Goal: Task Accomplishment & Management: Use online tool/utility

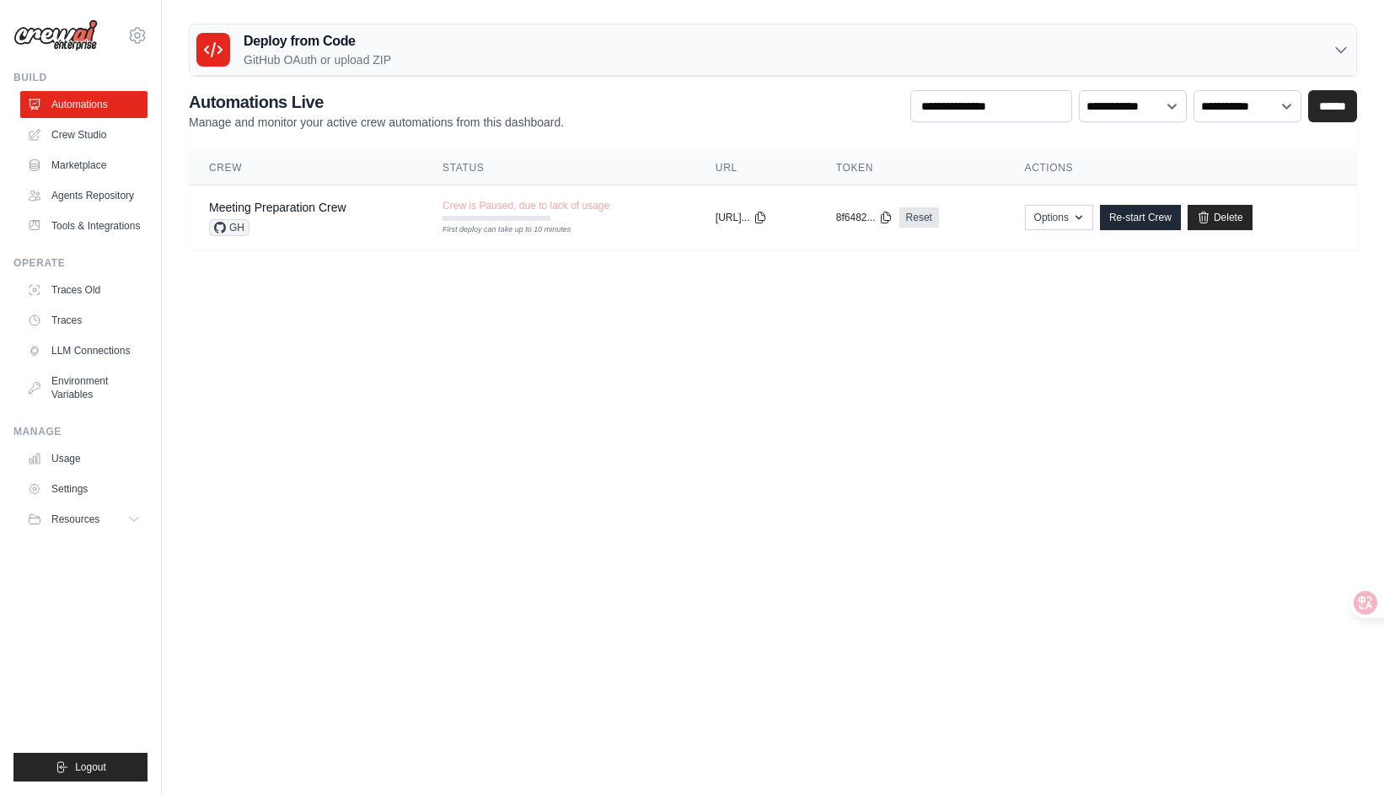
click at [574, 308] on body "zhangkaiyuan288@gmail.com Settings Build Automations" at bounding box center [692, 397] width 1384 height 795
click at [94, 132] on link "Crew Studio" at bounding box center [85, 134] width 127 height 27
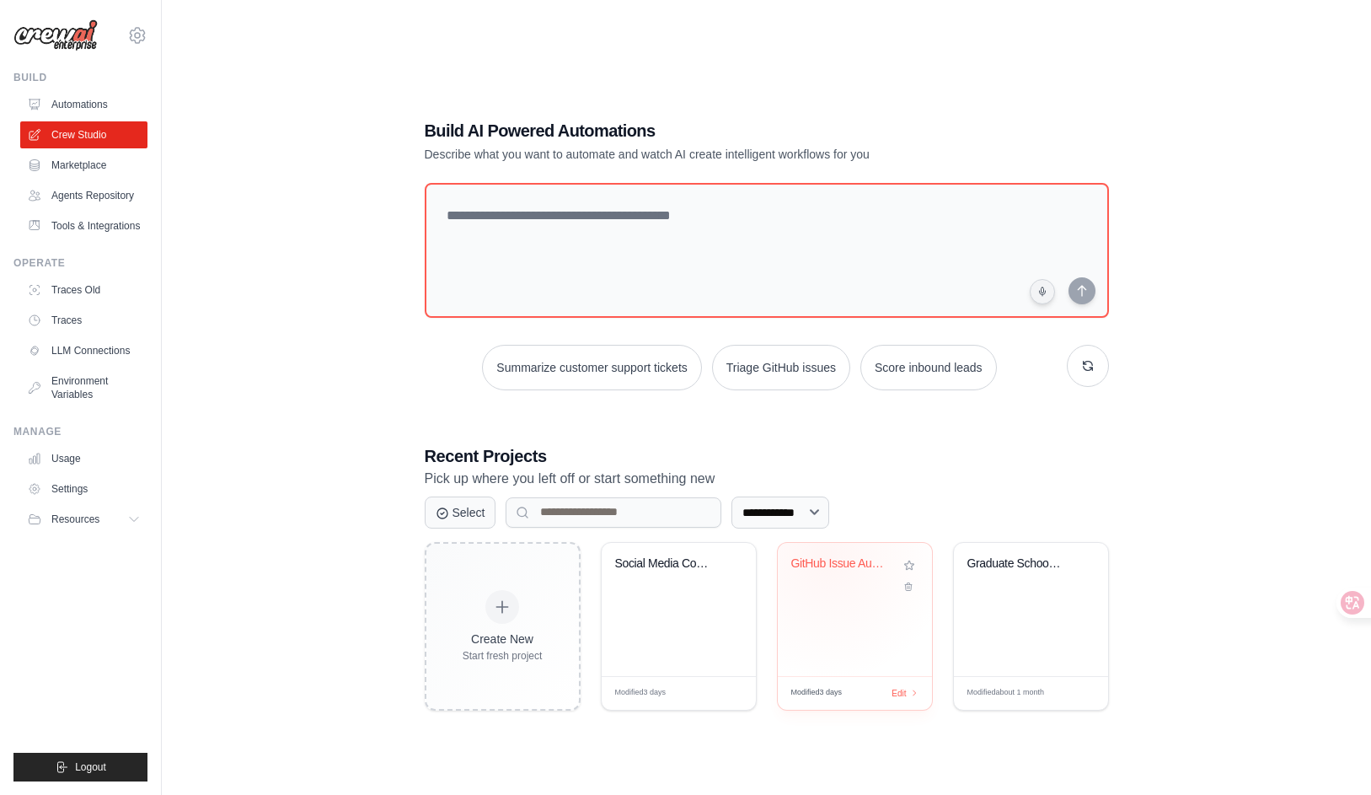
click at [826, 554] on div "GitHub Issue Auto-Triage System" at bounding box center [855, 609] width 154 height 133
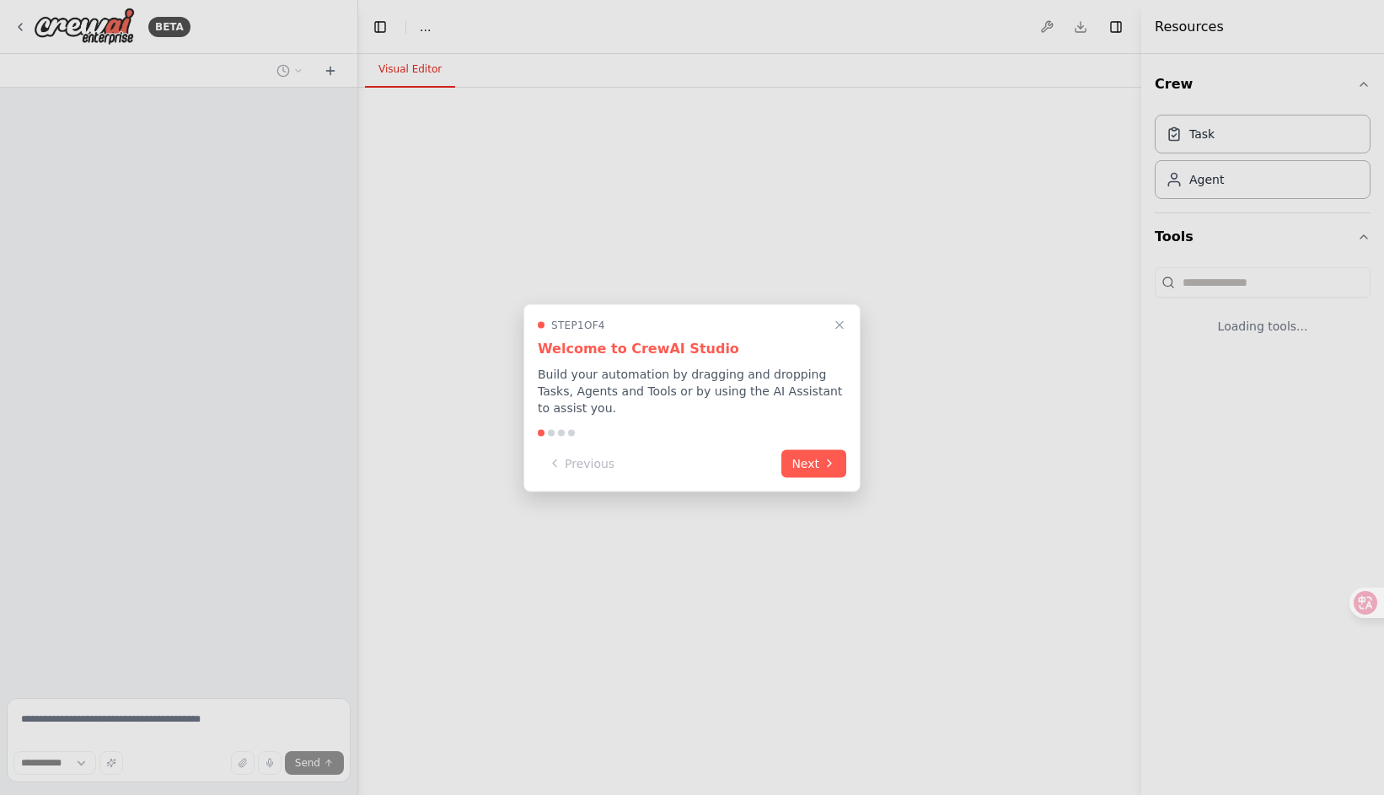
select select "****"
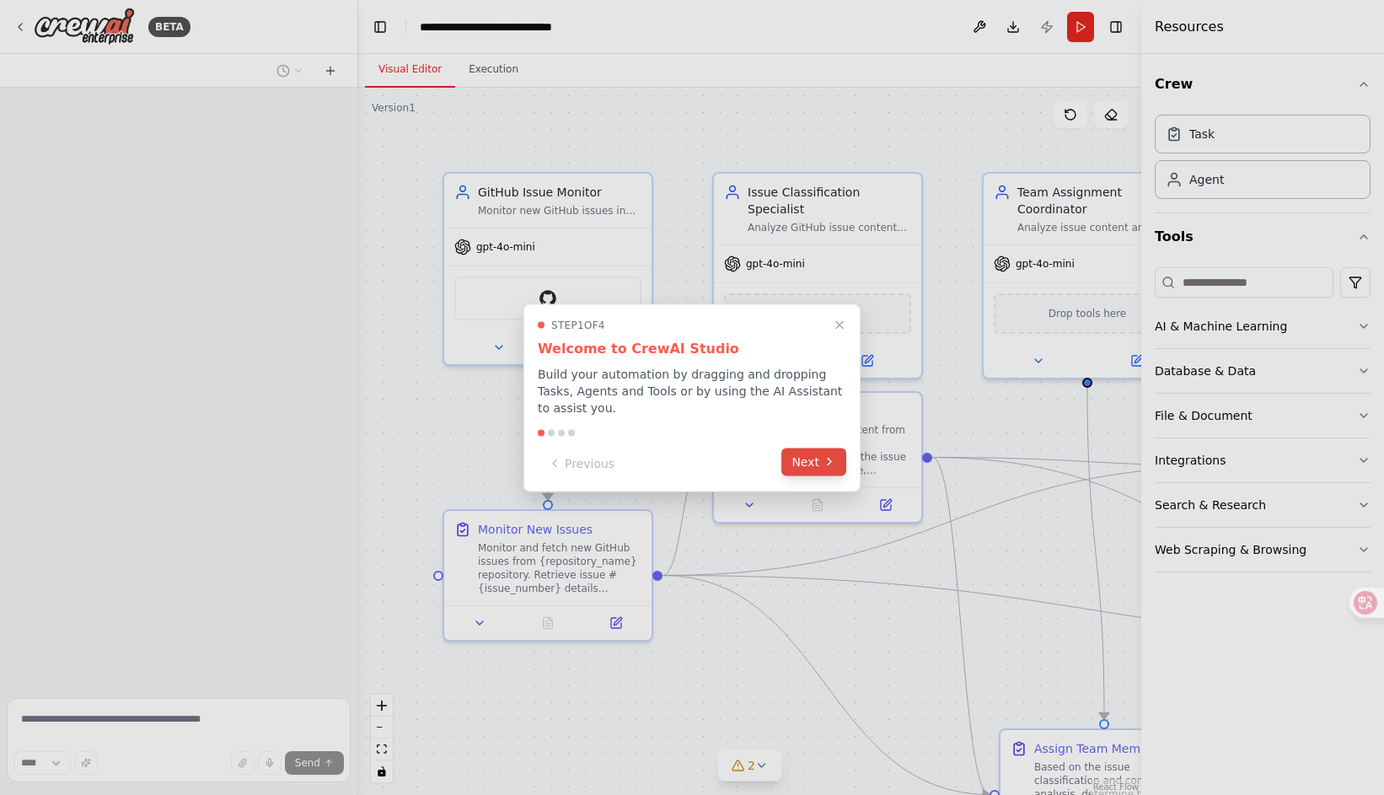
click at [823, 463] on icon at bounding box center [829, 461] width 13 height 13
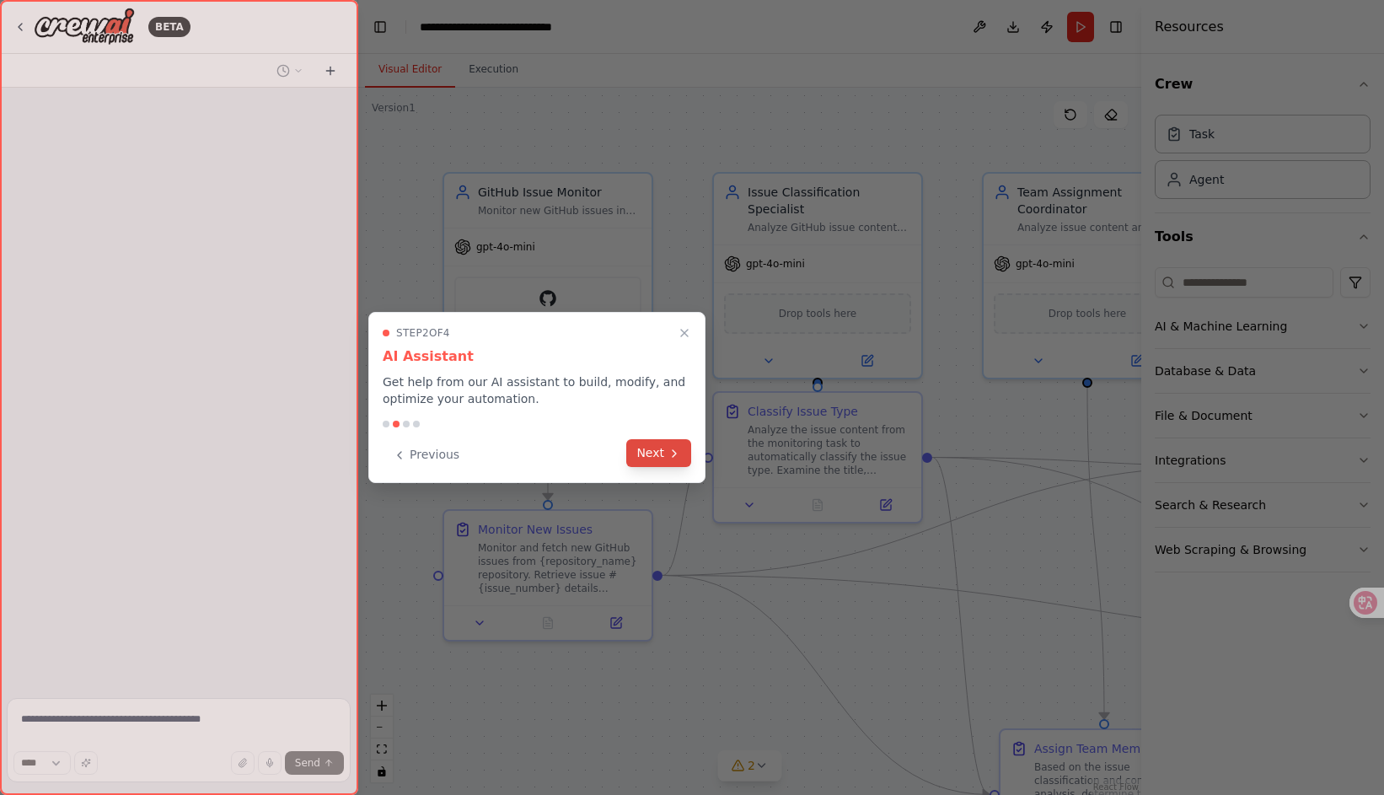
scroll to position [1424, 0]
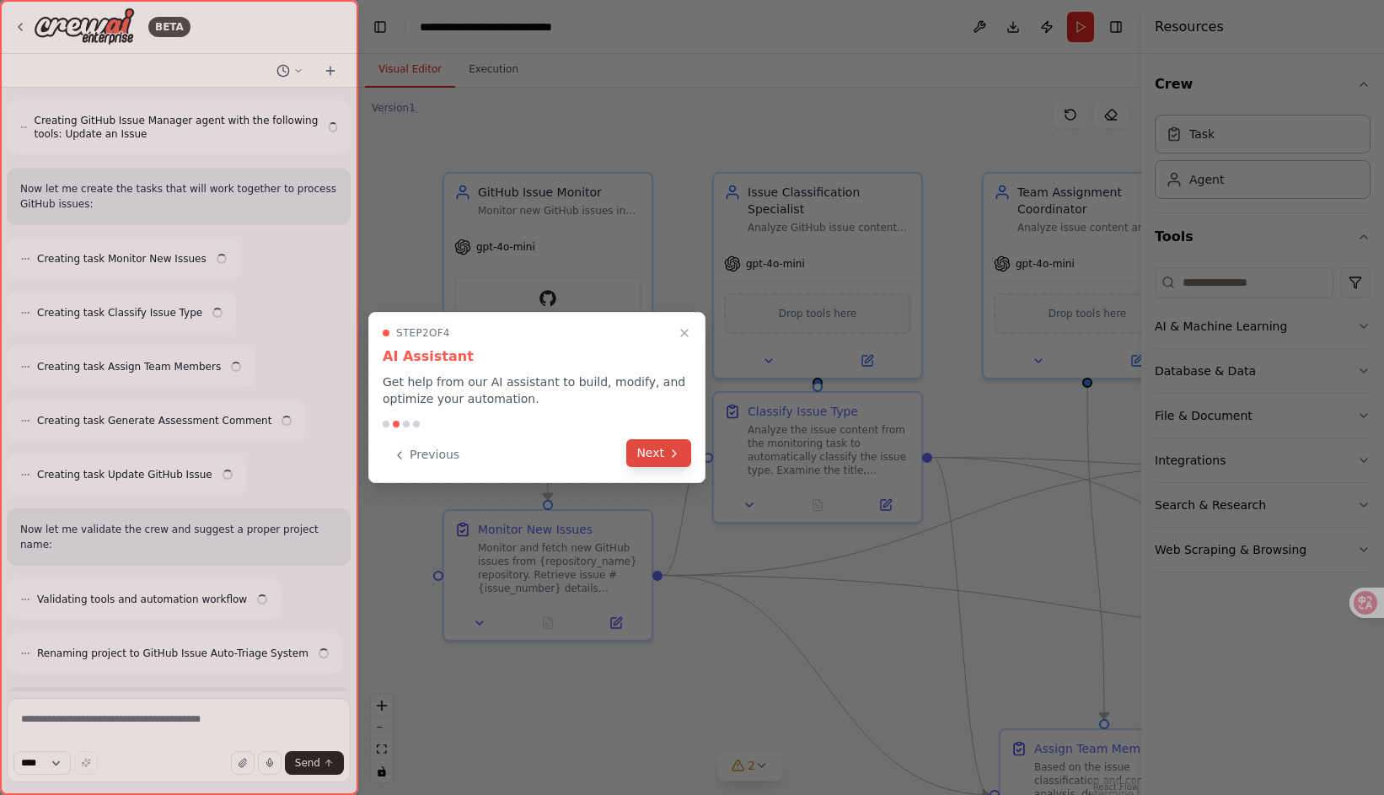
click at [678, 452] on icon at bounding box center [674, 453] width 13 height 13
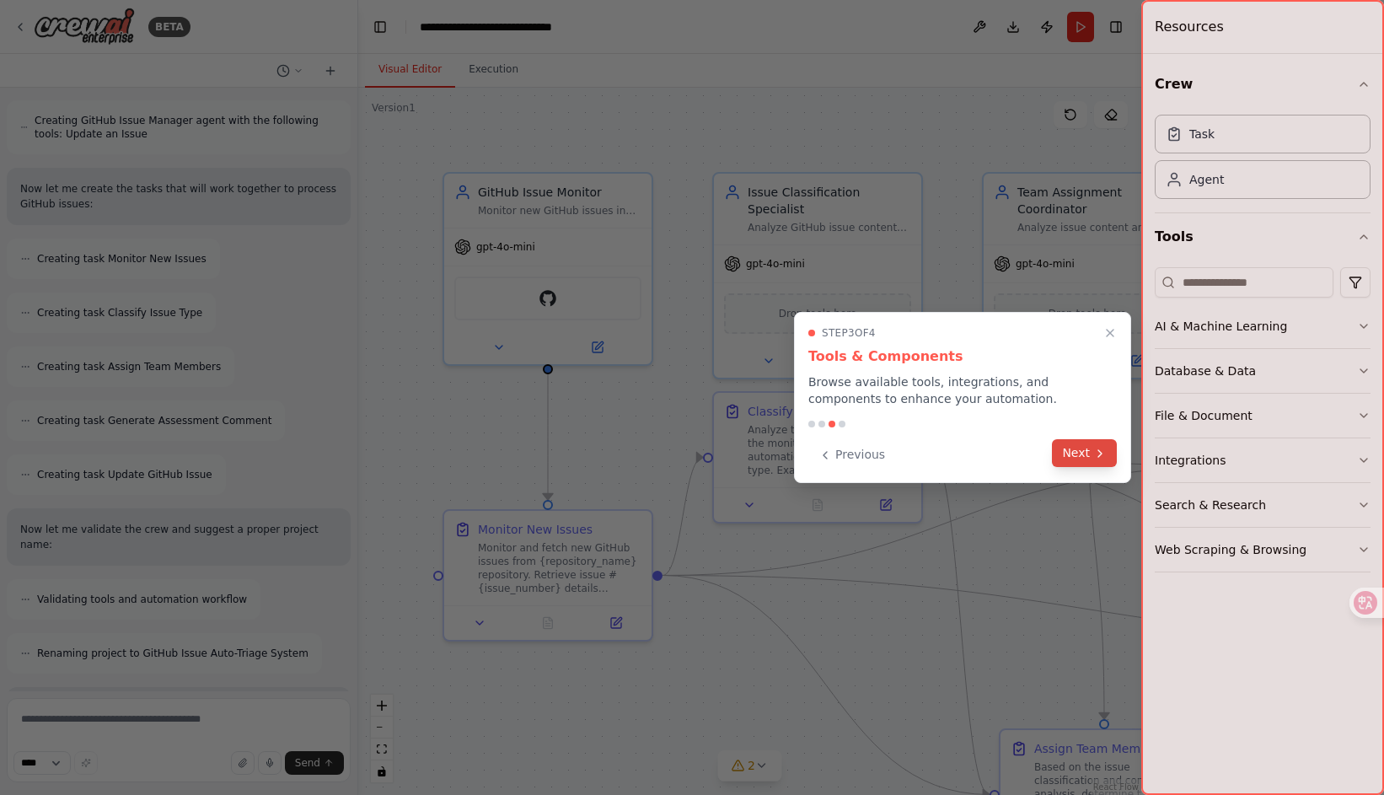
click at [1091, 448] on button "Next" at bounding box center [1084, 453] width 65 height 28
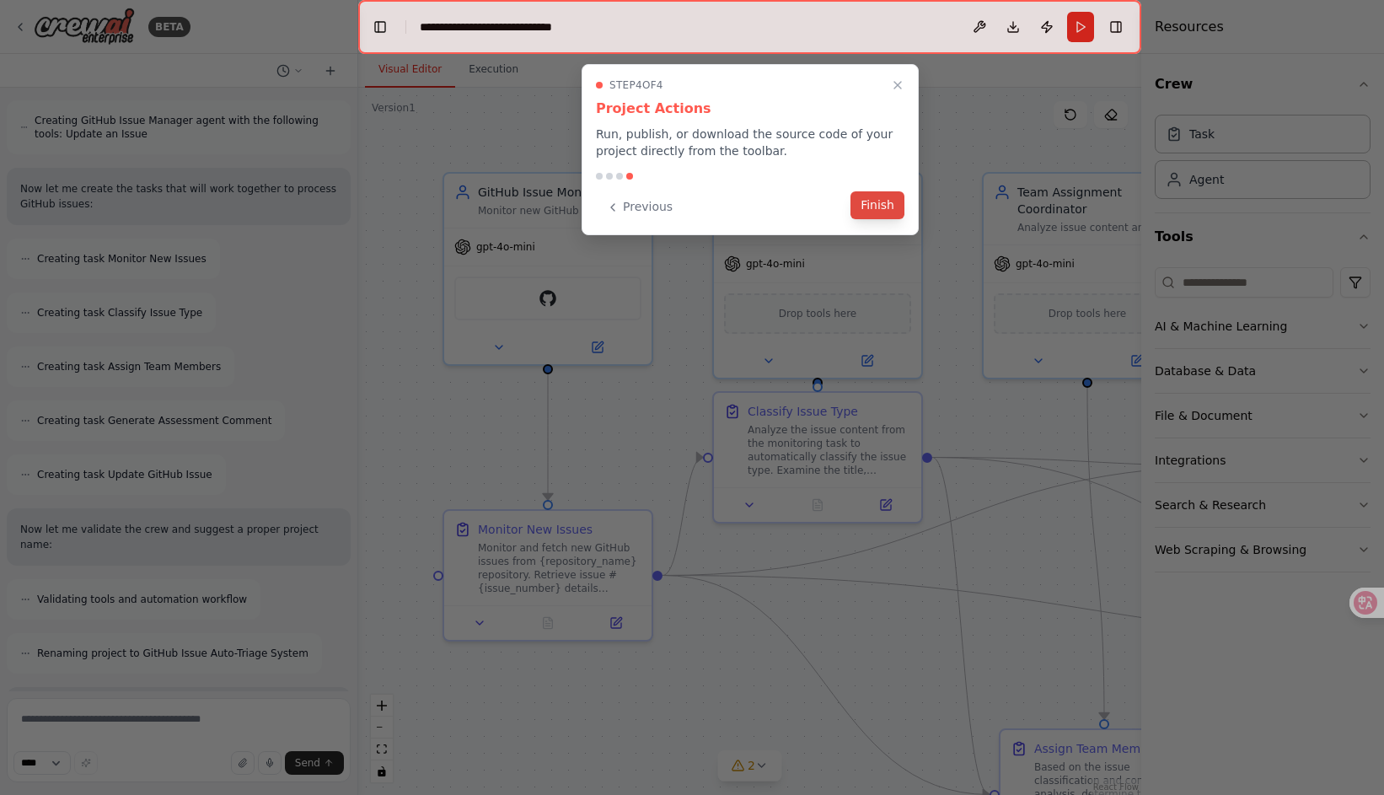
click at [870, 201] on button "Finish" at bounding box center [877, 205] width 54 height 28
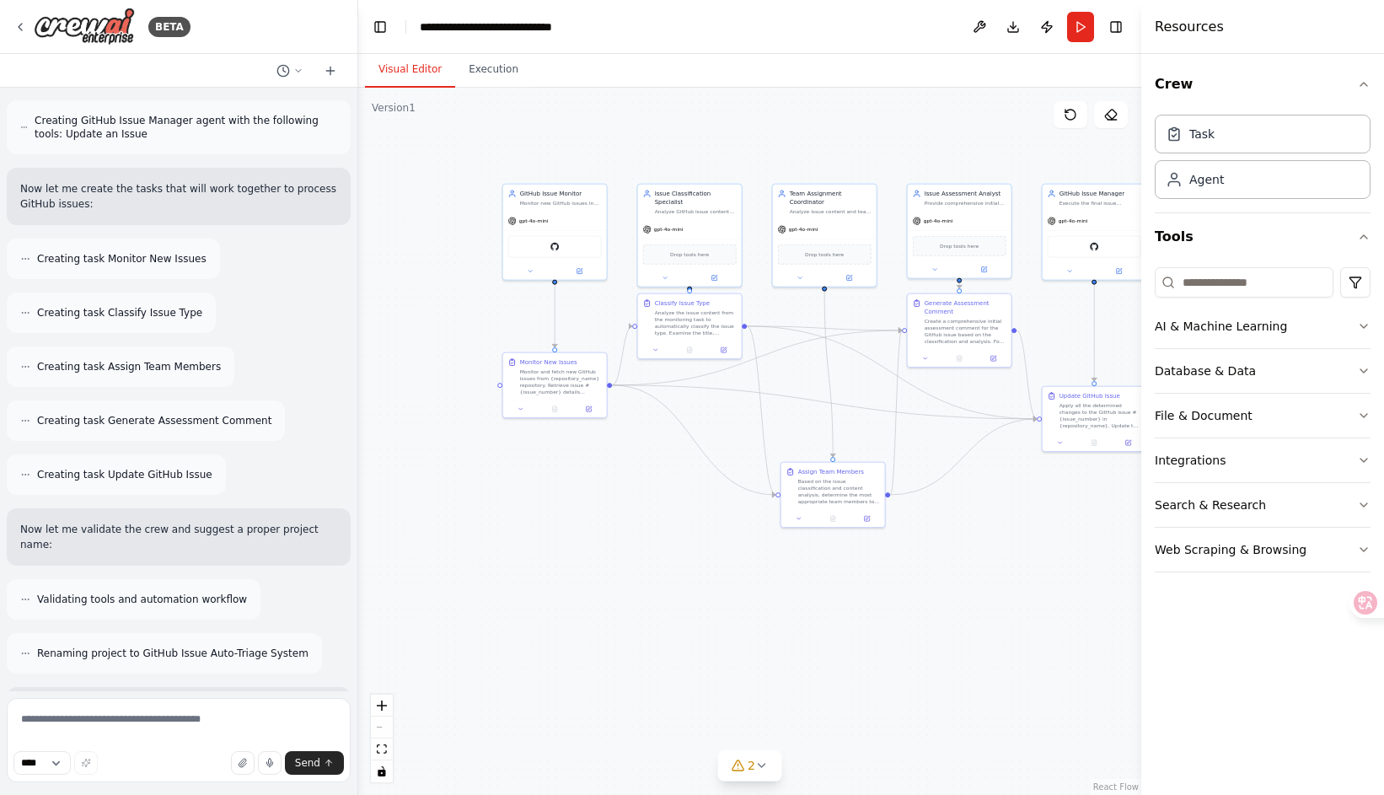
drag, startPoint x: 689, startPoint y: 437, endPoint x: 619, endPoint y: 455, distance: 72.2
click at [619, 455] on div ".deletable-edge-delete-btn { width: 20px; height: 20px; border: 0px solid #ffff…" at bounding box center [749, 441] width 783 height 707
drag, startPoint x: 680, startPoint y: 324, endPoint x: 677, endPoint y: 353, distance: 29.7
click at [677, 353] on div "Analyze the issue content from the monitoring task to automatically classify th…" at bounding box center [696, 346] width 82 height 27
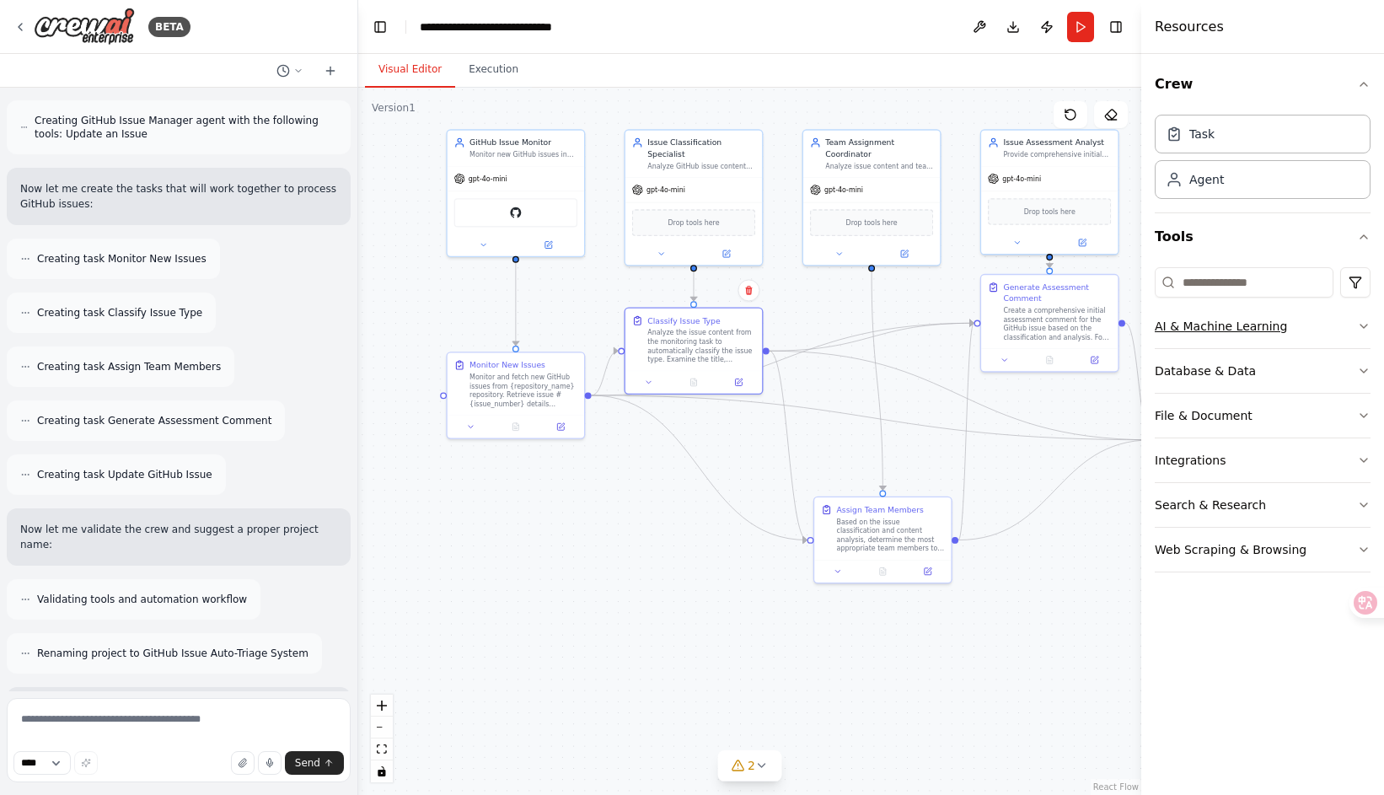
click at [1270, 331] on div "AI & Machine Learning" at bounding box center [1221, 326] width 132 height 17
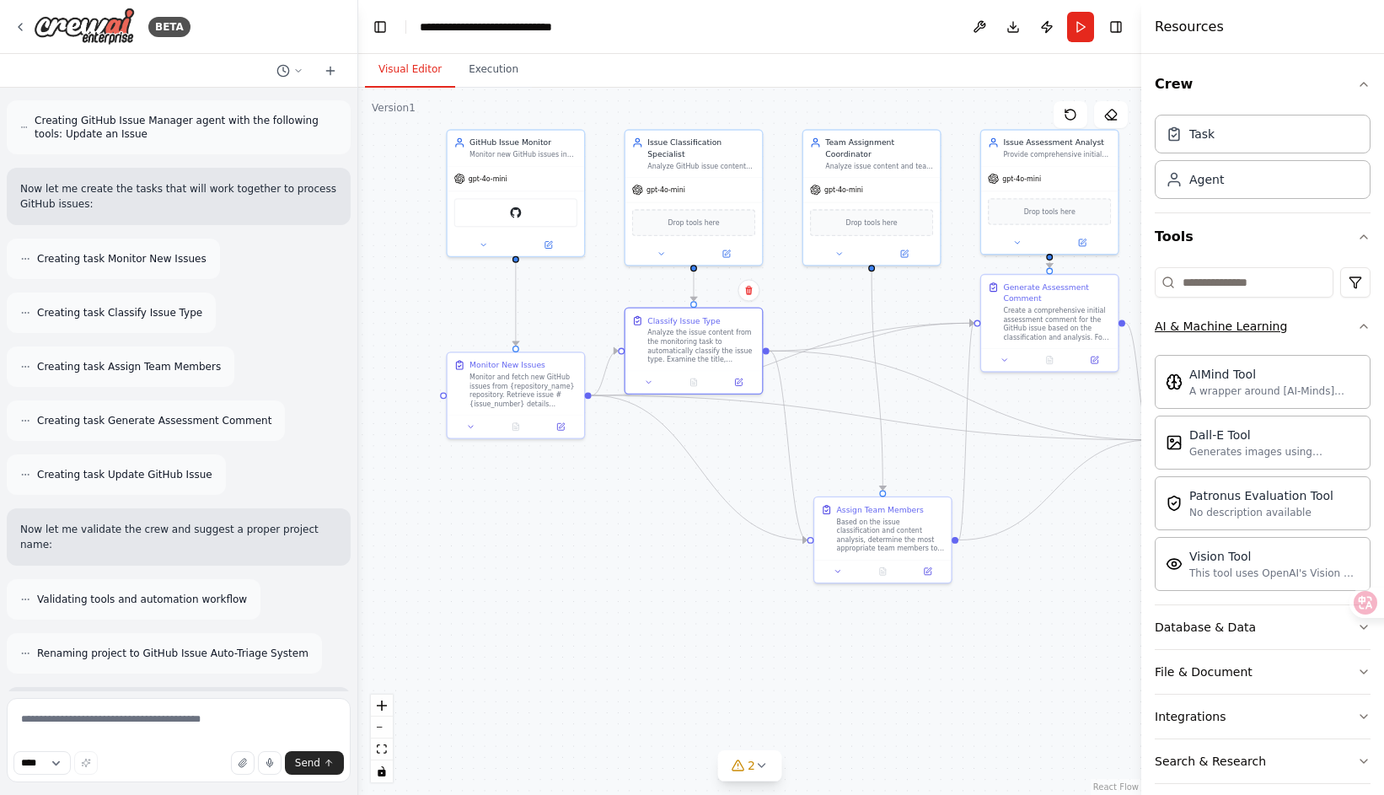
click at [1247, 338] on button "AI & Machine Learning" at bounding box center [1263, 326] width 216 height 44
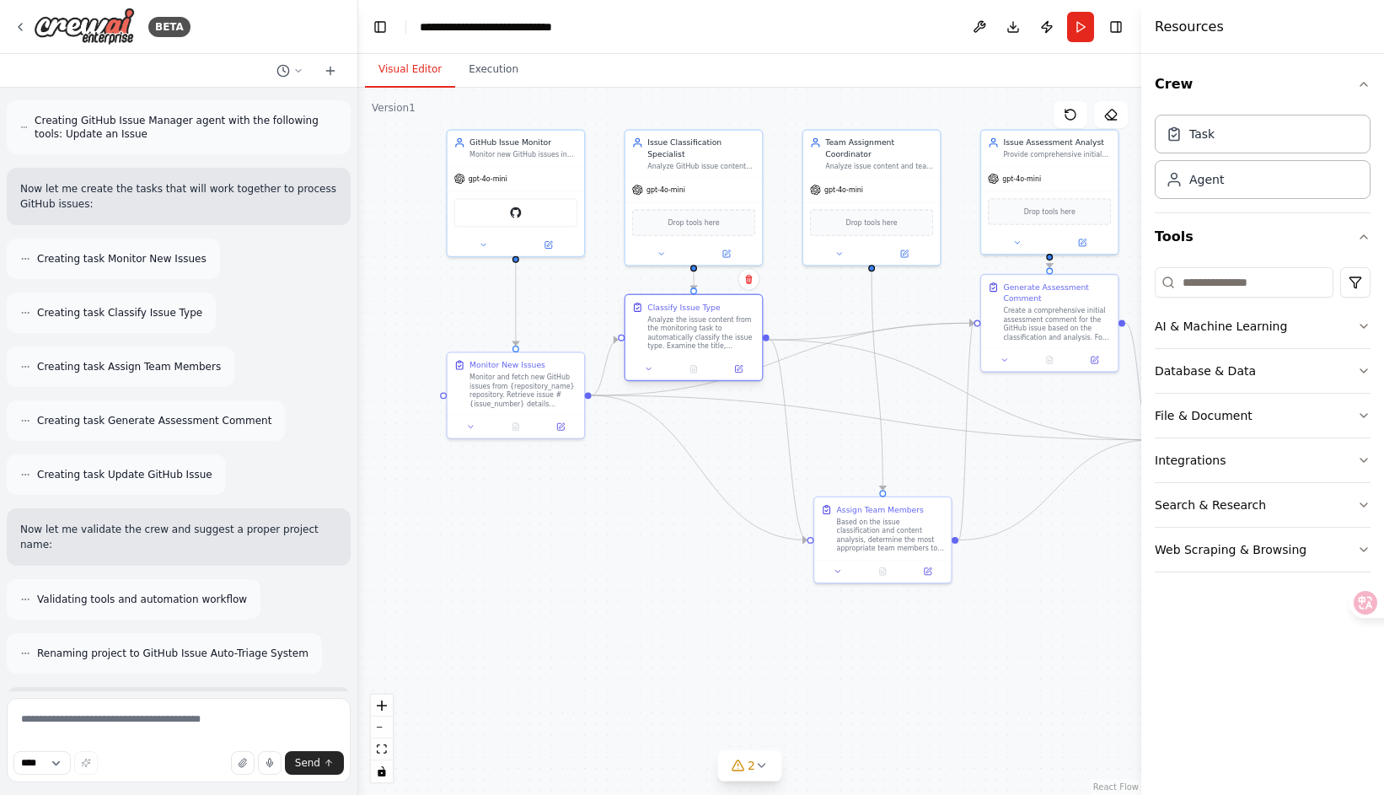
drag, startPoint x: 706, startPoint y: 334, endPoint x: 708, endPoint y: 322, distance: 11.9
click at [708, 322] on div "Analyze the issue content from the monitoring task to automatically classify th…" at bounding box center [701, 332] width 108 height 35
drag, startPoint x: 877, startPoint y: 507, endPoint x: 869, endPoint y: 526, distance: 20.0
click at [869, 526] on div "Assign Team Members" at bounding box center [868, 529] width 87 height 11
drag, startPoint x: 835, startPoint y: 532, endPoint x: 832, endPoint y: 474, distance: 58.3
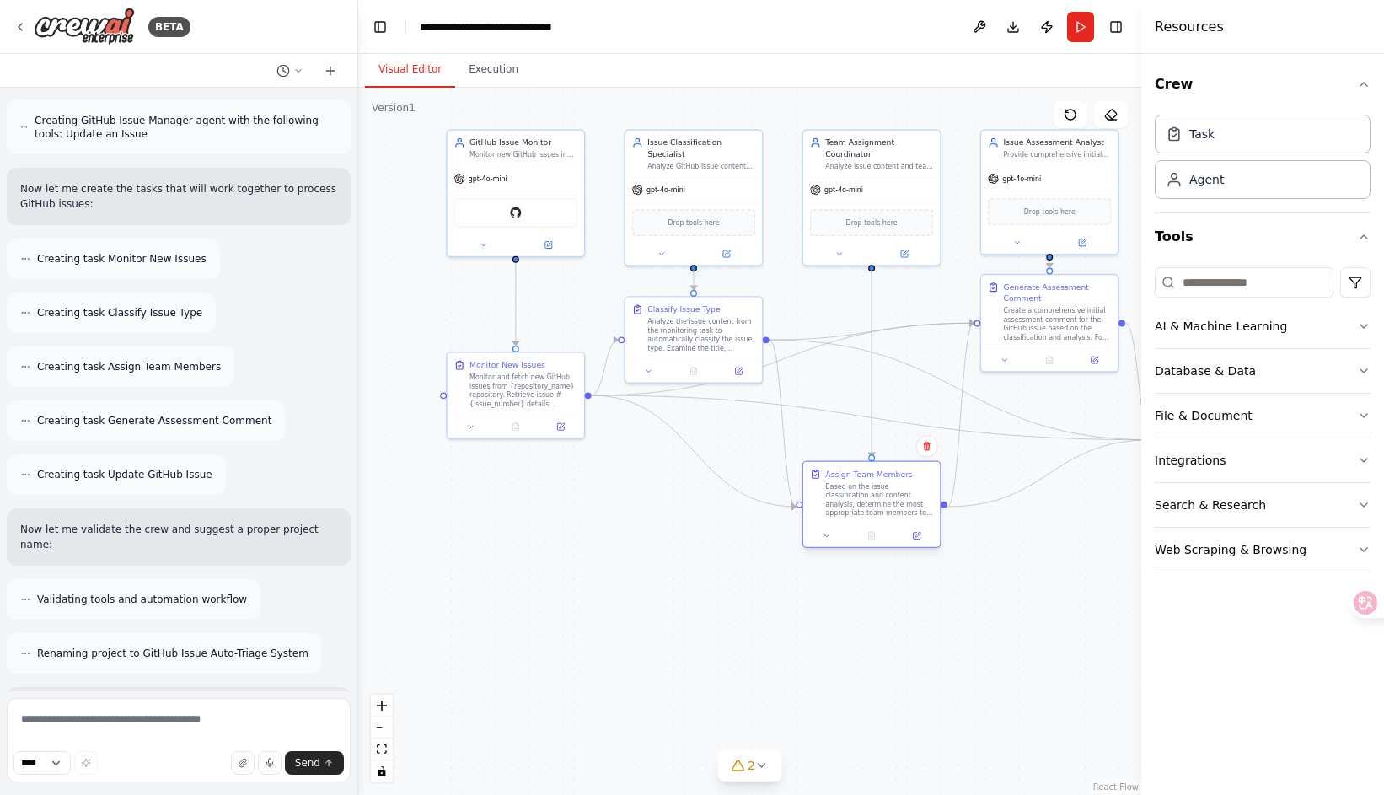
click at [832, 474] on div "Assign Team Members" at bounding box center [868, 474] width 87 height 11
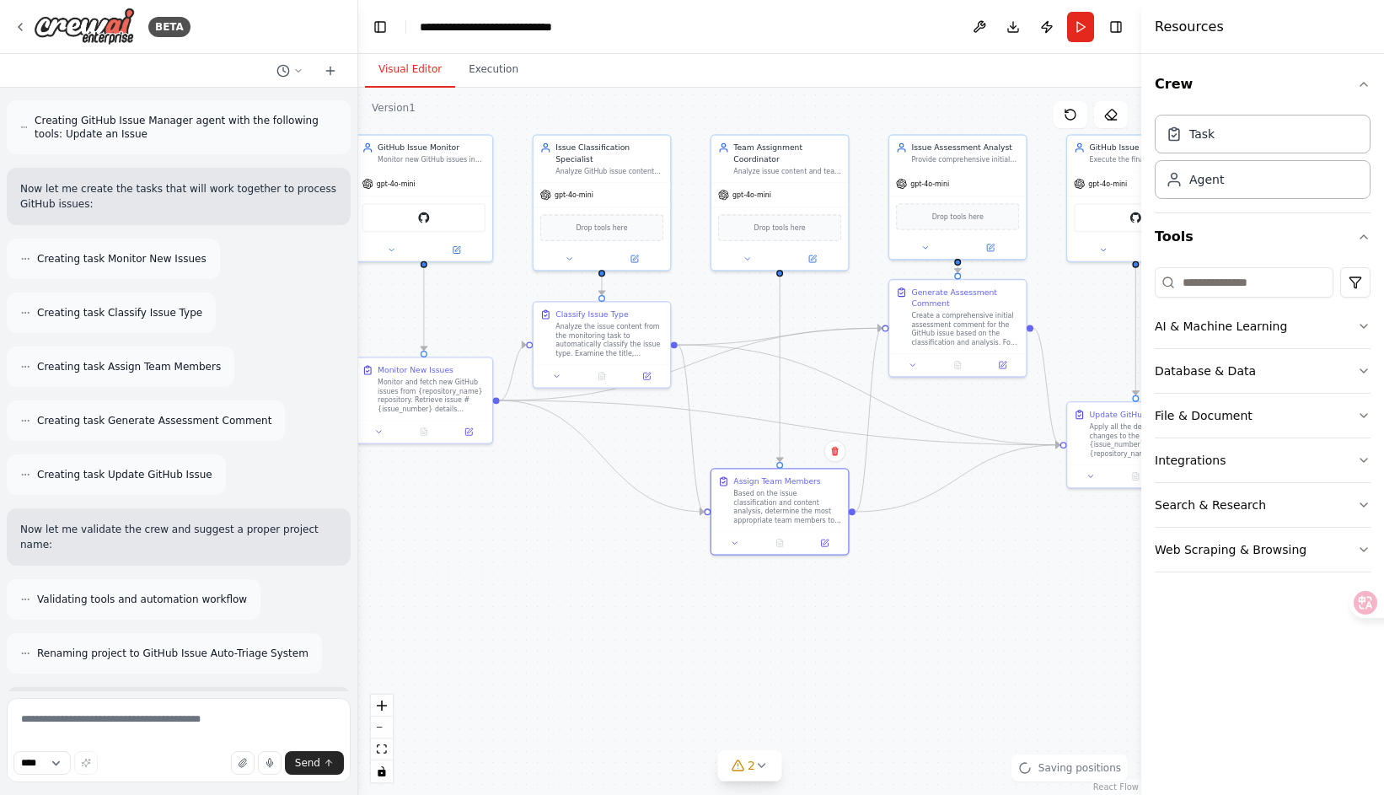
drag, startPoint x: 952, startPoint y: 435, endPoint x: 859, endPoint y: 440, distance: 92.8
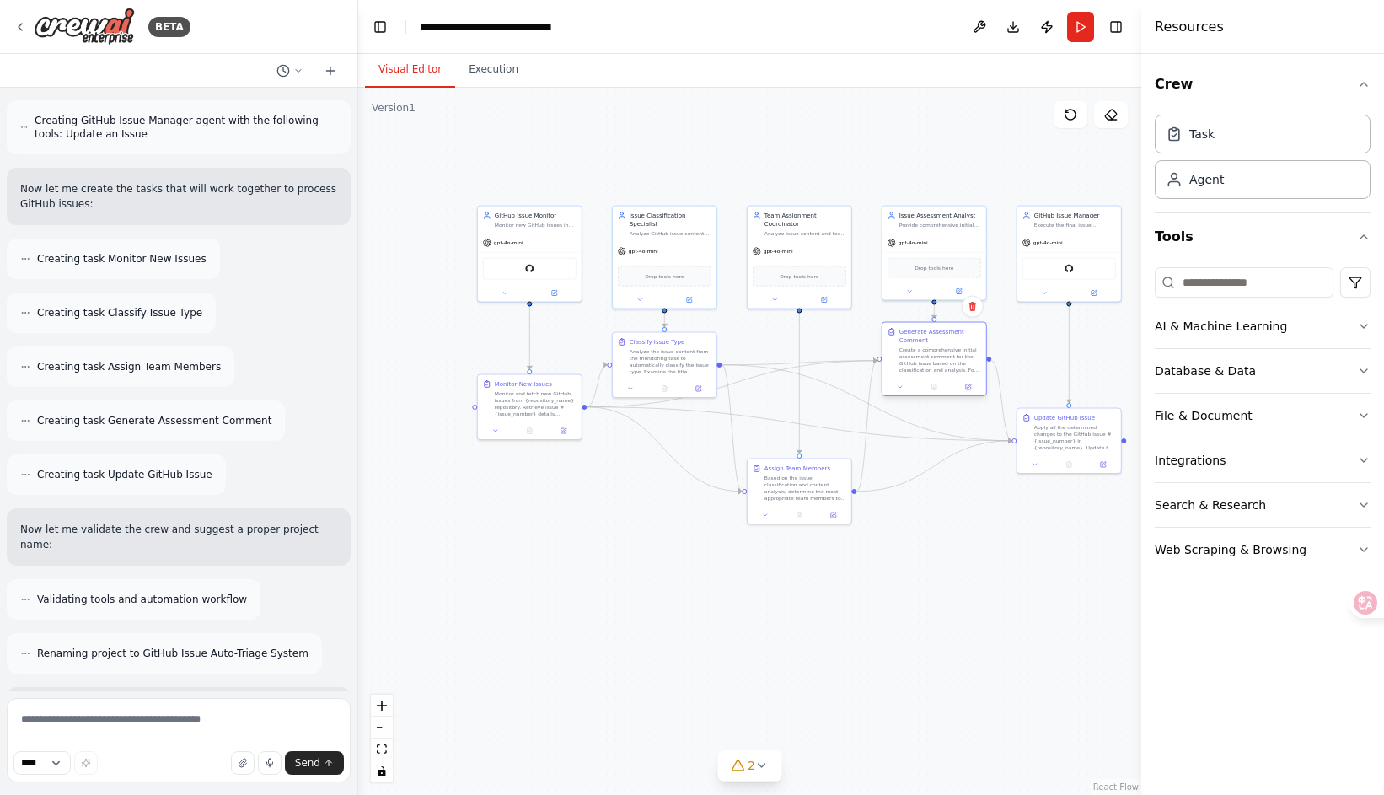
drag, startPoint x: 925, startPoint y: 342, endPoint x: 926, endPoint y: 354, distance: 11.8
click at [926, 354] on div "Create a comprehensive initial assessment comment for the GitHub issue based on…" at bounding box center [940, 359] width 82 height 27
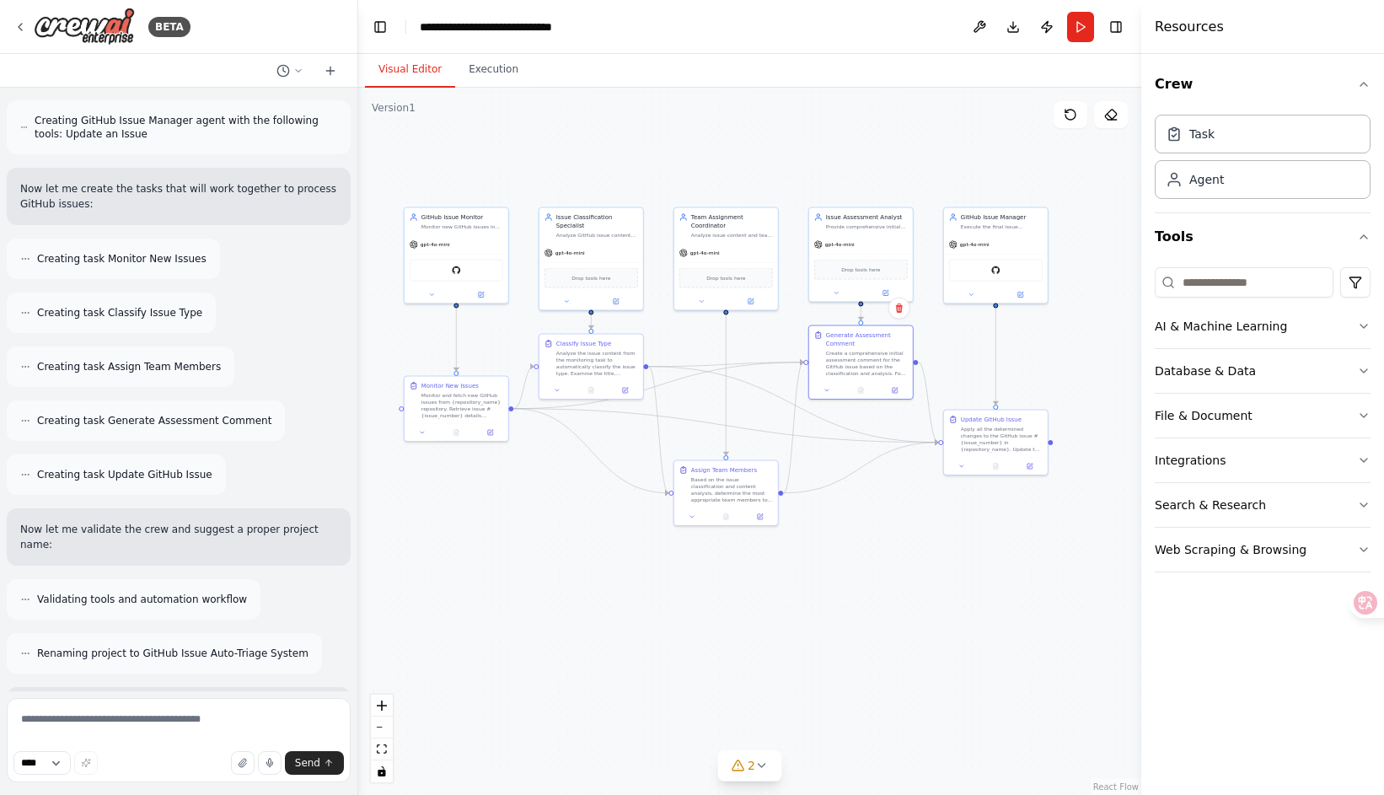
drag, startPoint x: 1012, startPoint y: 514, endPoint x: 954, endPoint y: 515, distance: 58.2
click at [954, 515] on div ".deletable-edge-delete-btn { width: 20px; height: 20px; border: 0px solid #ffff…" at bounding box center [749, 441] width 783 height 707
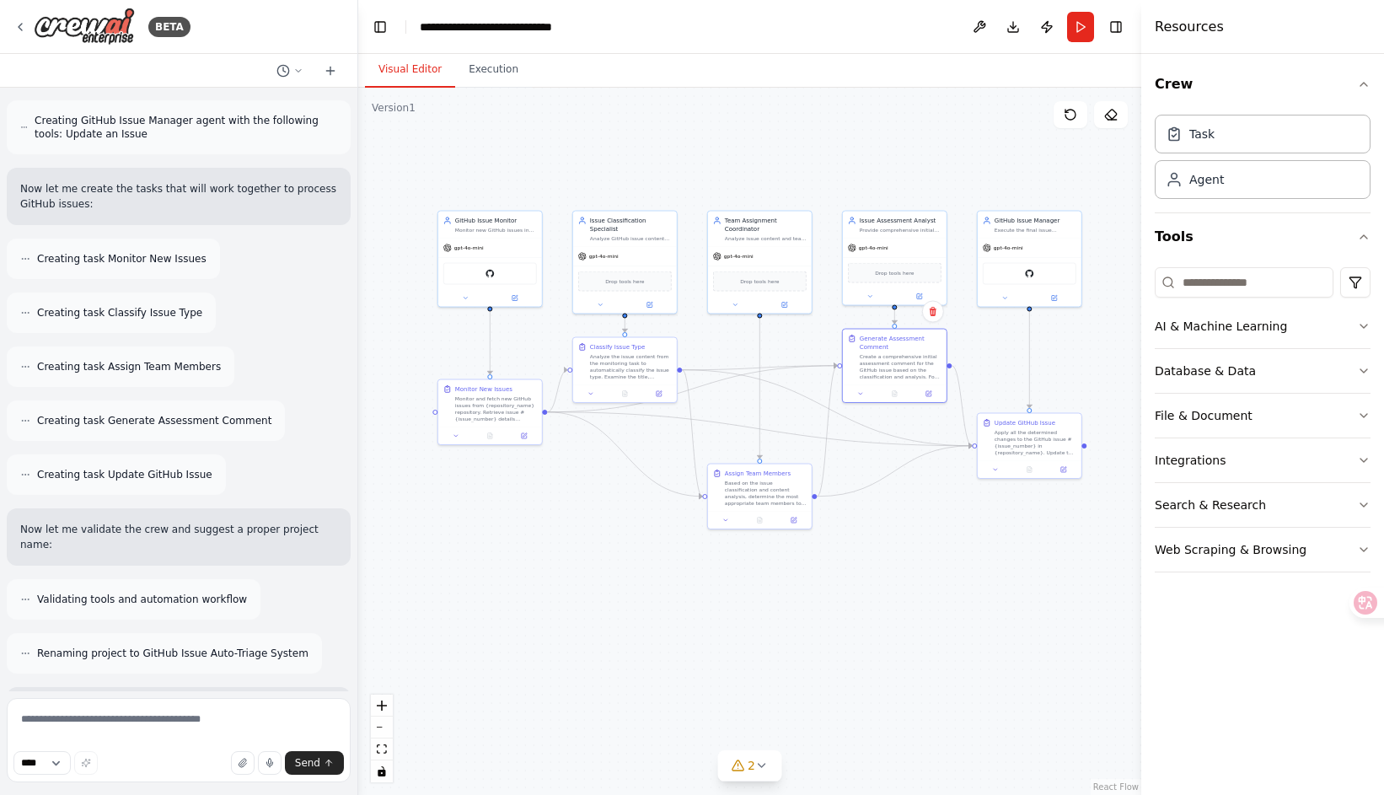
drag, startPoint x: 947, startPoint y: 515, endPoint x: 981, endPoint y: 518, distance: 33.9
click at [981, 518] on div ".deletable-edge-delete-btn { width: 20px; height: 20px; border: 0px solid #ffff…" at bounding box center [749, 441] width 783 height 707
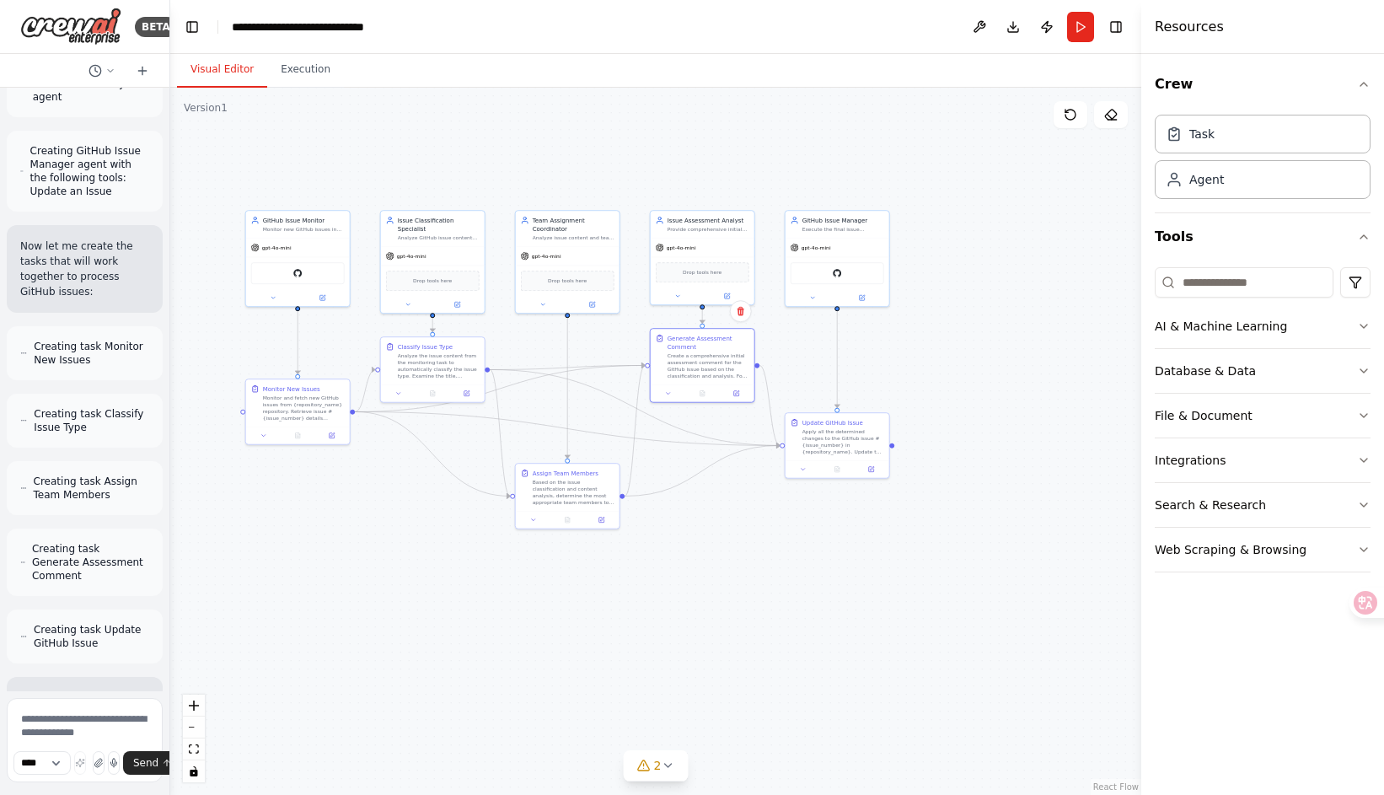
scroll to position [2184, 0]
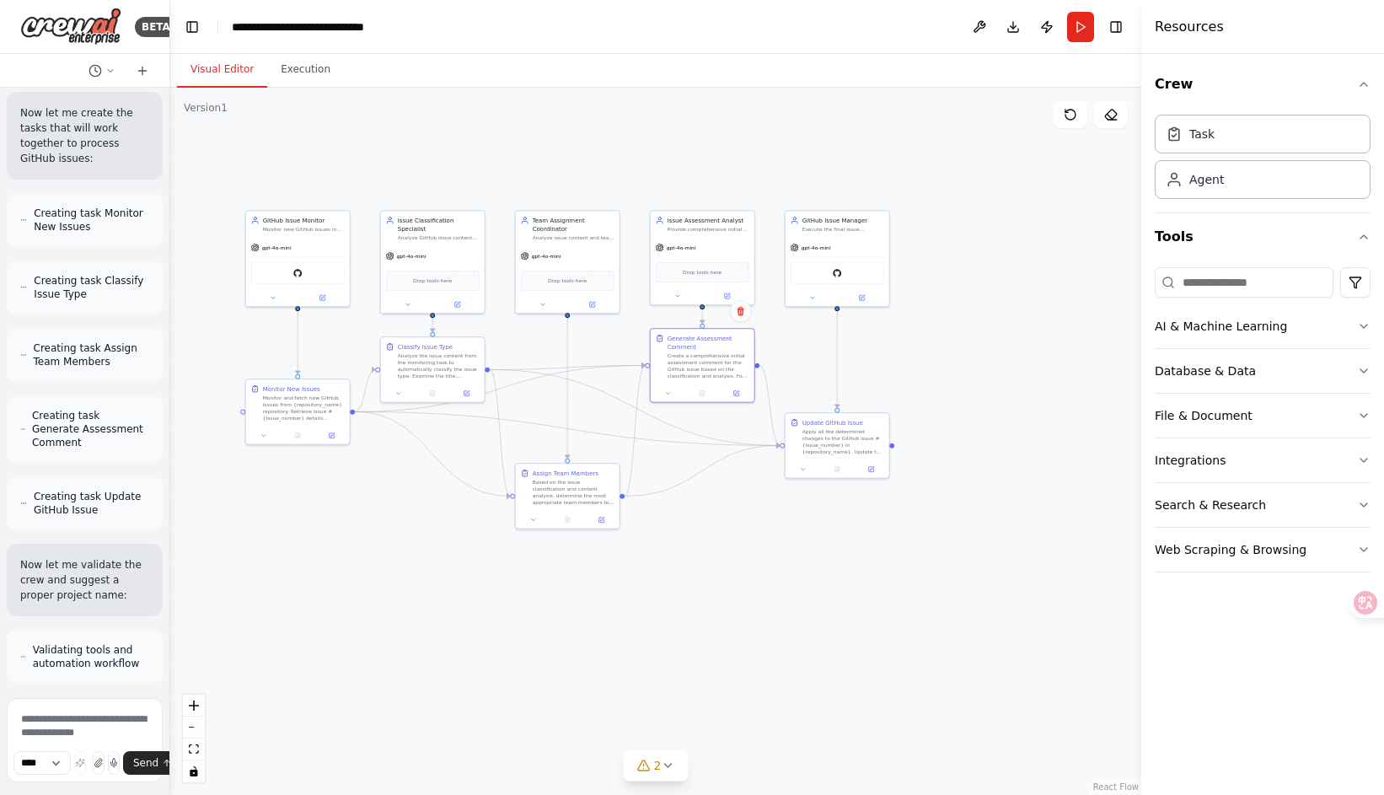
drag, startPoint x: 355, startPoint y: 334, endPoint x: 38, endPoint y: 308, distance: 317.9
click at [9, 309] on div "BETA Build a crew that monitors new GitHub issues in my repository, automatical…" at bounding box center [85, 397] width 170 height 795
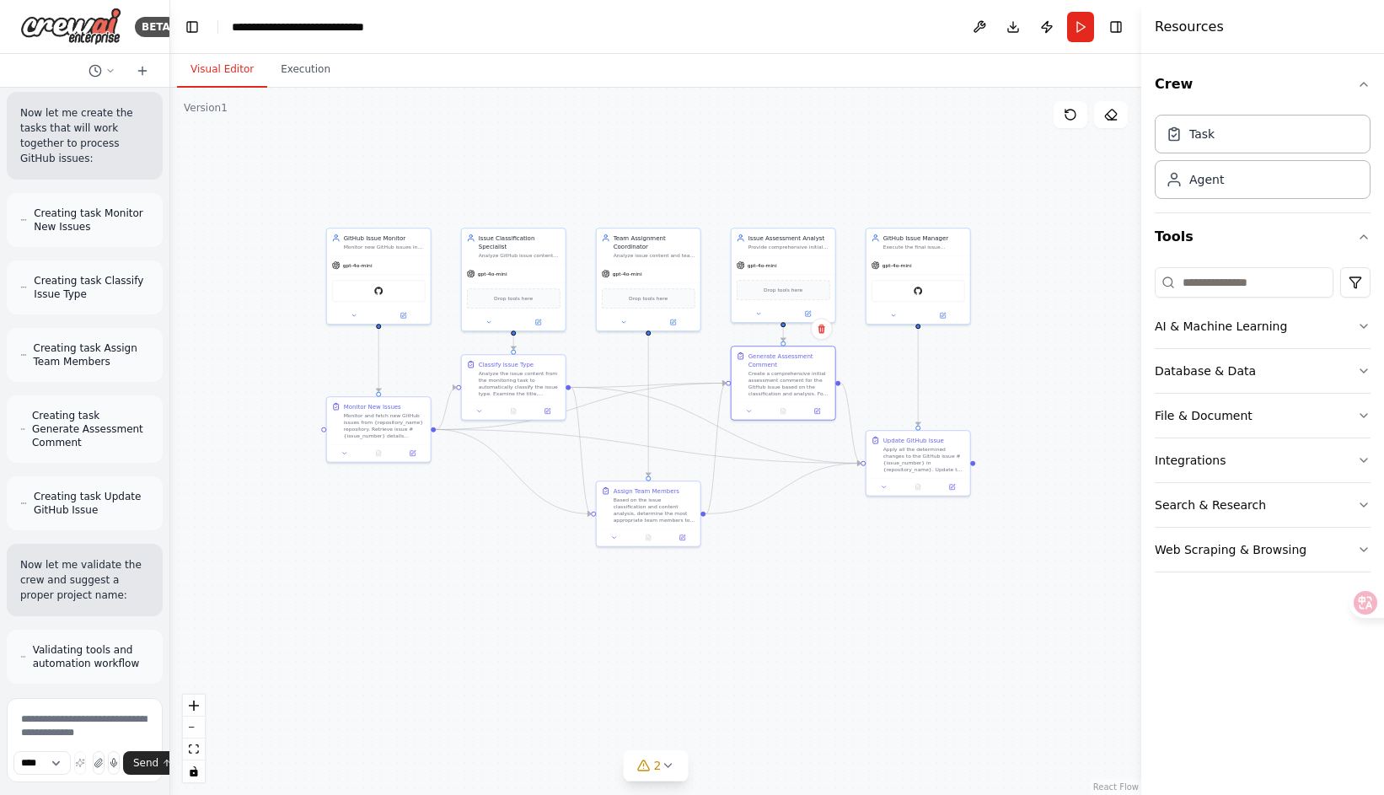
drag, startPoint x: 217, startPoint y: 170, endPoint x: 311, endPoint y: 196, distance: 96.9
click at [311, 196] on div ".deletable-edge-delete-btn { width: 20px; height: 20px; border: 0px solid #ffff…" at bounding box center [655, 441] width 971 height 707
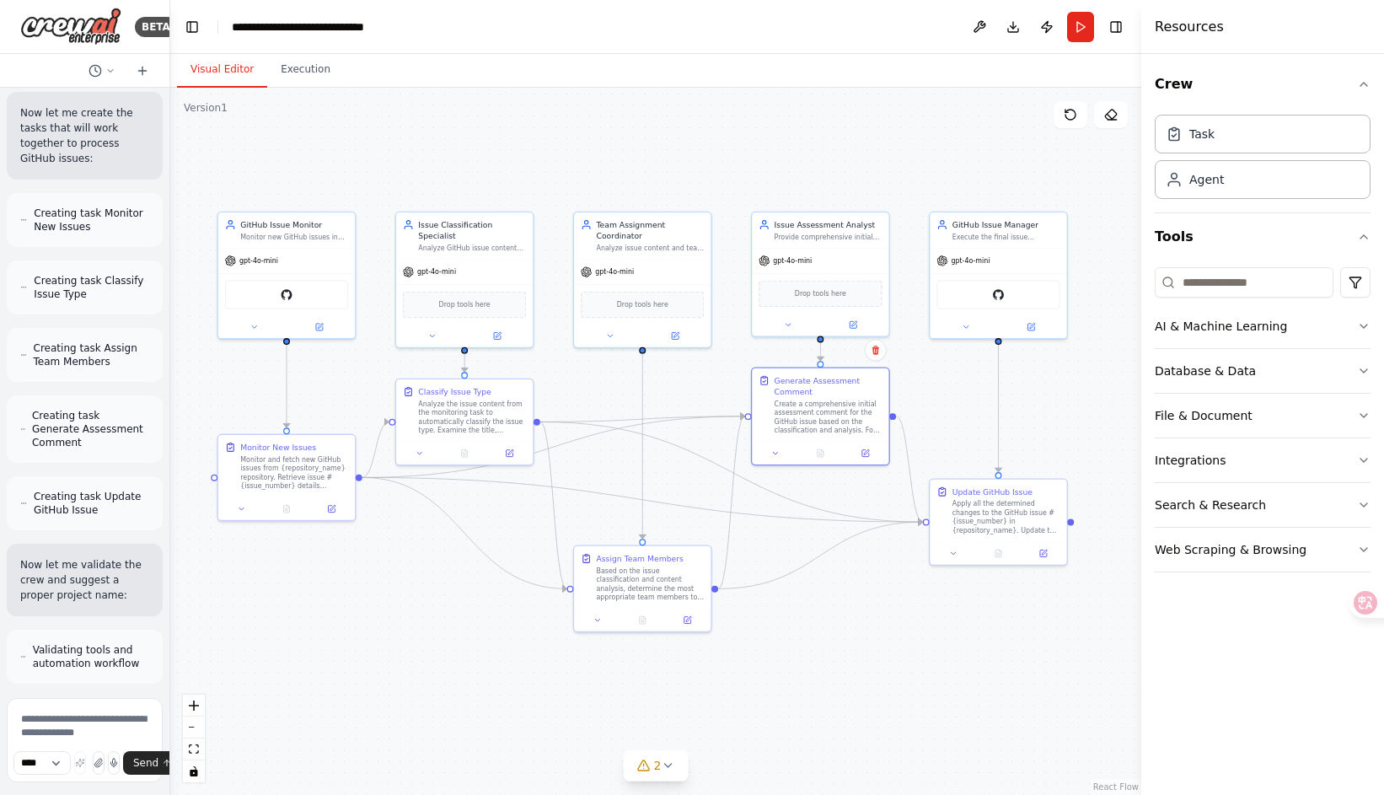
drag, startPoint x: 378, startPoint y: 198, endPoint x: 250, endPoint y: 164, distance: 132.7
click at [250, 164] on div ".deletable-edge-delete-btn { width: 20px; height: 20px; border: 0px solid #ffff…" at bounding box center [655, 441] width 971 height 707
click at [429, 27] on icon "breadcrumb" at bounding box center [431, 26] width 11 height 11
drag, startPoint x: 414, startPoint y: 27, endPoint x: 231, endPoint y: 33, distance: 183.0
click at [231, 33] on header "**********" at bounding box center [655, 27] width 971 height 54
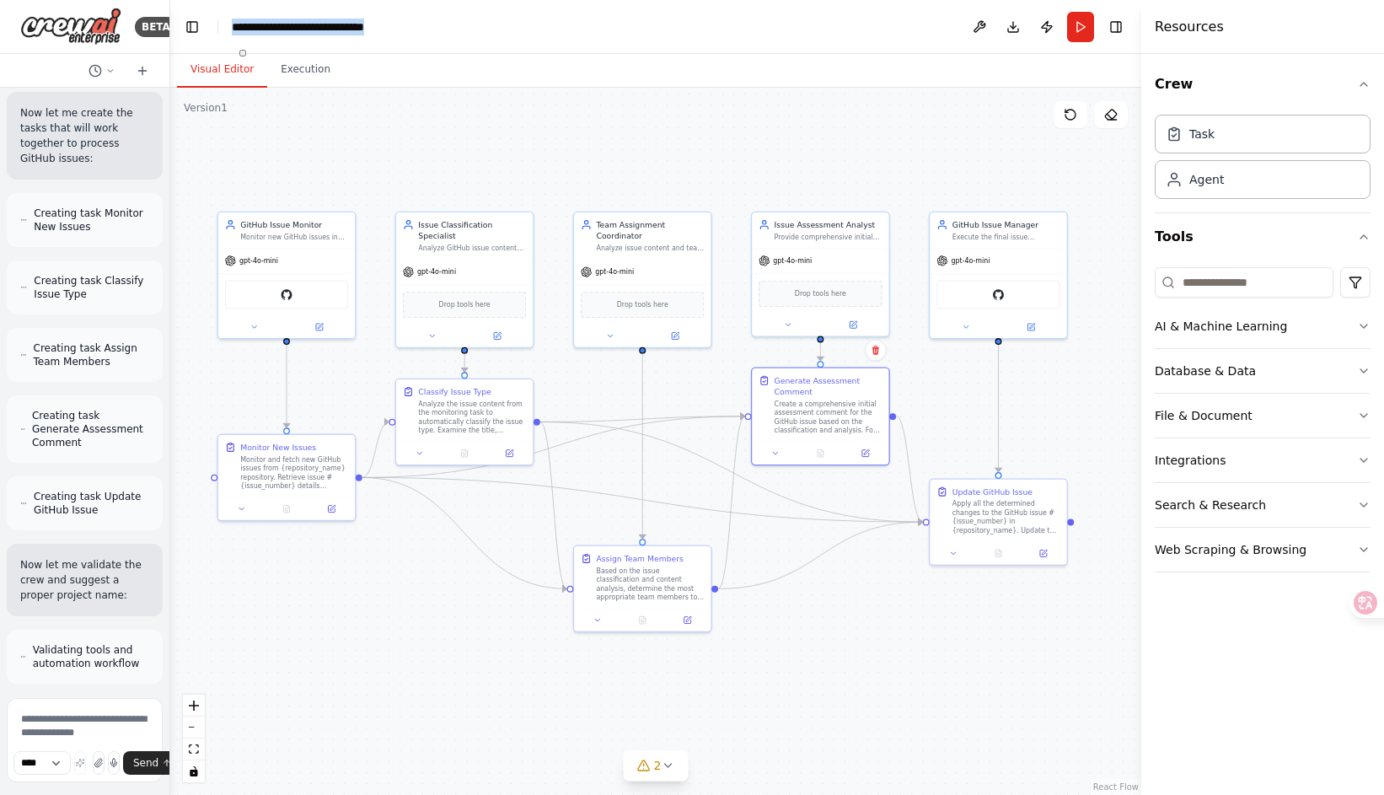
copy div "**********"
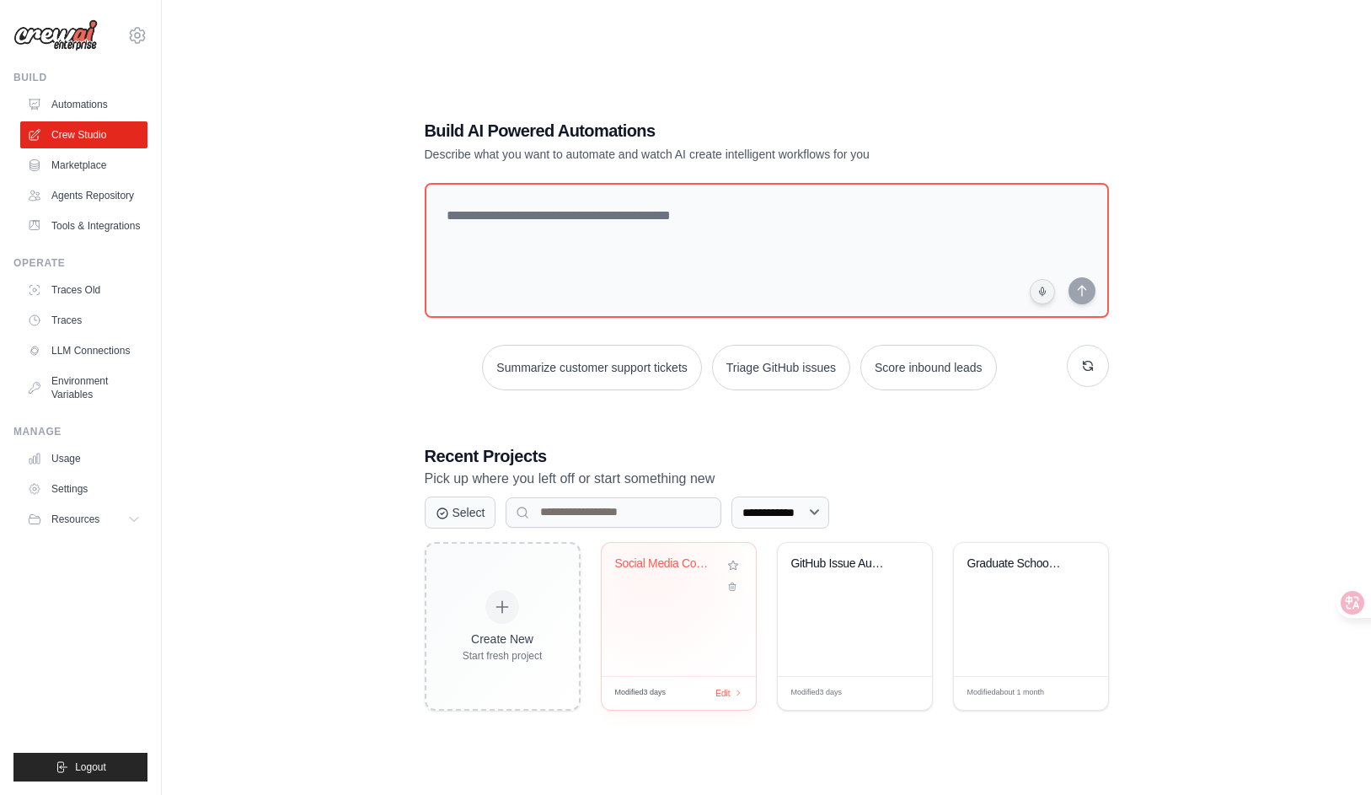
click at [650, 571] on div "Social Media Content Automation" at bounding box center [666, 567] width 102 height 22
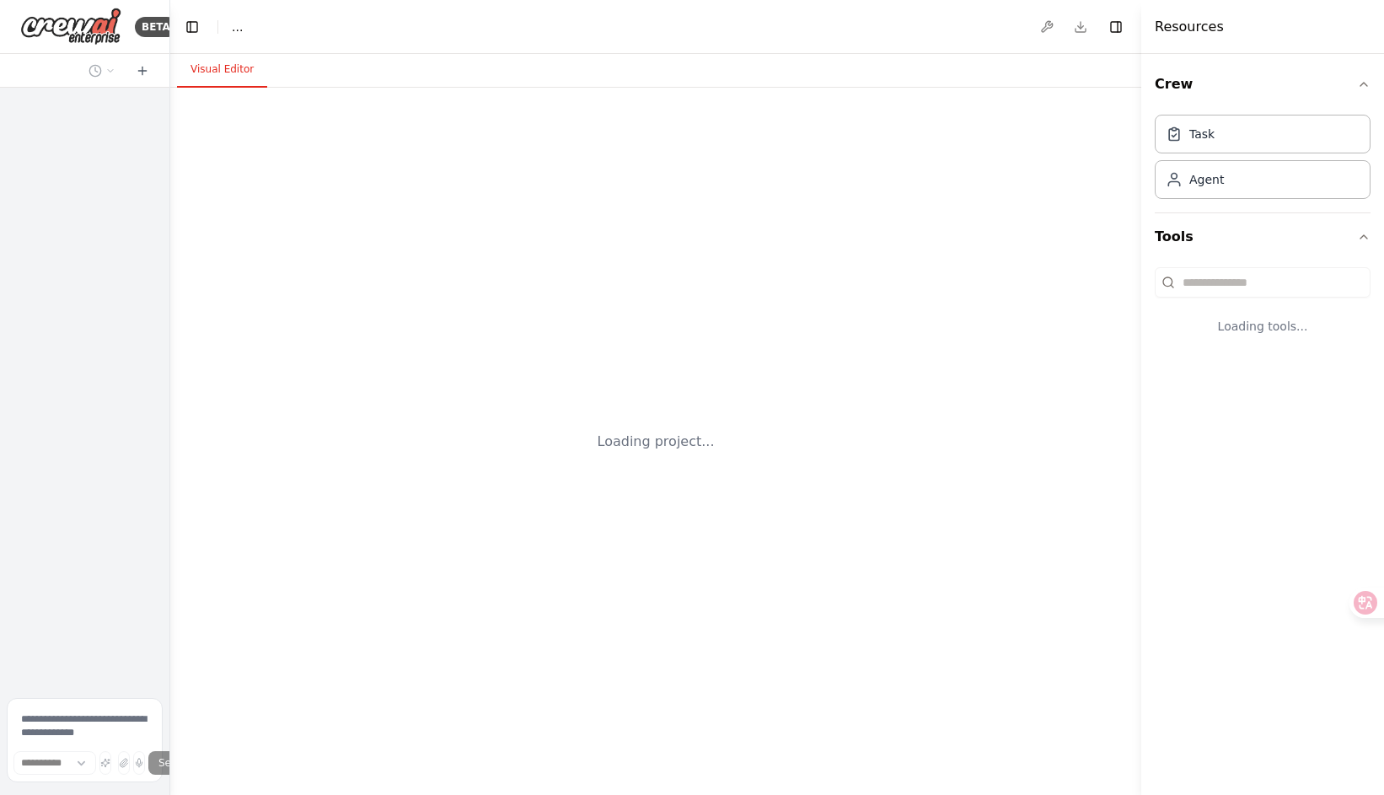
select select "****"
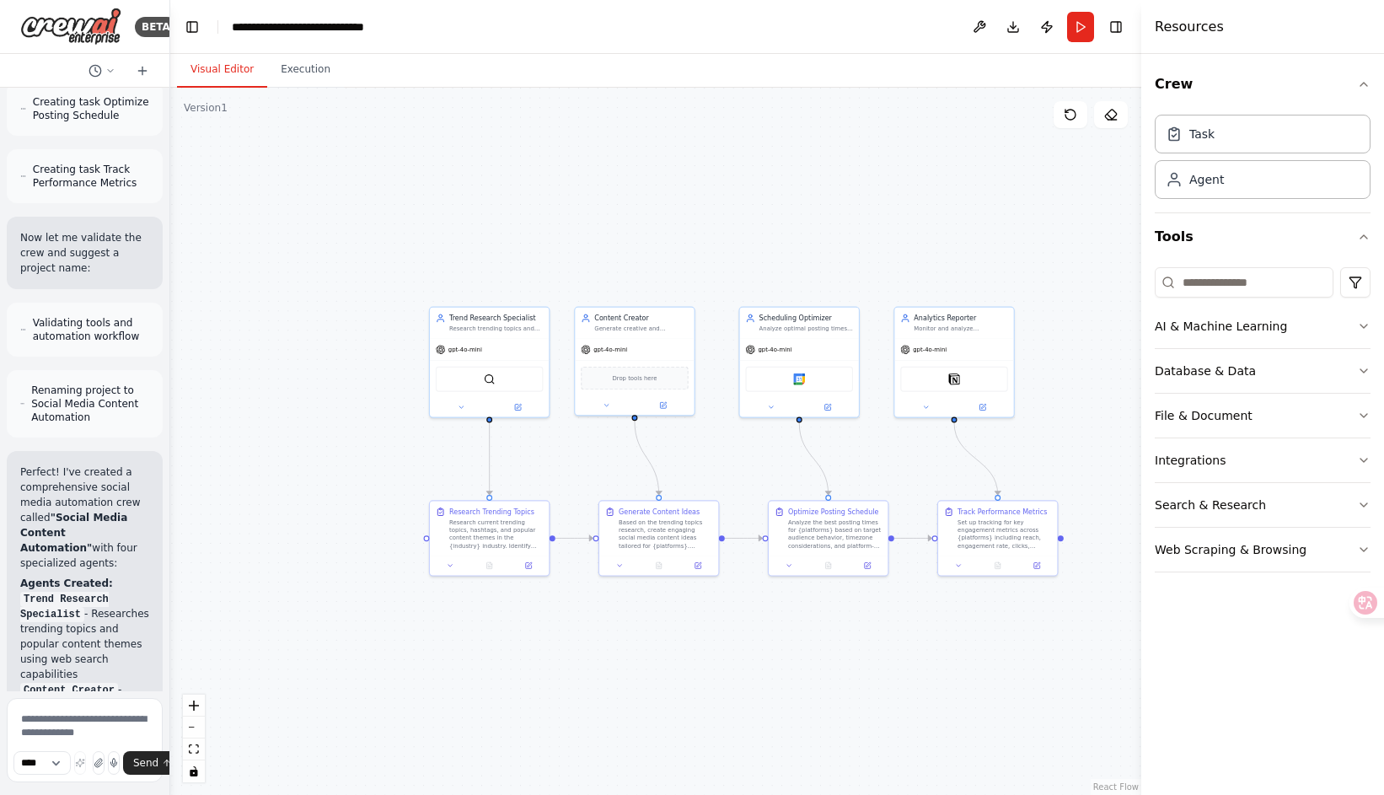
scroll to position [1676, 0]
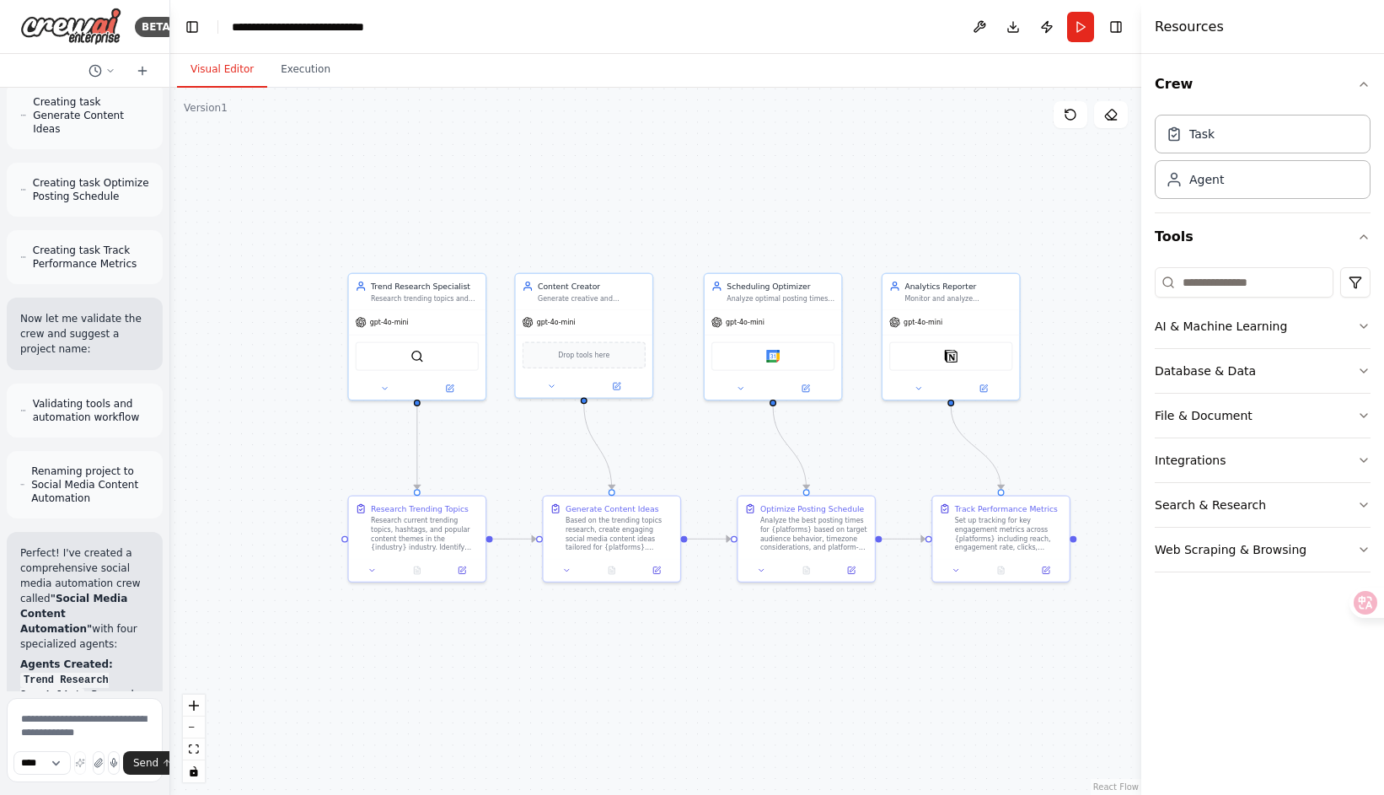
drag, startPoint x: 716, startPoint y: 466, endPoint x: 670, endPoint y: 459, distance: 46.8
click at [670, 459] on div ".deletable-edge-delete-btn { width: 20px; height: 20px; border: 0px solid #ffff…" at bounding box center [655, 441] width 971 height 707
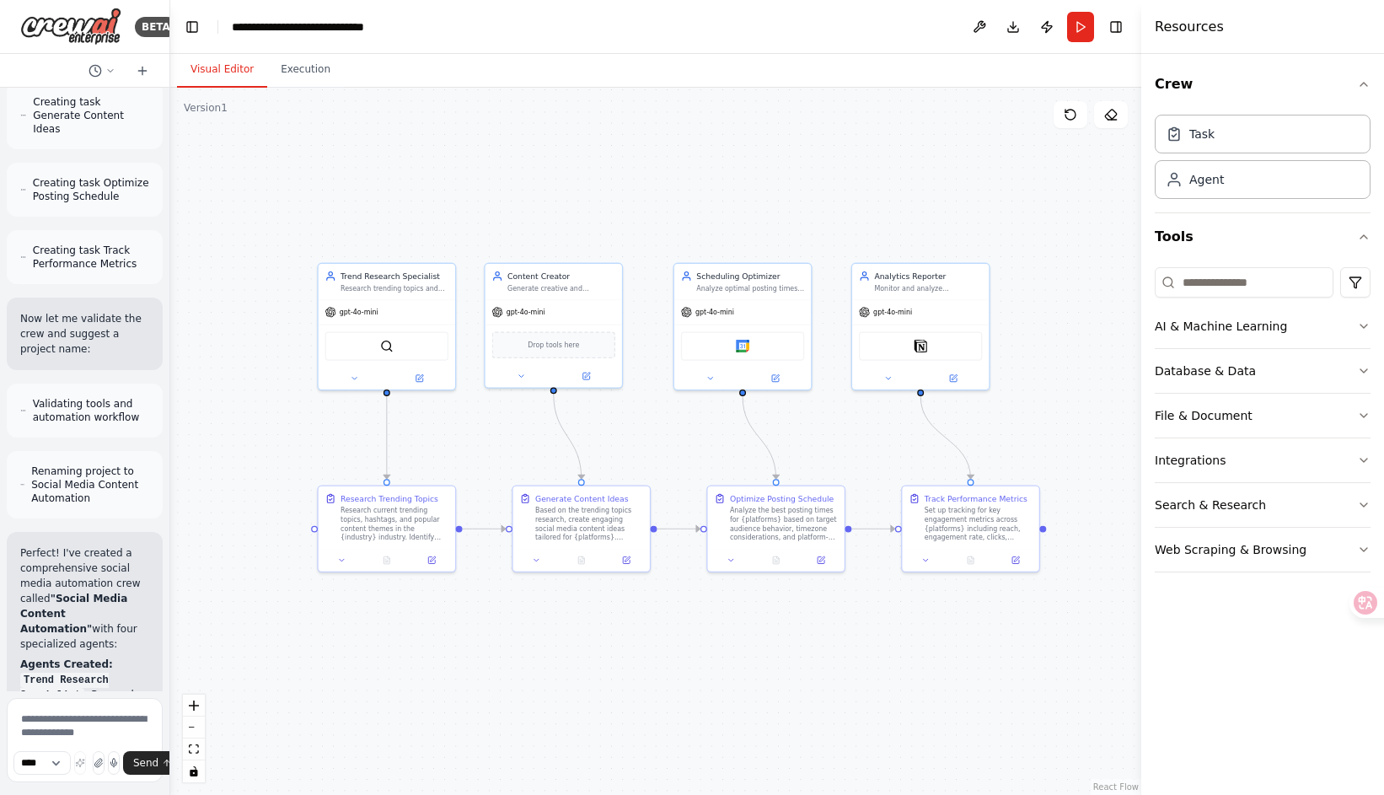
drag, startPoint x: 671, startPoint y: 447, endPoint x: 641, endPoint y: 437, distance: 32.0
click at [641, 437] on div ".deletable-edge-delete-btn { width: 20px; height: 20px; border: 0px solid #ffff…" at bounding box center [655, 441] width 971 height 707
drag, startPoint x: 231, startPoint y: 26, endPoint x: 434, endPoint y: 33, distance: 203.2
click at [434, 33] on header "**********" at bounding box center [655, 27] width 971 height 54
click at [434, 26] on icon "breadcrumb" at bounding box center [435, 26] width 11 height 11
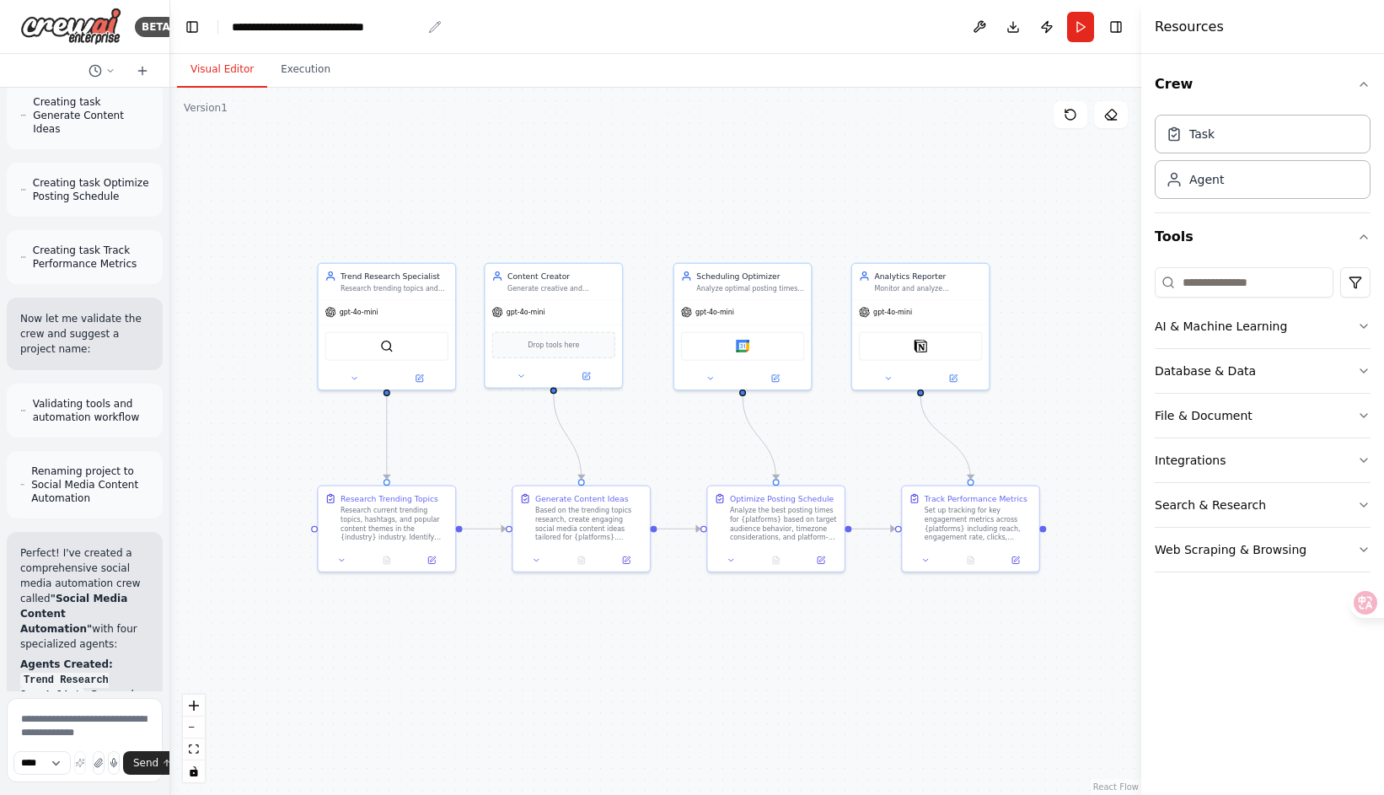
click at [437, 31] on icon "breadcrumb" at bounding box center [434, 26] width 13 height 13
click at [437, 23] on header "**********" at bounding box center [655, 27] width 971 height 54
click at [430, 24] on icon "breadcrumb" at bounding box center [434, 26] width 13 height 13
click at [432, 24] on icon "breadcrumb" at bounding box center [434, 26] width 13 height 13
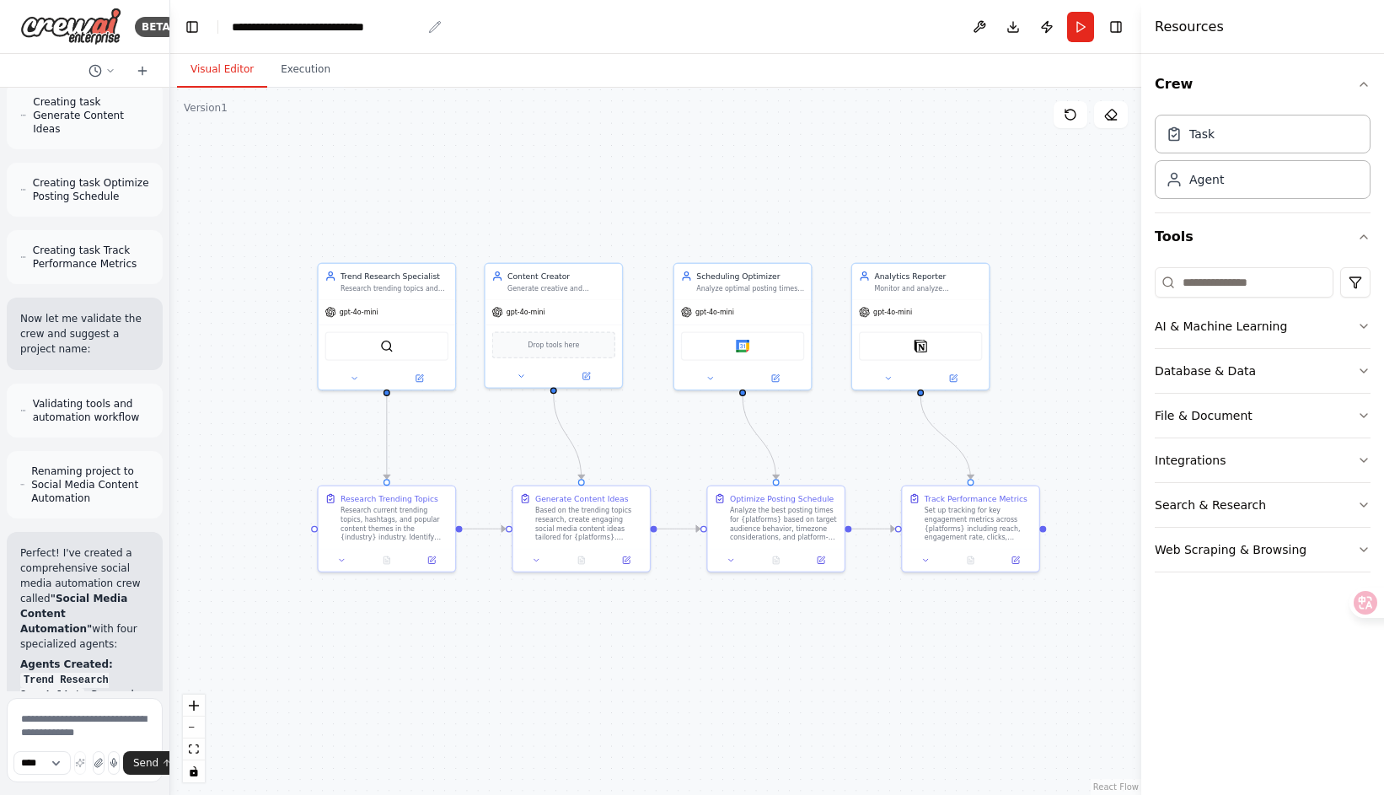
click at [432, 24] on icon "breadcrumb" at bounding box center [434, 26] width 13 height 13
drag, startPoint x: 230, startPoint y: 28, endPoint x: 351, endPoint y: 31, distance: 121.4
click at [351, 31] on header "**********" at bounding box center [655, 27] width 971 height 54
copy div "**********"
click at [367, 26] on div "**********" at bounding box center [327, 27] width 190 height 17
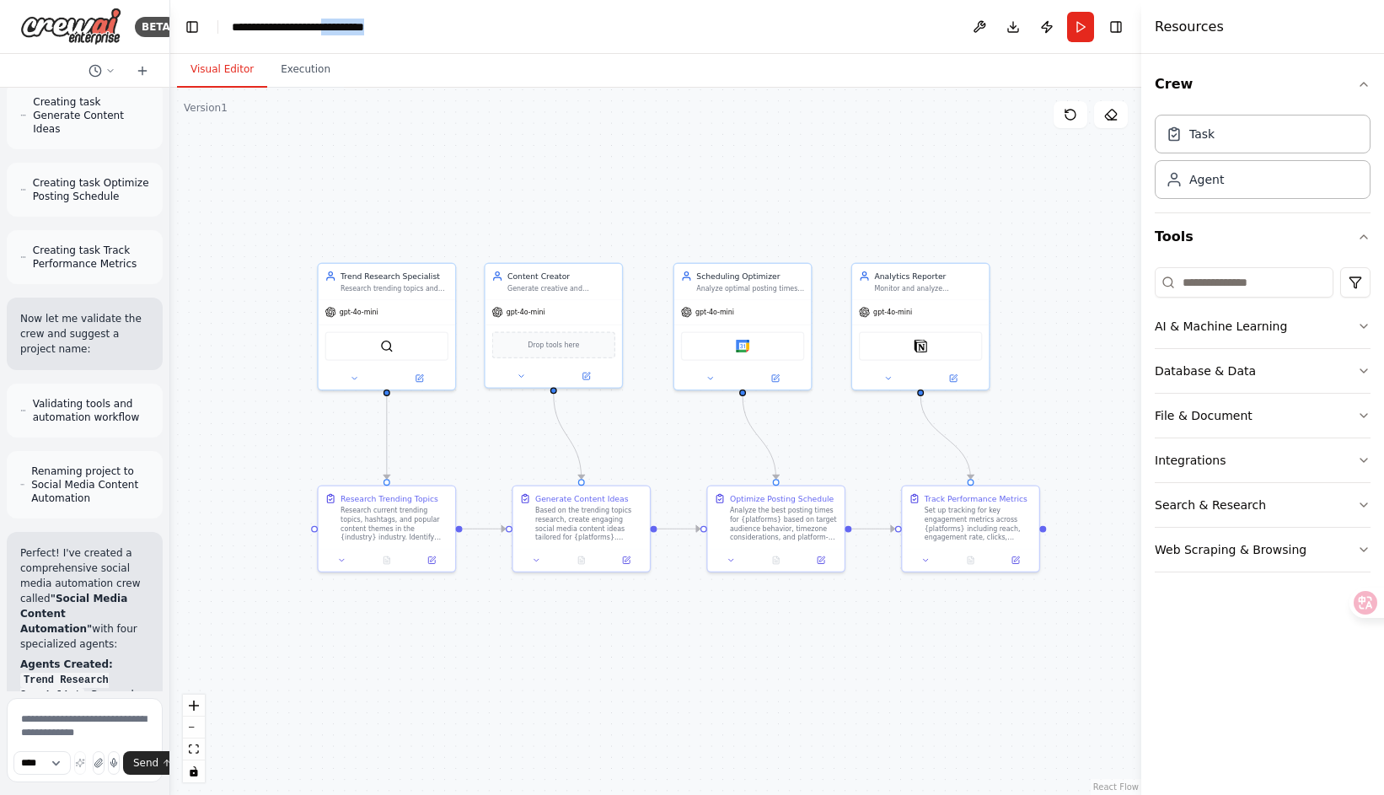
click at [367, 26] on div "**********" at bounding box center [327, 27] width 191 height 17
click at [399, 28] on div "**********" at bounding box center [327, 27] width 191 height 17
drag, startPoint x: 356, startPoint y: 27, endPoint x: 422, endPoint y: 28, distance: 66.6
click at [422, 28] on div "**********" at bounding box center [327, 27] width 191 height 17
copy div "**********"
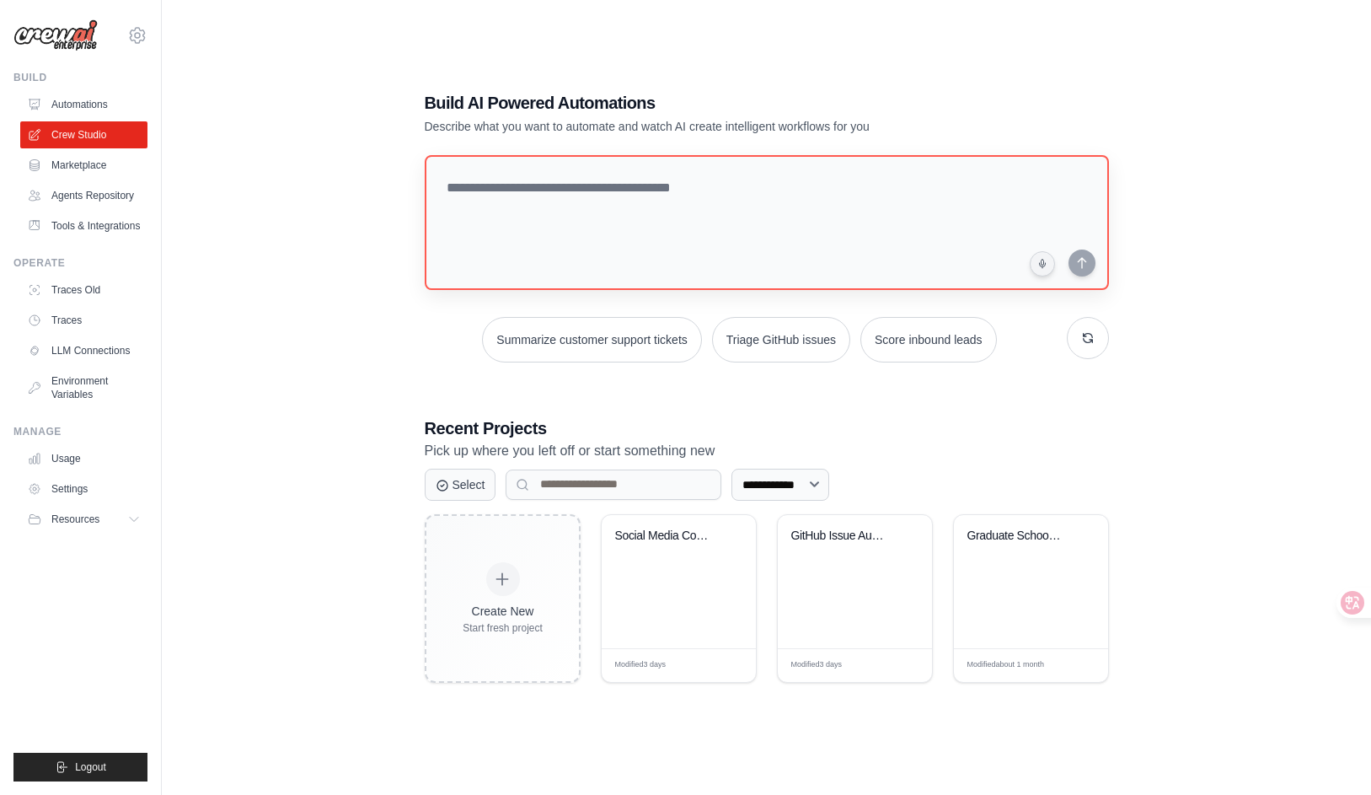
scroll to position [34, 0]
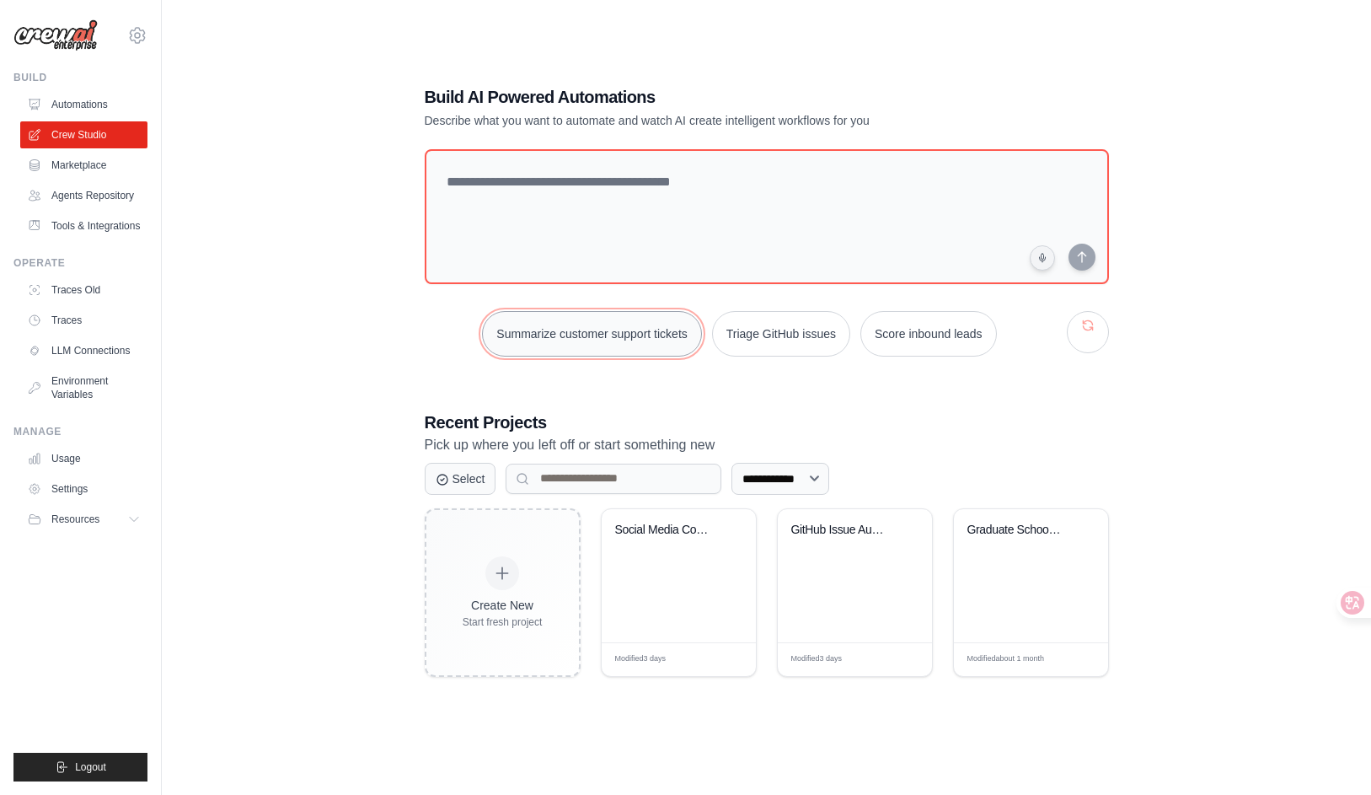
click at [662, 341] on button "Summarize customer support tickets" at bounding box center [591, 334] width 219 height 46
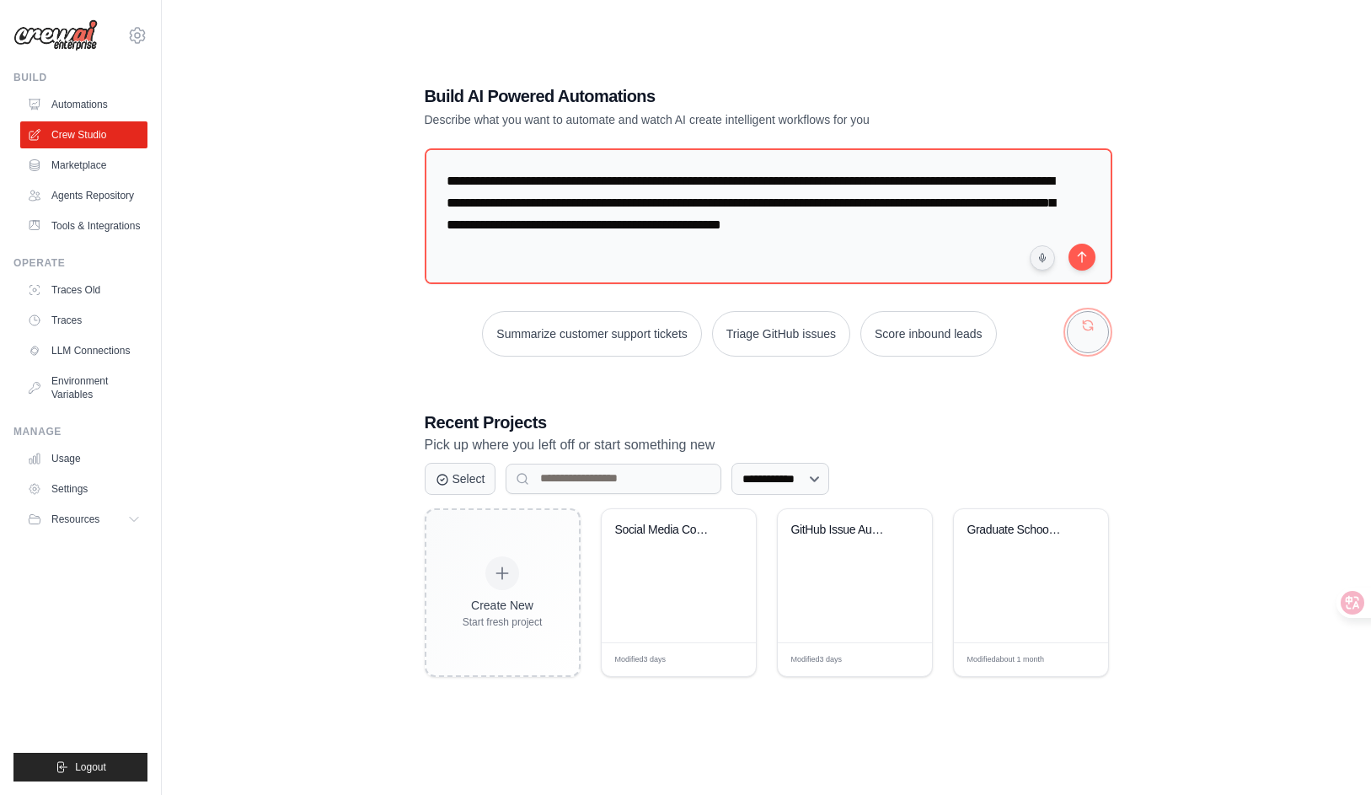
click at [1088, 324] on button "button" at bounding box center [1088, 332] width 42 height 42
click at [1086, 330] on button "button" at bounding box center [1088, 332] width 42 height 42
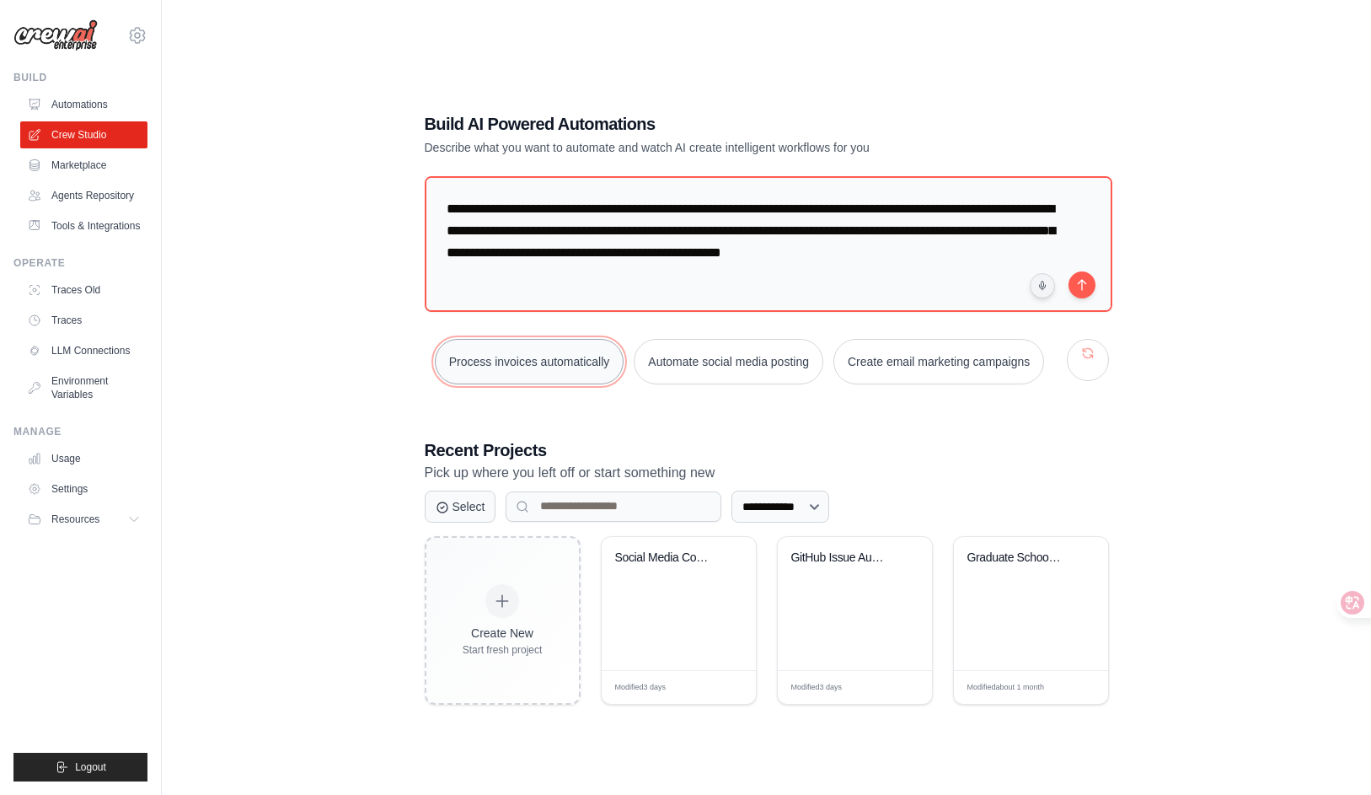
click at [625, 339] on button "Process invoices automatically" at bounding box center [530, 362] width 190 height 46
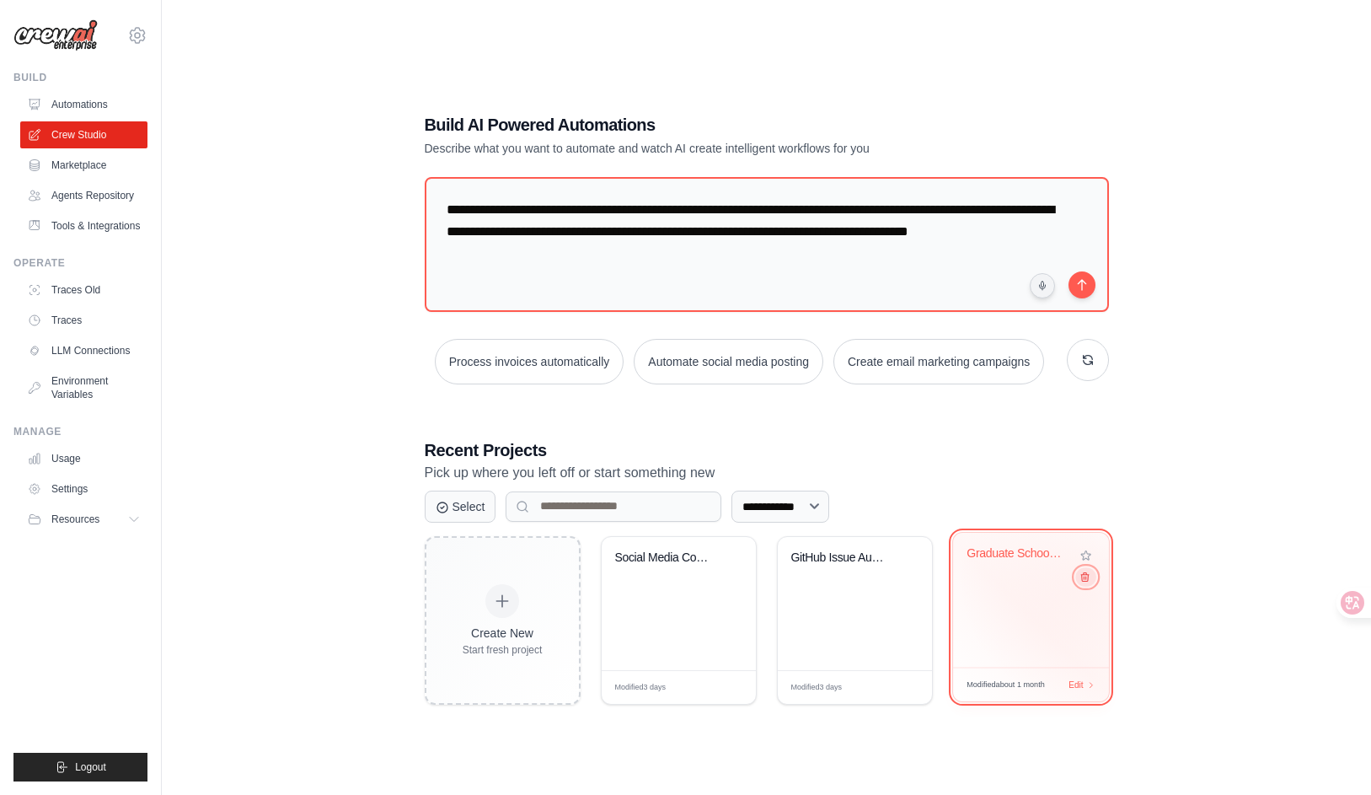
click at [1085, 582] on icon at bounding box center [1084, 576] width 11 height 11
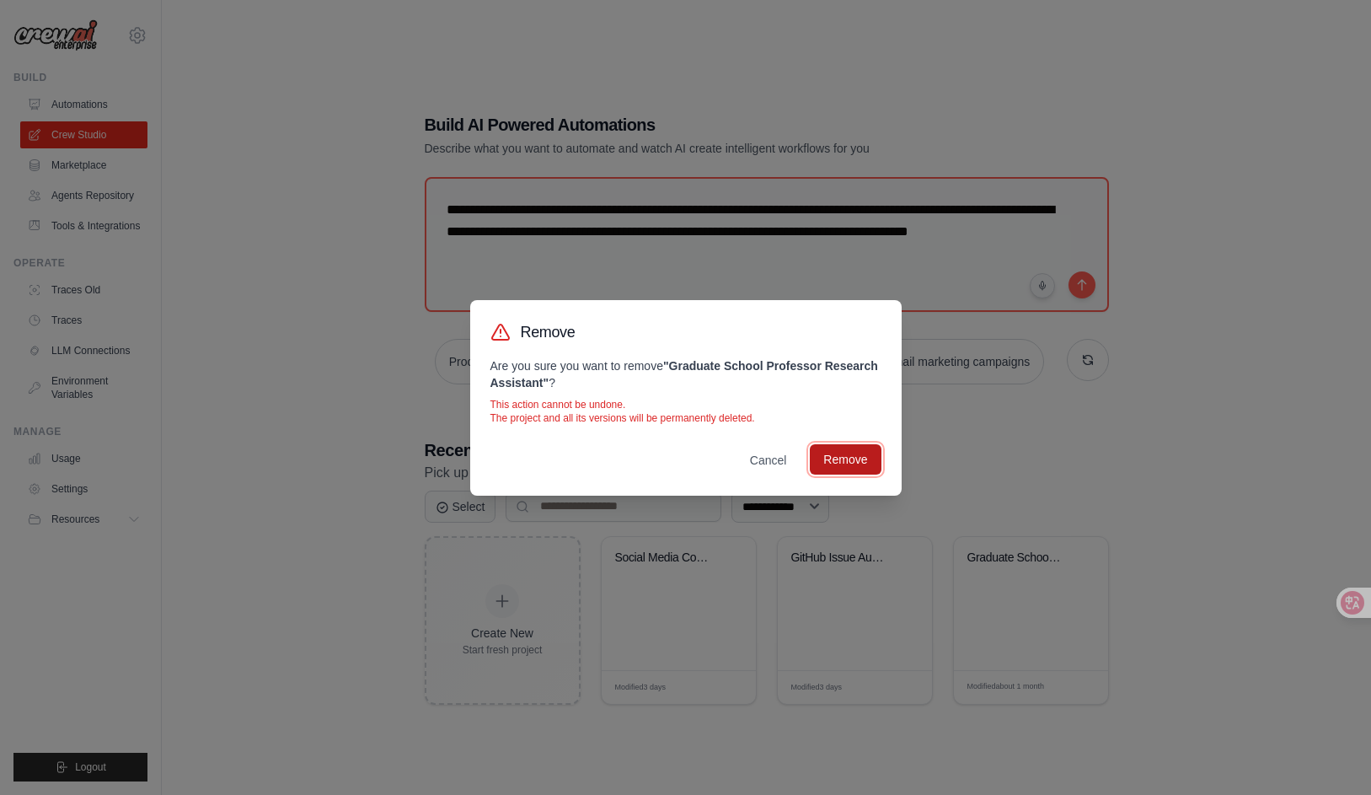
click at [835, 461] on button "Remove" at bounding box center [845, 459] width 71 height 30
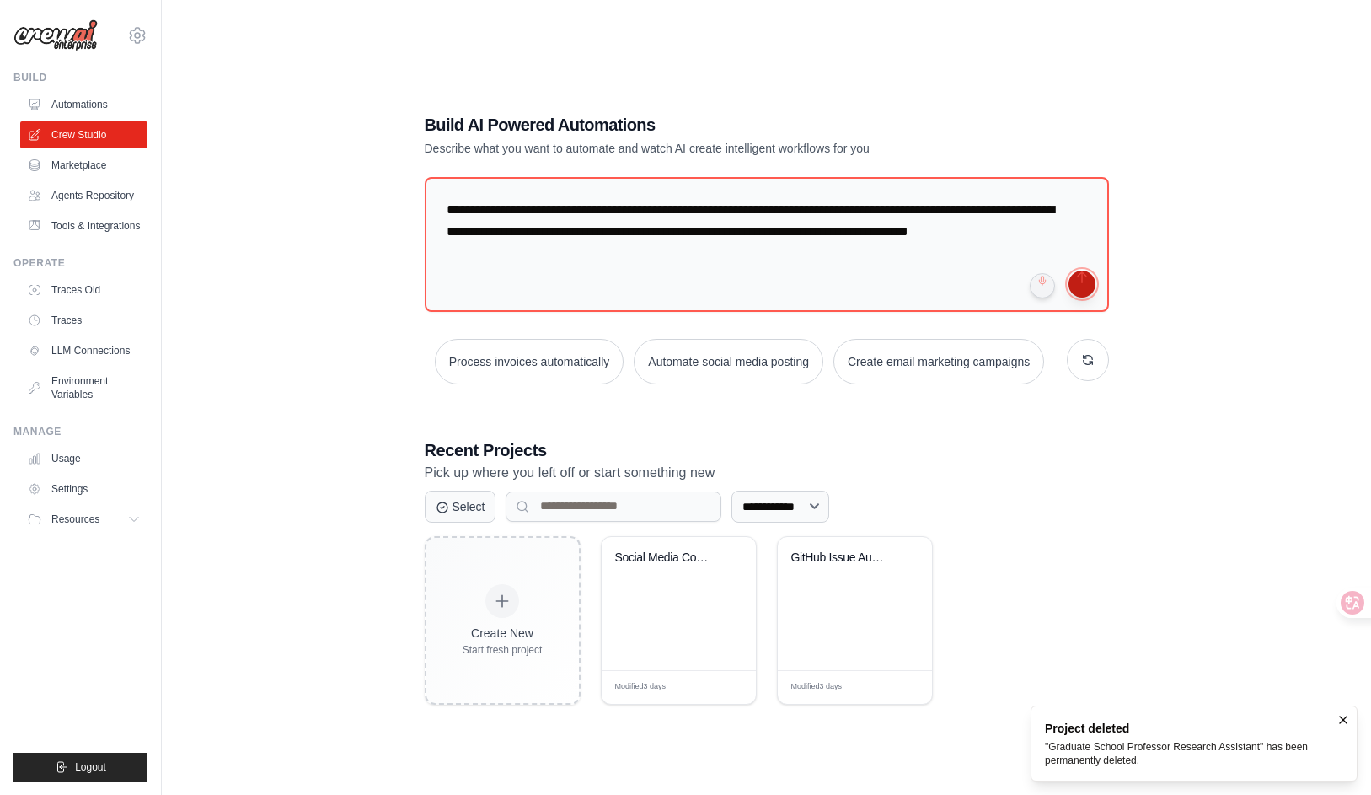
click at [1086, 271] on button "submit" at bounding box center [1082, 284] width 27 height 27
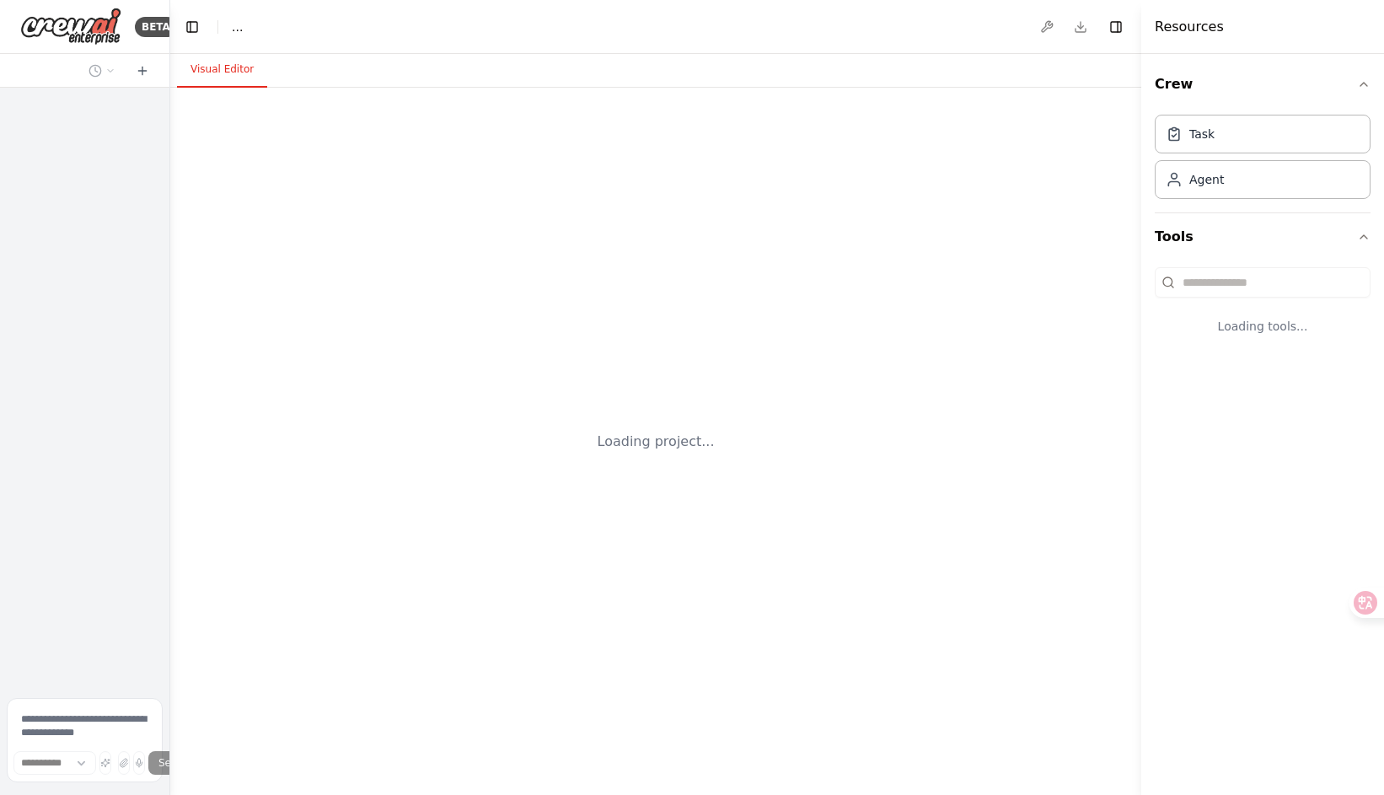
select select "****"
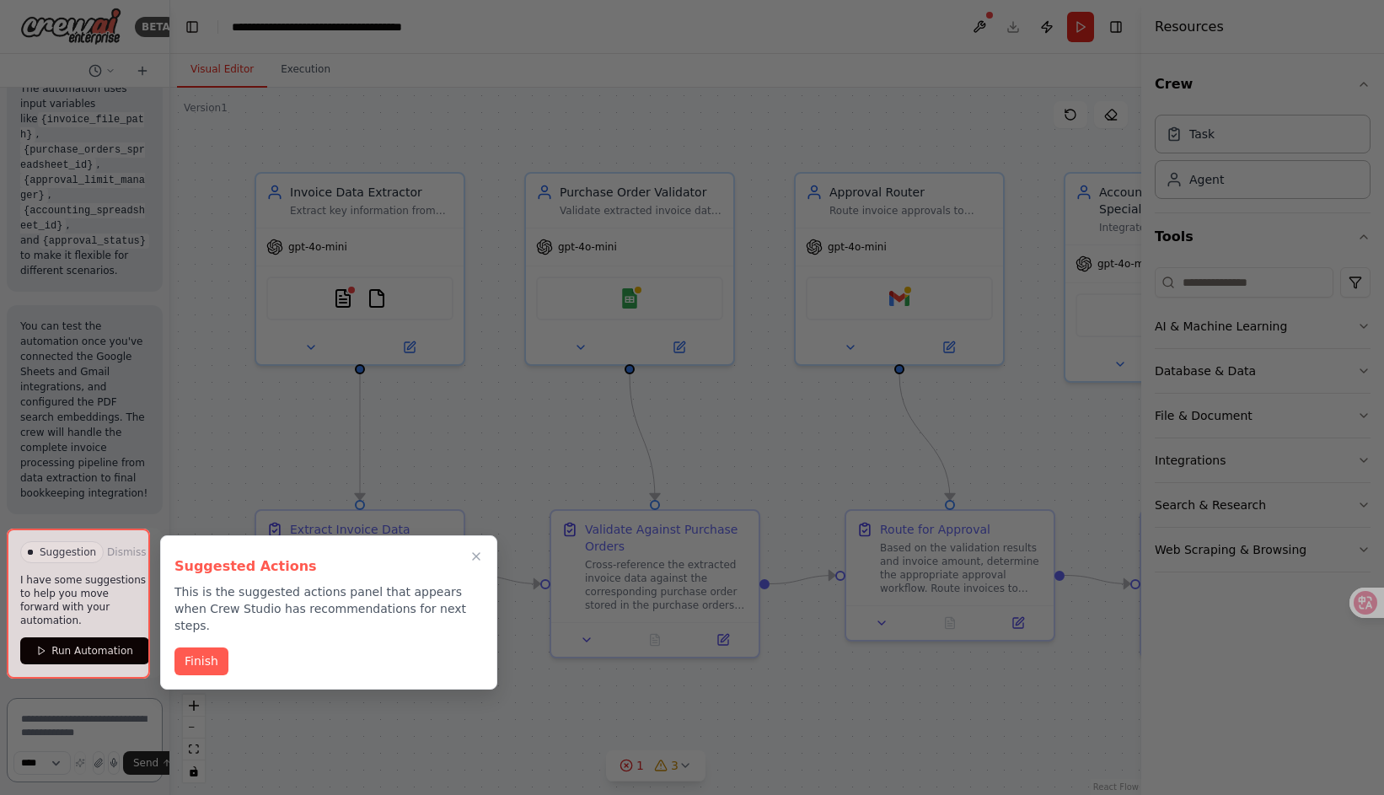
scroll to position [3114, 0]
click at [214, 646] on button "Finish" at bounding box center [201, 660] width 54 height 28
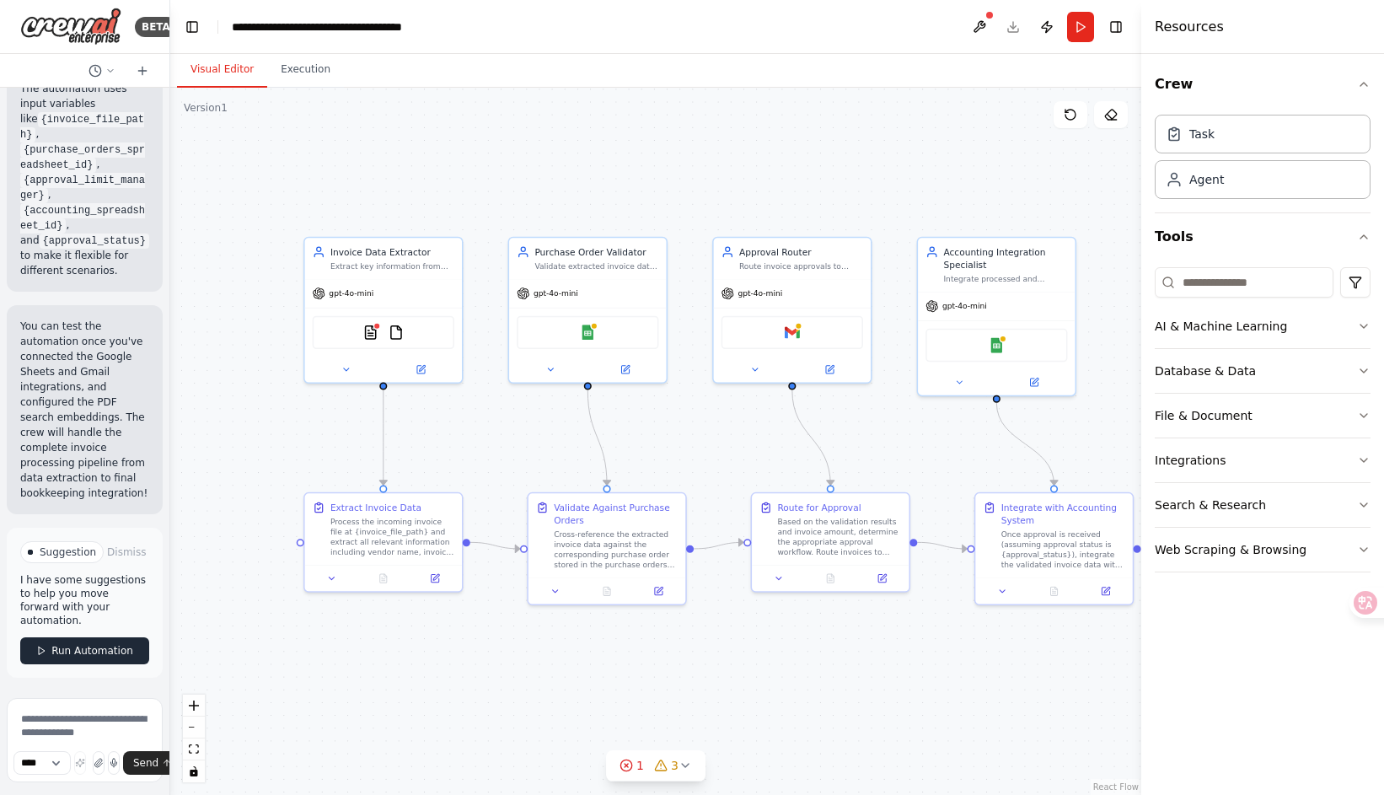
click at [102, 650] on span "Run Automation" at bounding box center [92, 650] width 82 height 13
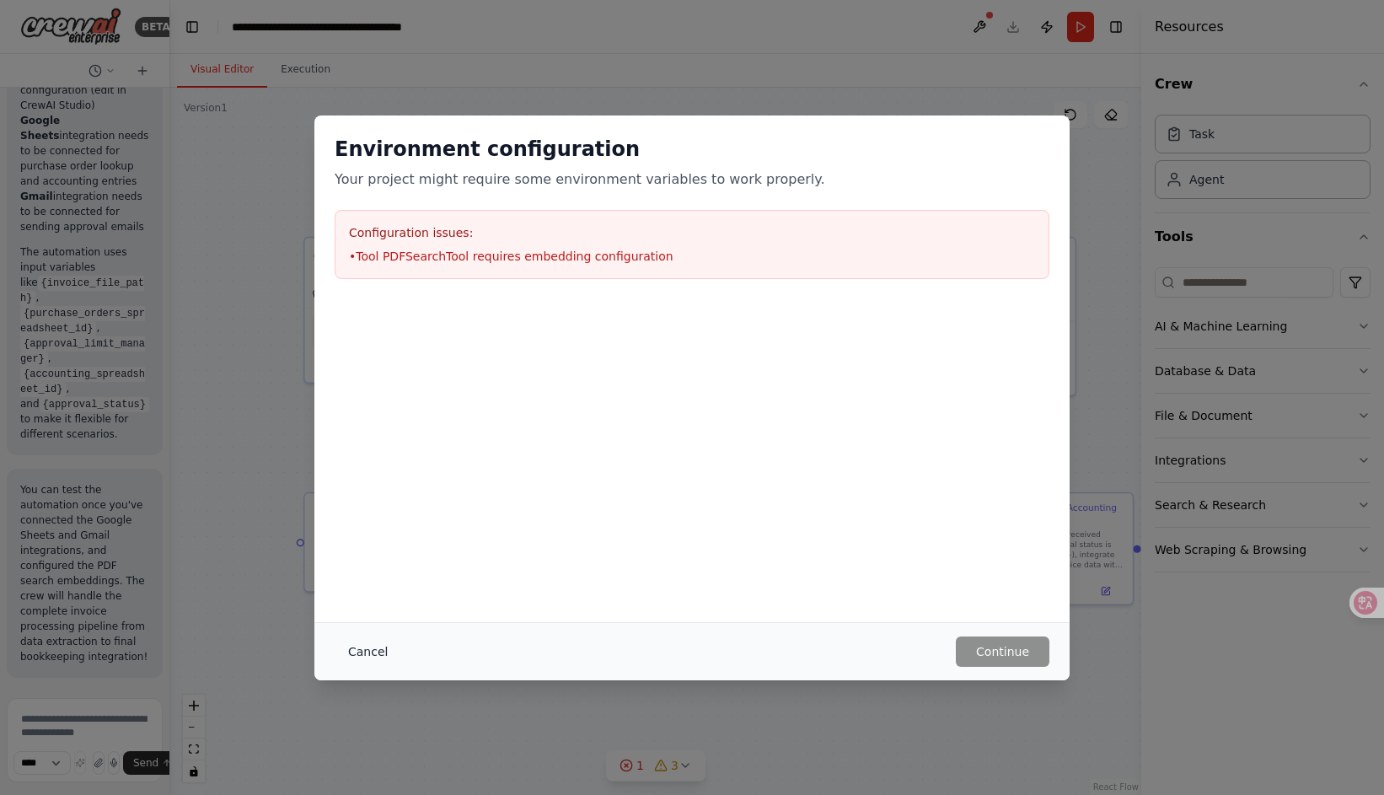
click at [353, 648] on button "Cancel" at bounding box center [368, 651] width 67 height 30
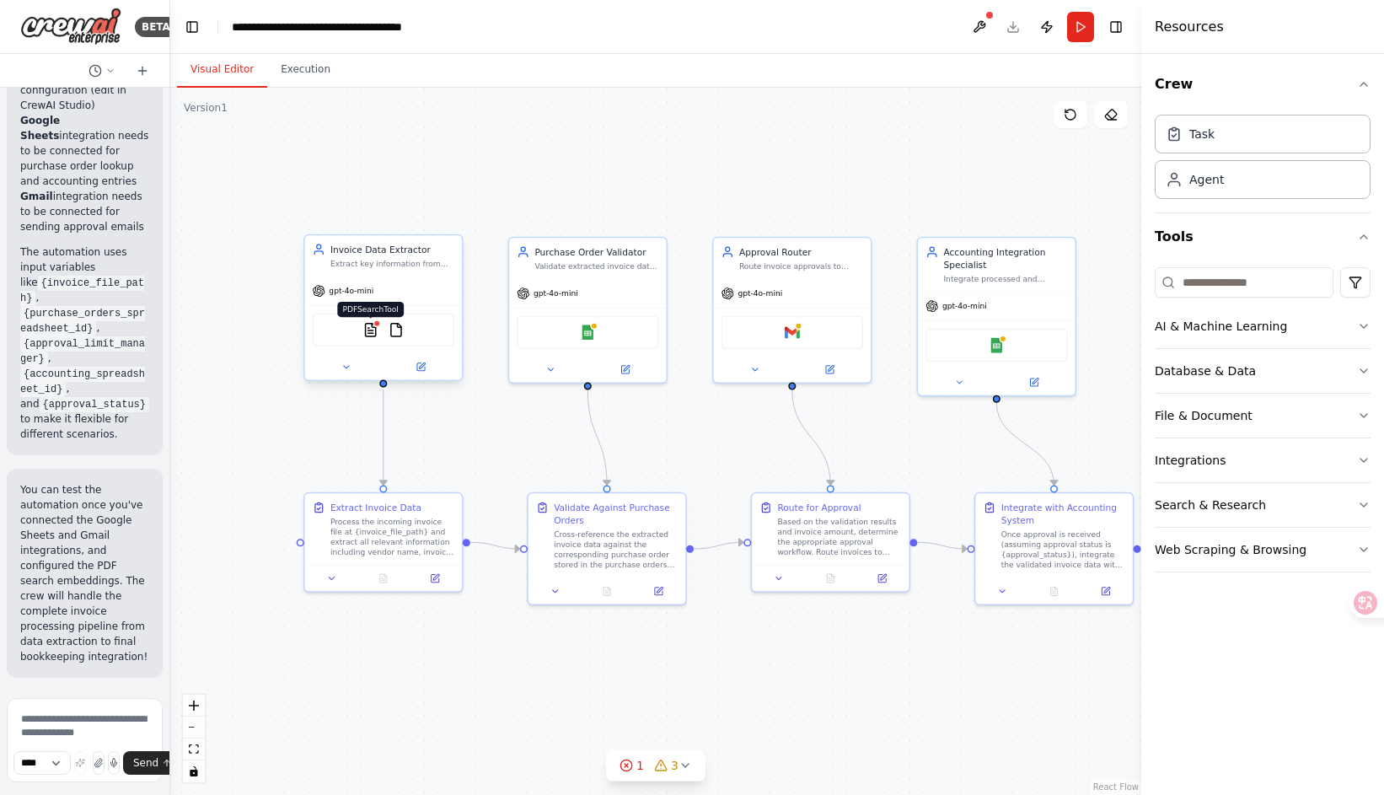
click at [371, 337] on img at bounding box center [370, 329] width 15 height 15
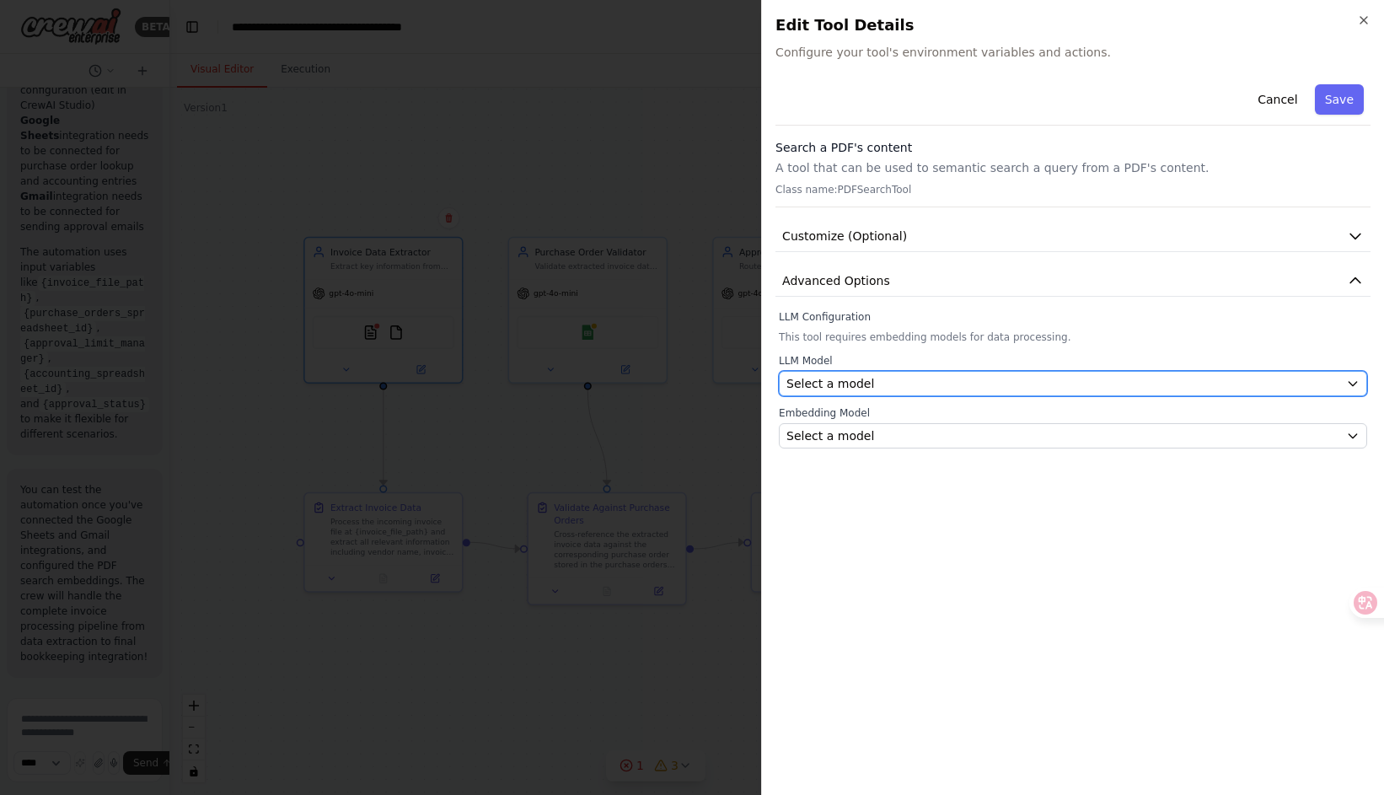
click at [891, 387] on div "Select a model" at bounding box center [1062, 383] width 553 height 17
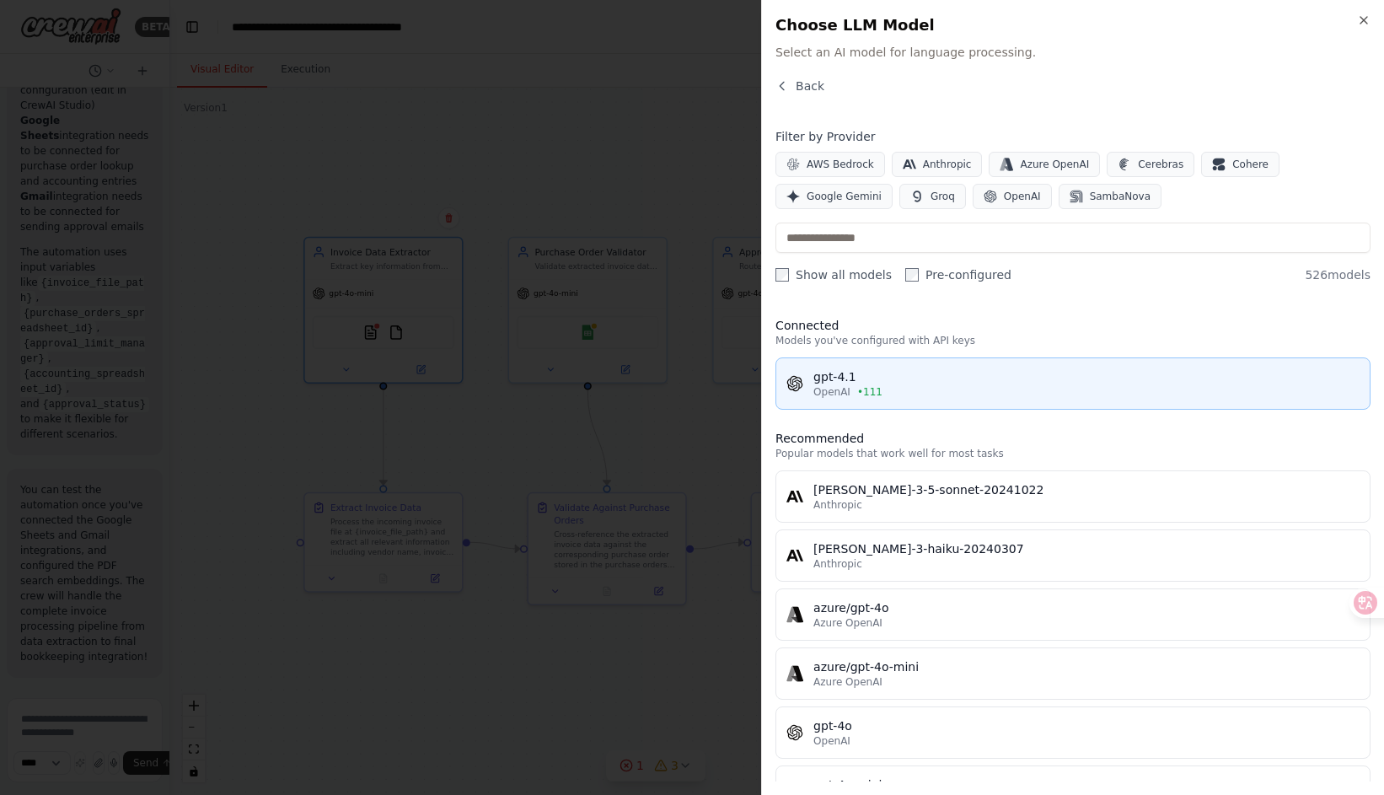
click at [922, 375] on div "gpt-4.1" at bounding box center [1086, 376] width 546 height 17
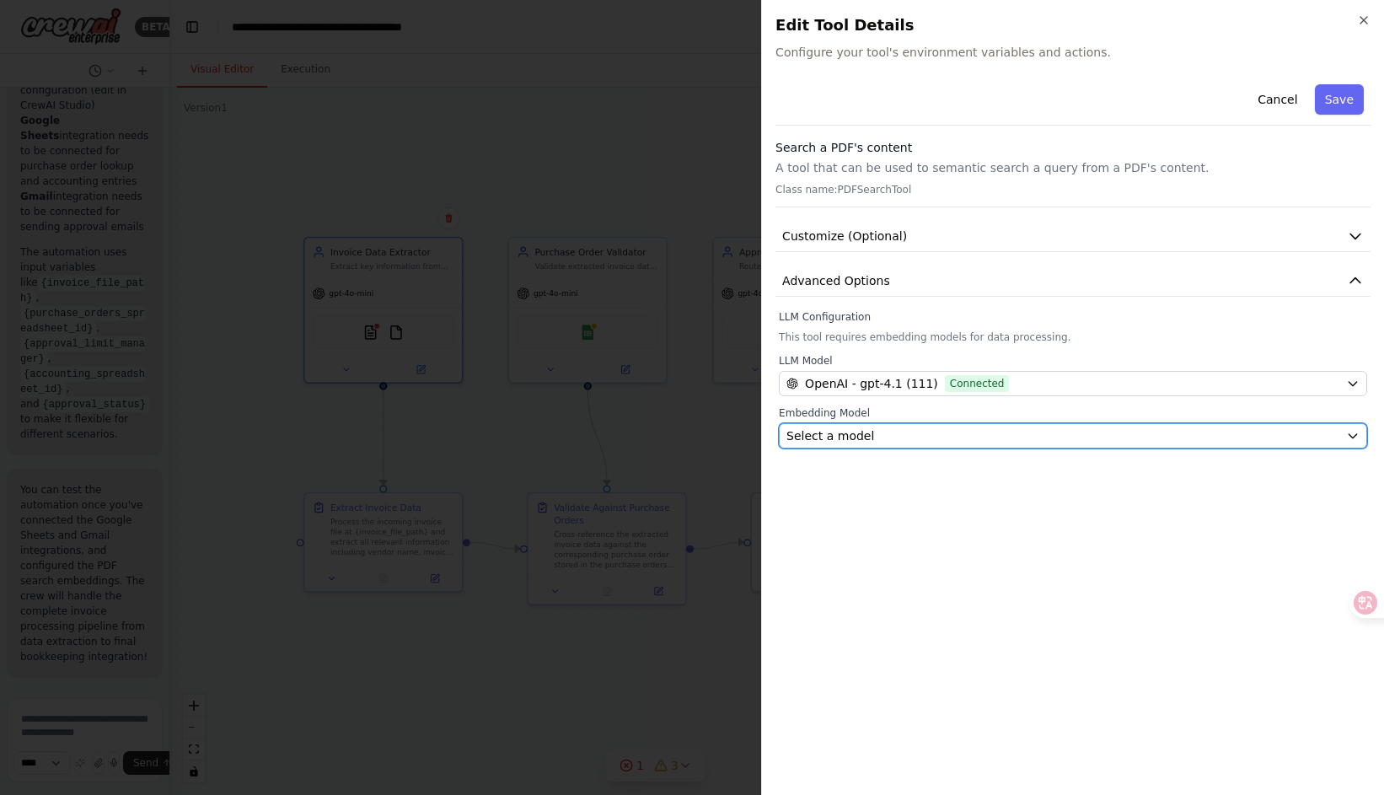
click at [902, 435] on div "Select a model" at bounding box center [1062, 435] width 553 height 17
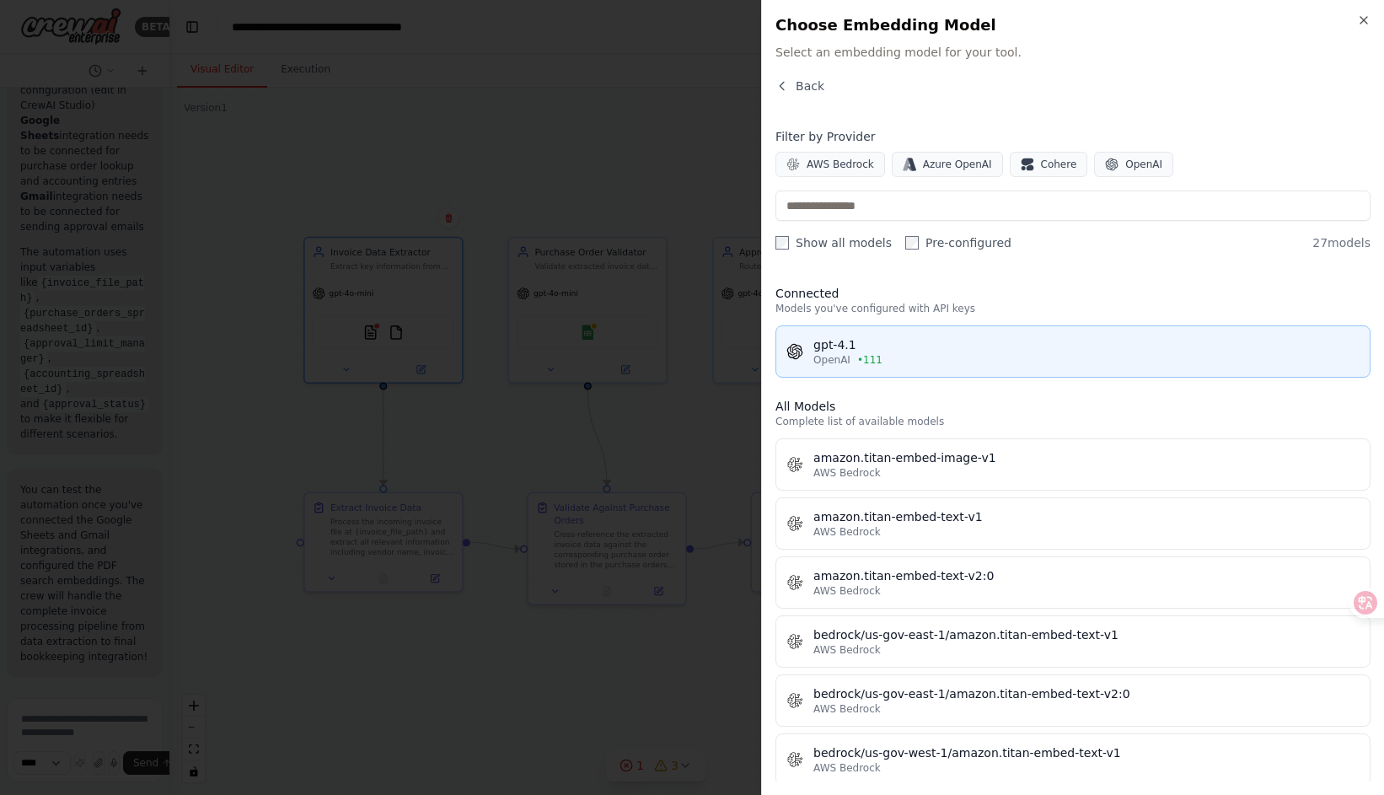
click at [896, 352] on div "gpt-4.1" at bounding box center [1086, 344] width 546 height 17
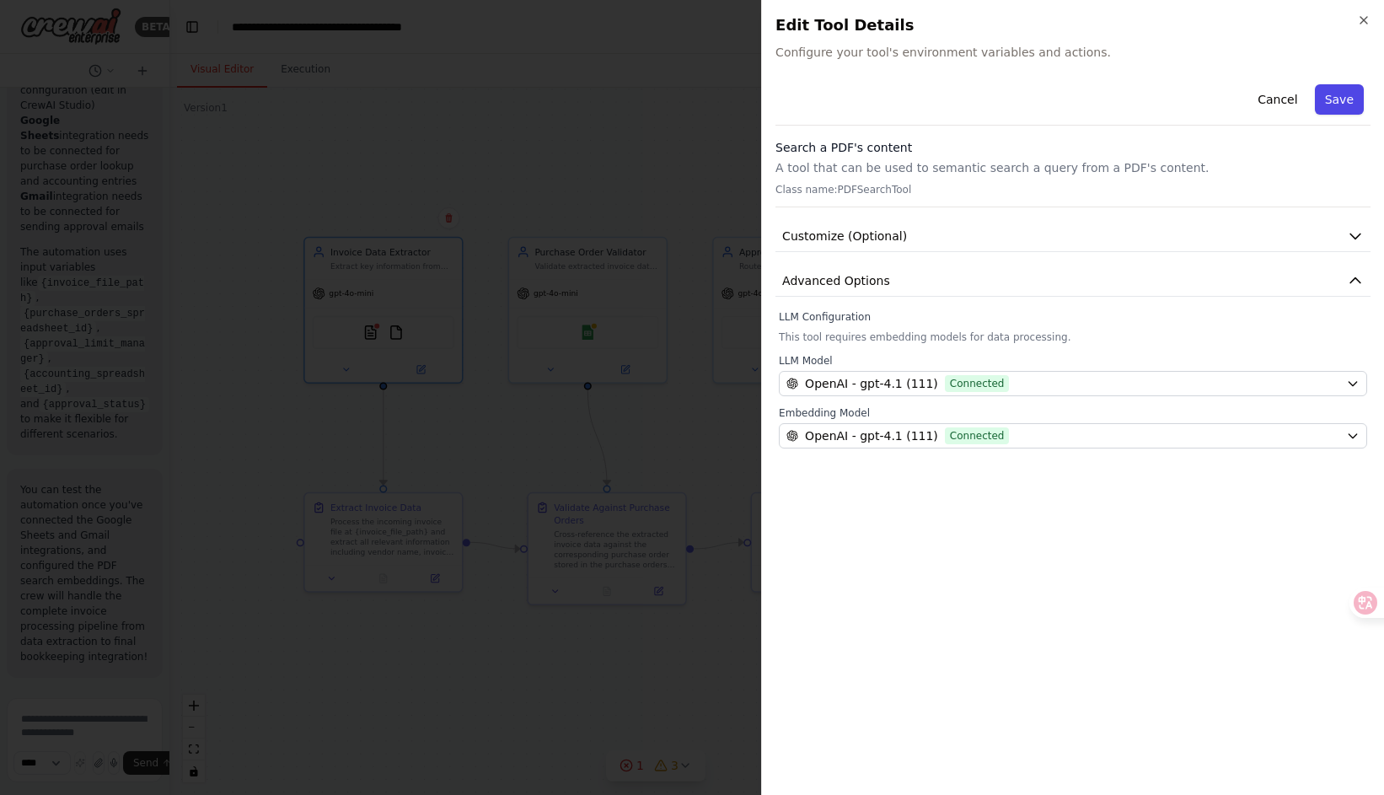
click at [1338, 97] on button "Save" at bounding box center [1339, 99] width 49 height 30
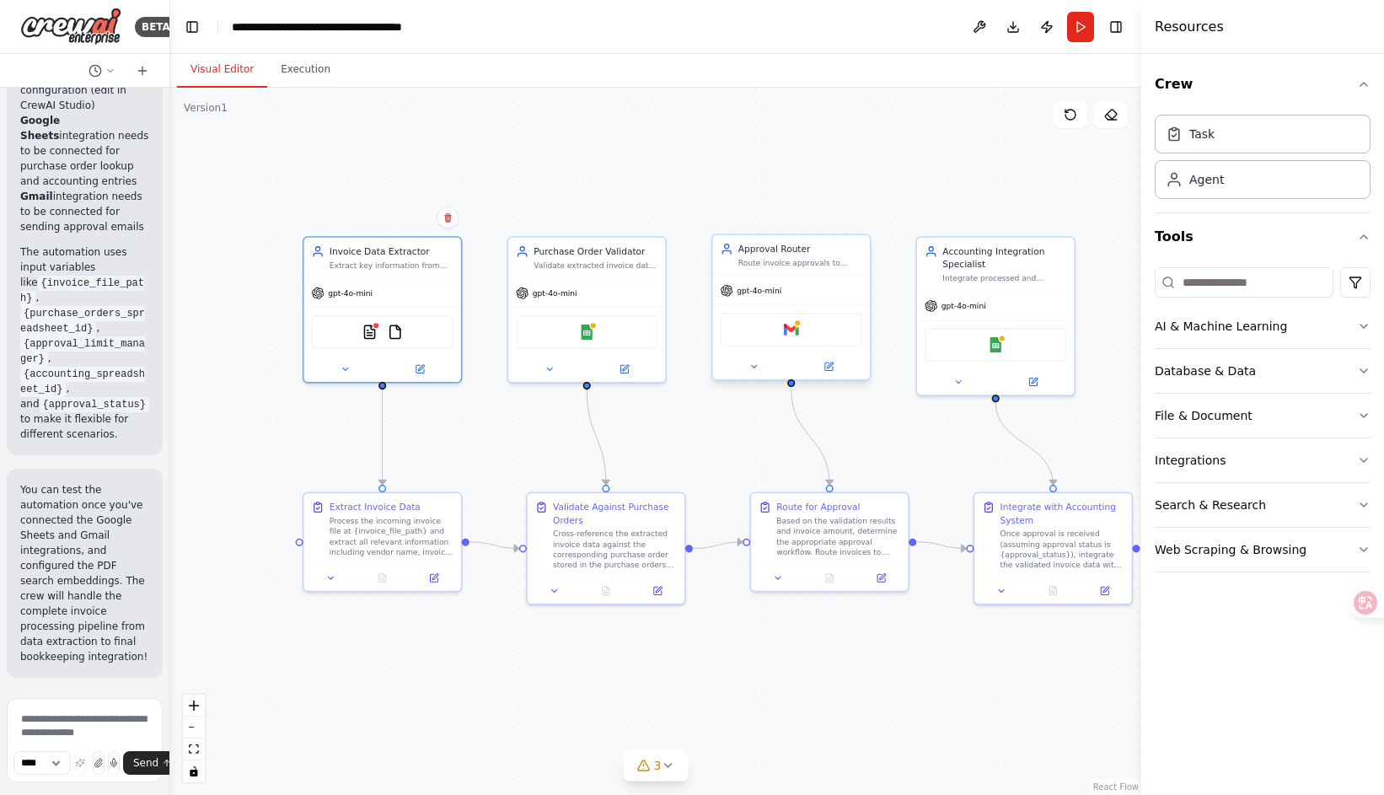
click at [786, 337] on div "Gmail" at bounding box center [792, 329] width 142 height 33
click at [792, 334] on img at bounding box center [791, 329] width 15 height 15
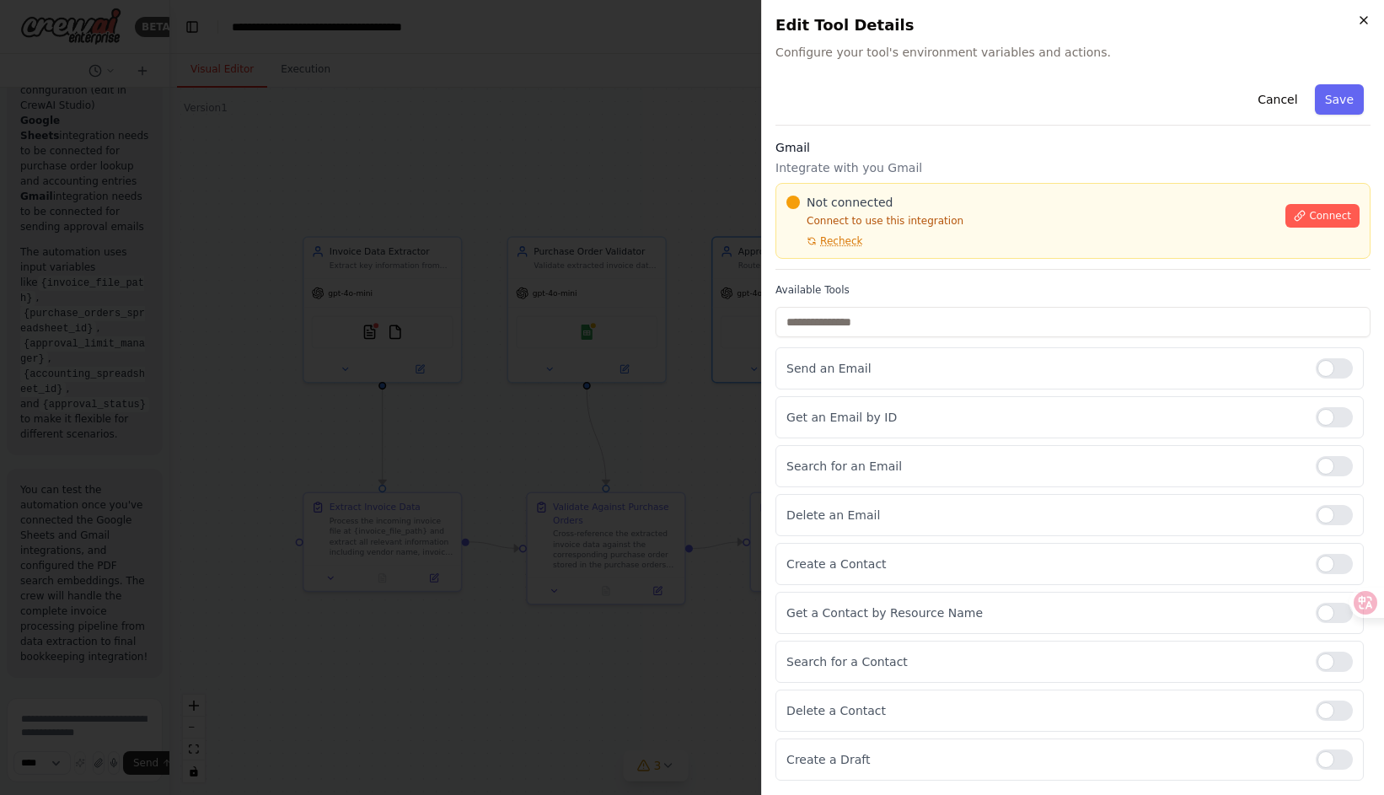
click at [1362, 17] on icon "button" at bounding box center [1363, 19] width 13 height 13
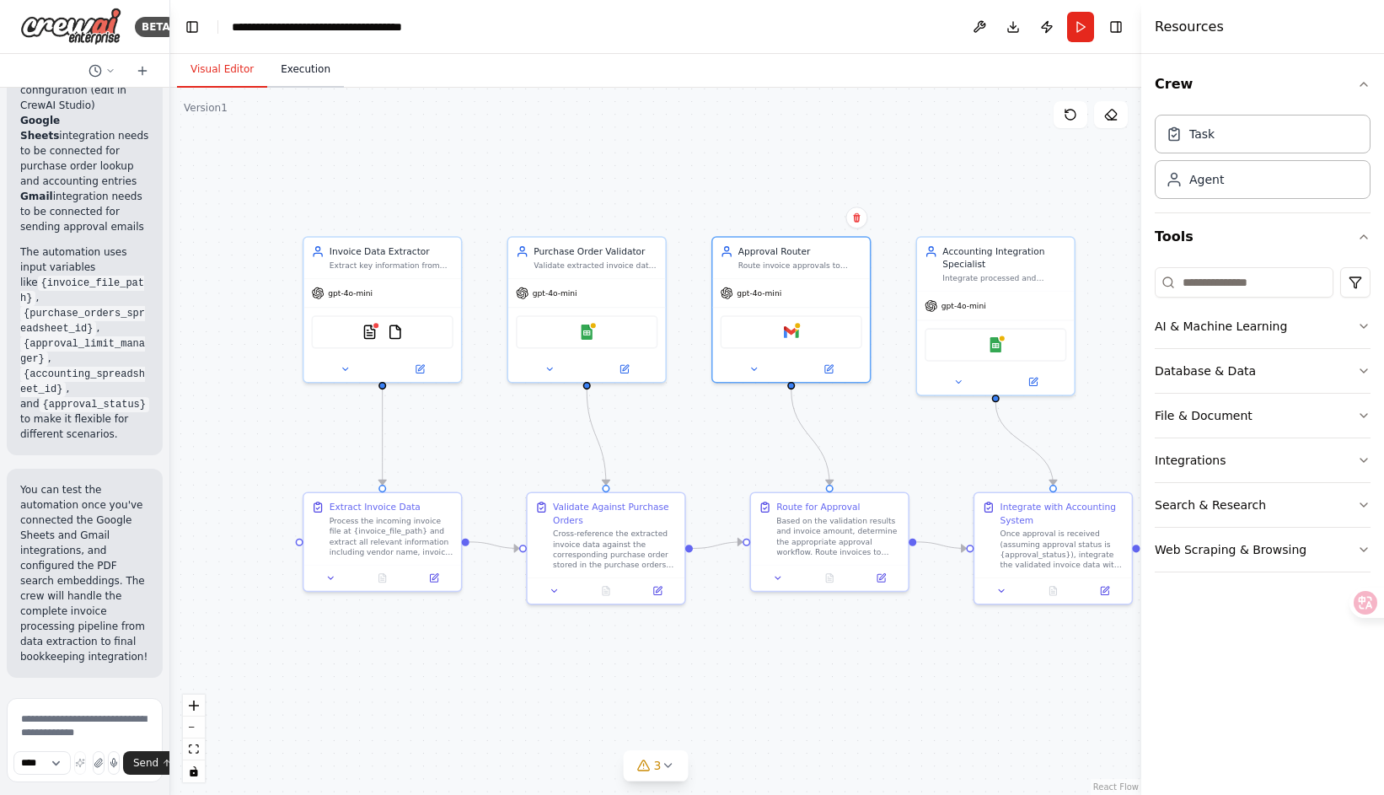
click at [312, 84] on button "Execution" at bounding box center [305, 69] width 77 height 35
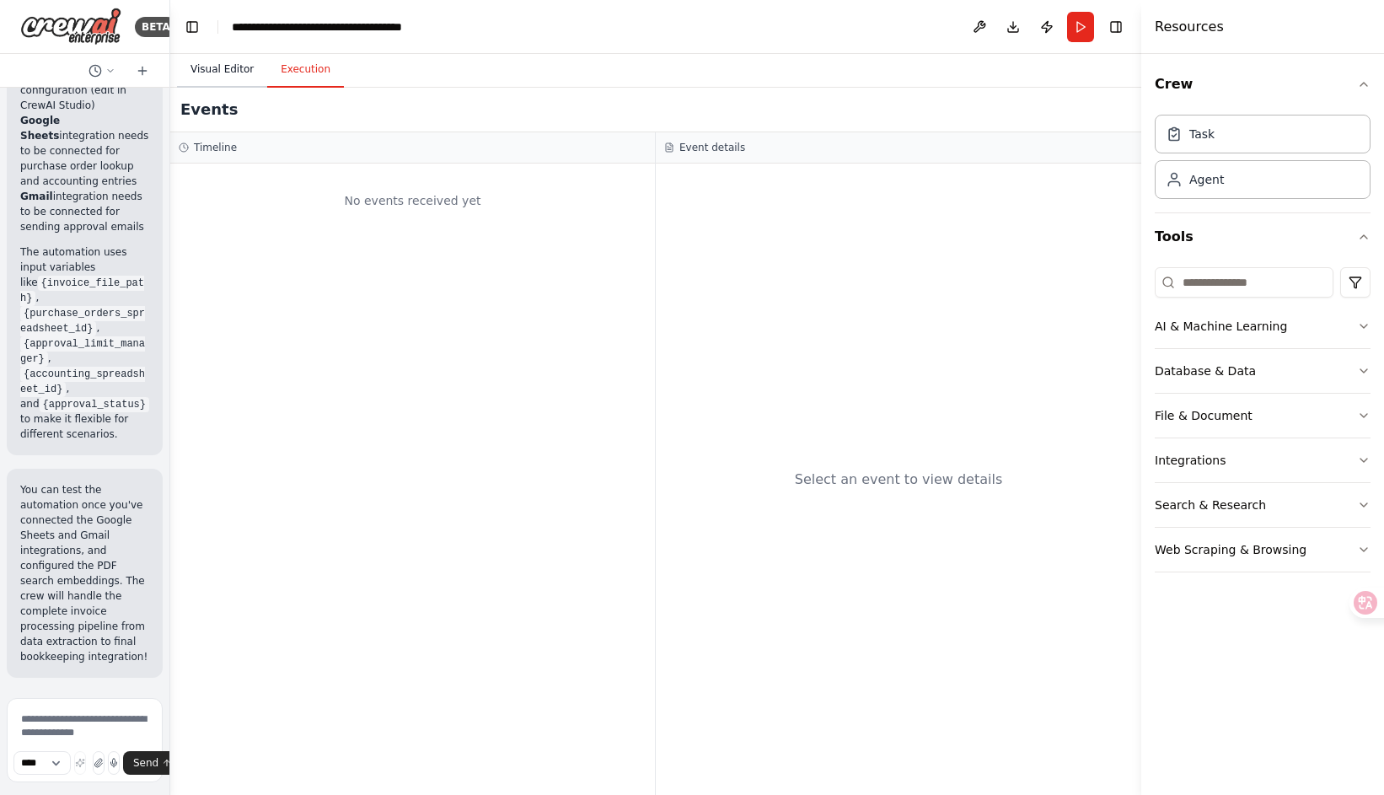
click at [225, 62] on button "Visual Editor" at bounding box center [222, 69] width 90 height 35
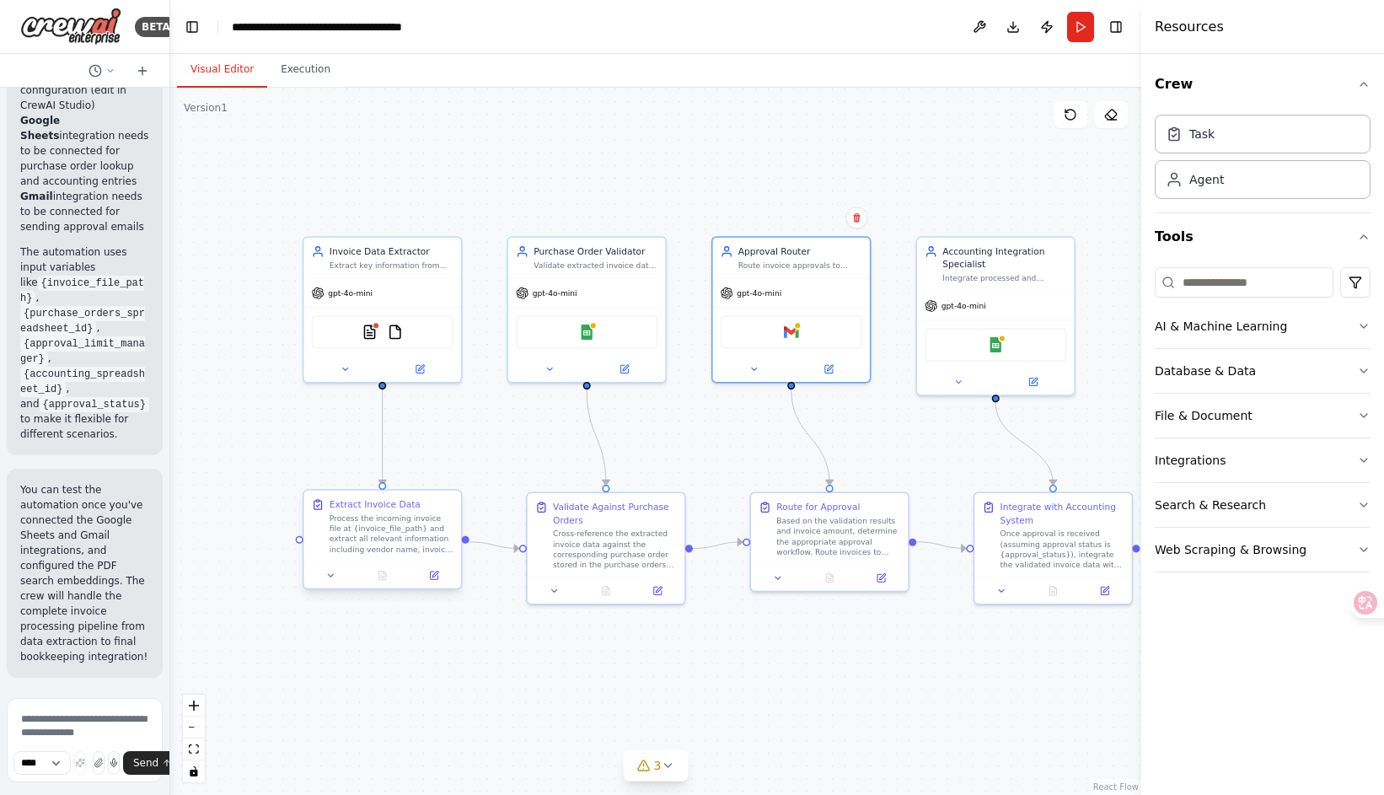
click at [328, 583] on div at bounding box center [381, 575] width 157 height 26
click at [332, 581] on button at bounding box center [331, 575] width 44 height 15
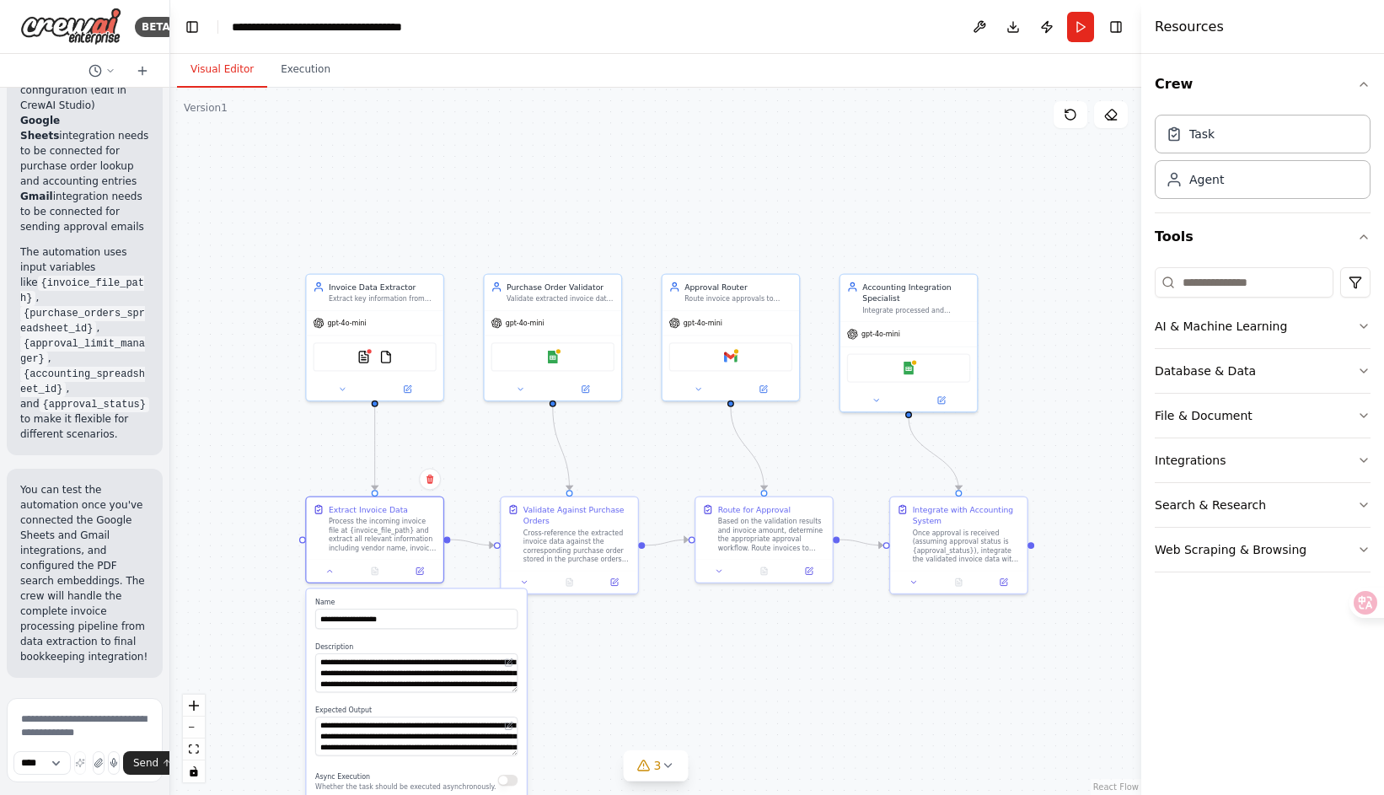
click at [555, 616] on div ".deletable-edge-delete-btn { width: 20px; height: 20px; border: 0px solid #ffff…" at bounding box center [655, 441] width 971 height 707
click at [525, 580] on icon at bounding box center [525, 580] width 4 height 3
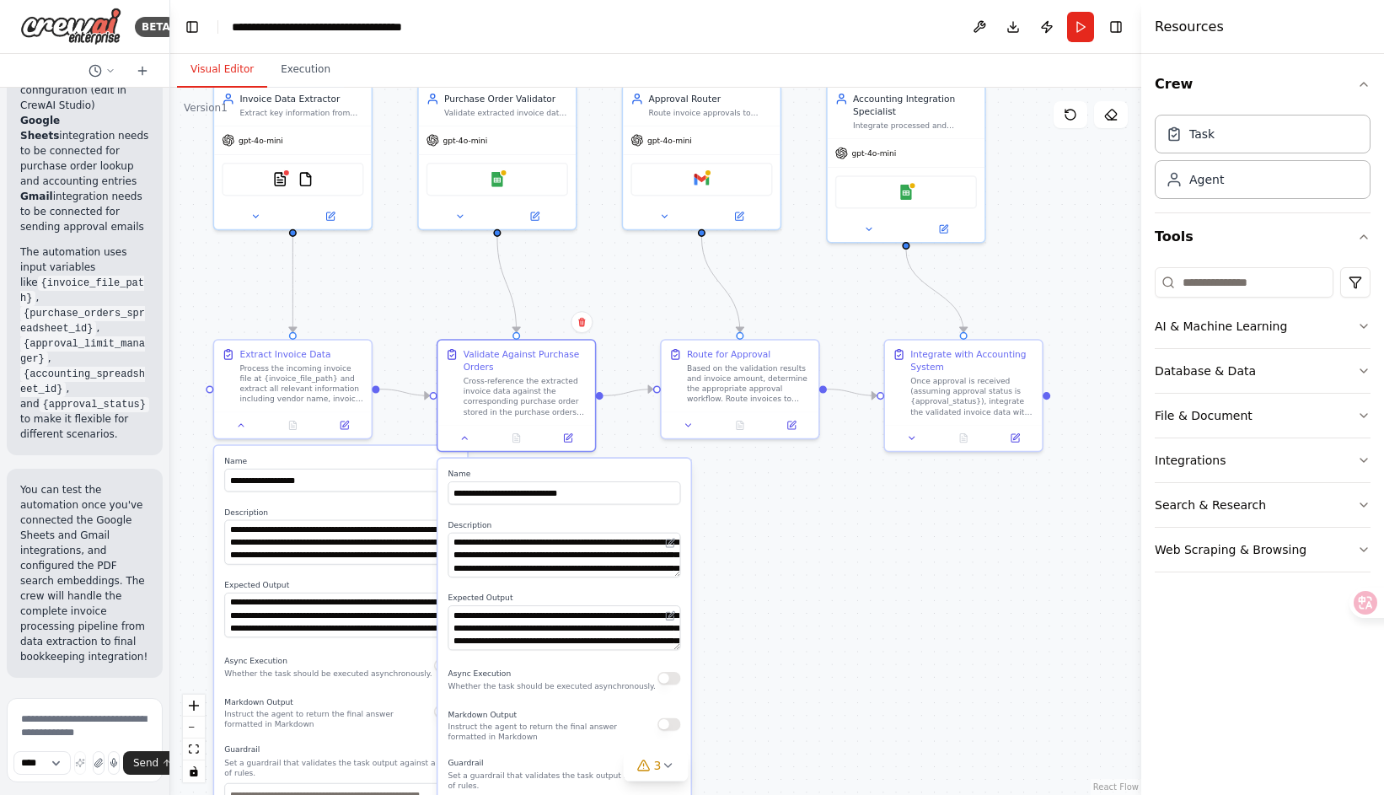
drag, startPoint x: 488, startPoint y: 437, endPoint x: 433, endPoint y: 301, distance: 147.1
click at [433, 301] on div ".deletable-edge-delete-btn { width: 20px; height: 20px; border: 0px solid #ffff…" at bounding box center [655, 441] width 971 height 707
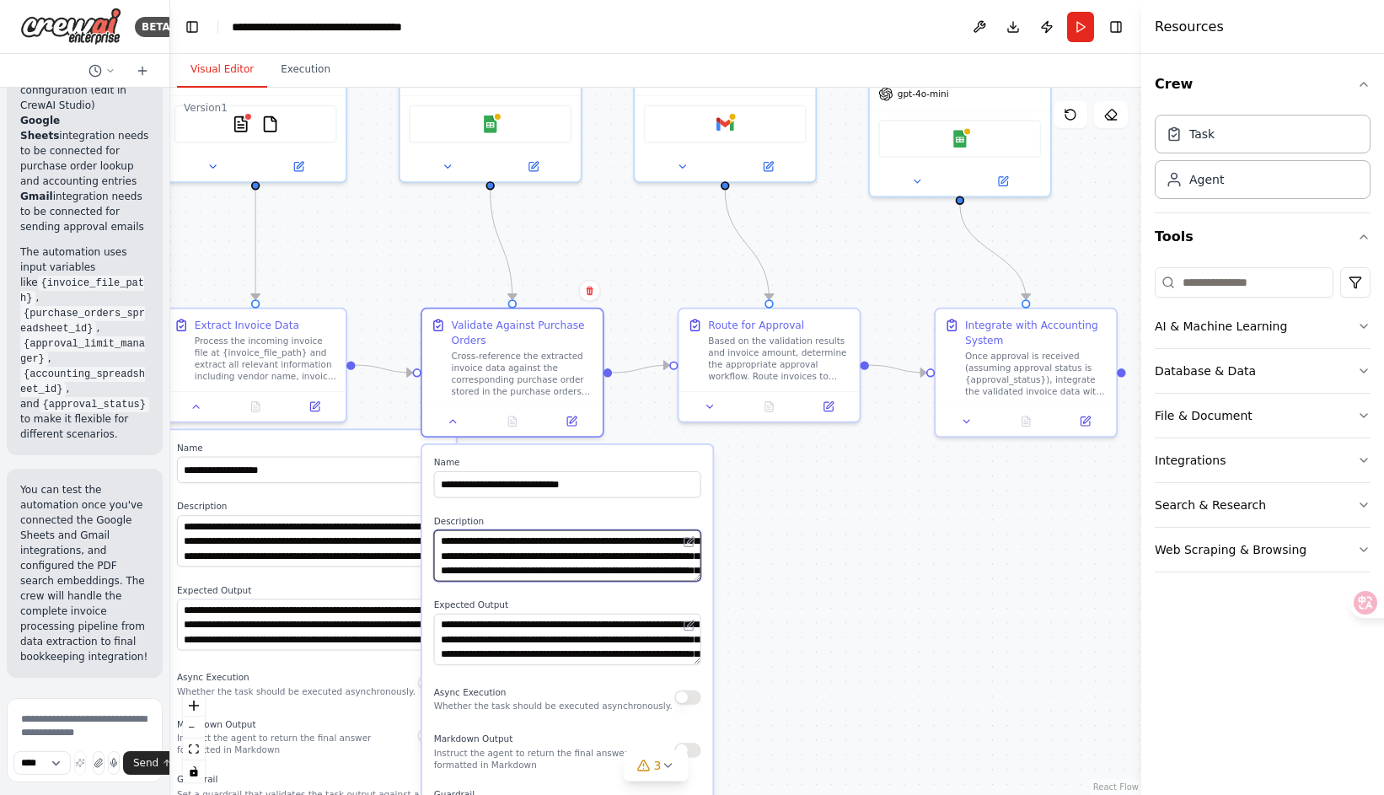
scroll to position [0, 0]
click at [716, 401] on button at bounding box center [709, 403] width 51 height 18
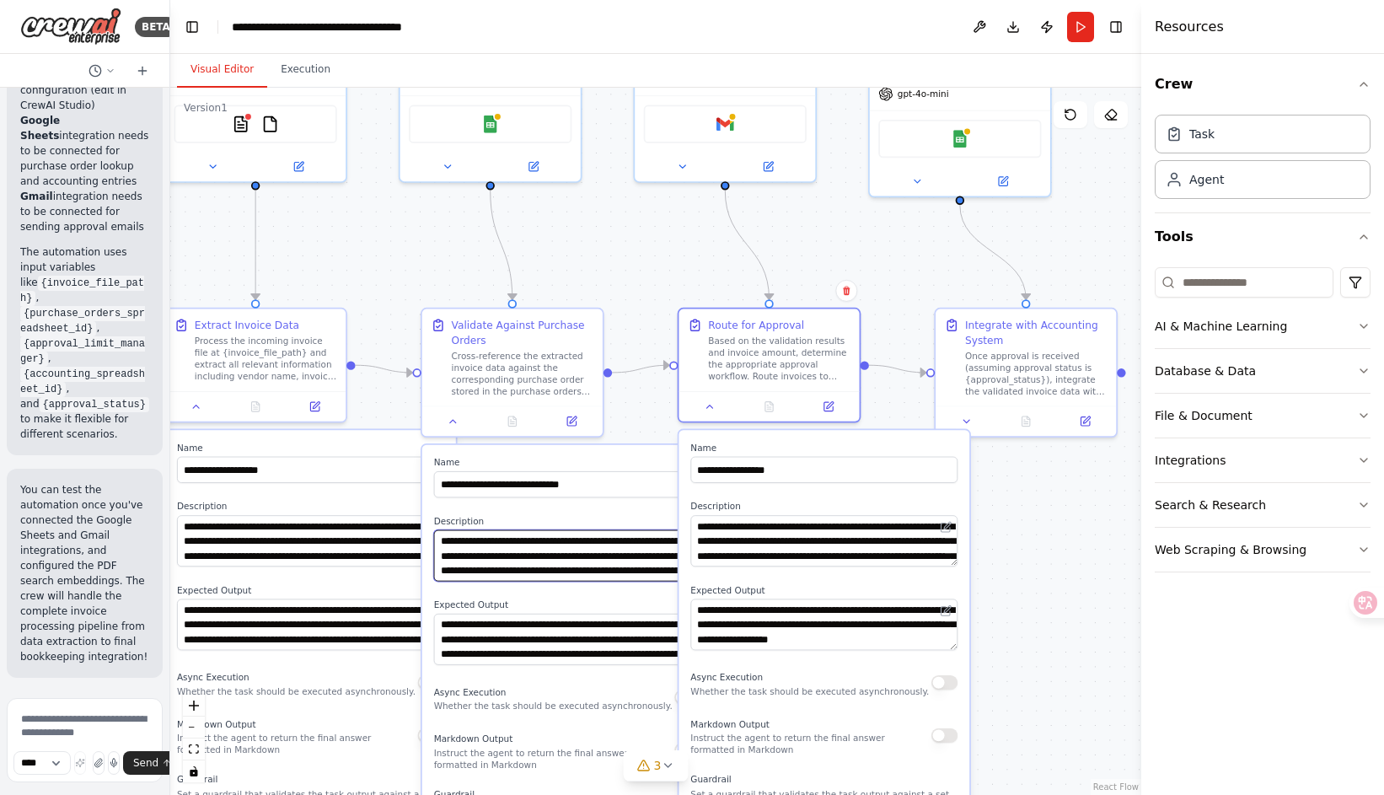
click at [626, 560] on textarea "**********" at bounding box center [567, 555] width 267 height 51
drag, startPoint x: 440, startPoint y: 542, endPoint x: 600, endPoint y: 580, distance: 164.6
click at [600, 580] on textarea "**********" at bounding box center [567, 555] width 267 height 51
click at [612, 600] on span "button" at bounding box center [612, 600] width 0 height 0
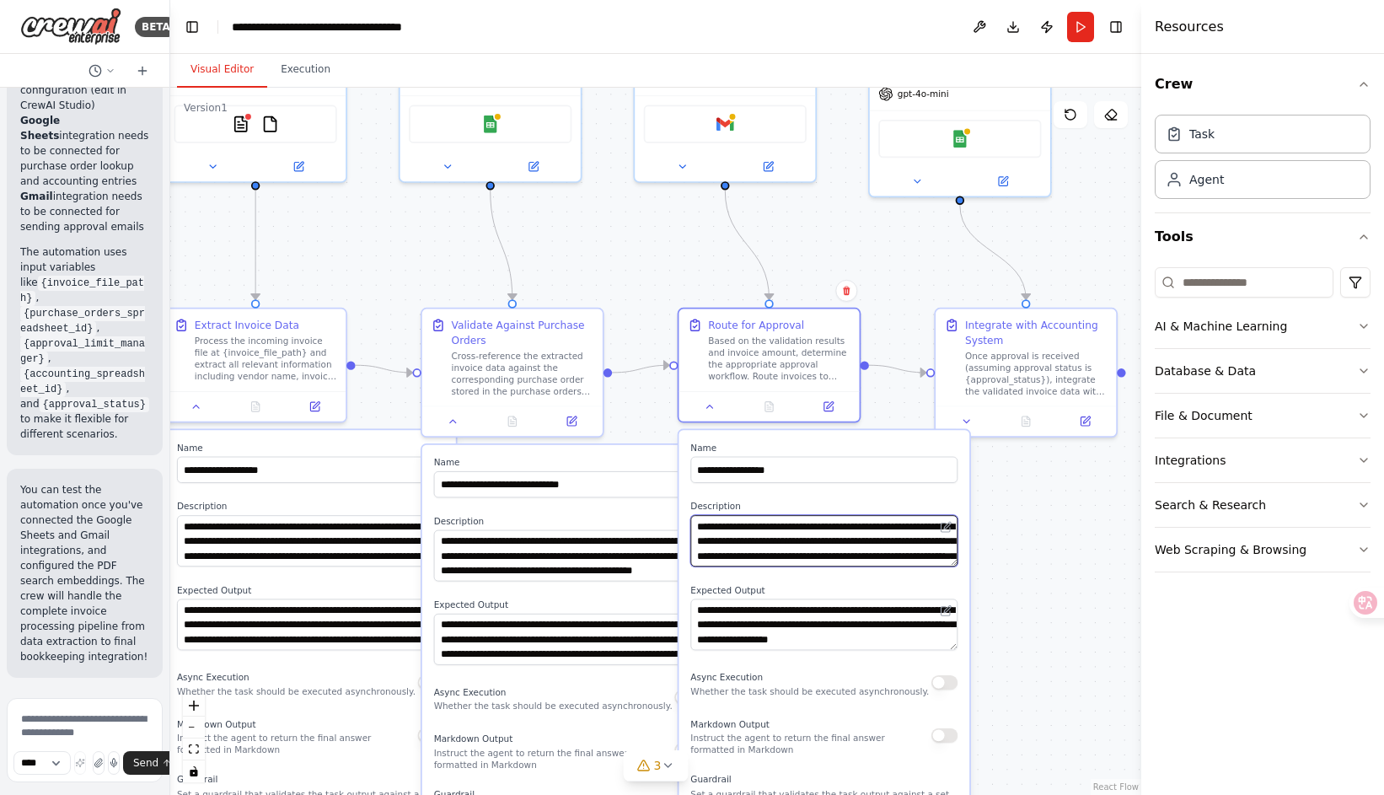
scroll to position [118, 0]
drag, startPoint x: 691, startPoint y: 525, endPoint x: 898, endPoint y: 581, distance: 213.9
click at [898, 581] on div "**********" at bounding box center [823, 714] width 291 height 568
click at [909, 601] on span "button" at bounding box center [909, 601] width 0 height 0
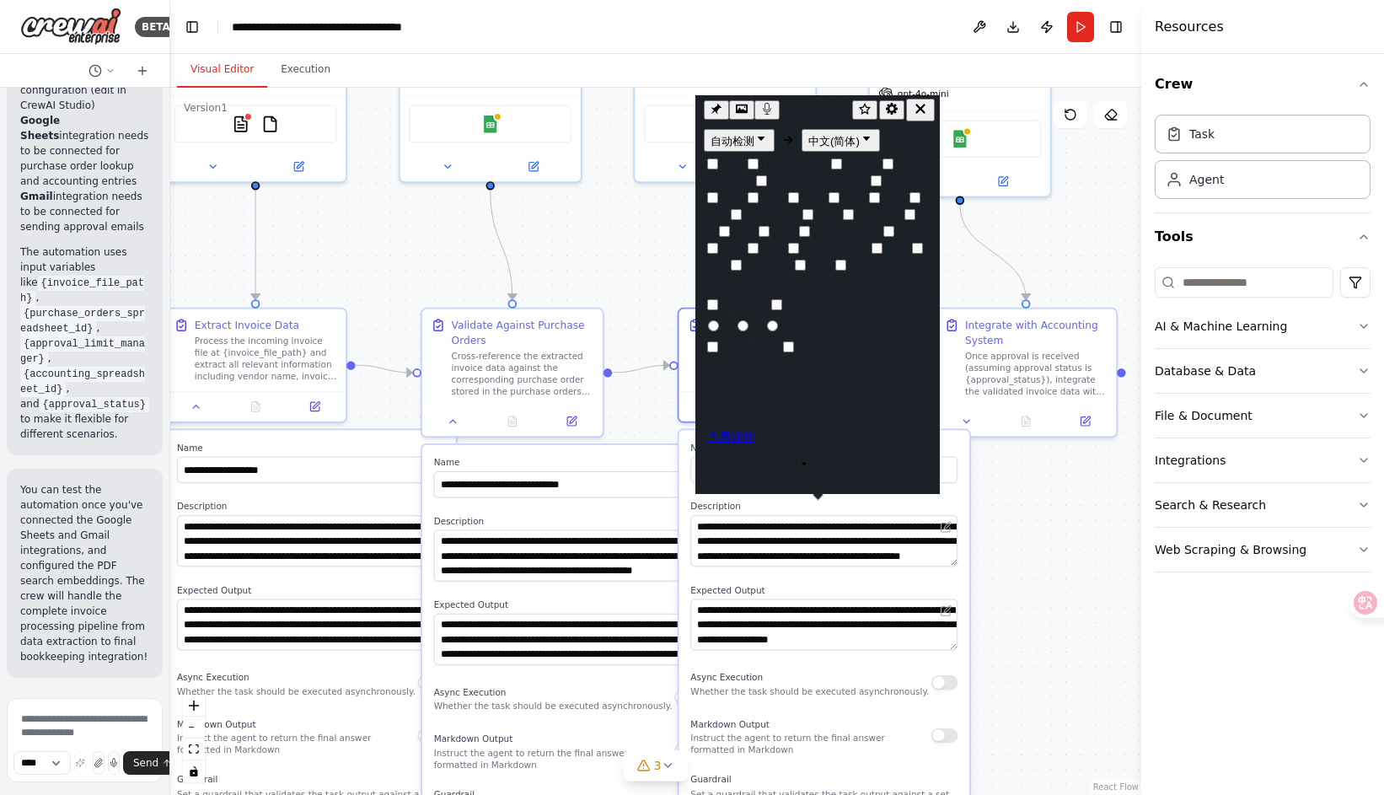
click at [1015, 550] on div ".deletable-edge-delete-btn { width: 20px; height: 20px; border: 0px solid #ffff…" at bounding box center [655, 441] width 971 height 707
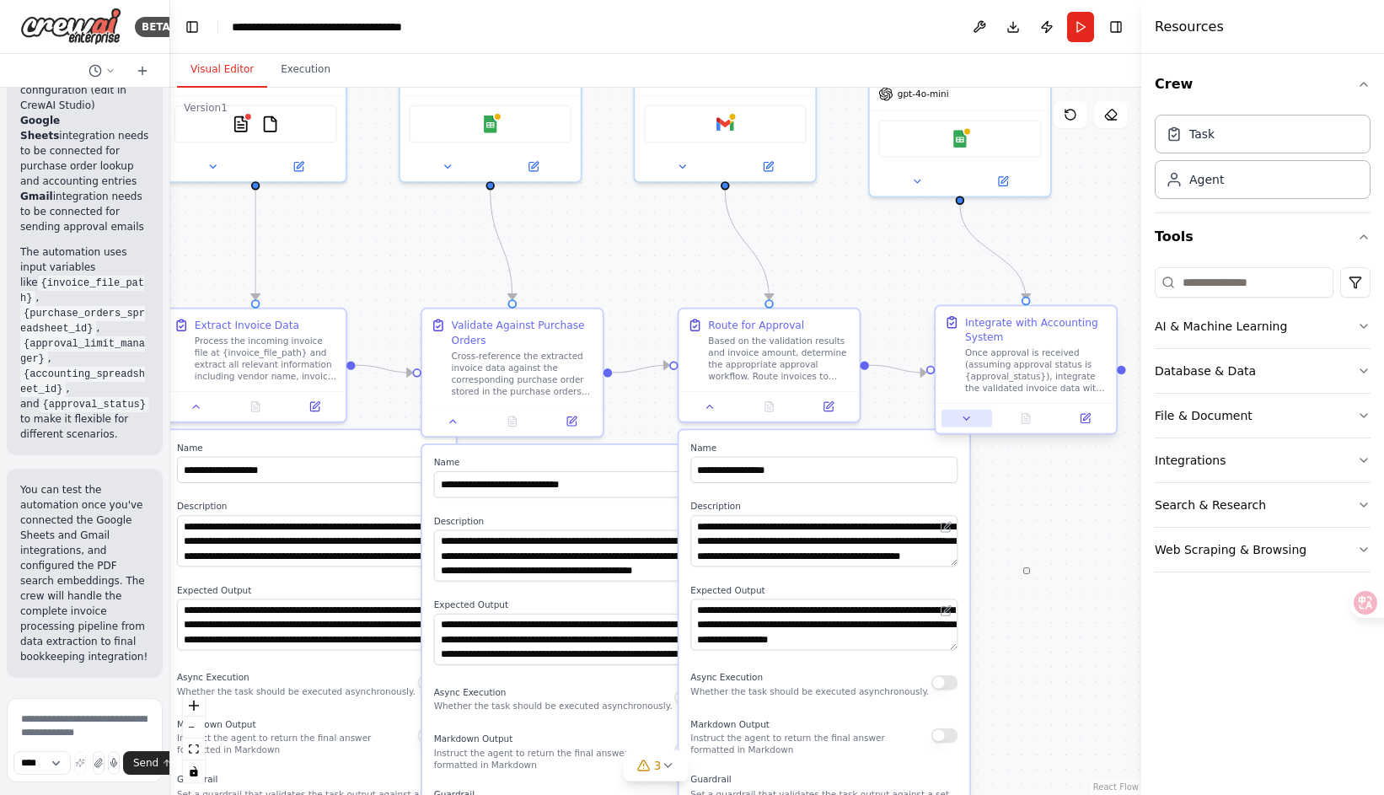
click at [969, 417] on icon at bounding box center [966, 418] width 6 height 3
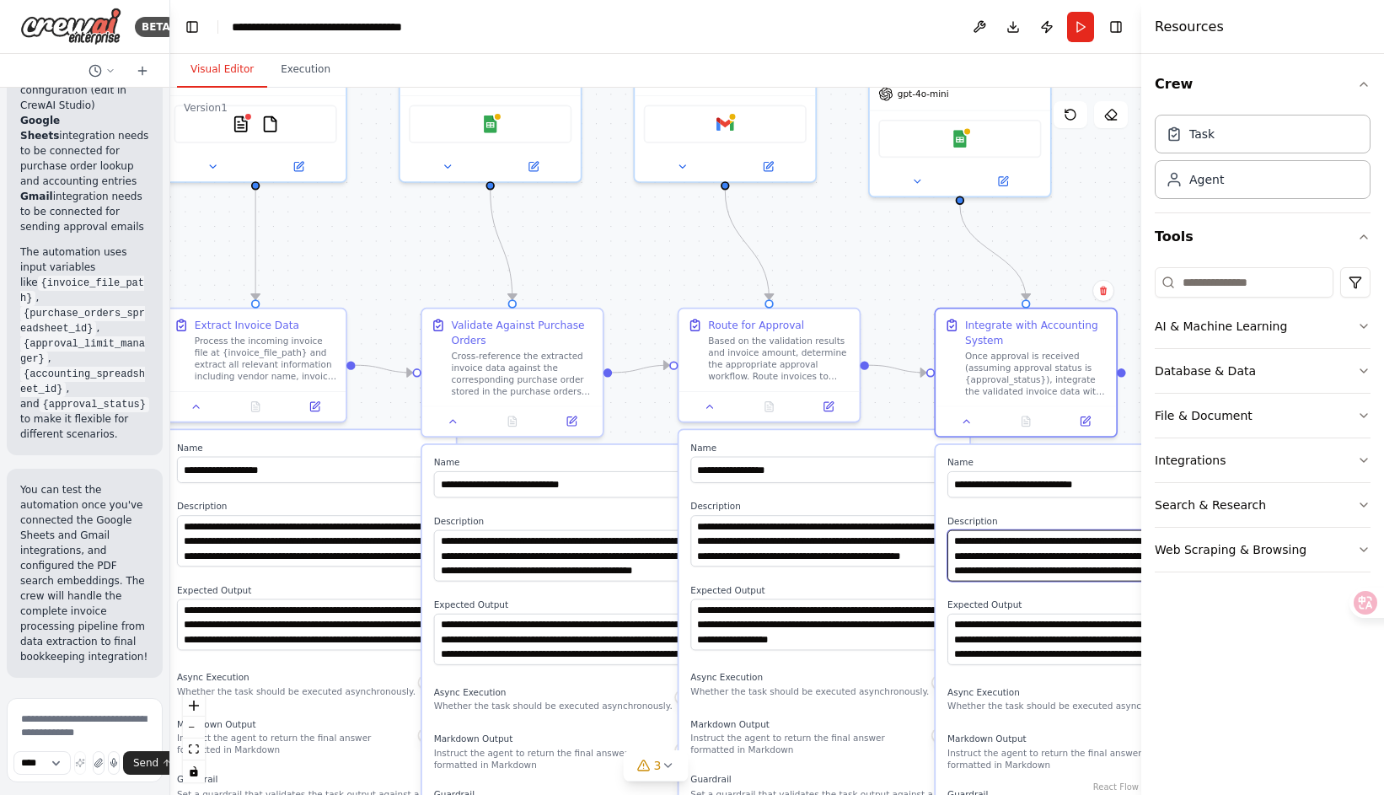
scroll to position [101, 0]
drag, startPoint x: 950, startPoint y: 539, endPoint x: 1128, endPoint y: 580, distance: 182.6
click at [1128, 580] on textarea "**********" at bounding box center [1080, 555] width 267 height 51
click at [1140, 600] on span "button" at bounding box center [1140, 600] width 0 height 0
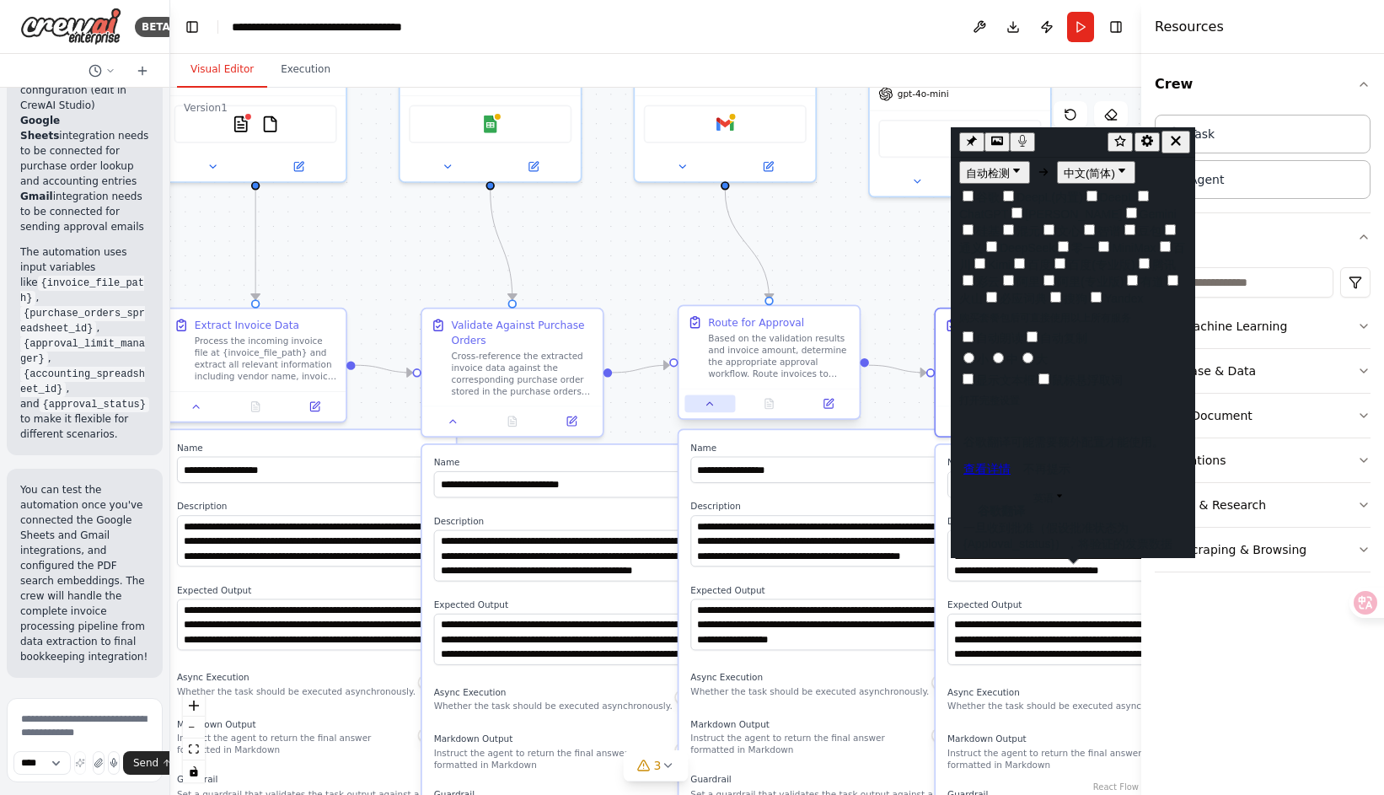
click at [704, 403] on icon at bounding box center [710, 404] width 12 height 12
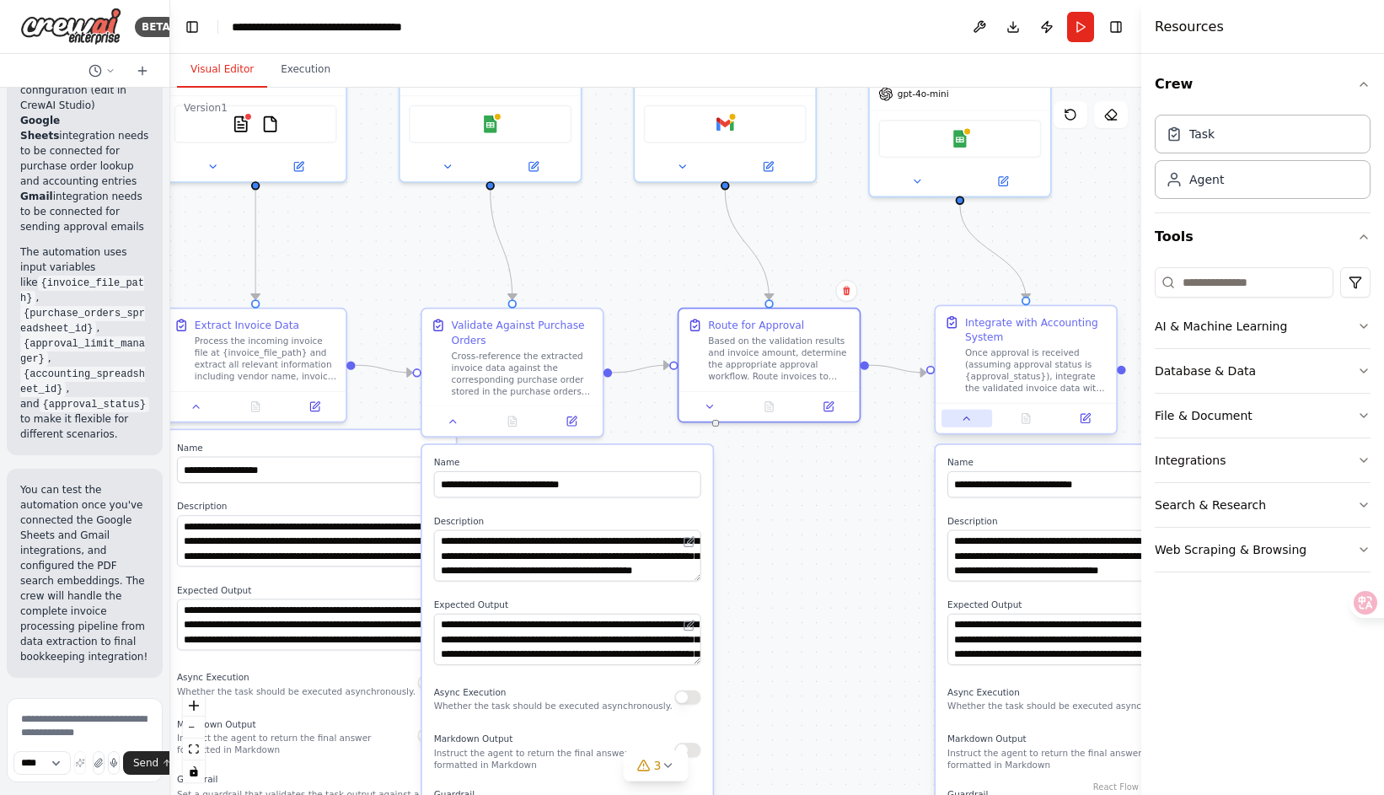
click at [961, 421] on icon at bounding box center [967, 418] width 12 height 12
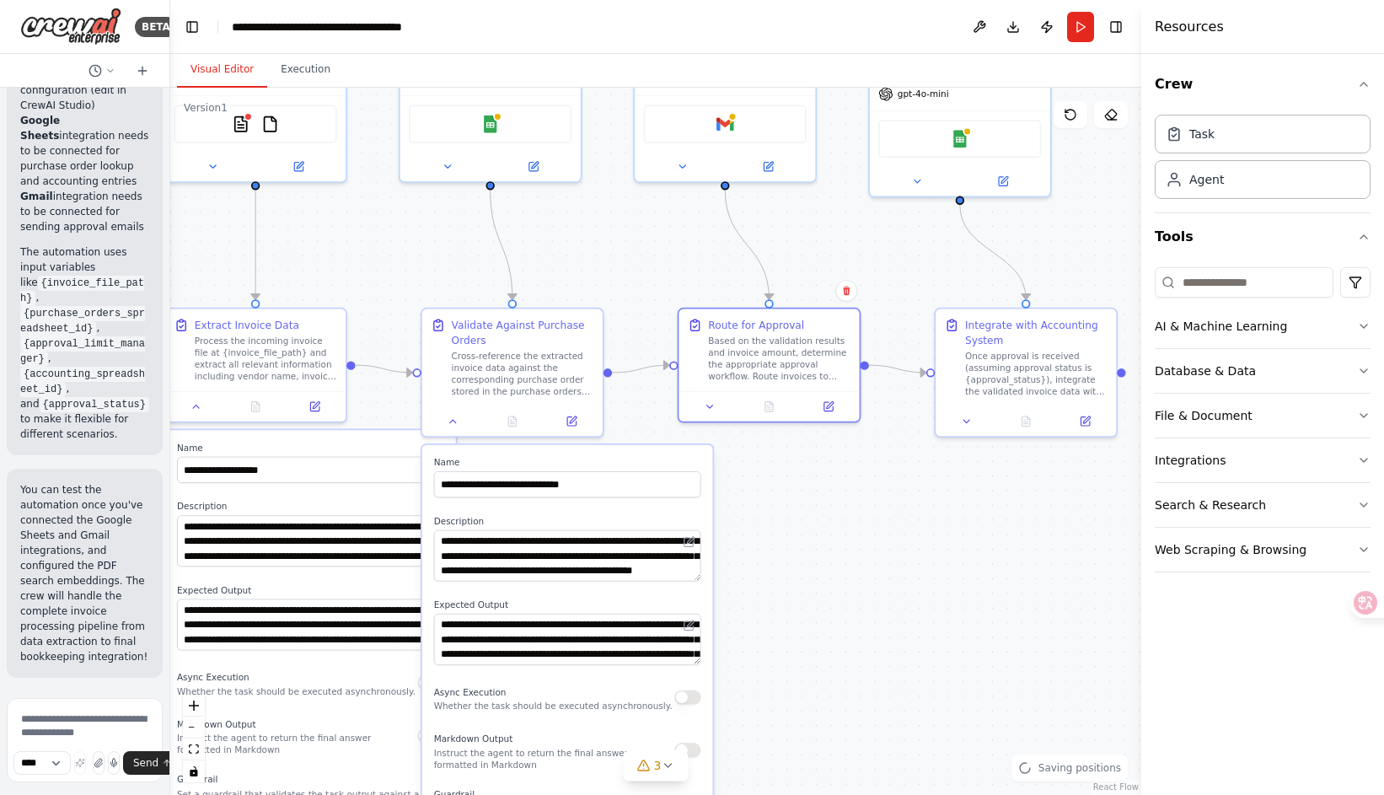
drag, startPoint x: 453, startPoint y: 425, endPoint x: 408, endPoint y: 426, distance: 45.5
click at [451, 425] on button at bounding box center [453, 421] width 51 height 18
click at [201, 416] on div at bounding box center [255, 404] width 180 height 30
click at [194, 407] on icon at bounding box center [196, 404] width 12 height 12
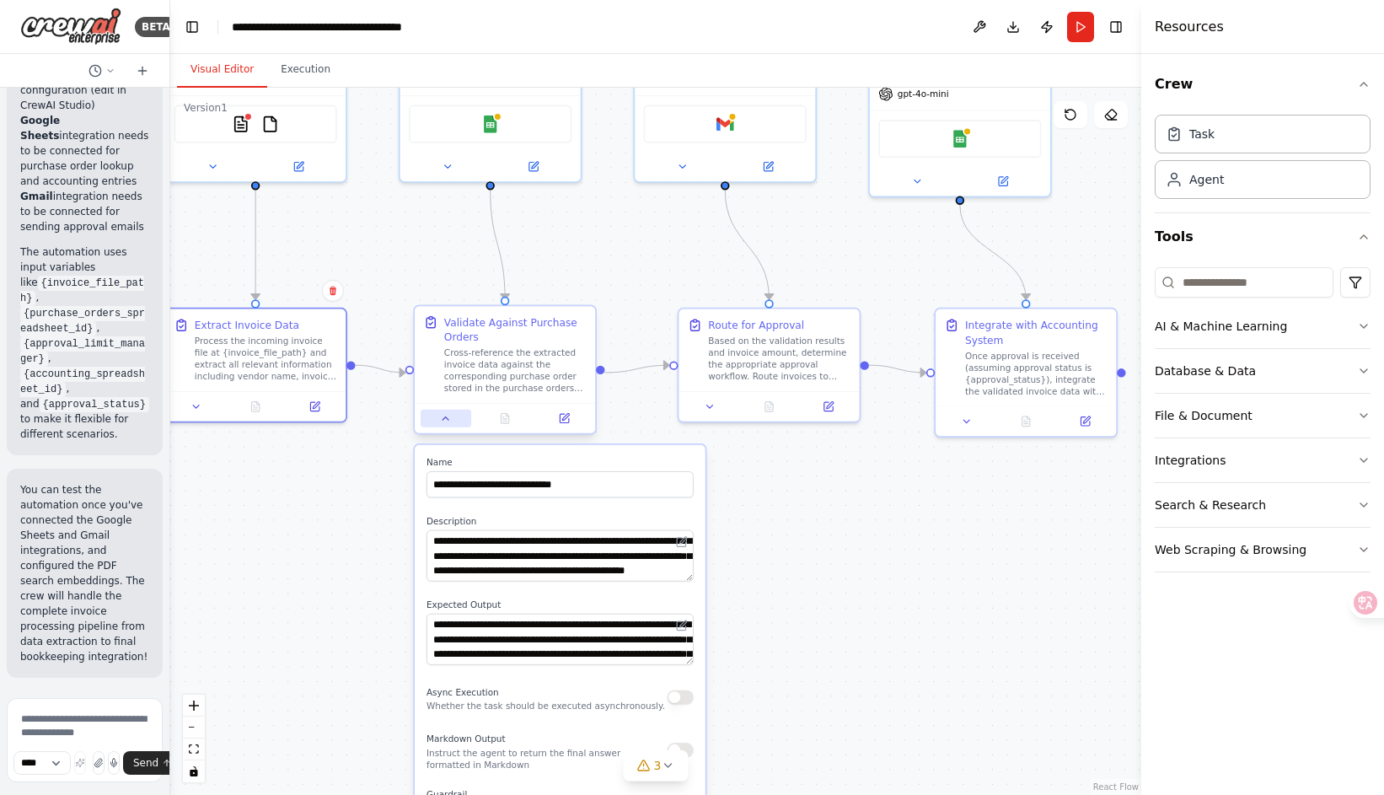
click at [456, 426] on button at bounding box center [446, 419] width 51 height 18
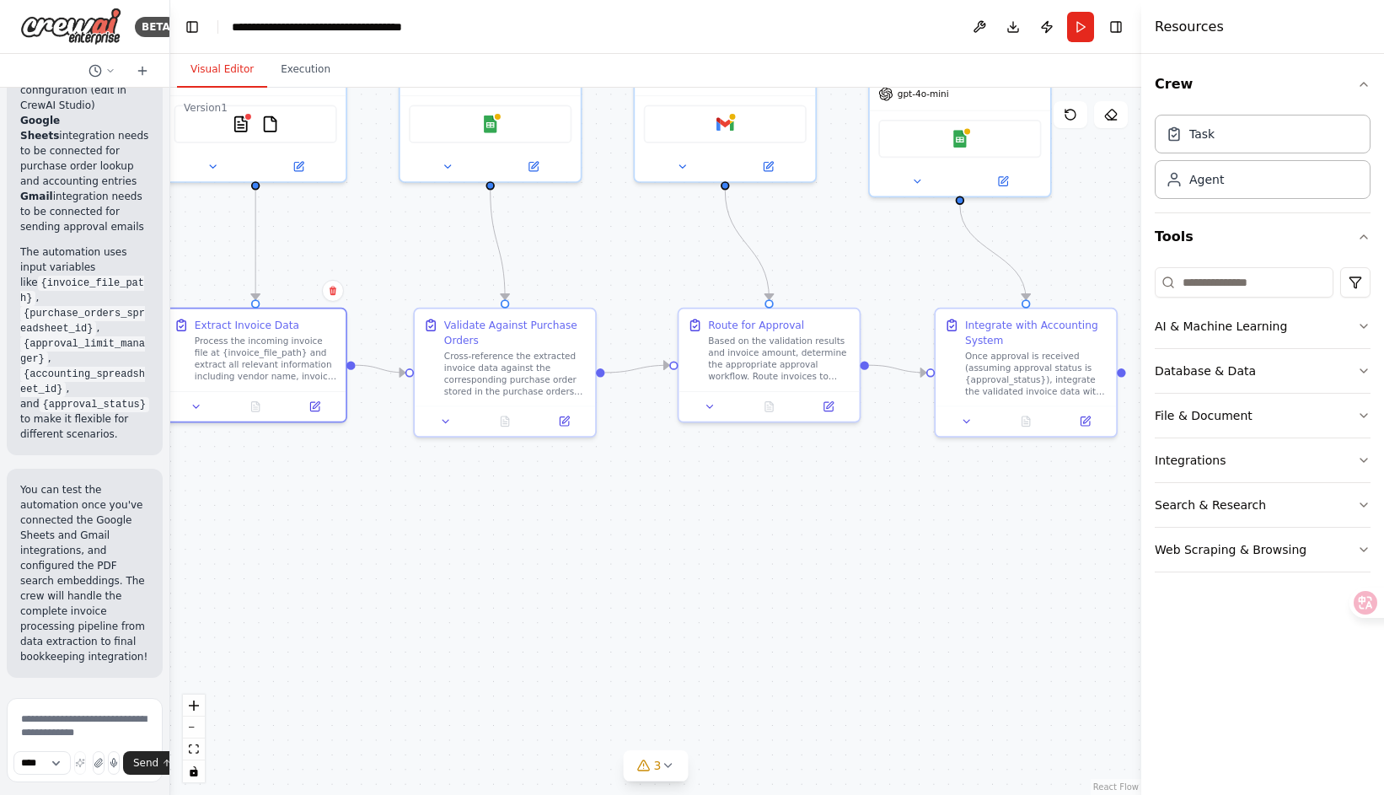
click at [437, 471] on div ".deletable-edge-delete-btn { width: 20px; height: 20px; border: 0px solid #ffff…" at bounding box center [655, 441] width 971 height 707
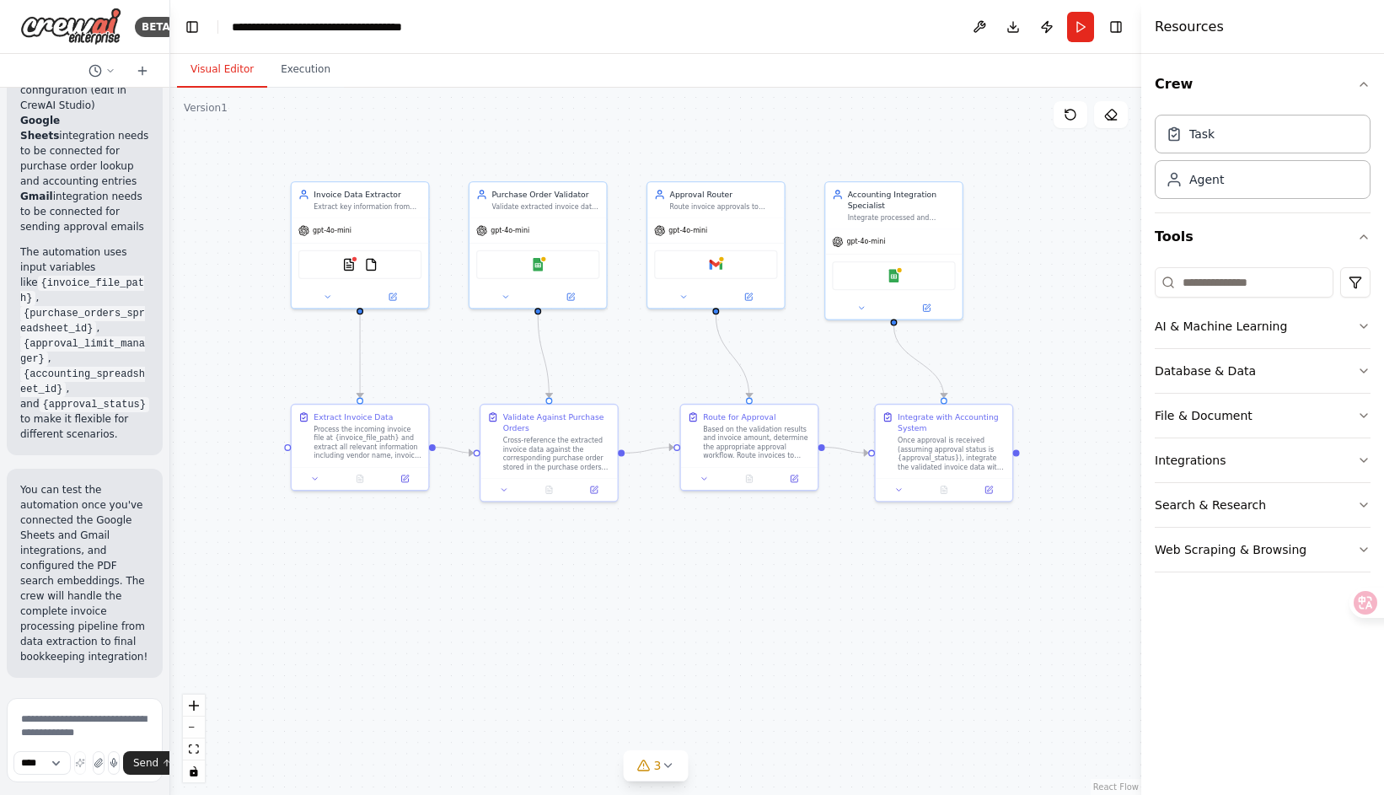
drag, startPoint x: 430, startPoint y: 481, endPoint x: 489, endPoint y: 537, distance: 81.1
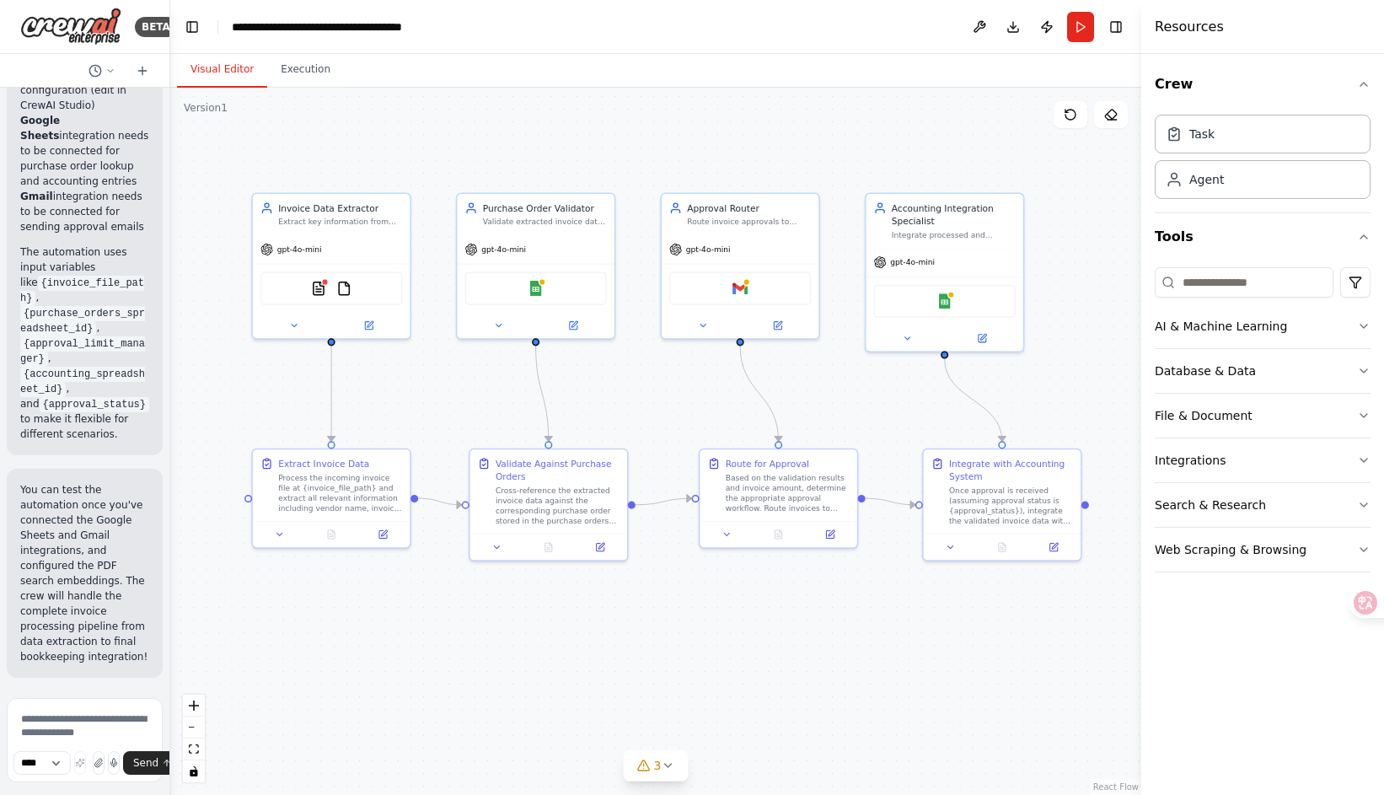
drag, startPoint x: 615, startPoint y: 361, endPoint x: 603, endPoint y: 426, distance: 66.1
click at [603, 426] on div ".deletable-edge-delete-btn { width: 20px; height: 20px; border: 0px solid #ffff…" at bounding box center [655, 441] width 971 height 707
drag, startPoint x: 230, startPoint y: 27, endPoint x: 410, endPoint y: 30, distance: 180.4
click at [410, 30] on header "**********" at bounding box center [655, 27] width 971 height 54
drag, startPoint x: 410, startPoint y: 30, endPoint x: 400, endPoint y: 24, distance: 12.2
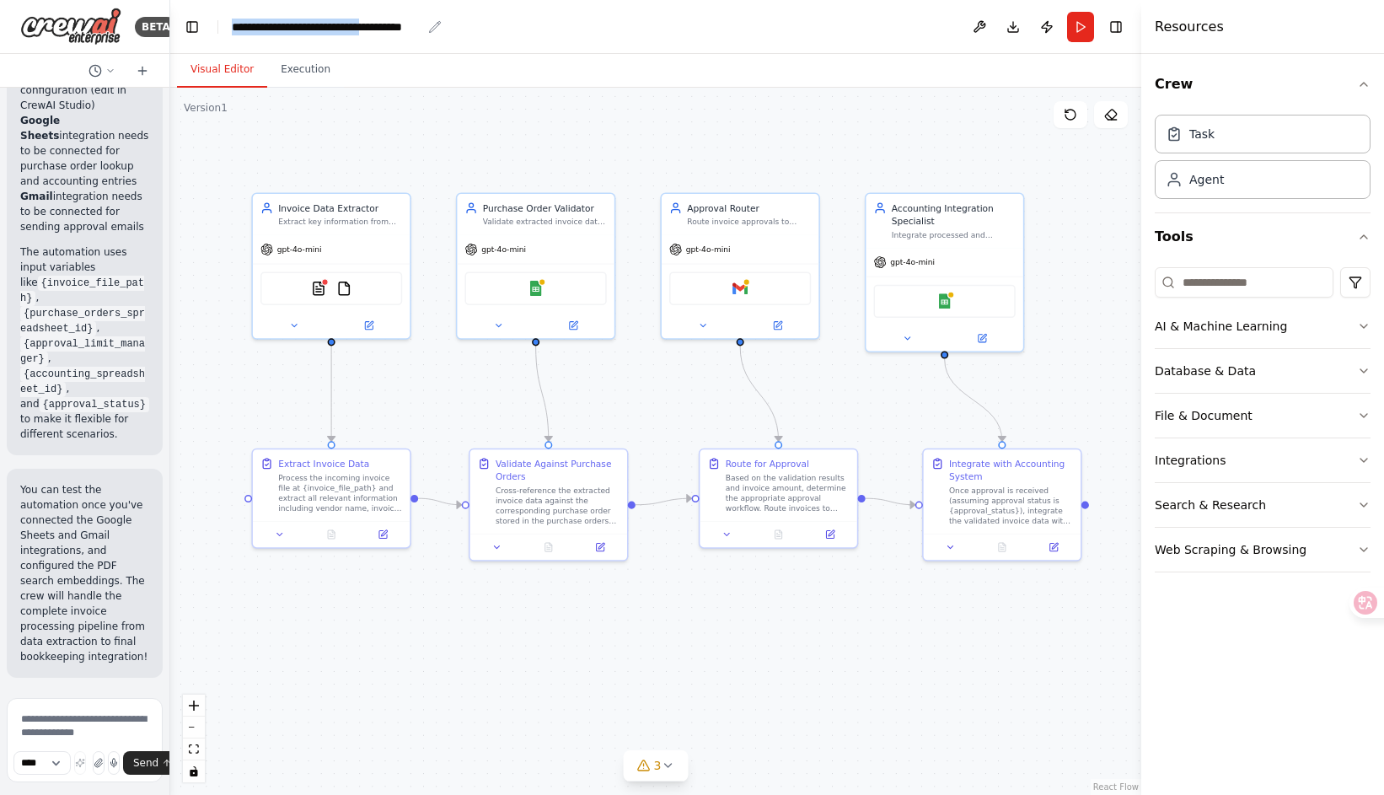
click at [400, 24] on div "**********" at bounding box center [327, 27] width 190 height 17
drag, startPoint x: 474, startPoint y: 29, endPoint x: 228, endPoint y: 32, distance: 246.1
click at [228, 32] on header "**********" at bounding box center [655, 27] width 971 height 54
copy div "**********"
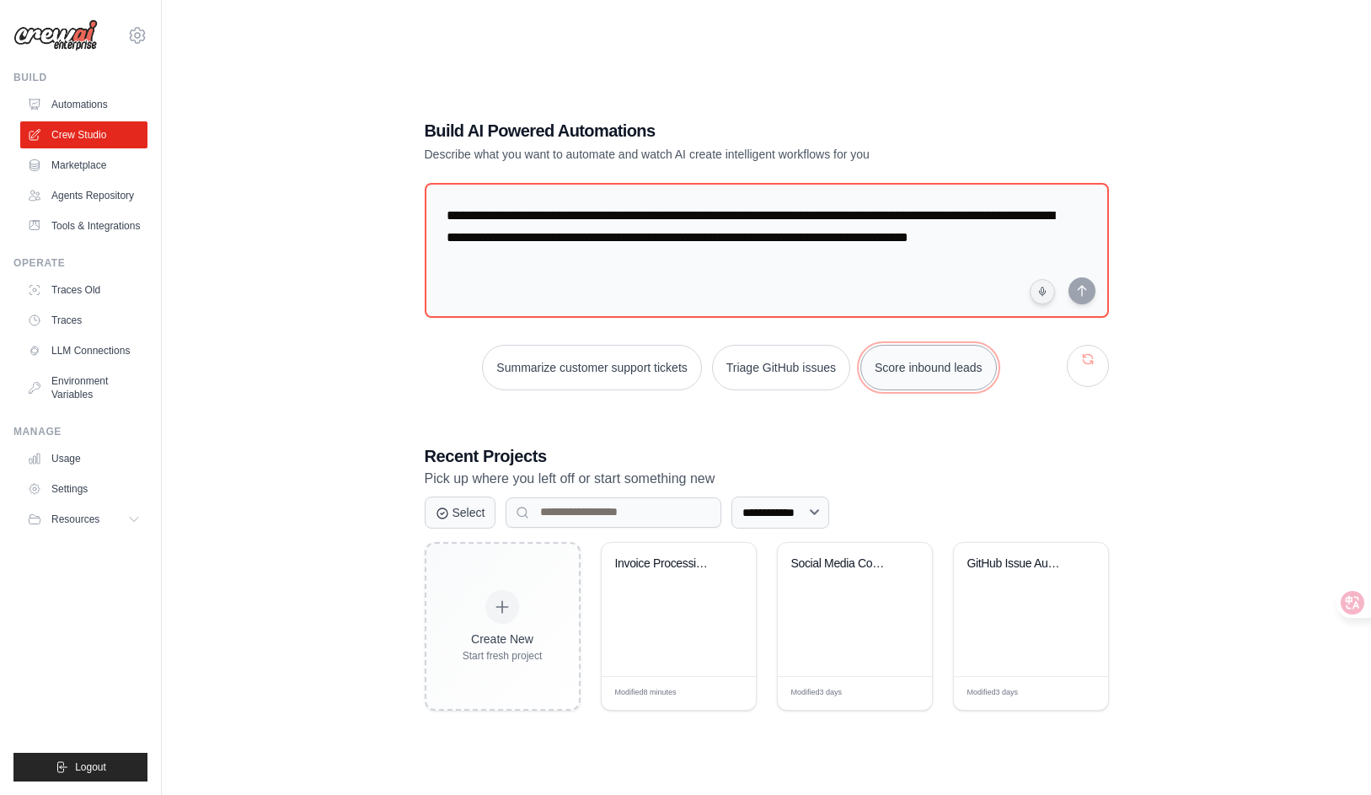
click at [962, 363] on button "Score inbound leads" at bounding box center [929, 368] width 137 height 46
click at [818, 357] on button "Triage GitHub issues" at bounding box center [781, 368] width 138 height 46
click at [909, 362] on button "Score inbound leads" at bounding box center [929, 368] width 137 height 46
click at [1089, 368] on button "button" at bounding box center [1088, 366] width 42 height 42
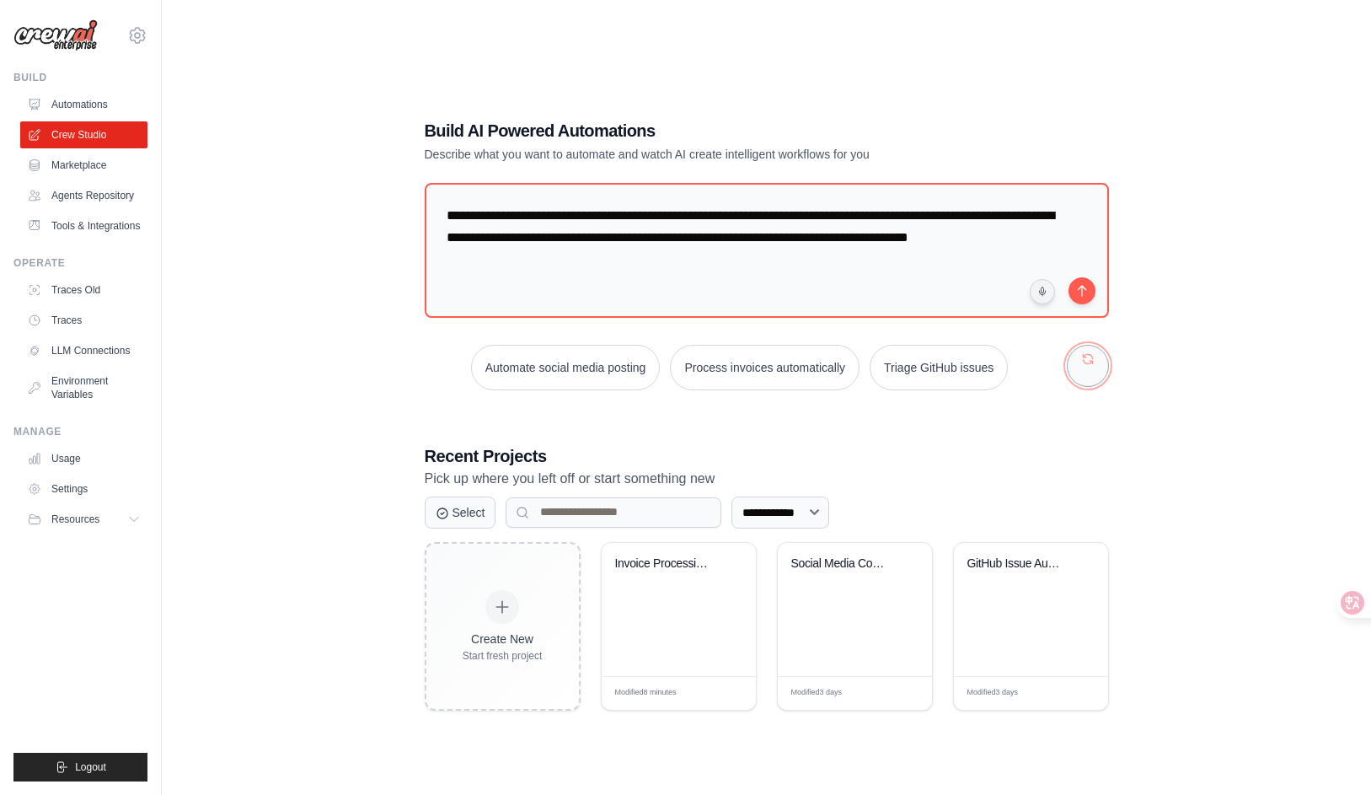
click at [1090, 361] on button "button" at bounding box center [1088, 366] width 42 height 42
click at [986, 361] on button "Monitor website uptime" at bounding box center [950, 368] width 150 height 46
click at [1080, 285] on button "submit" at bounding box center [1082, 289] width 27 height 27
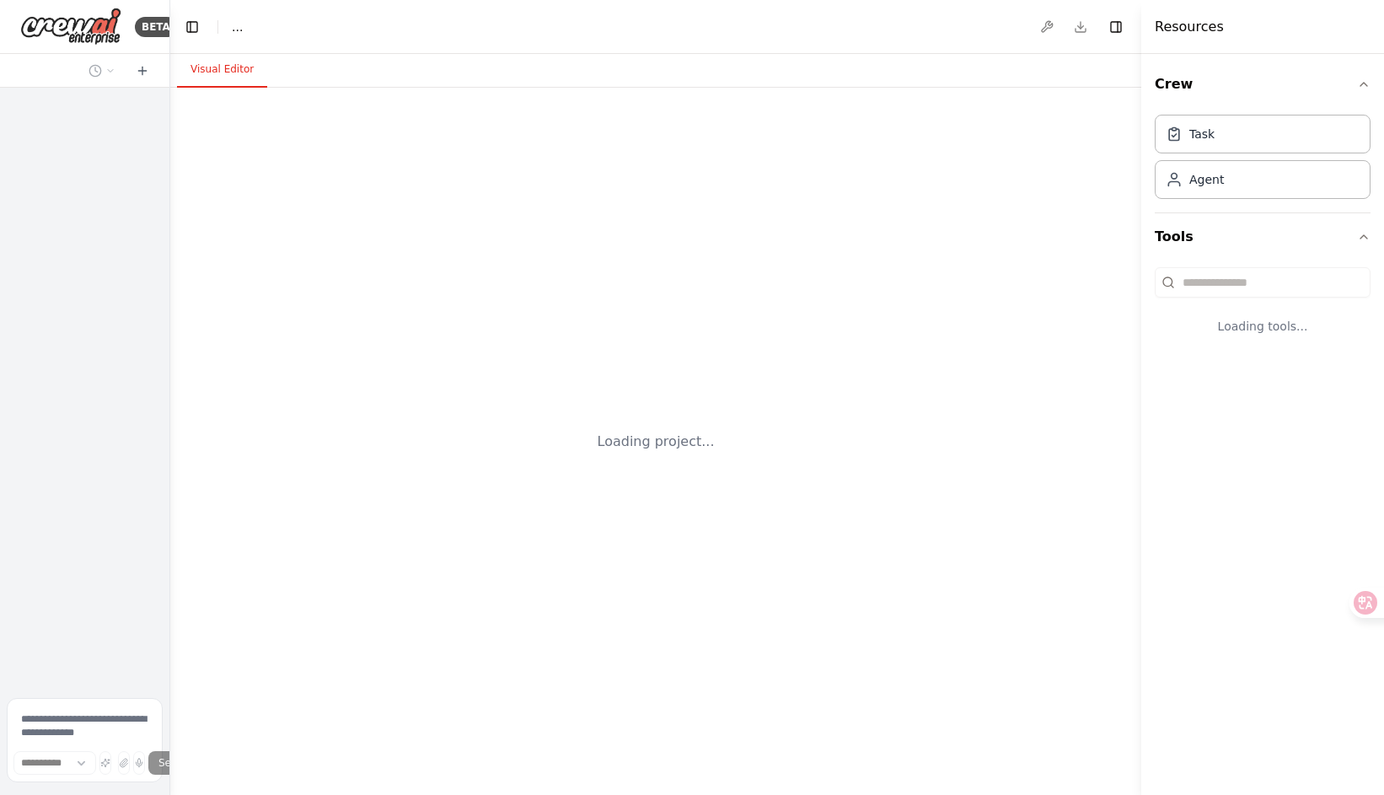
select select "****"
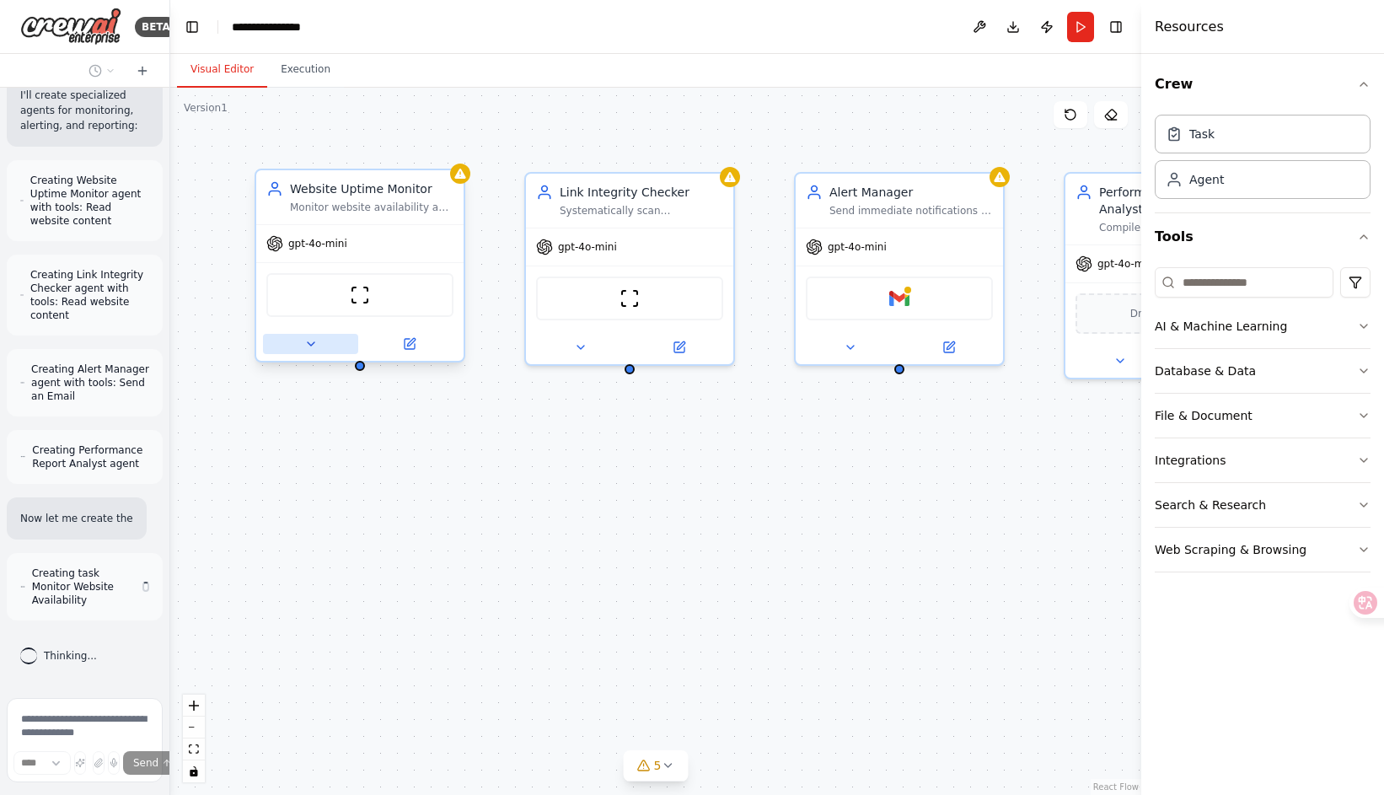
scroll to position [893, 0]
click at [317, 347] on icon at bounding box center [310, 343] width 13 height 13
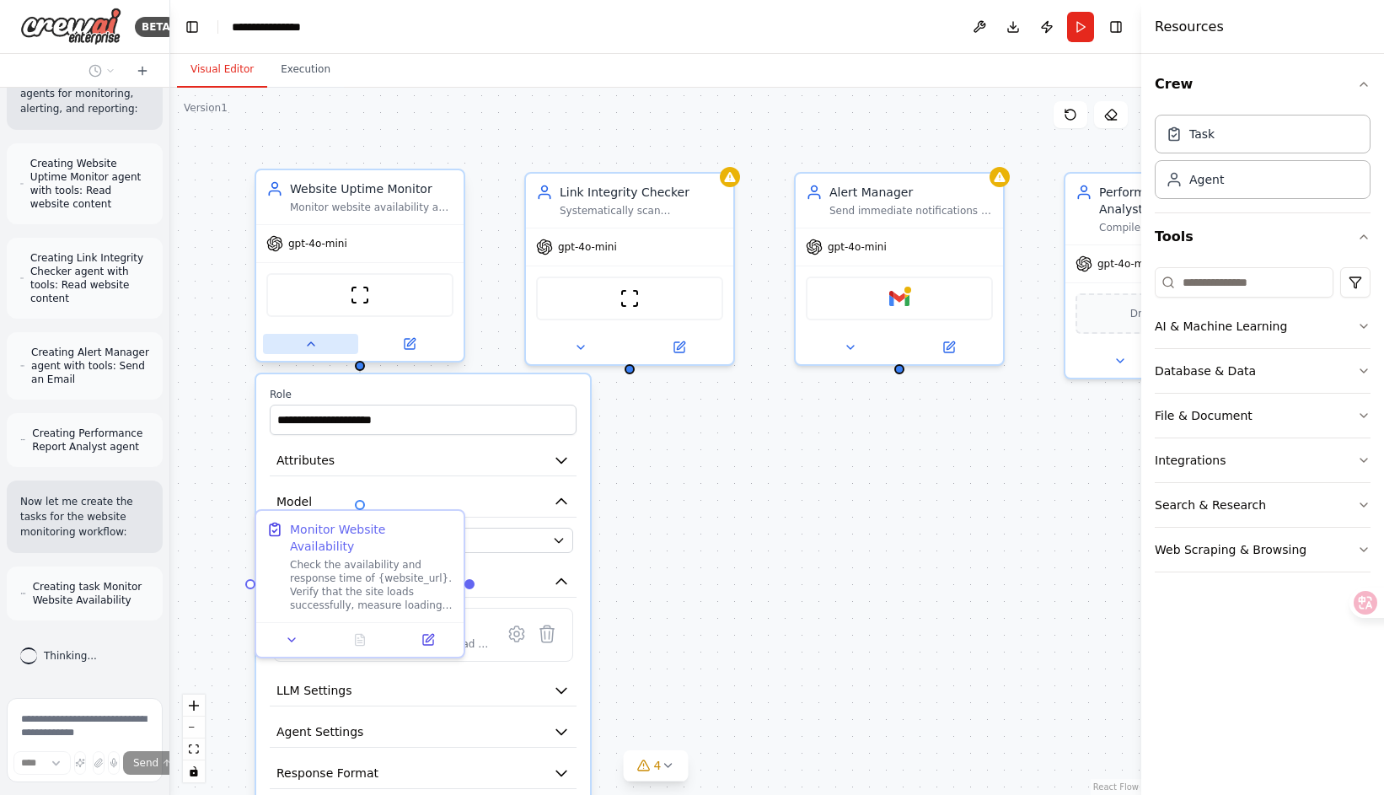
click at [317, 347] on icon at bounding box center [310, 343] width 13 height 13
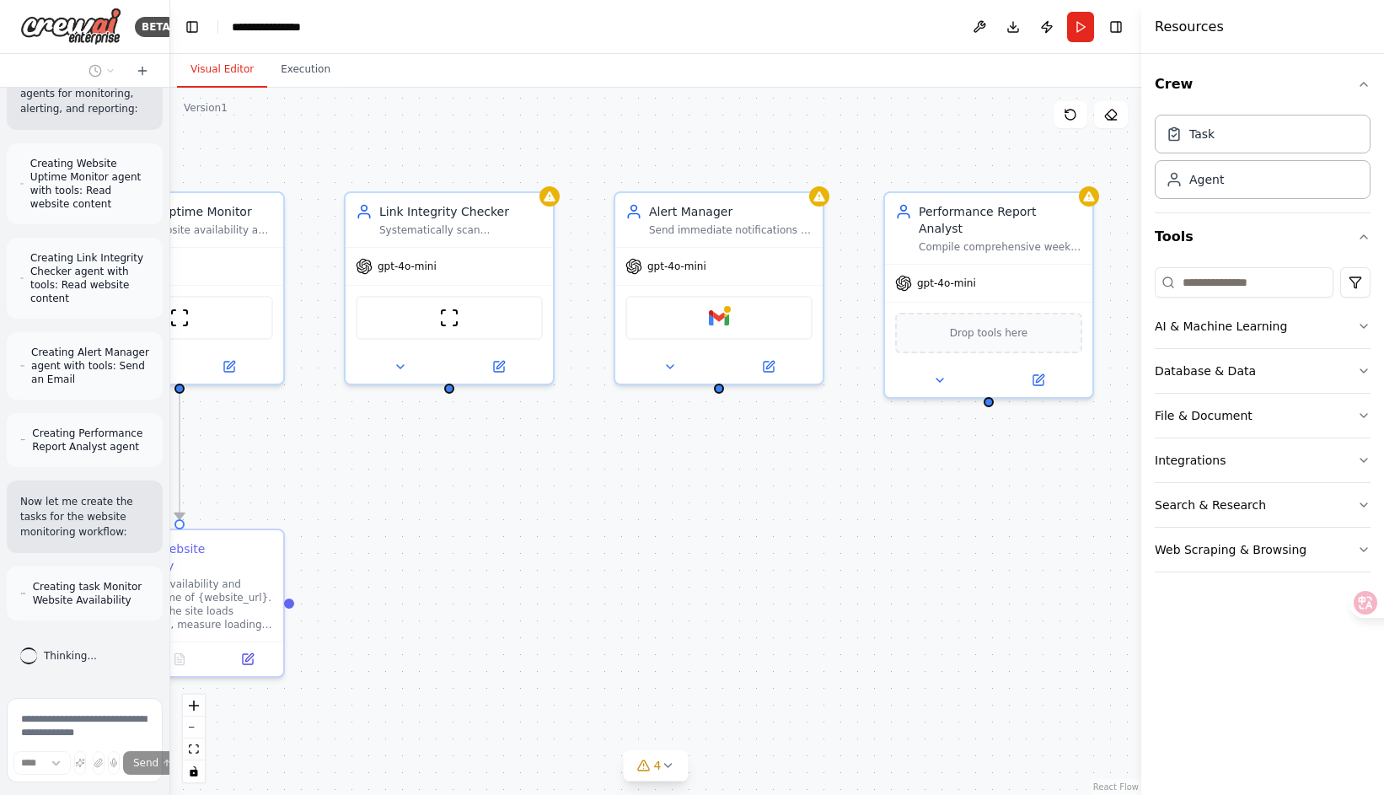
drag, startPoint x: 718, startPoint y: 417, endPoint x: 538, endPoint y: 437, distance: 181.4
click at [538, 437] on div ".deletable-edge-delete-btn { width: 20px; height: 20px; border: 0px solid #ffff…" at bounding box center [655, 441] width 971 height 707
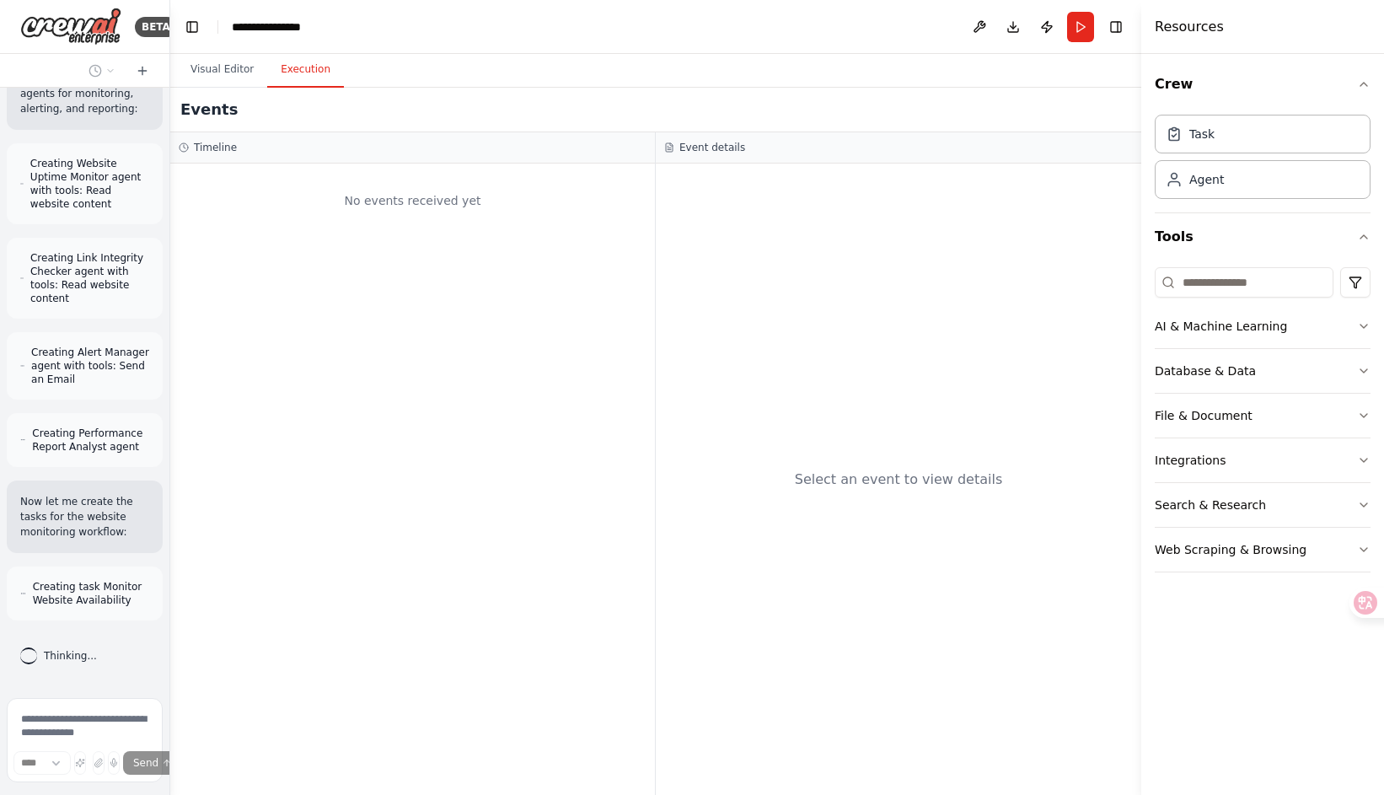
click at [303, 65] on button "Execution" at bounding box center [305, 69] width 77 height 35
click at [228, 62] on button "Visual Editor" at bounding box center [222, 69] width 90 height 35
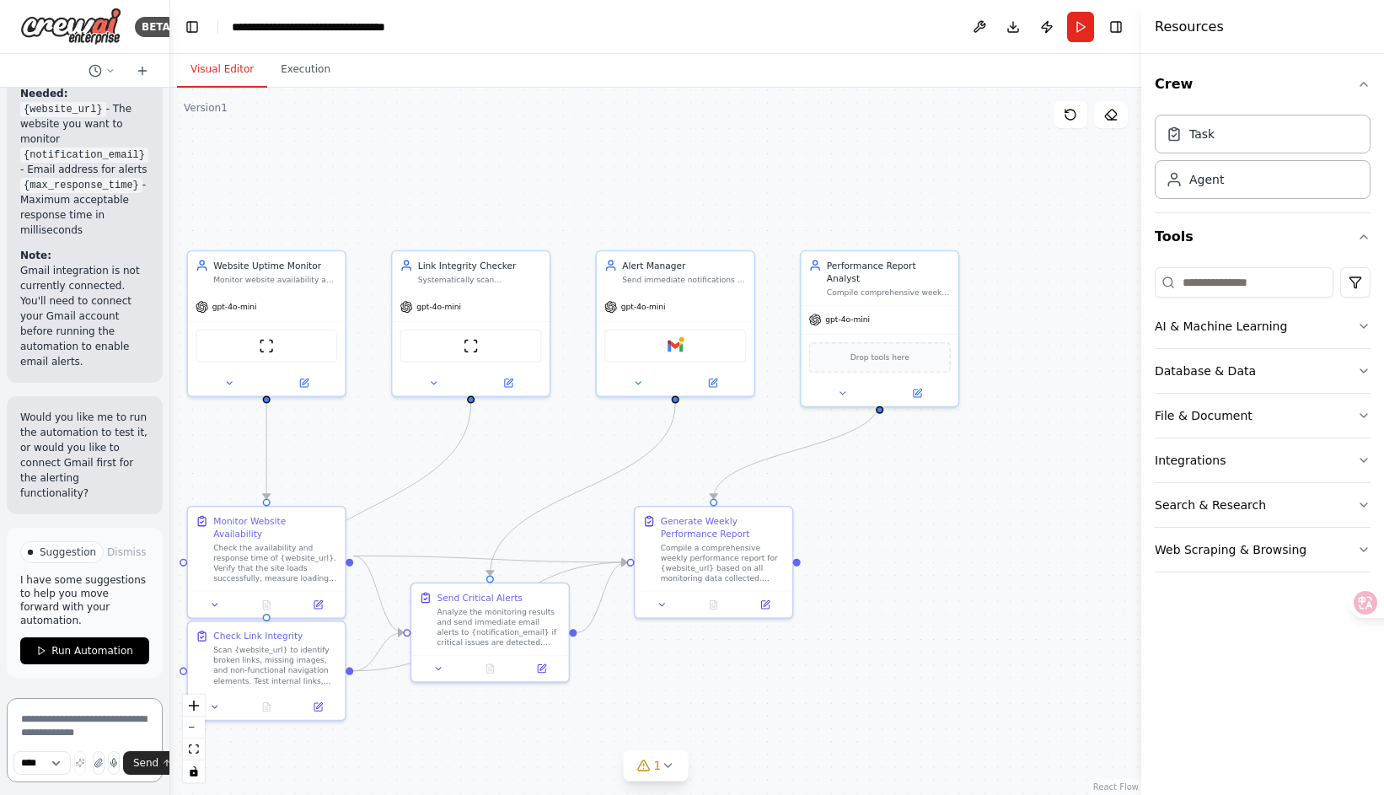
scroll to position [2866, 0]
drag, startPoint x: 255, startPoint y: 525, endPoint x: 239, endPoint y: 460, distance: 66.6
click at [239, 460] on div "Monitor Website Availability Check the availability and response time of {websi…" at bounding box center [263, 482] width 124 height 69
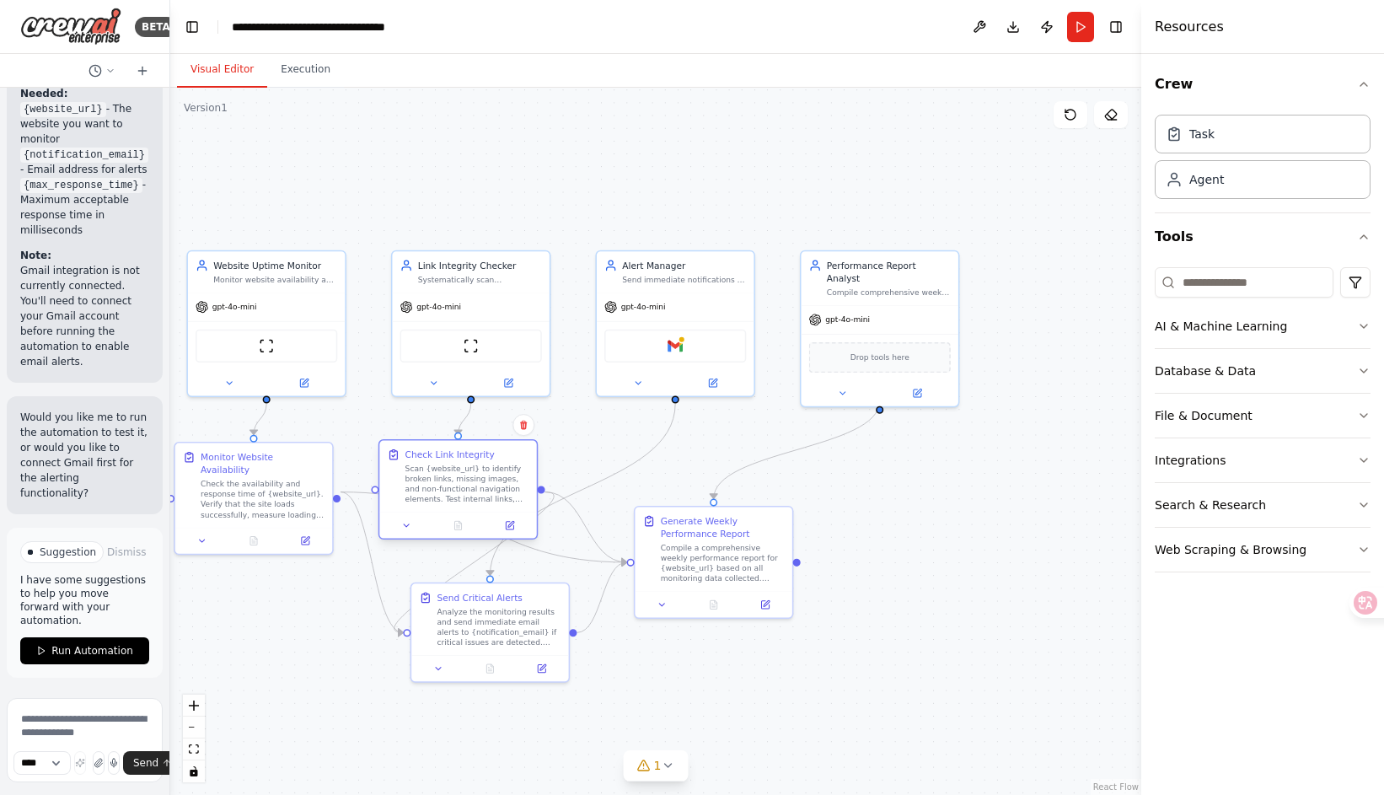
drag, startPoint x: 294, startPoint y: 641, endPoint x: 484, endPoint y: 458, distance: 263.5
click at [484, 458] on div "Check Link Integrity Scan {website_url} to identify broken links, missing image…" at bounding box center [467, 476] width 124 height 56
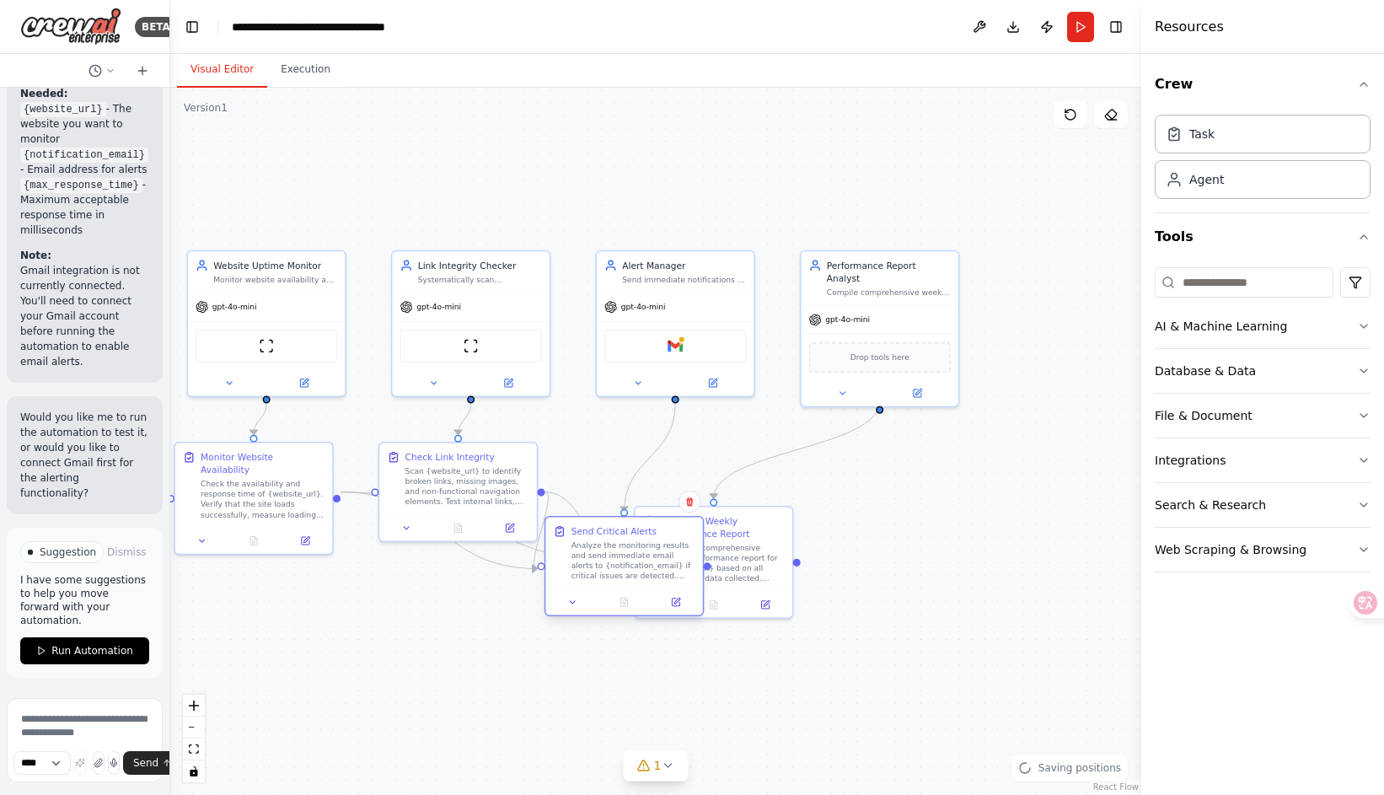
drag, startPoint x: 509, startPoint y: 600, endPoint x: 642, endPoint y: 506, distance: 163.2
click at [642, 525] on div "Send Critical Alerts" at bounding box center [613, 531] width 85 height 13
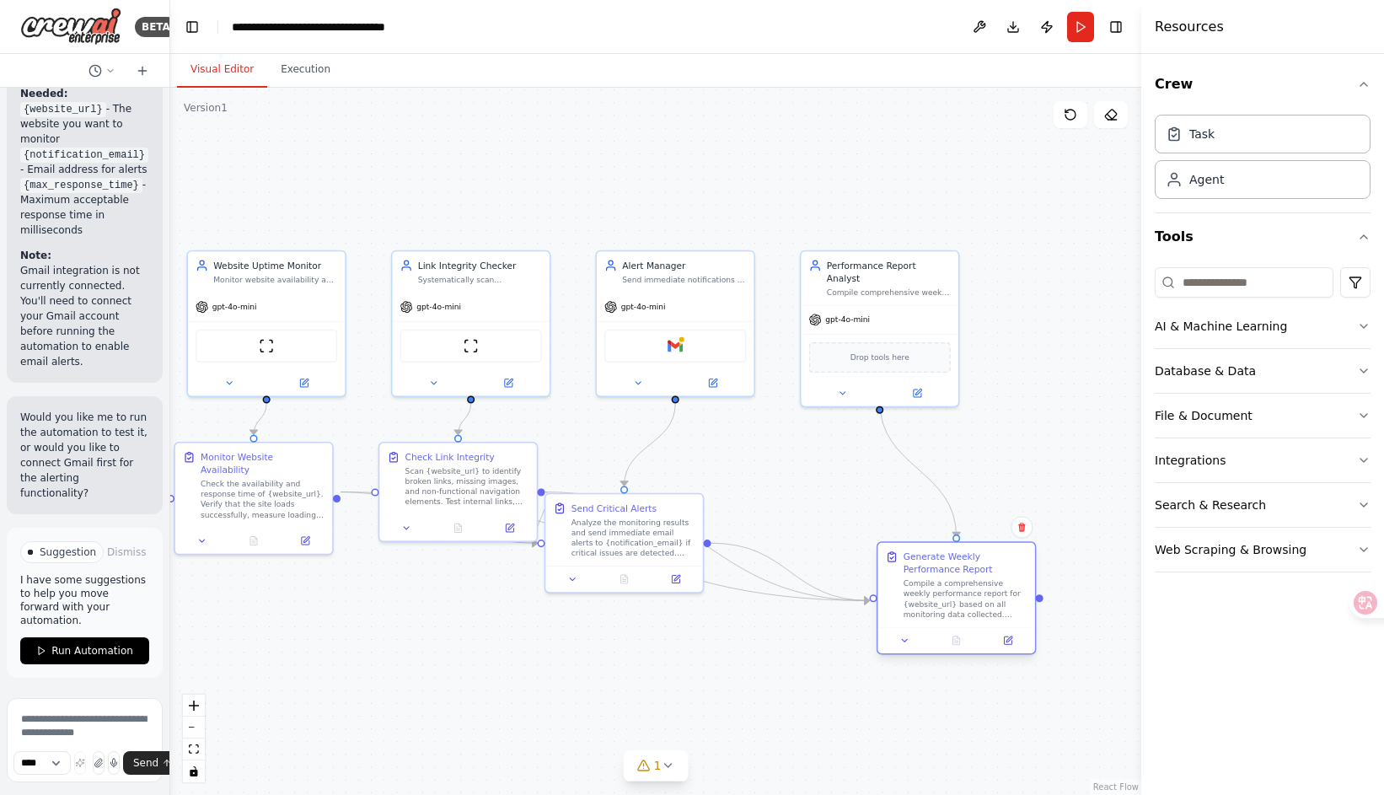
drag, startPoint x: 747, startPoint y: 523, endPoint x: 994, endPoint y: 555, distance: 249.0
click at [994, 555] on div "Generate Weekly Performance Report" at bounding box center [966, 562] width 124 height 25
drag, startPoint x: 629, startPoint y: 514, endPoint x: 680, endPoint y: 437, distance: 93.0
click at [680, 437] on div "Send Critical Alerts Analyze the monitoring results and send immediate email al…" at bounding box center [684, 450] width 124 height 56
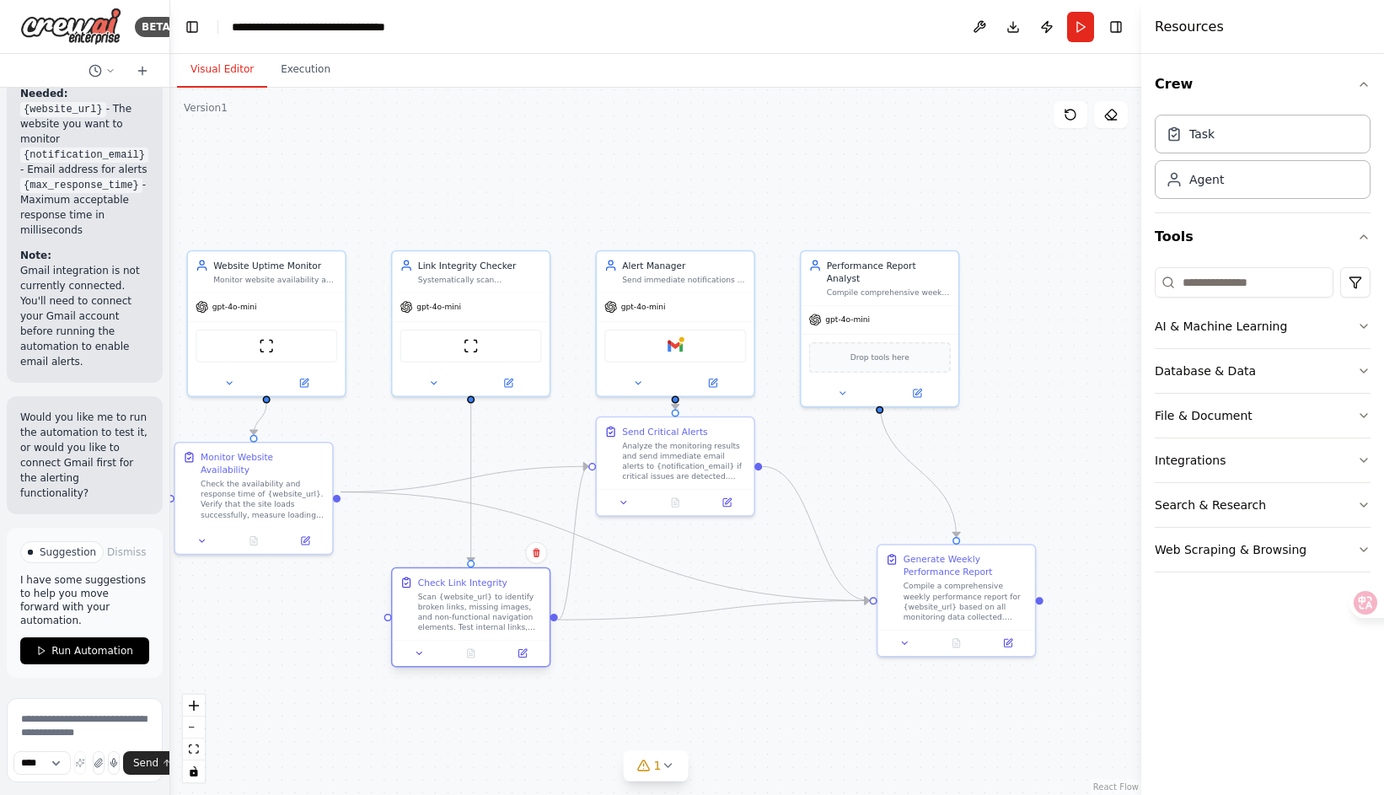
drag, startPoint x: 444, startPoint y: 471, endPoint x: 451, endPoint y: 603, distance: 132.5
click at [451, 603] on div "Scan {website_url} to identify broken links, missing images, and non-functional…" at bounding box center [480, 611] width 124 height 41
drag, startPoint x: 665, startPoint y: 449, endPoint x: 669, endPoint y: 468, distance: 19.0
click at [669, 468] on div "Analyze the monitoring results and send immediate email alerts to {notification…" at bounding box center [684, 471] width 124 height 41
click at [207, 530] on button at bounding box center [202, 537] width 44 height 15
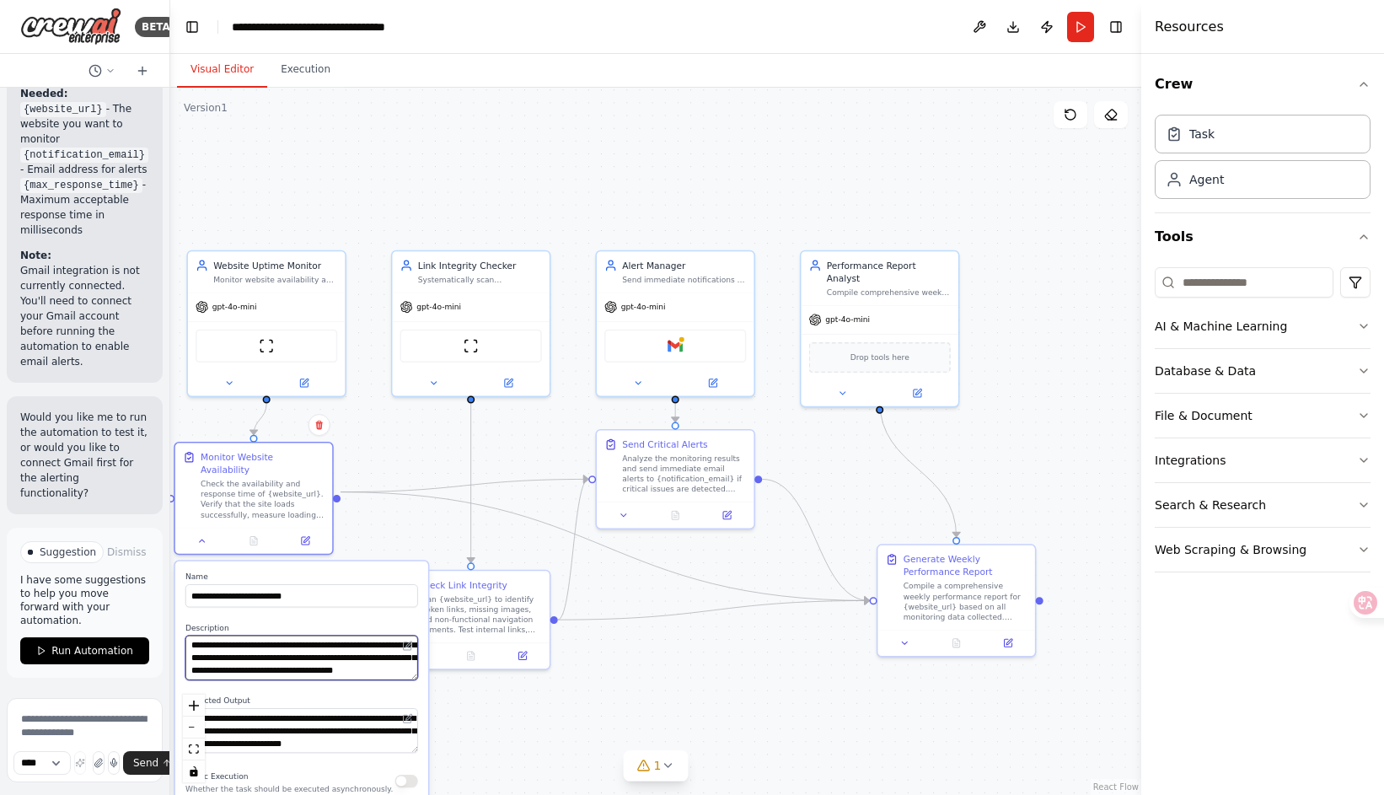
scroll to position [51, 0]
click at [364, 528] on div ".deletable-edge-delete-btn { width: 20px; height: 20px; border: 0px solid #ffff…" at bounding box center [655, 441] width 971 height 707
click at [471, 691] on div ".deletable-edge-delete-btn { width: 20px; height: 20px; border: 0px solid #ffff…" at bounding box center [655, 441] width 971 height 707
click at [469, 693] on div ".deletable-edge-delete-btn { width: 20px; height: 20px; border: 0px solid #ffff…" at bounding box center [655, 441] width 971 height 707
click at [199, 534] on icon at bounding box center [203, 539] width 10 height 10
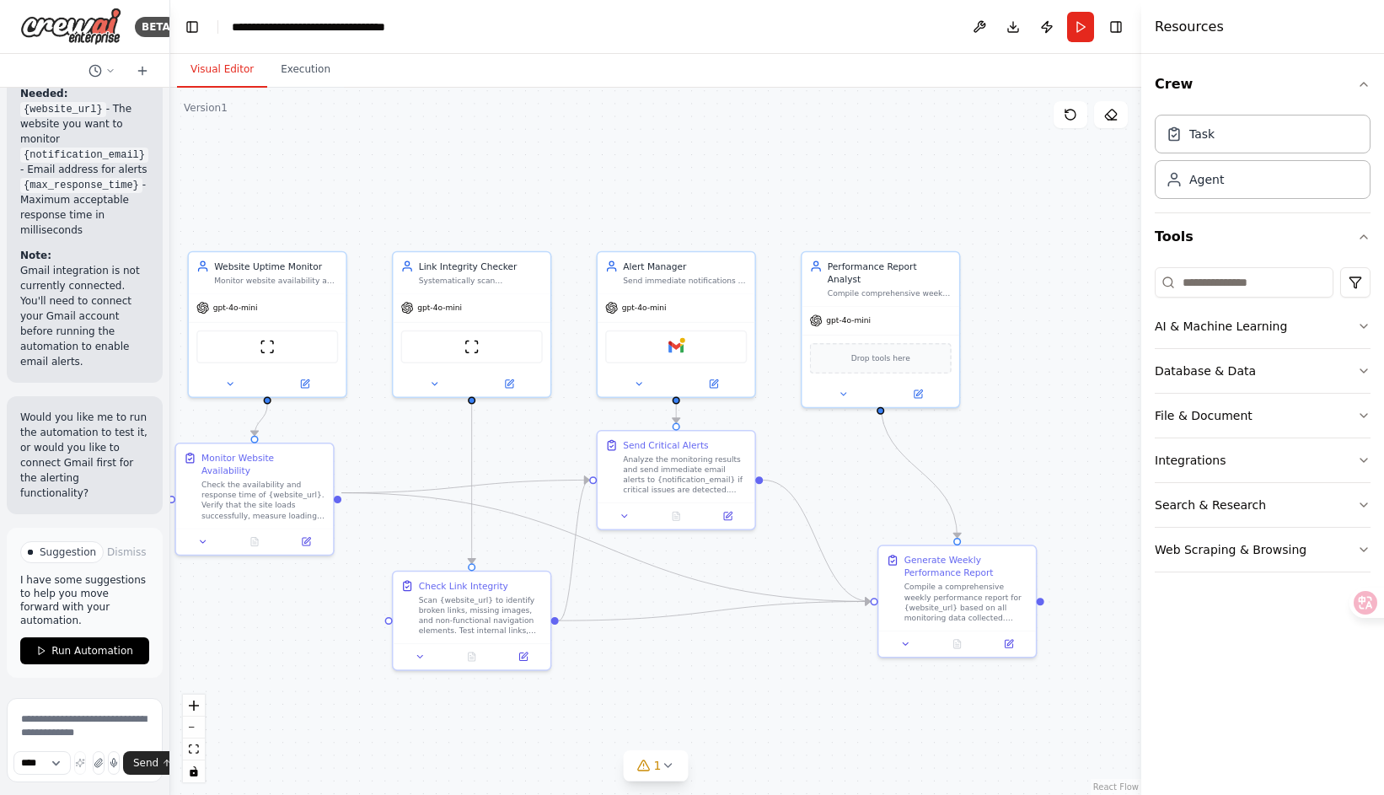
click at [689, 674] on div ".deletable-edge-delete-btn { width: 20px; height: 20px; border: 0px solid #ffff…" at bounding box center [655, 441] width 971 height 707
click at [421, 654] on icon at bounding box center [419, 653] width 5 height 3
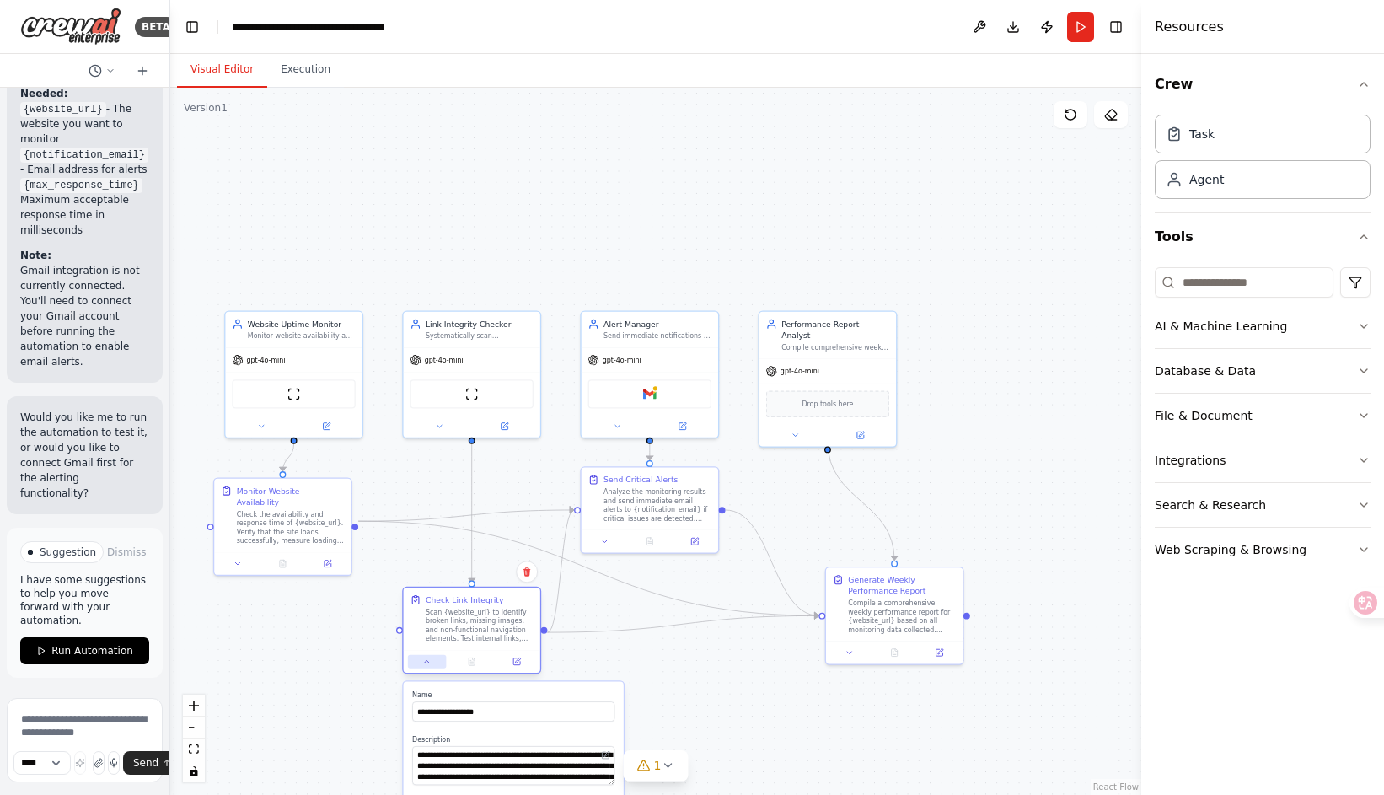
click at [423, 660] on icon at bounding box center [426, 661] width 9 height 9
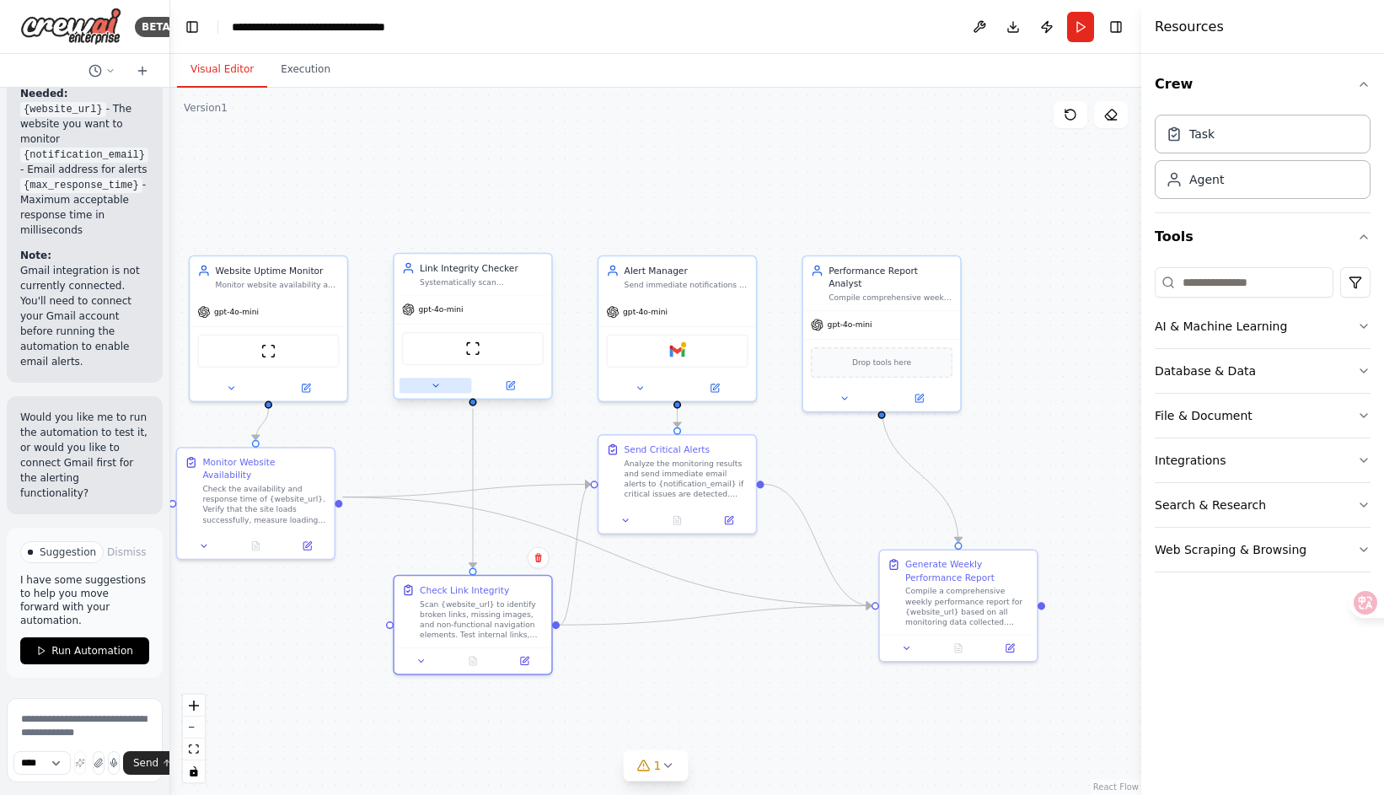
click at [420, 379] on button at bounding box center [436, 385] width 72 height 15
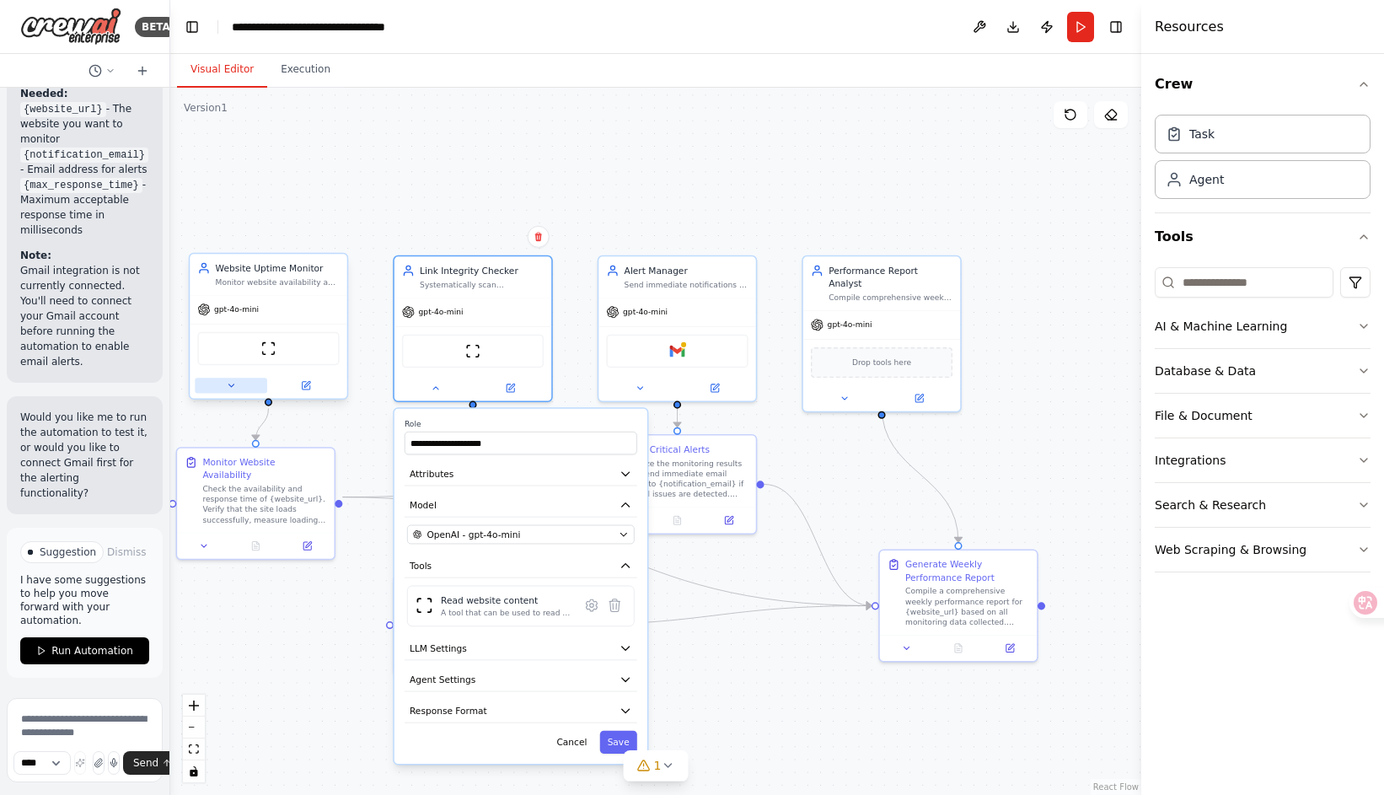
click at [236, 384] on icon at bounding box center [231, 385] width 10 height 10
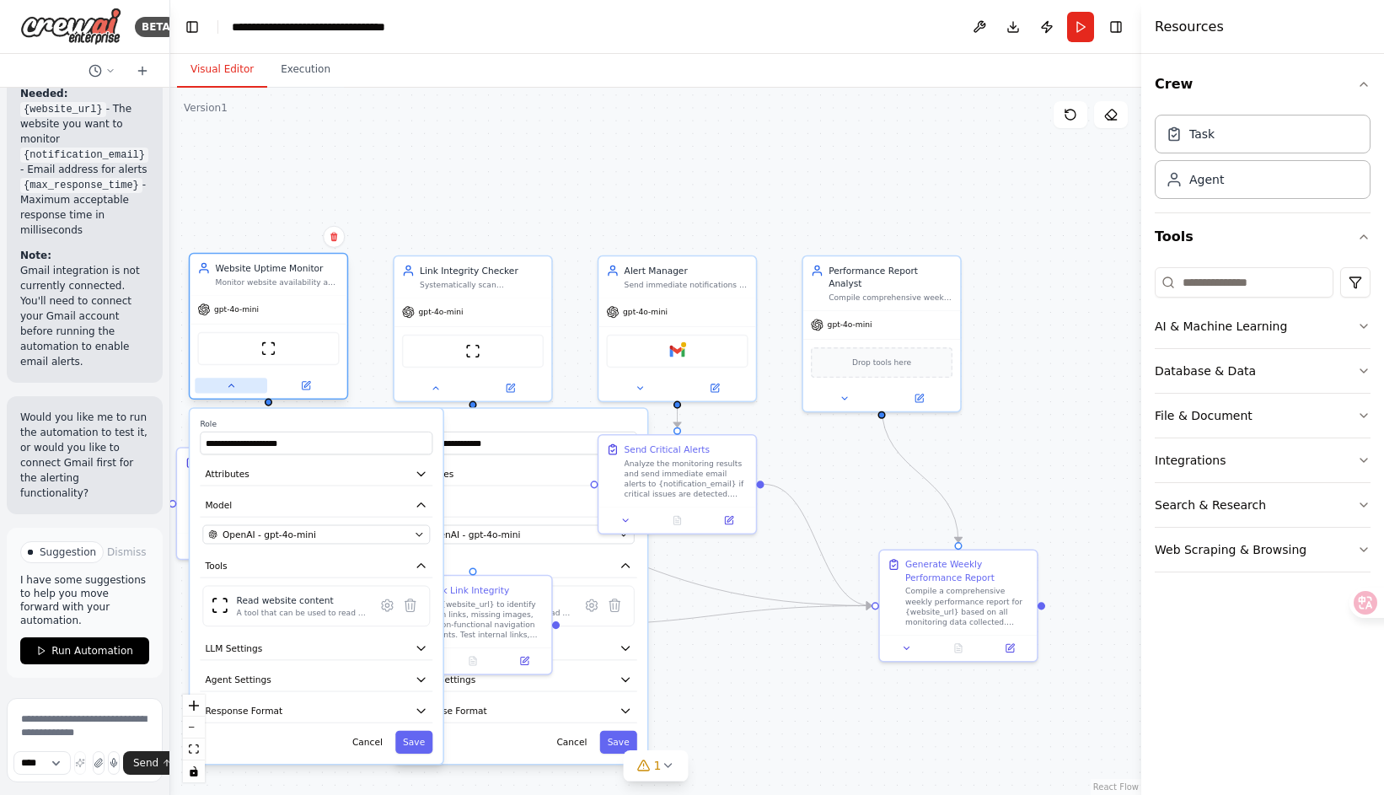
click at [236, 384] on icon at bounding box center [231, 385] width 10 height 10
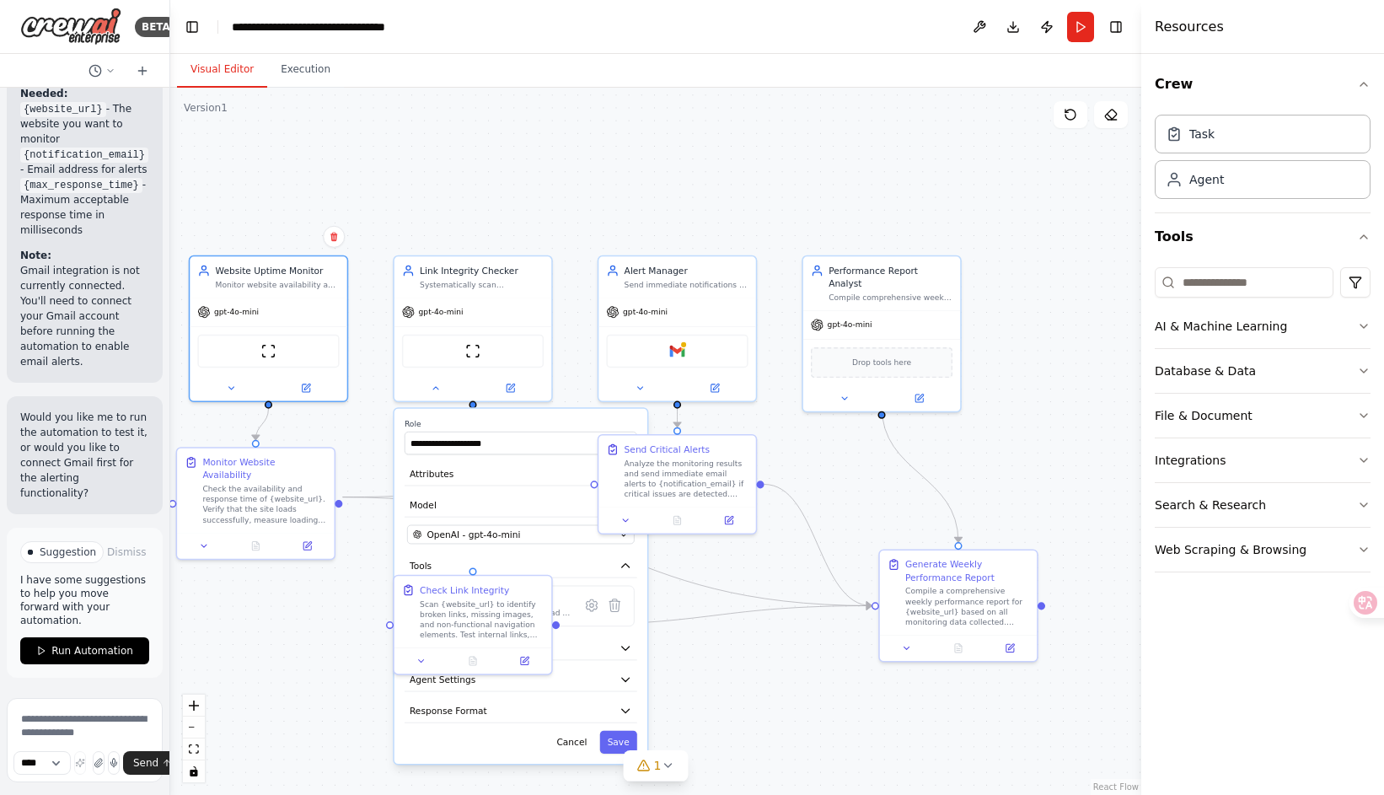
click at [319, 587] on div ".deletable-edge-delete-btn { width: 20px; height: 20px; border: 0px solid #ffff…" at bounding box center [655, 441] width 971 height 707
click at [428, 387] on button at bounding box center [436, 385] width 72 height 15
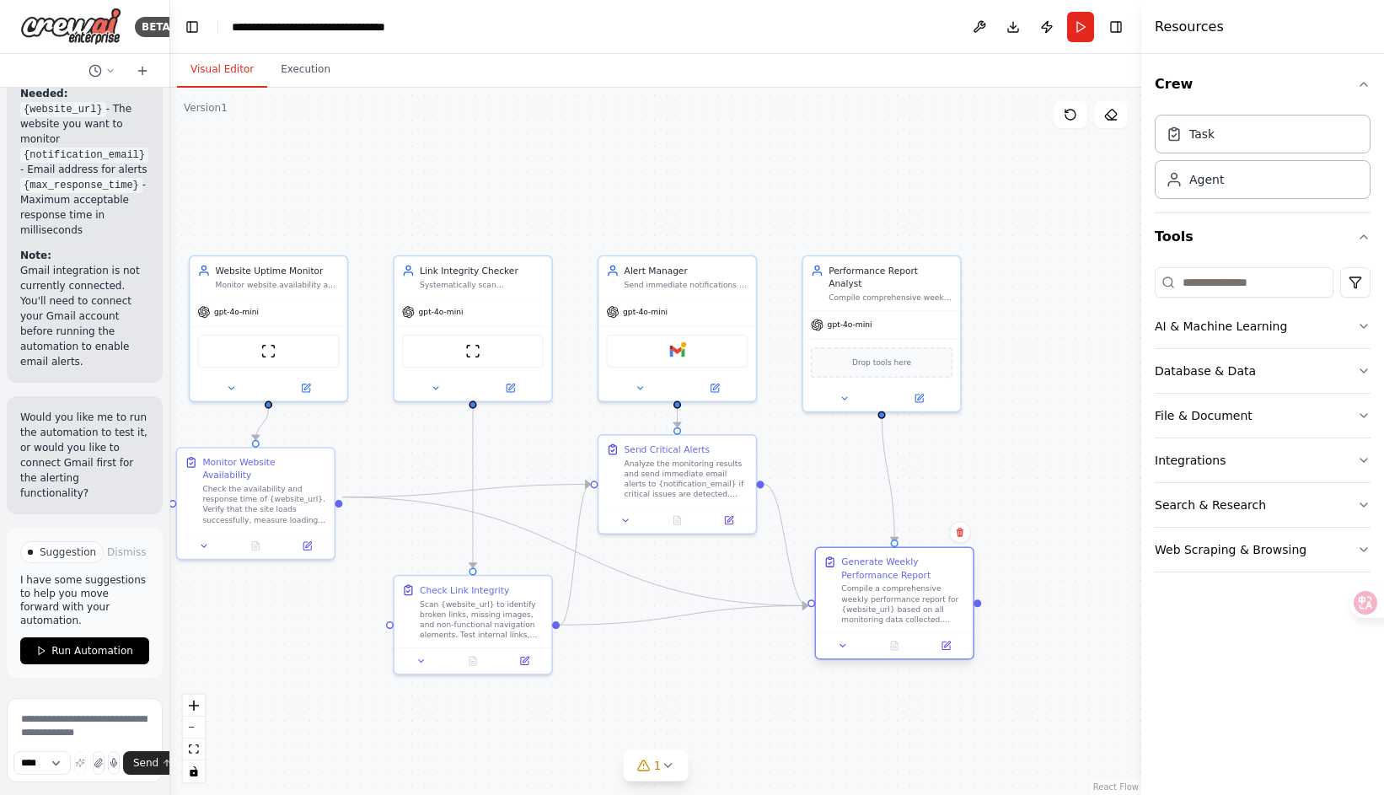
drag, startPoint x: 941, startPoint y: 572, endPoint x: 884, endPoint y: 574, distance: 57.3
click at [884, 574] on div "Generate Weekly Performance Report" at bounding box center [903, 567] width 124 height 25
click at [619, 515] on button at bounding box center [625, 517] width 44 height 15
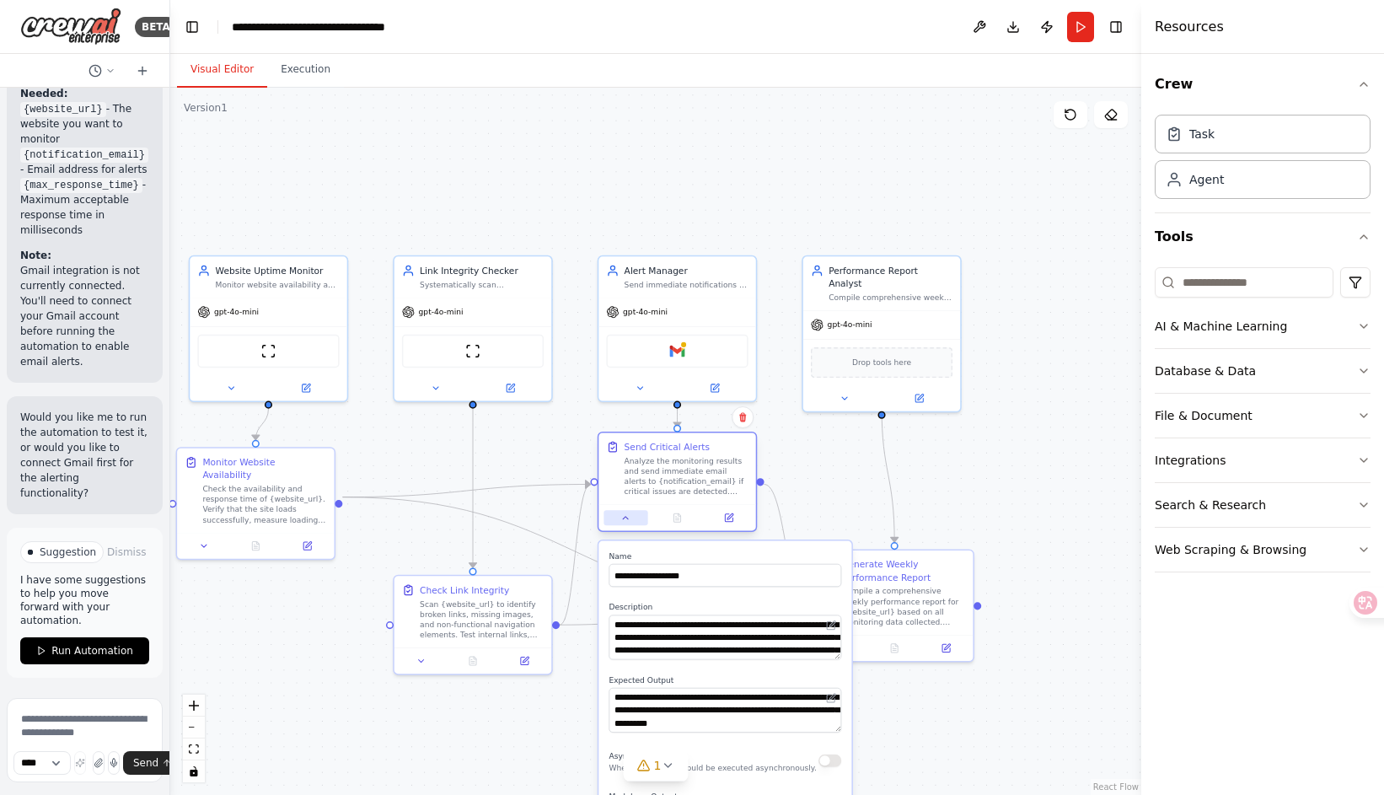
click at [633, 518] on button at bounding box center [625, 517] width 44 height 15
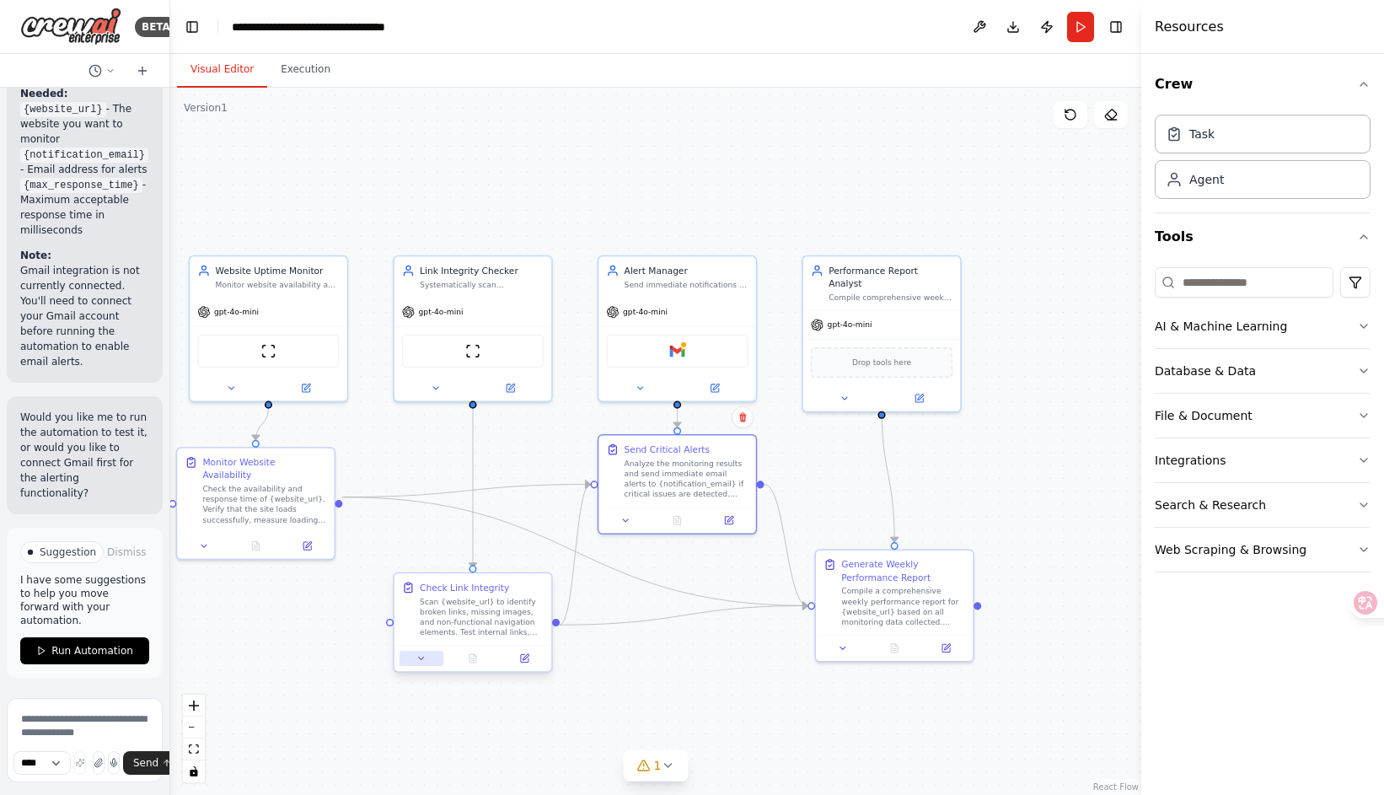
click at [427, 662] on button at bounding box center [422, 658] width 44 height 15
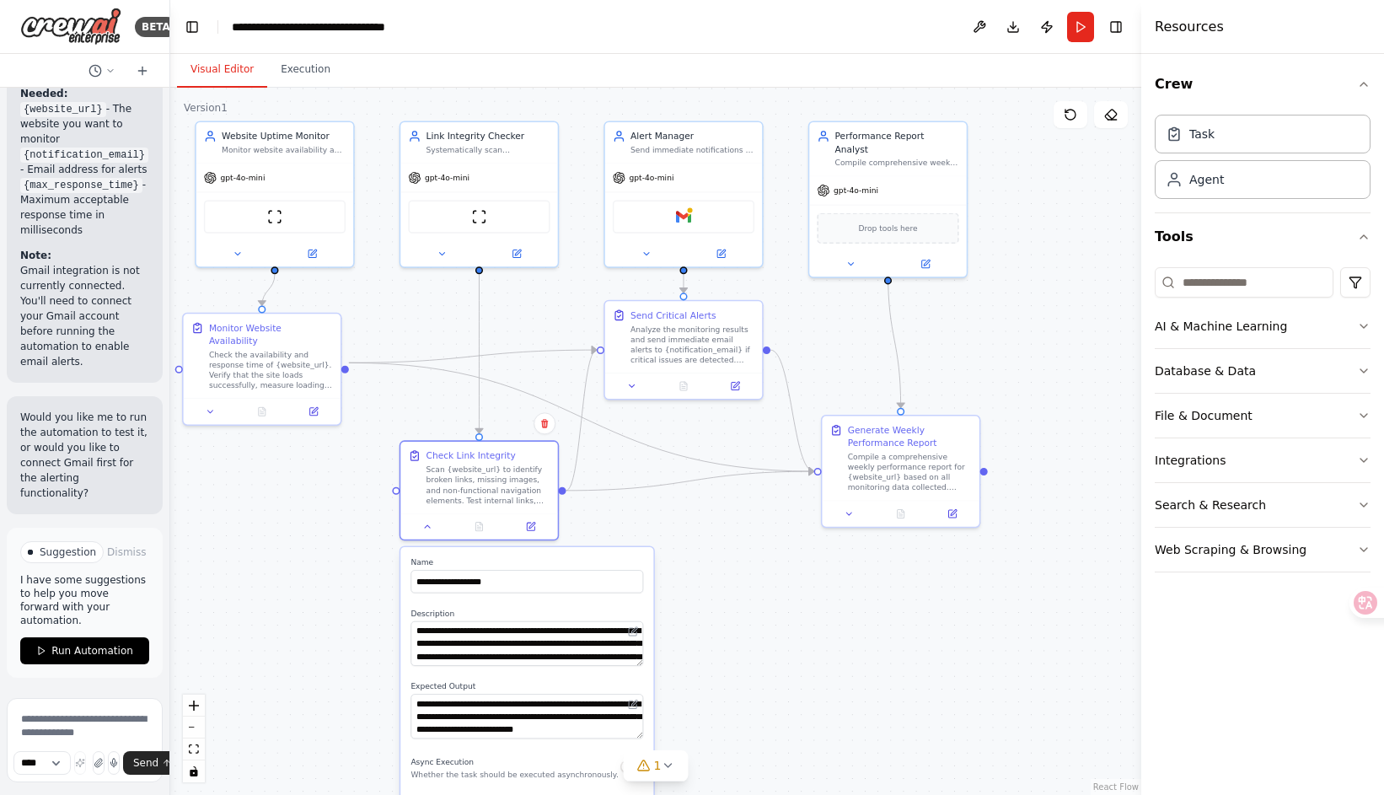
drag, startPoint x: 357, startPoint y: 563, endPoint x: 386, endPoint y: 499, distance: 70.5
click at [359, 469] on div ".deletable-edge-delete-btn { width: 20px; height: 20px; border: 0px solid #ffff…" at bounding box center [655, 441] width 971 height 707
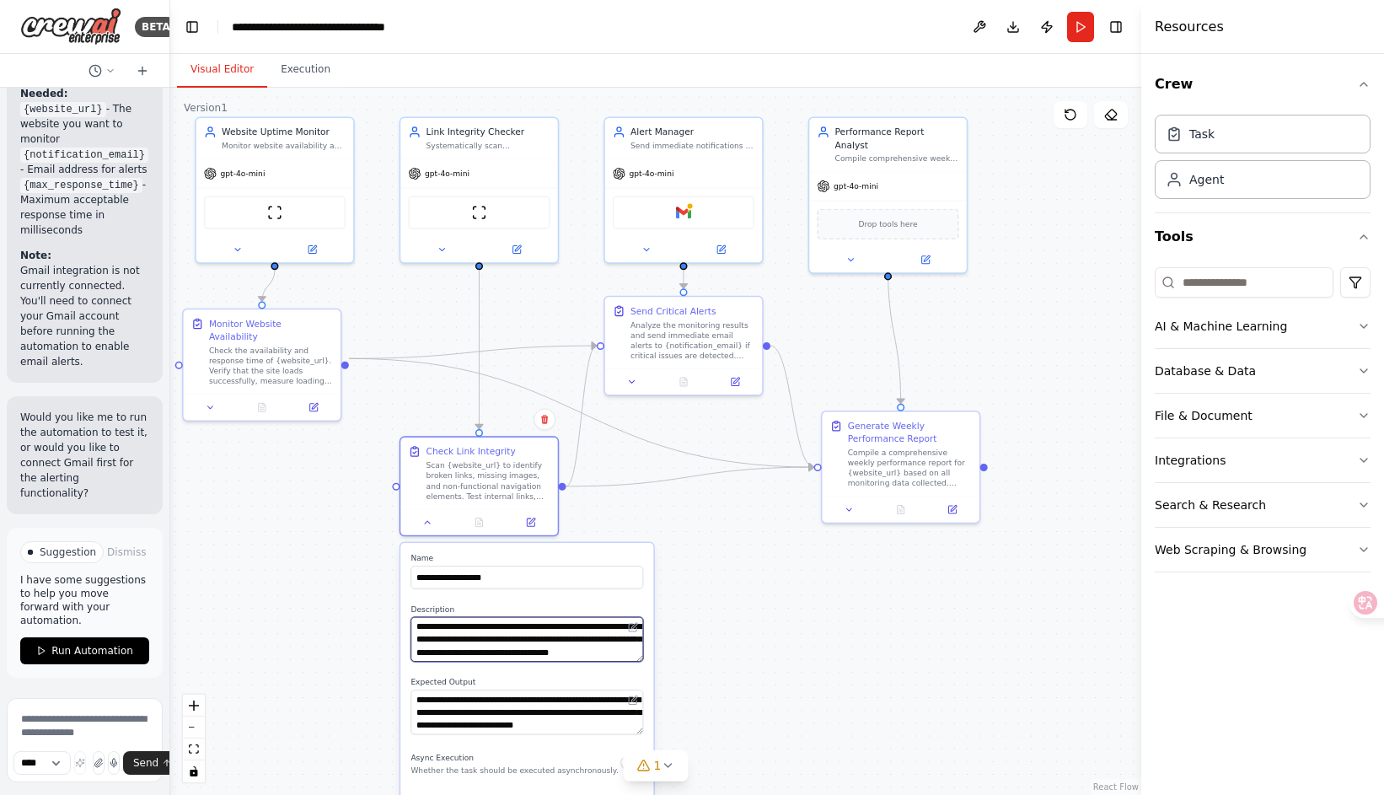
scroll to position [0, 0]
drag, startPoint x: 465, startPoint y: 652, endPoint x: 404, endPoint y: 623, distance: 68.2
click at [404, 623] on div "**********" at bounding box center [526, 790] width 253 height 495
click at [416, 643] on span "button" at bounding box center [416, 643] width 0 height 0
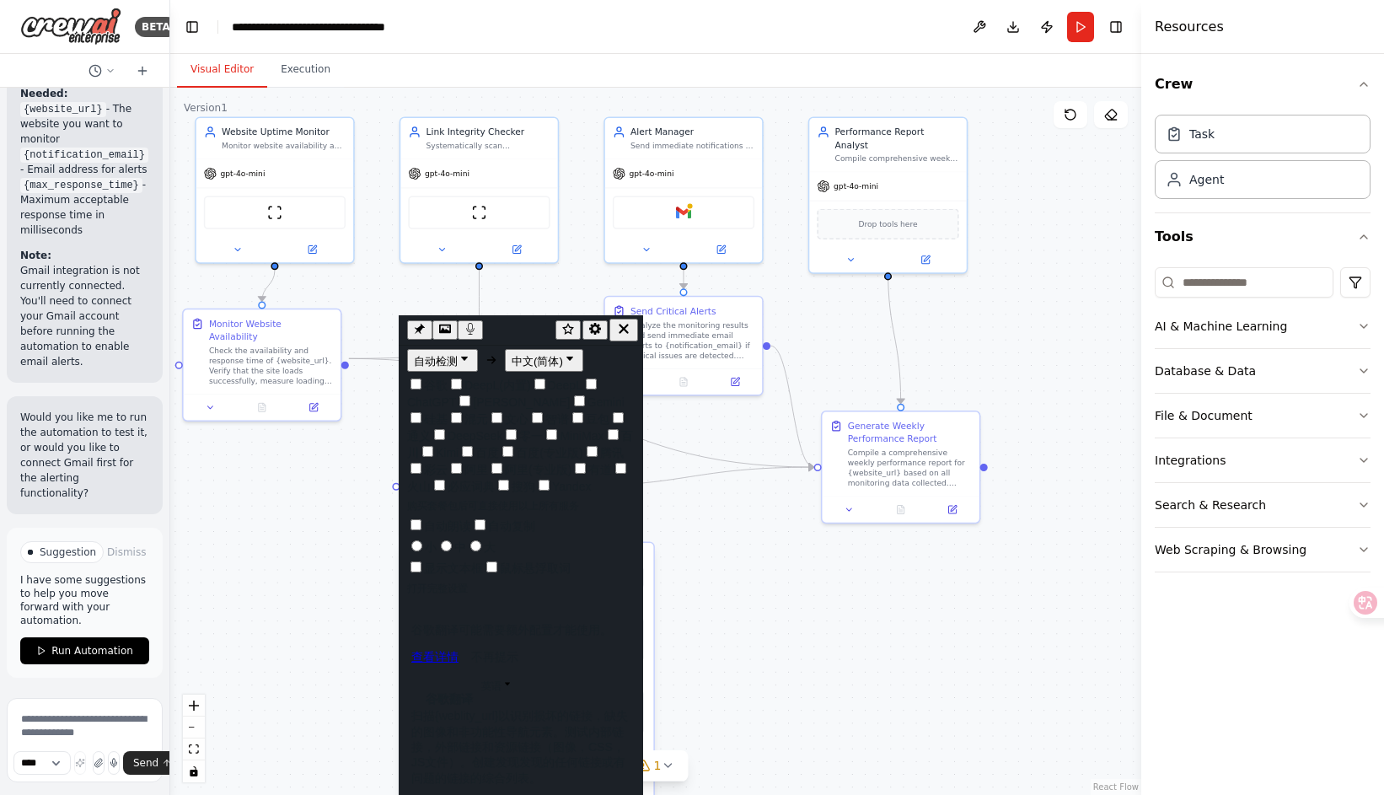
click at [686, 587] on div ".deletable-edge-delete-btn { width: 20px; height: 20px; border: 0px solid #ffff…" at bounding box center [655, 441] width 971 height 707
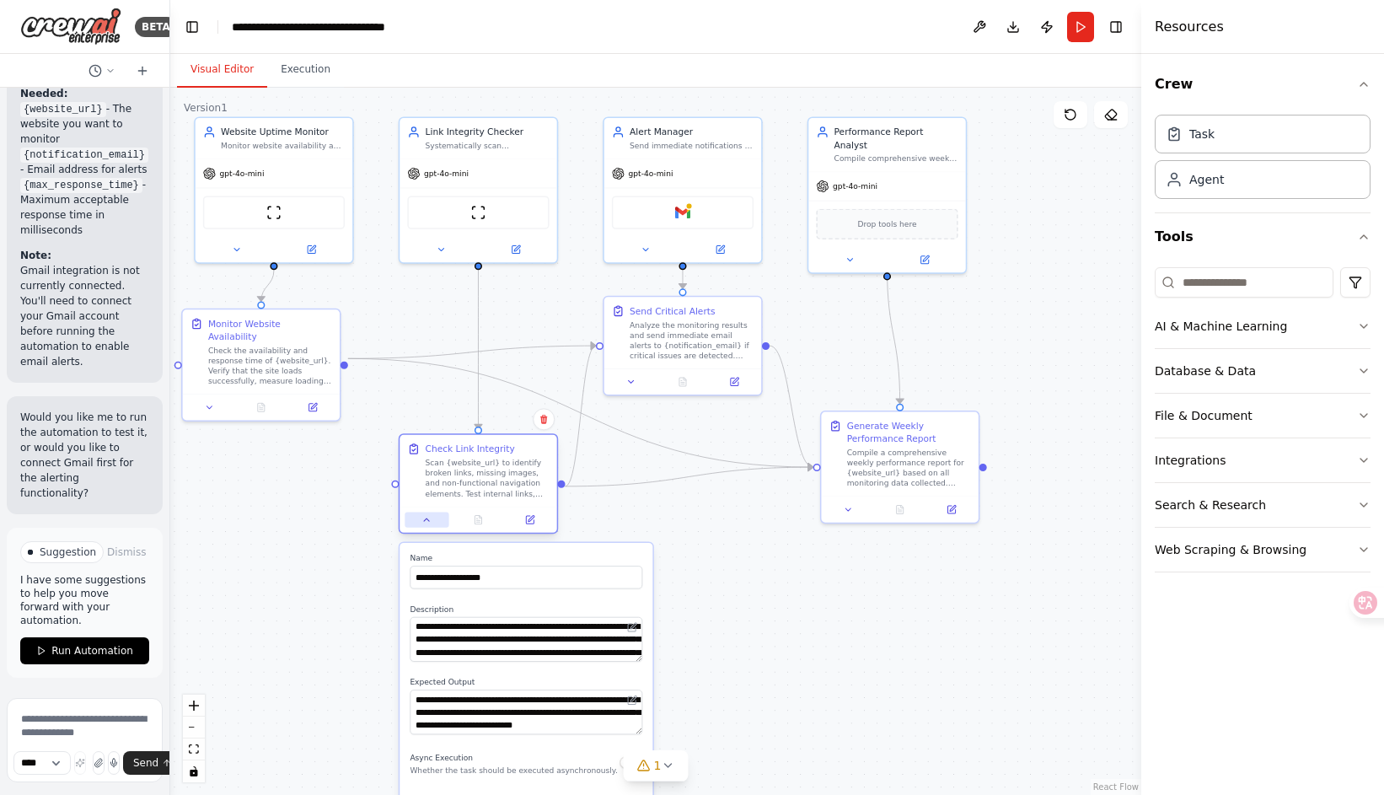
click at [421, 520] on icon at bounding box center [426, 520] width 10 height 10
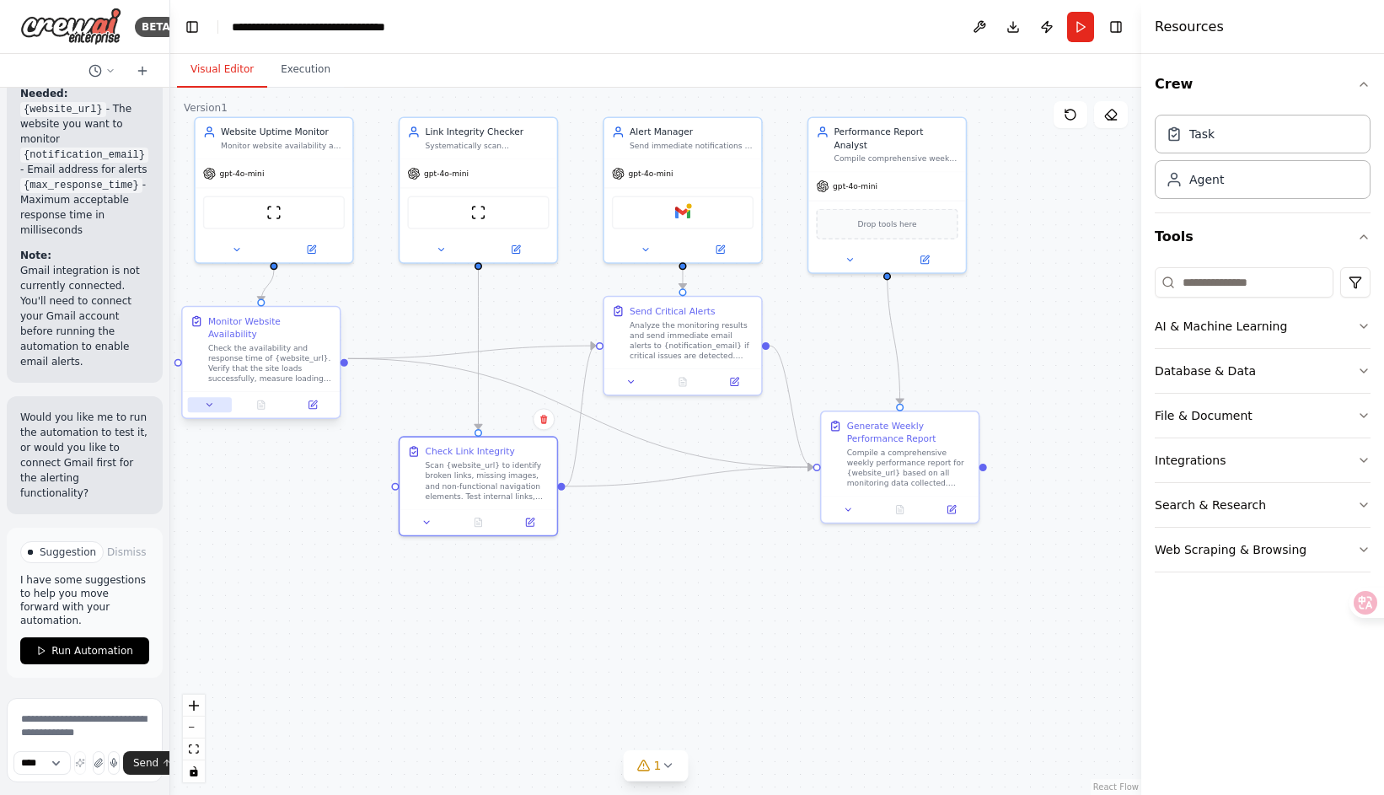
click at [214, 400] on icon at bounding box center [210, 405] width 10 height 10
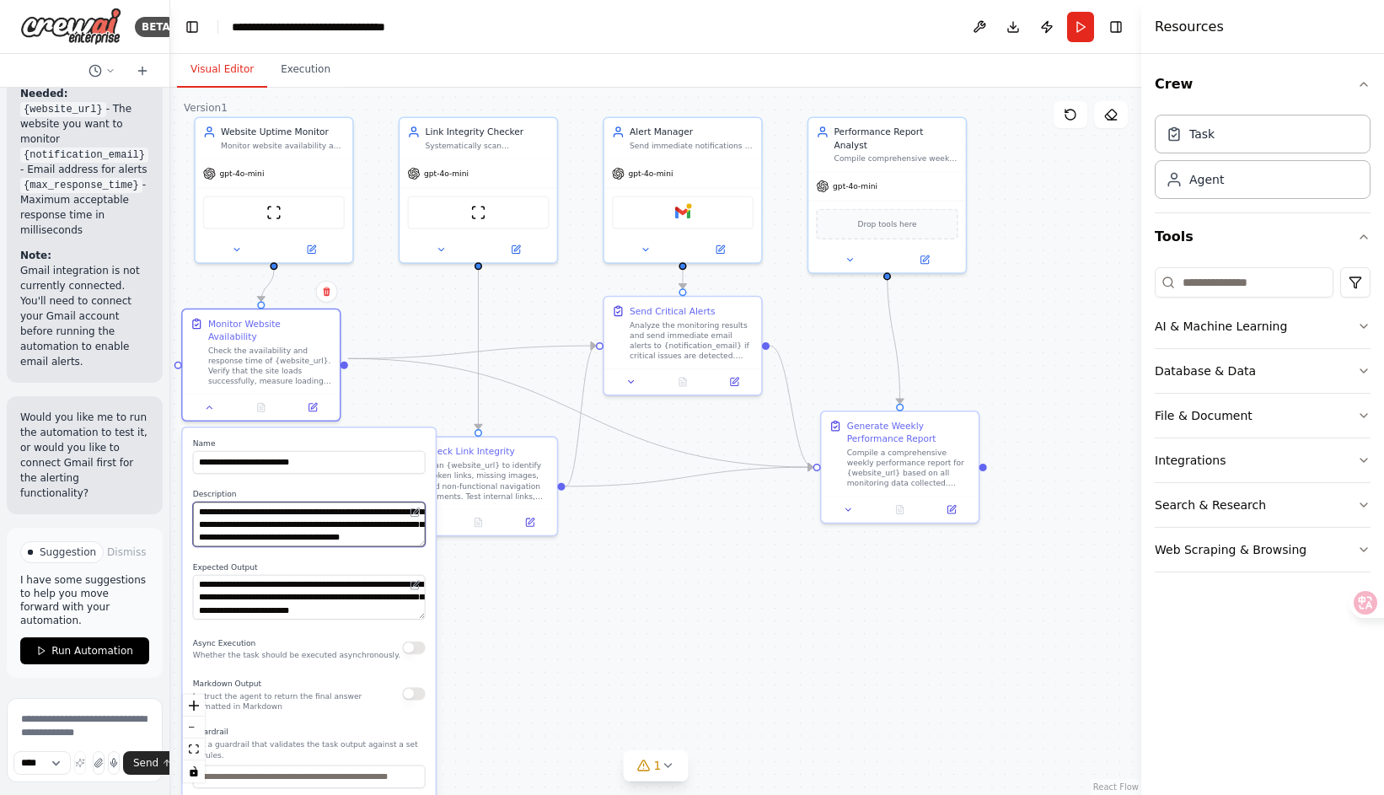
scroll to position [51, 0]
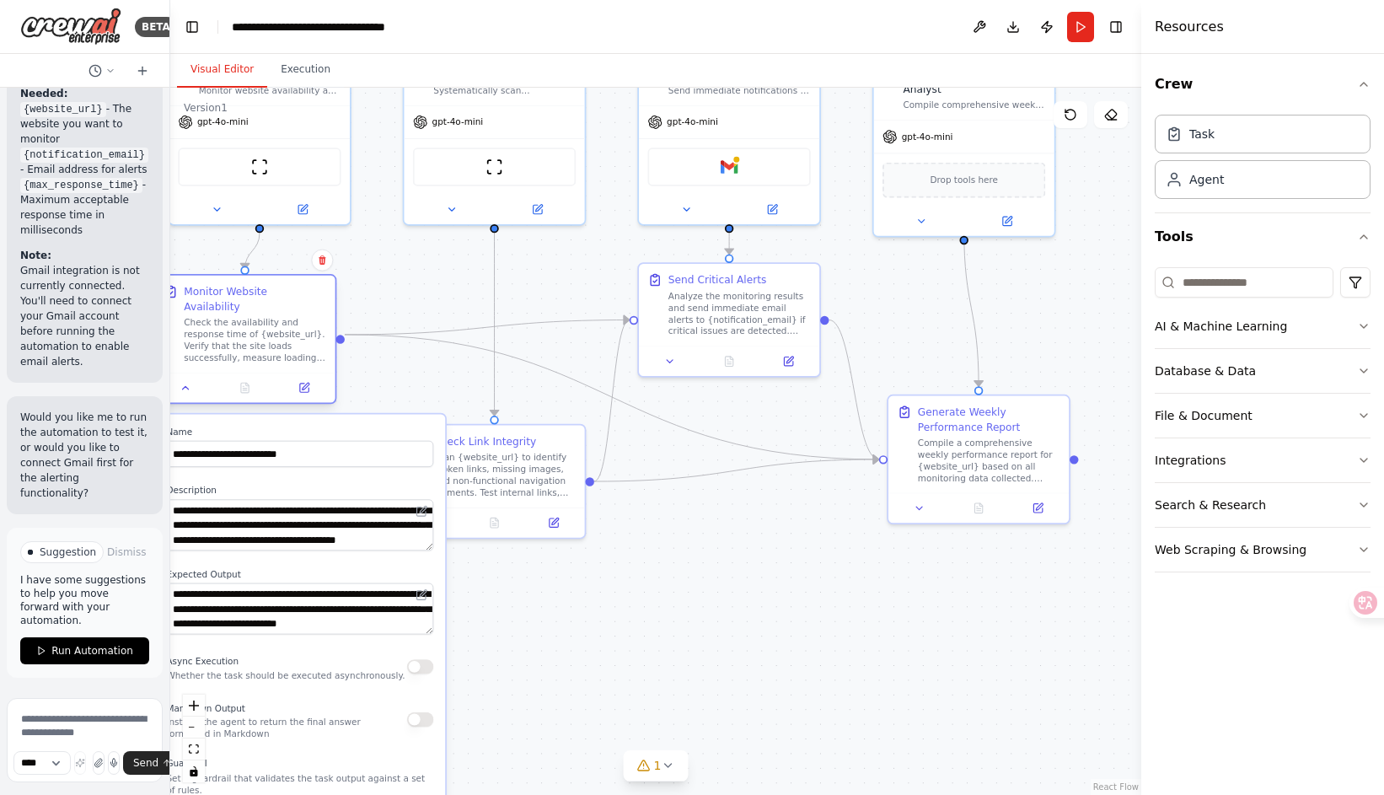
click at [192, 388] on div at bounding box center [244, 388] width 180 height 30
click at [190, 382] on icon at bounding box center [186, 388] width 12 height 12
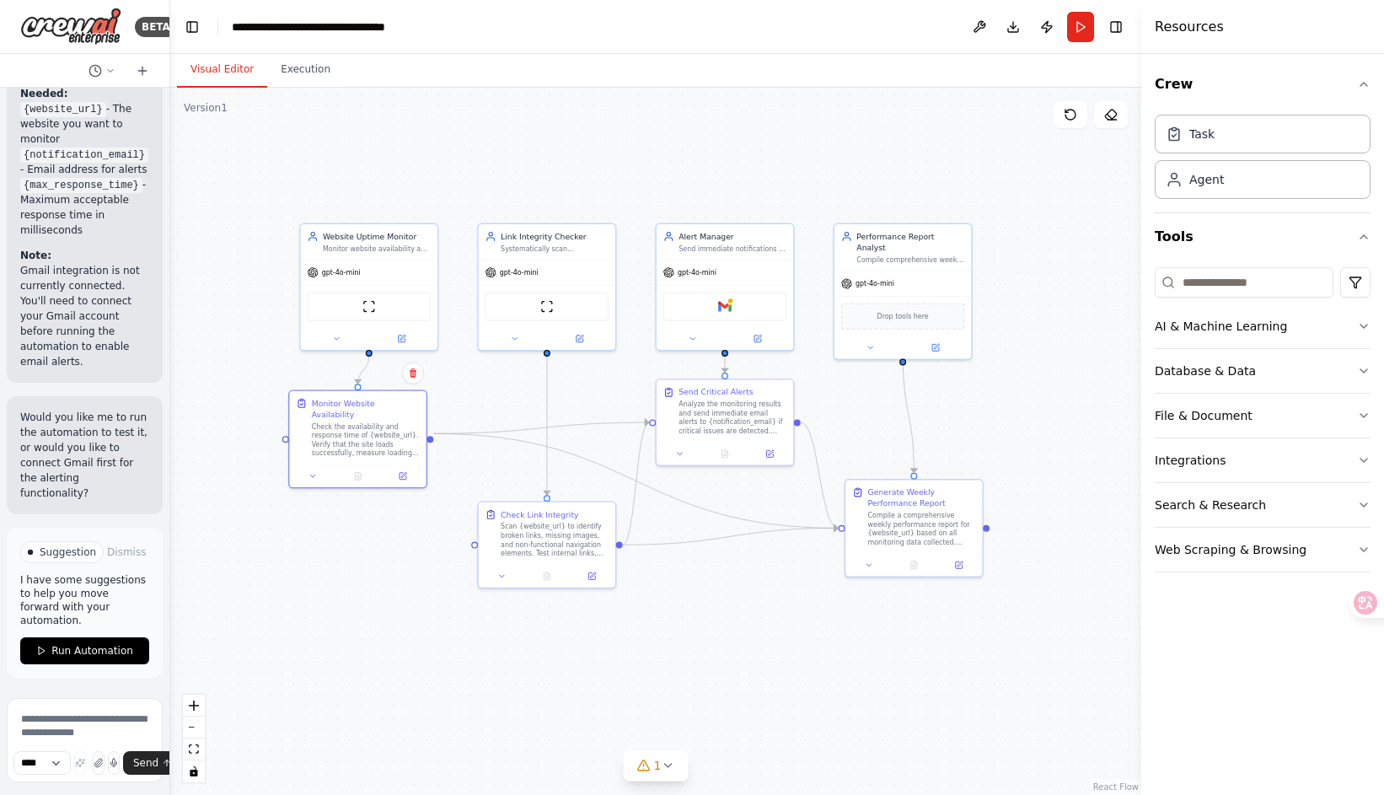
drag, startPoint x: 357, startPoint y: 560, endPoint x: 441, endPoint y: 603, distance: 94.6
click at [441, 603] on div ".deletable-edge-delete-btn { width: 20px; height: 20px; border: 0px solid #ffff…" at bounding box center [655, 441] width 971 height 707
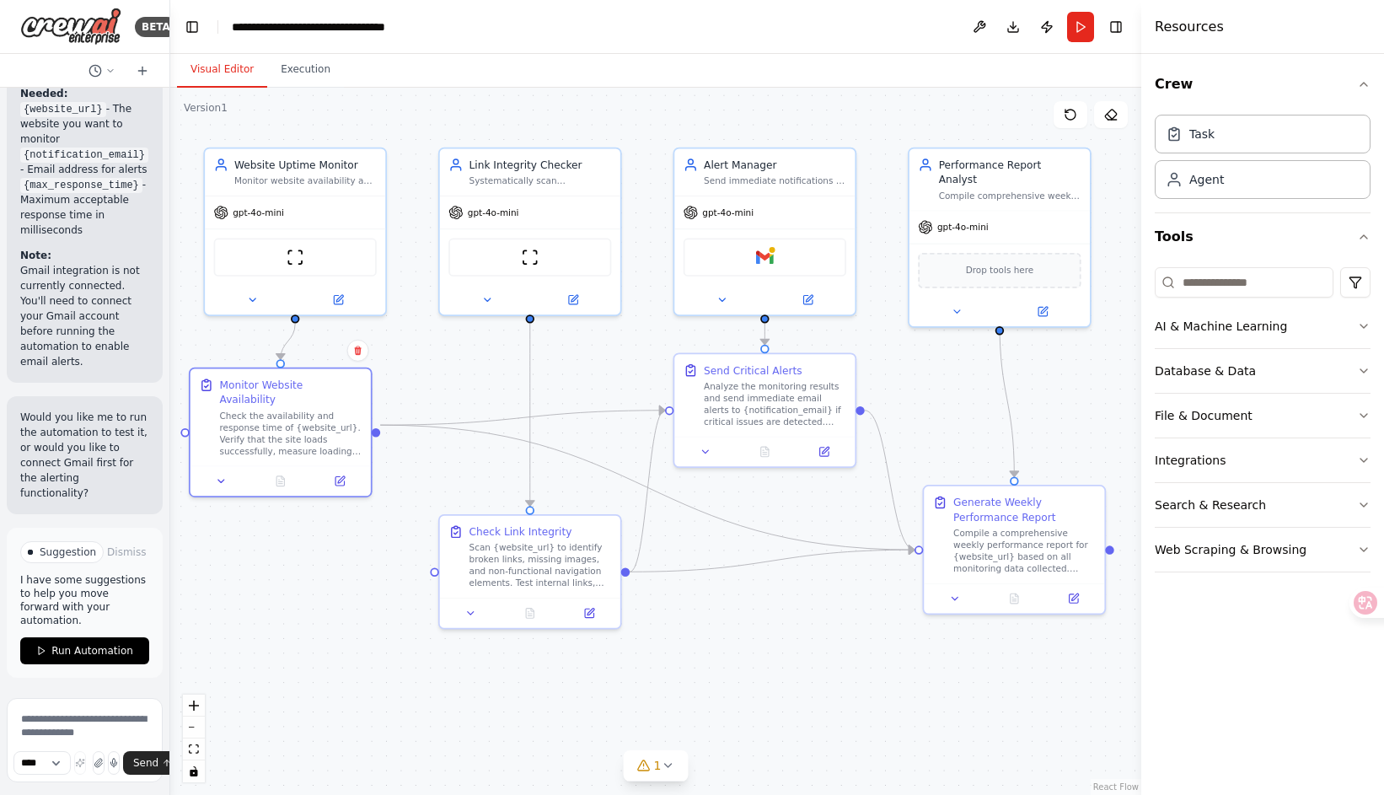
drag, startPoint x: 419, startPoint y: 595, endPoint x: 368, endPoint y: 641, distance: 68.0
click at [368, 641] on div ".deletable-edge-delete-btn { width: 20px; height: 20px; border: 0px solid #ffff…" at bounding box center [655, 441] width 971 height 707
click at [369, 641] on div ".deletable-edge-delete-btn { width: 20px; height: 20px; border: 0px solid #ffff…" at bounding box center [655, 441] width 971 height 707
click at [377, 22] on div "**********" at bounding box center [327, 27] width 190 height 17
drag, startPoint x: 450, startPoint y: 29, endPoint x: 223, endPoint y: 31, distance: 226.7
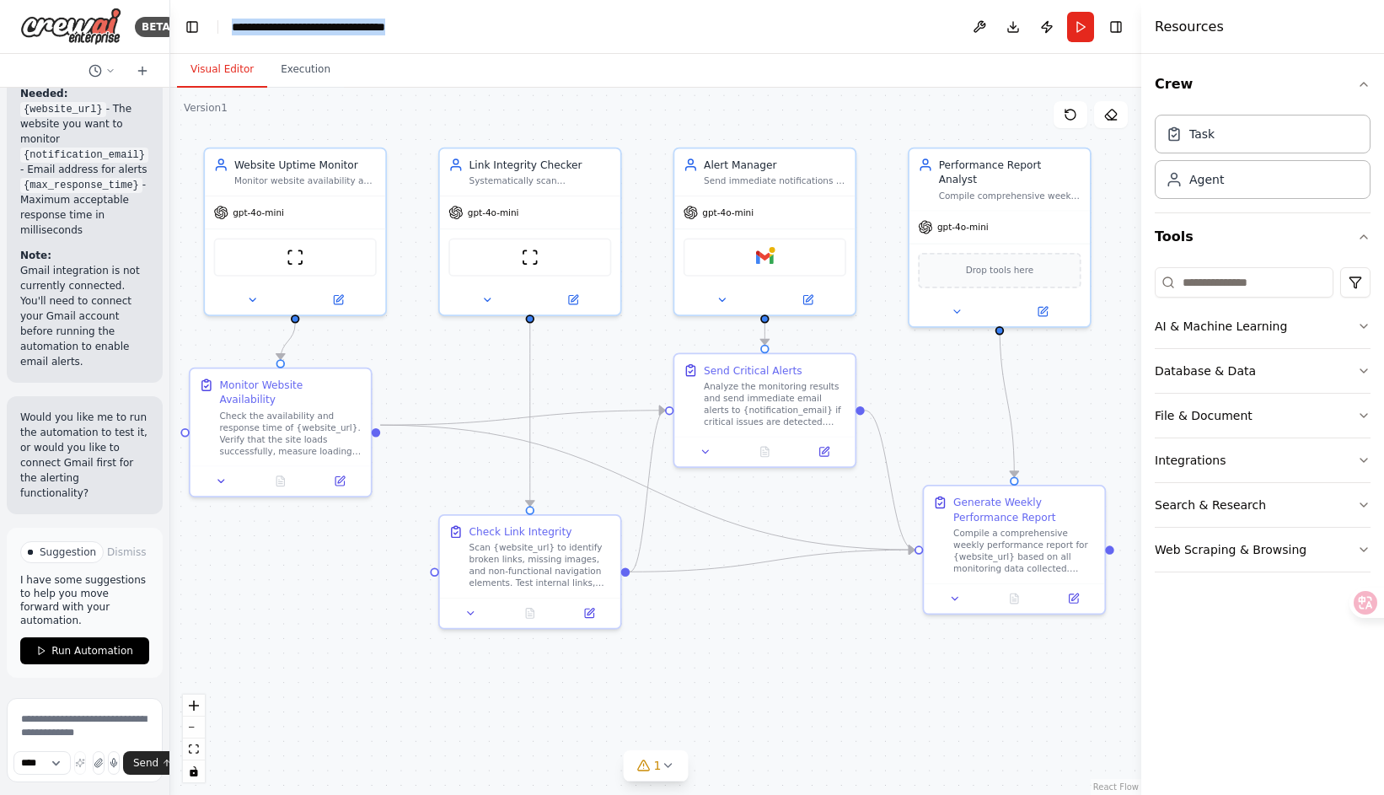
click at [223, 31] on header "**********" at bounding box center [655, 27] width 971 height 54
copy div "**********"
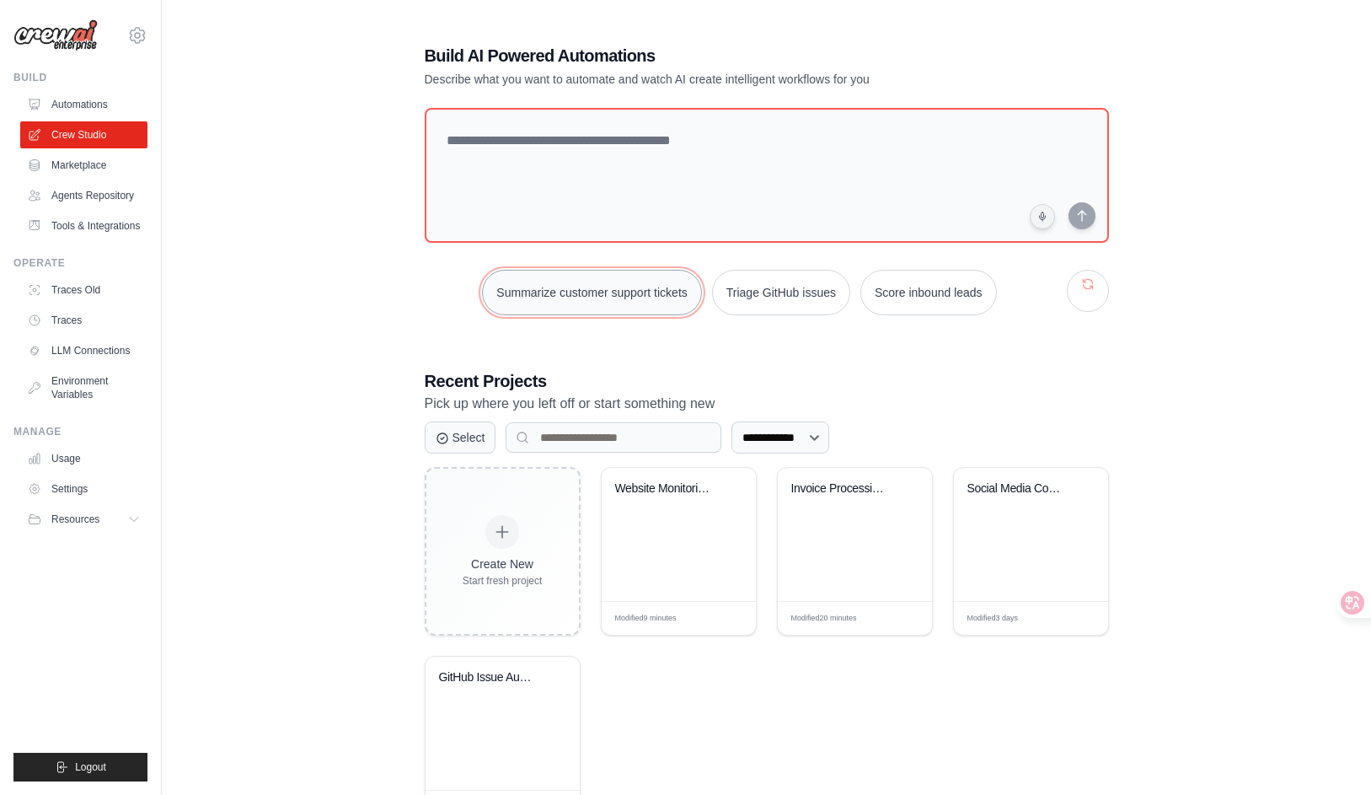
click at [657, 294] on button "Summarize customer support tickets" at bounding box center [591, 293] width 219 height 46
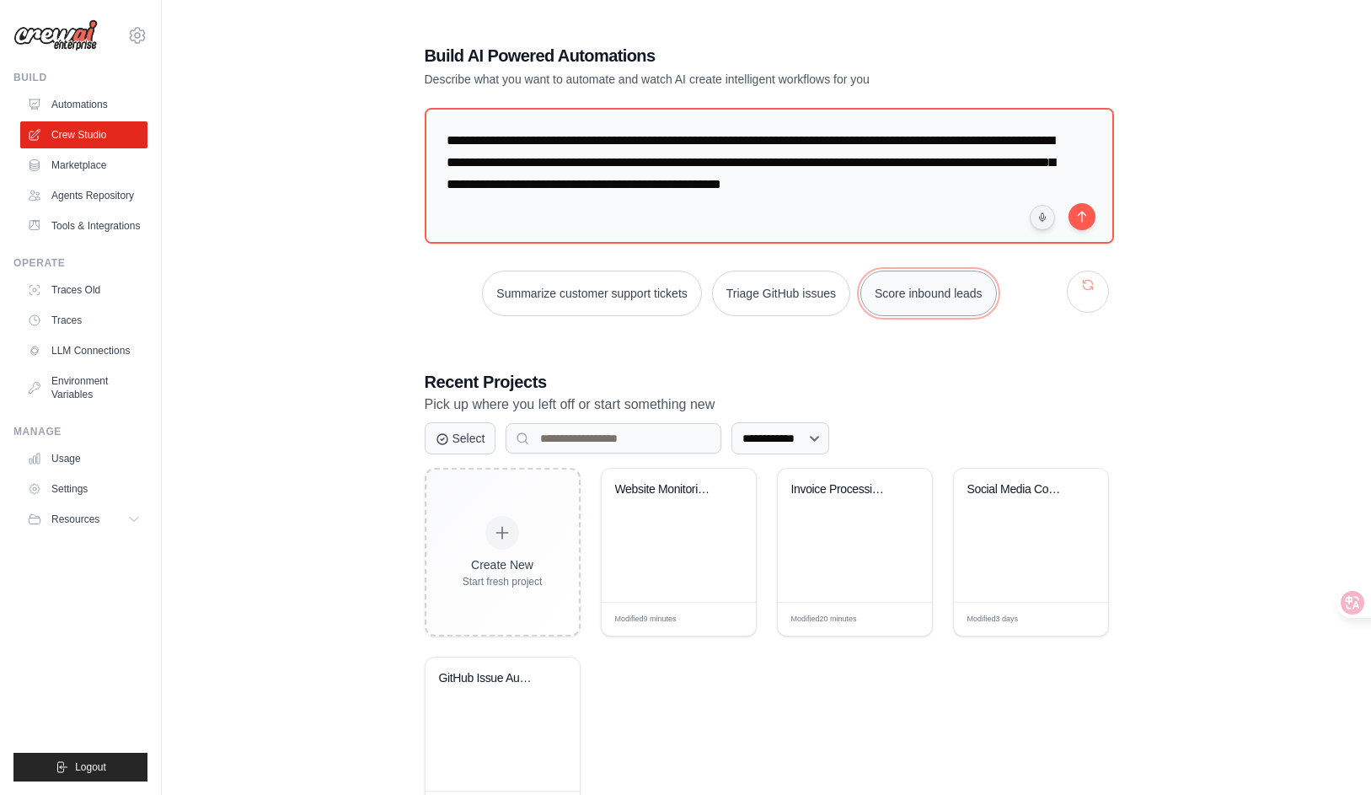
click at [902, 293] on button "Score inbound leads" at bounding box center [929, 294] width 137 height 46
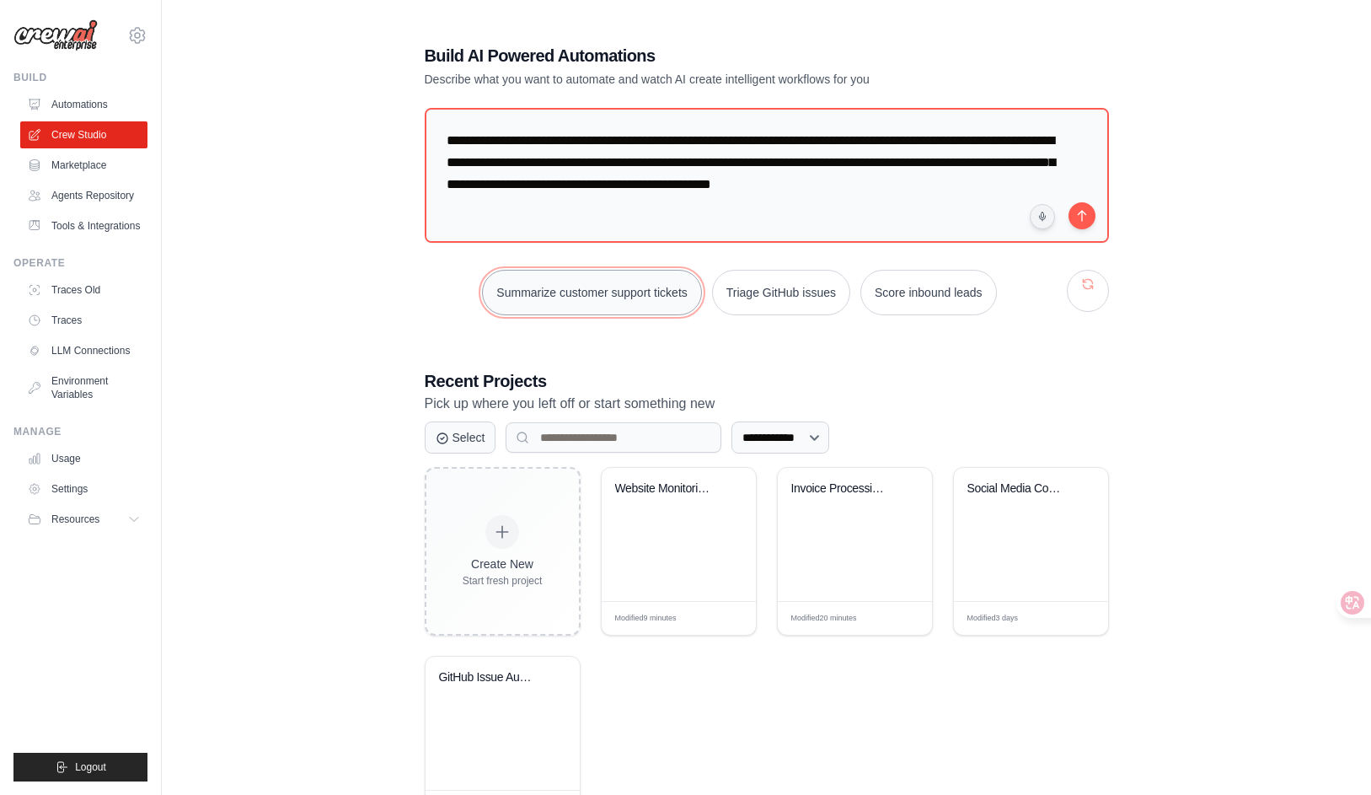
click at [662, 293] on button "Summarize customer support tickets" at bounding box center [591, 293] width 219 height 46
type textarea "**********"
click at [1084, 214] on button "submit" at bounding box center [1082, 215] width 27 height 27
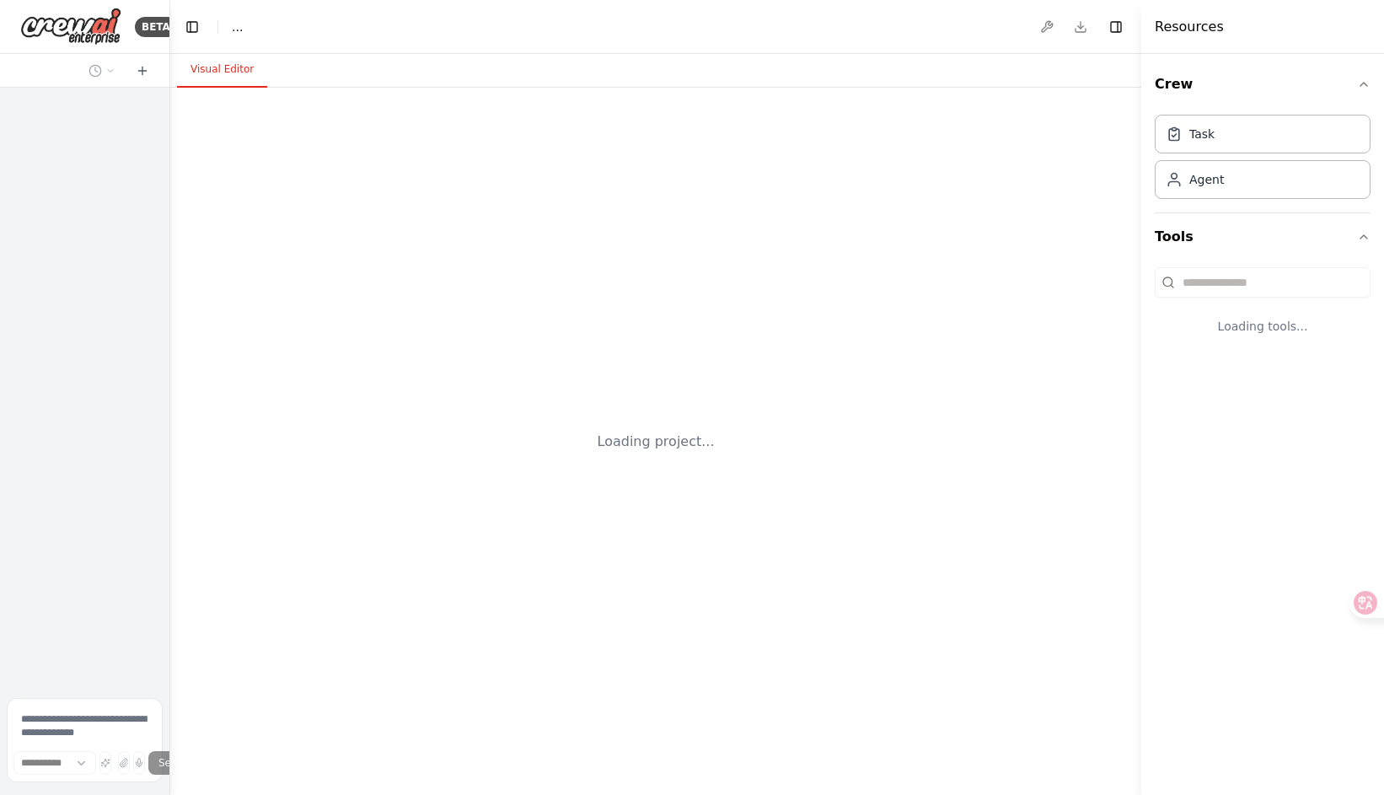
select select "****"
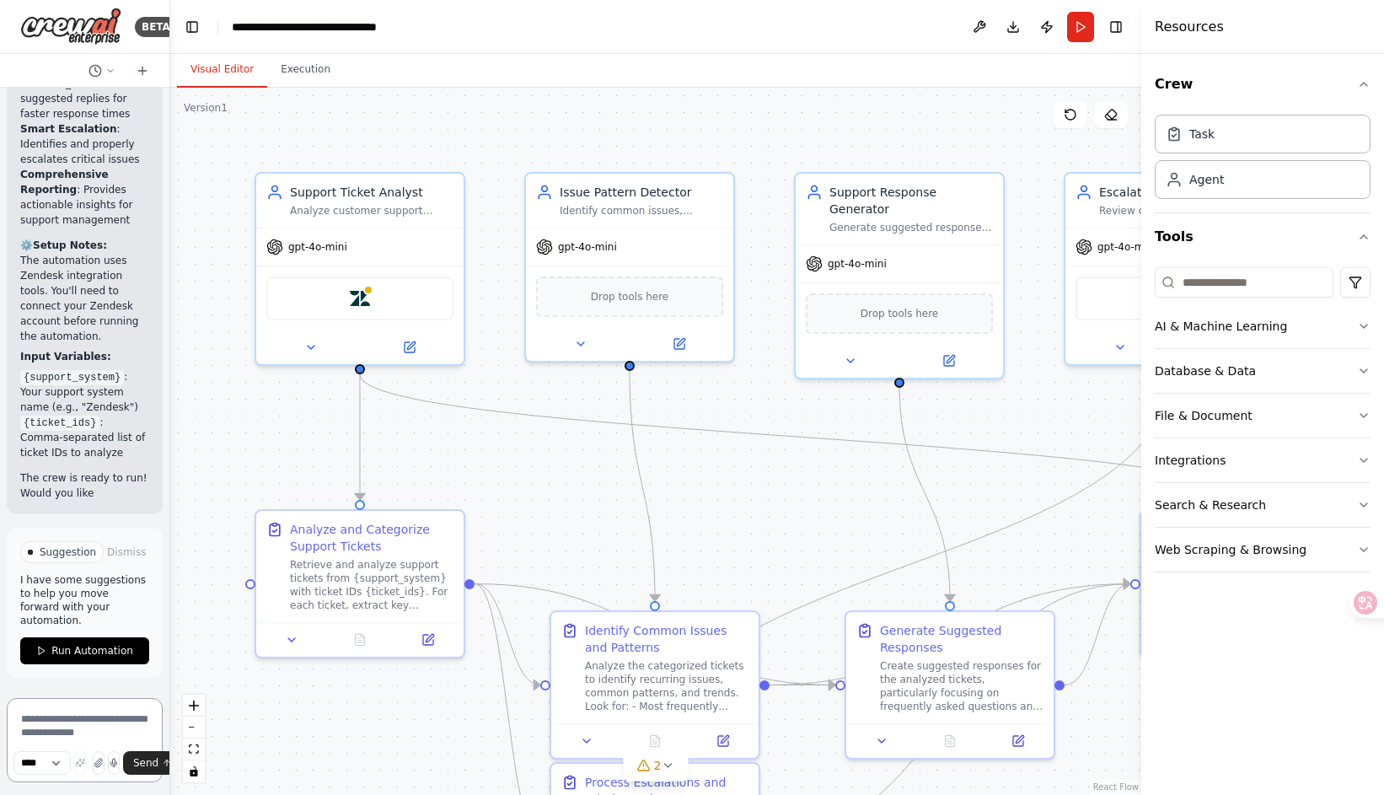
scroll to position [3539, 0]
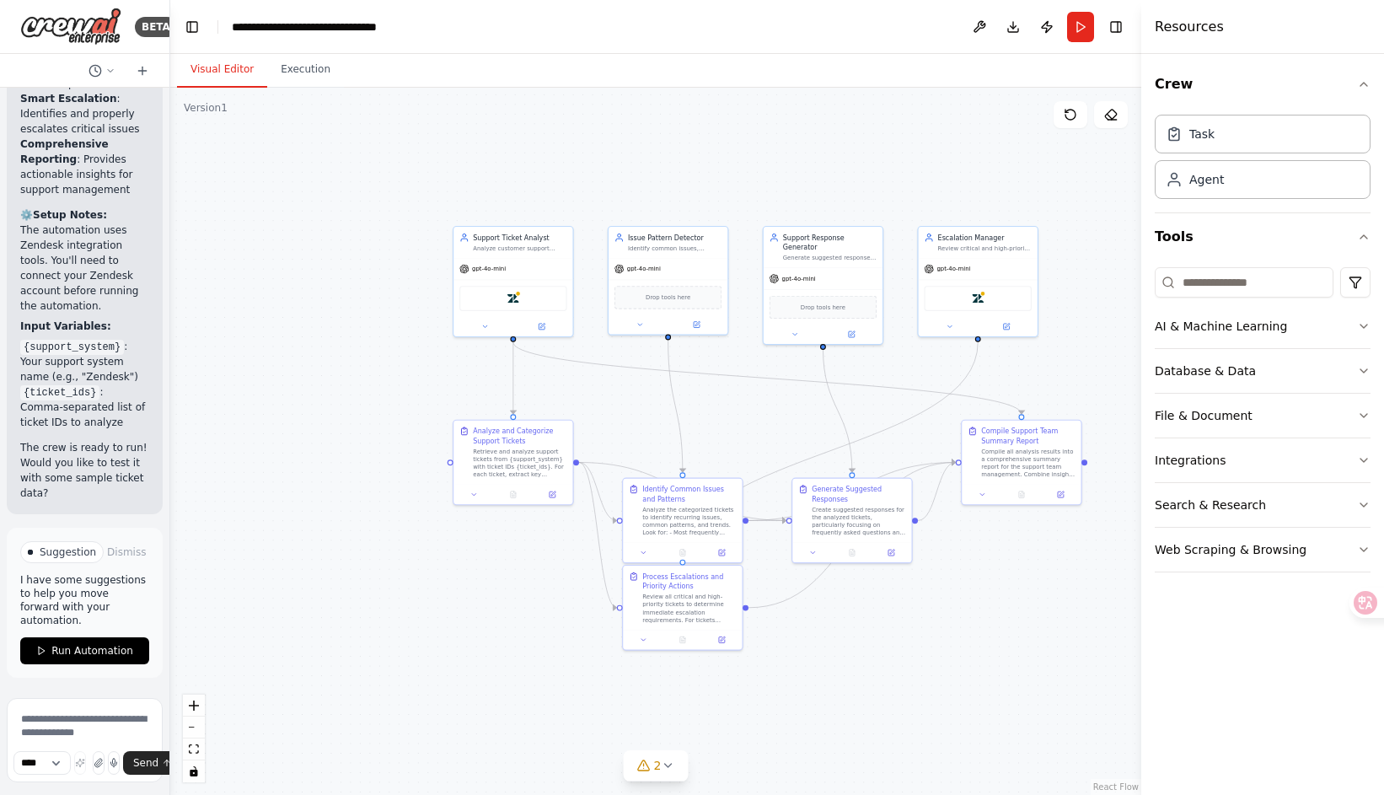
drag, startPoint x: 630, startPoint y: 417, endPoint x: 621, endPoint y: 397, distance: 22.3
click at [621, 397] on div ".deletable-edge-delete-btn { width: 20px; height: 20px; border: 0px solid #ffff…" at bounding box center [655, 441] width 971 height 707
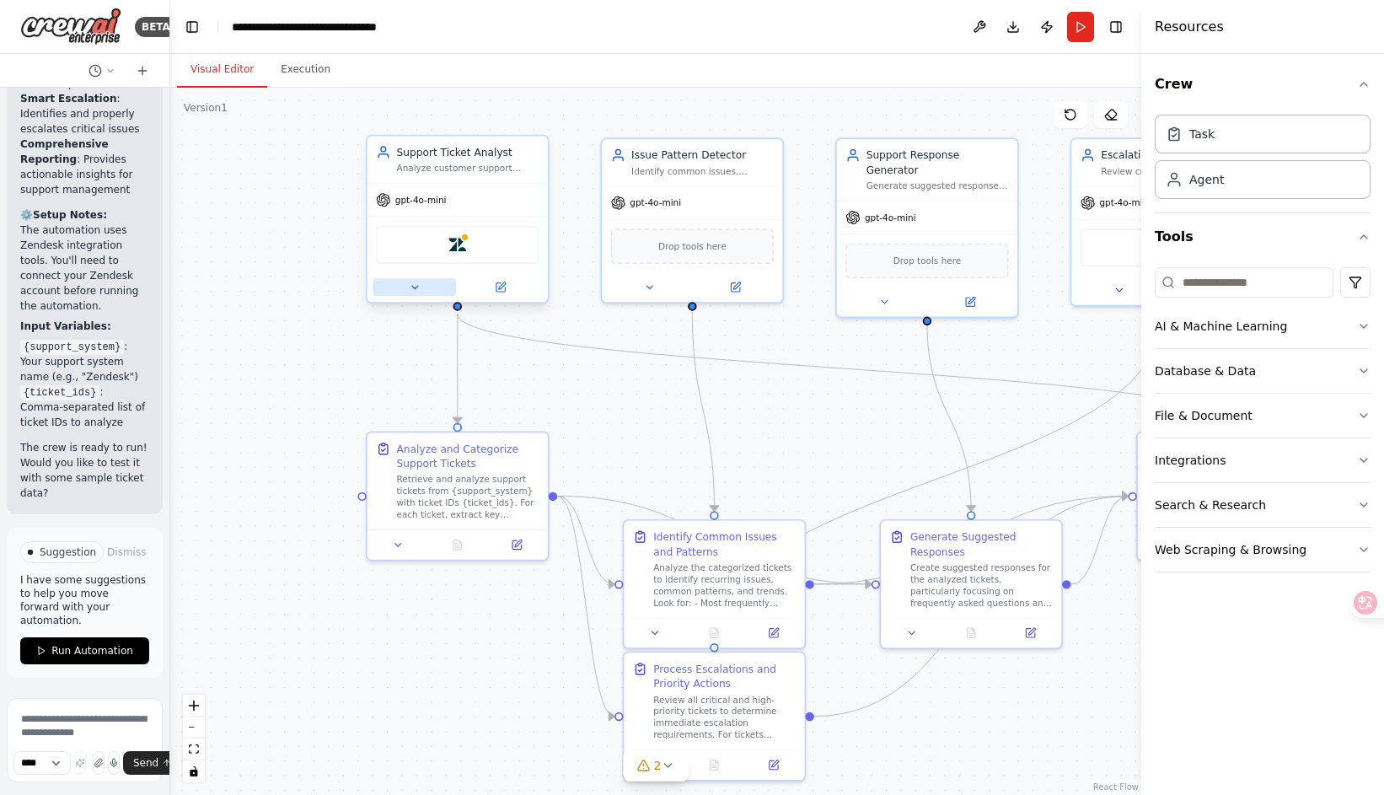
click at [413, 296] on button at bounding box center [414, 287] width 83 height 18
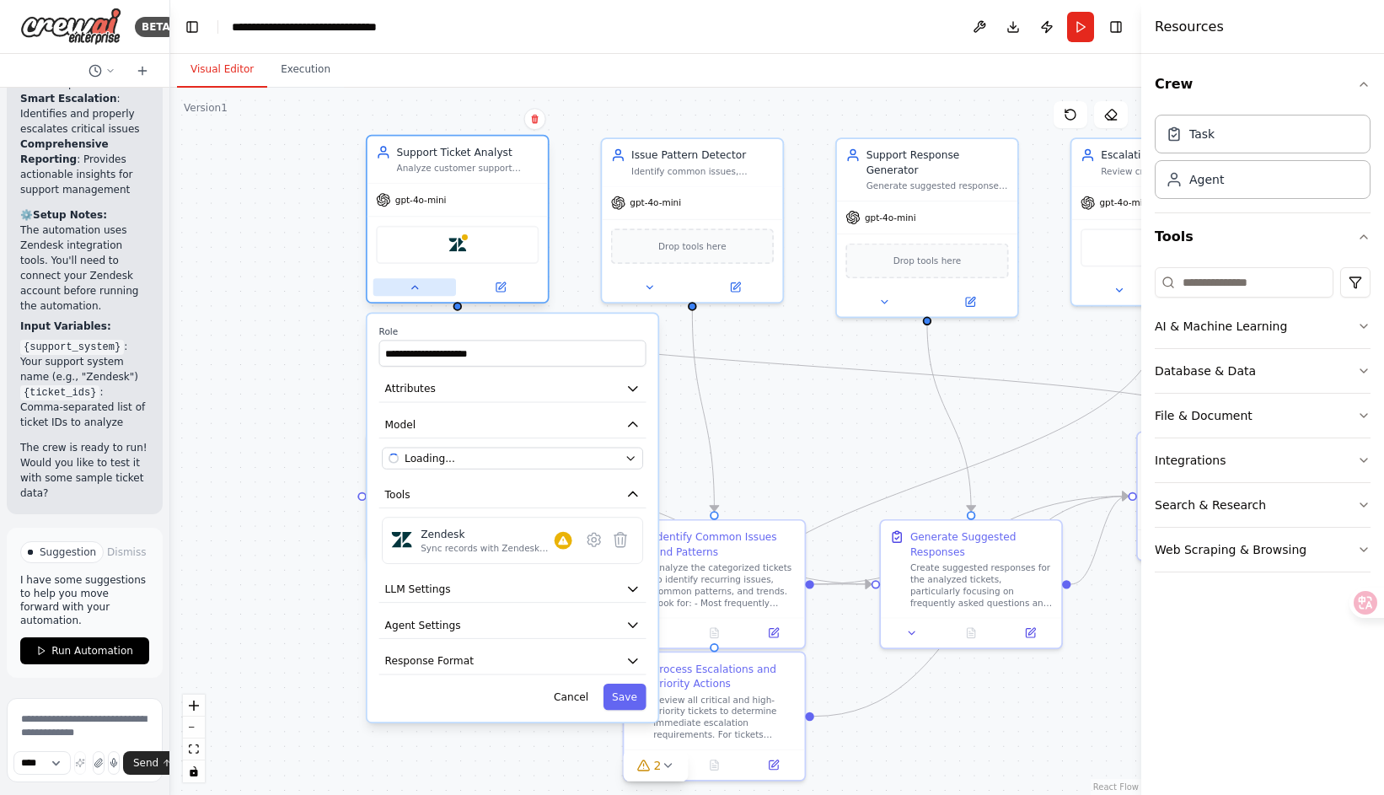
click at [417, 292] on icon at bounding box center [415, 288] width 12 height 12
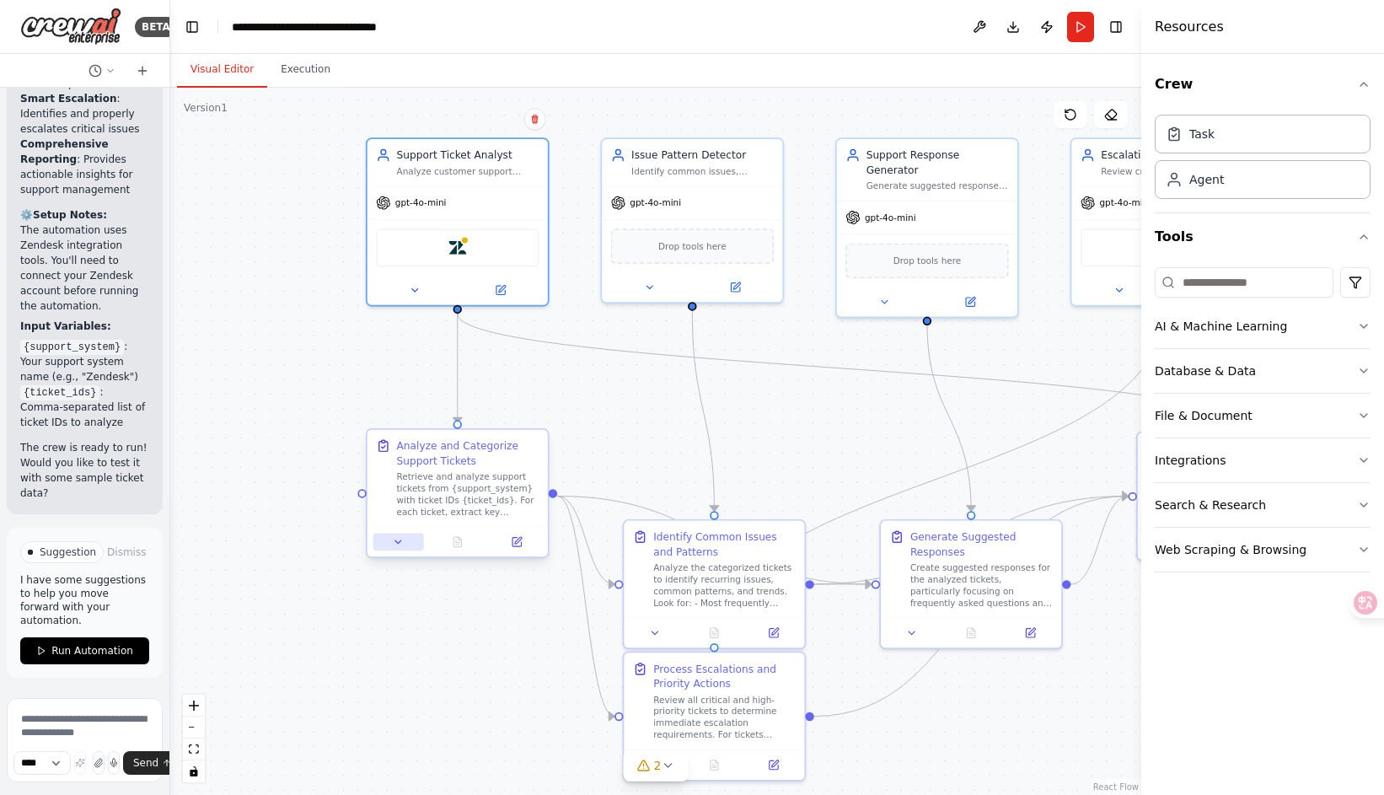
click at [400, 539] on icon at bounding box center [399, 542] width 12 height 12
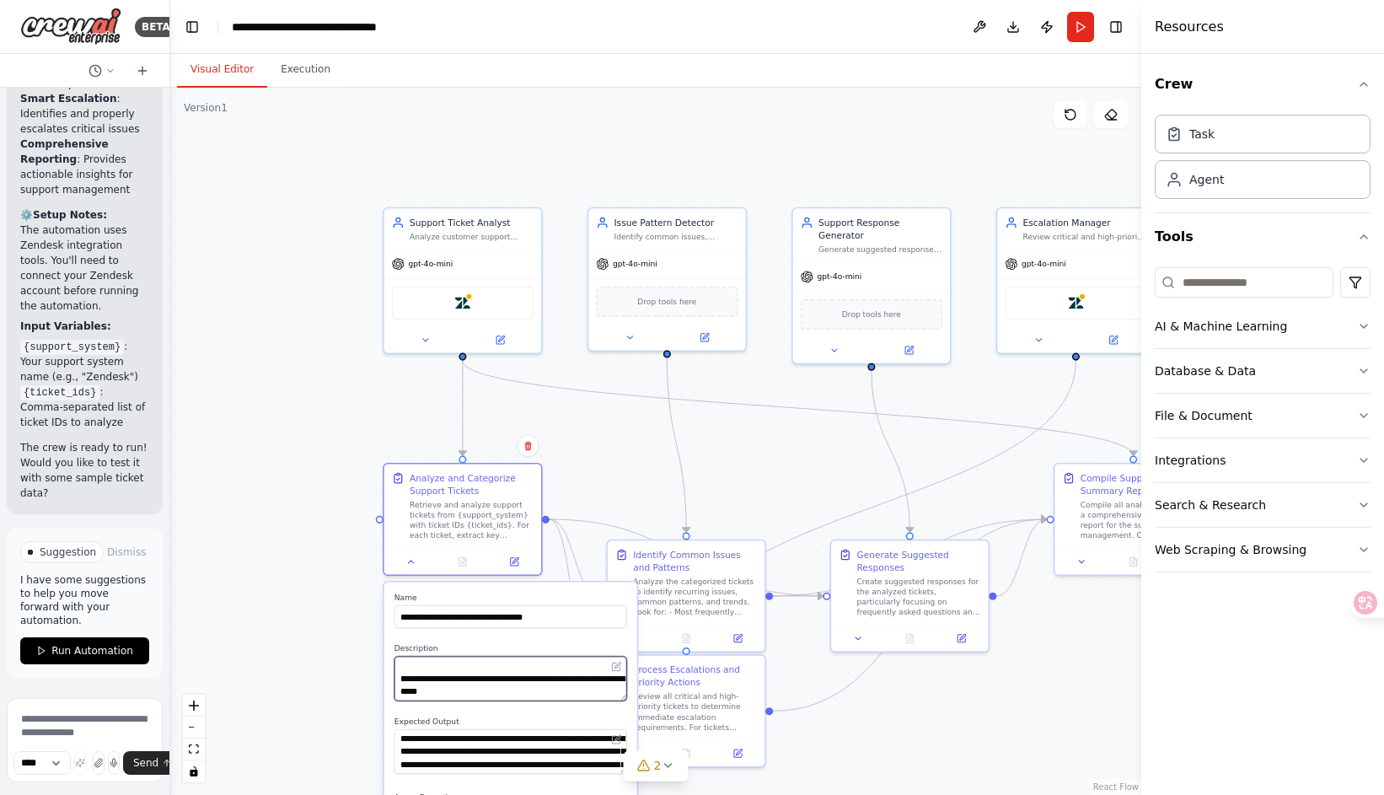
scroll to position [202, 0]
click at [412, 571] on div at bounding box center [462, 558] width 157 height 26
click at [412, 563] on icon at bounding box center [411, 559] width 10 height 10
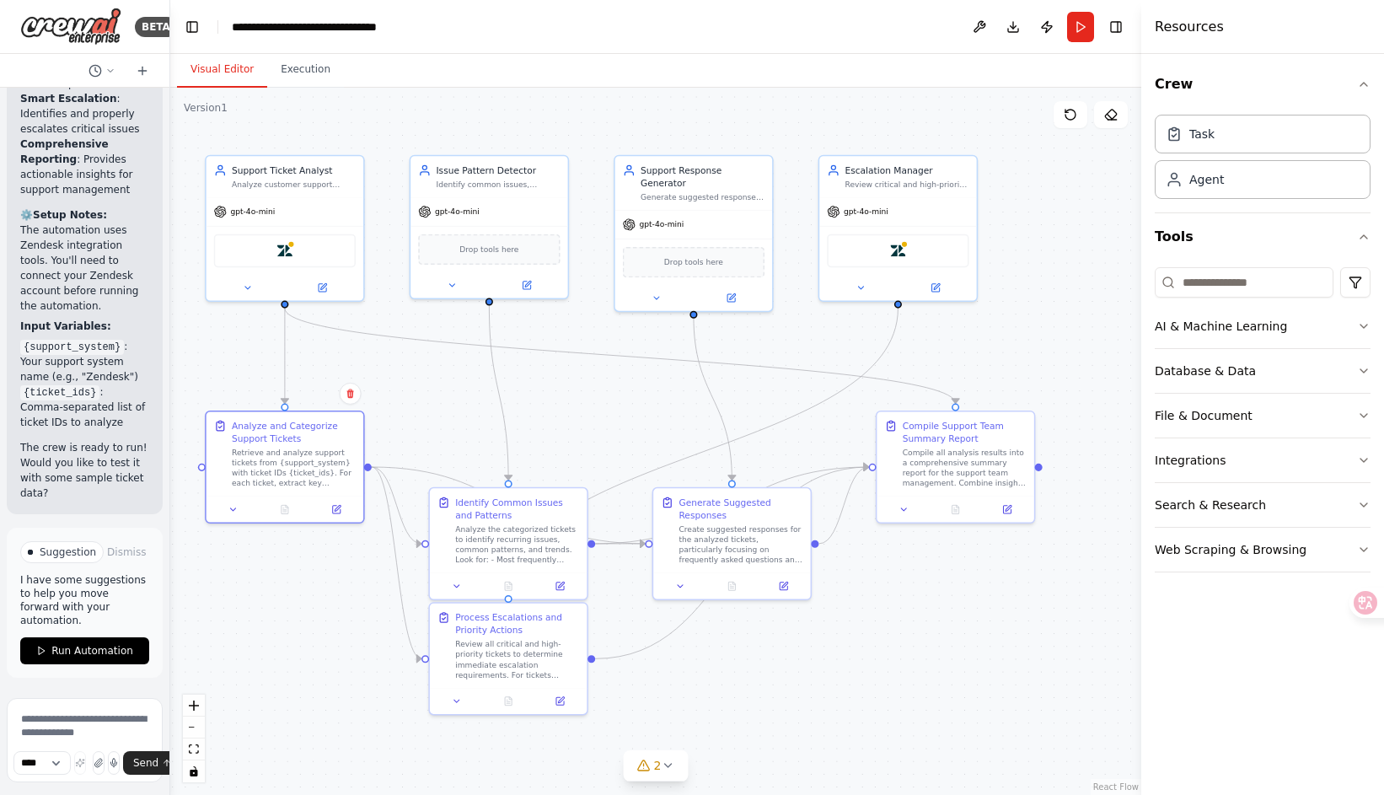
drag, startPoint x: 437, startPoint y: 614, endPoint x: 260, endPoint y: 562, distance: 185.4
click at [260, 562] on div ".deletable-edge-delete-btn { width: 20px; height: 20px; border: 0px solid #ffff…" at bounding box center [655, 441] width 971 height 707
click at [899, 506] on icon at bounding box center [903, 506] width 10 height 10
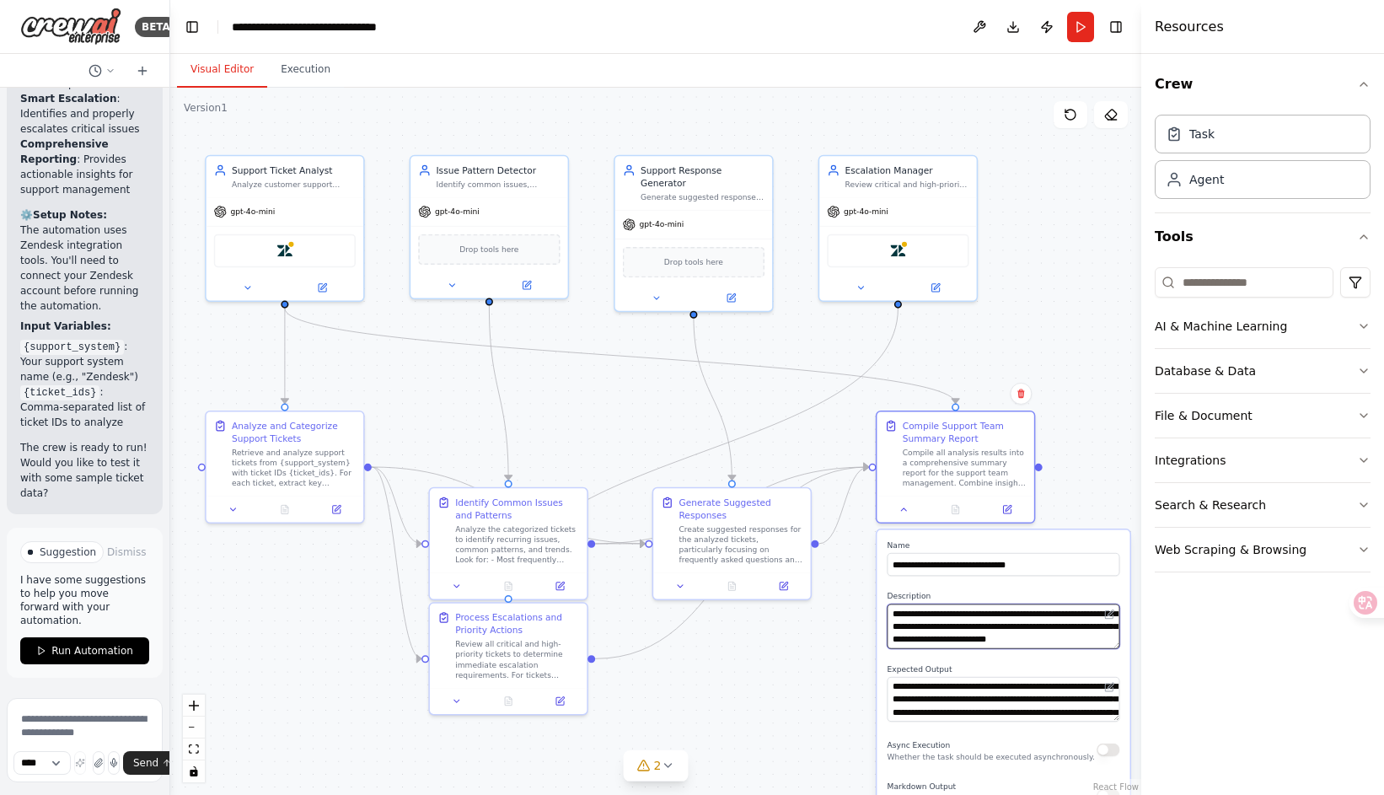
scroll to position [51, 0]
click at [843, 641] on div ".deletable-edge-delete-btn { width: 20px; height: 20px; border: 0px solid #ffff…" at bounding box center [655, 441] width 971 height 707
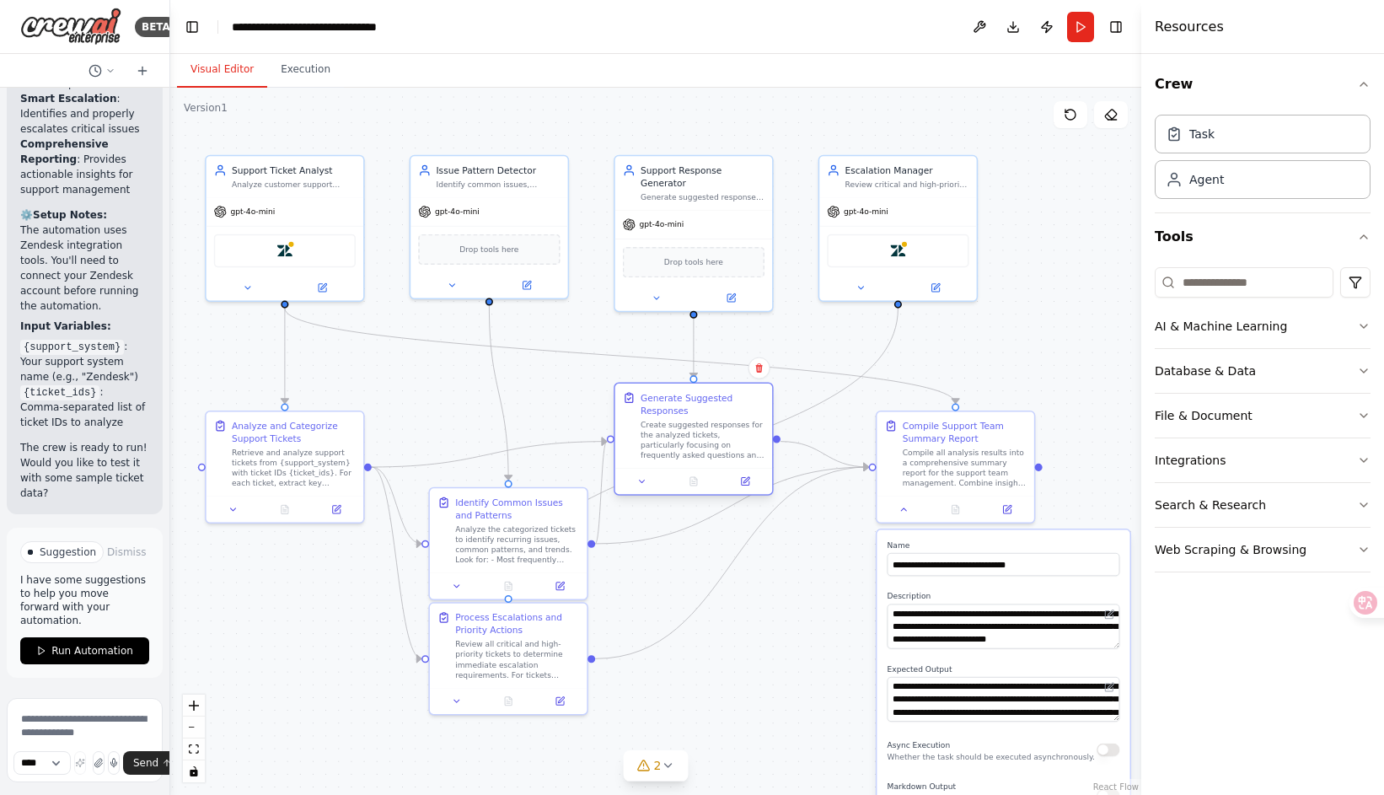
drag, startPoint x: 737, startPoint y: 521, endPoint x: 704, endPoint y: 416, distance: 110.6
click at [704, 416] on div "Generate Suggested Responses Create suggested responses for the analyzed ticket…" at bounding box center [703, 425] width 124 height 69
click at [804, 568] on div ".deletable-edge-delete-btn { width: 20px; height: 20px; border: 0px solid #ffff…" at bounding box center [655, 441] width 971 height 707
drag, startPoint x: 516, startPoint y: 500, endPoint x: 484, endPoint y: 492, distance: 32.9
click at [484, 492] on div "Identify Common Issues and Patterns" at bounding box center [485, 492] width 124 height 25
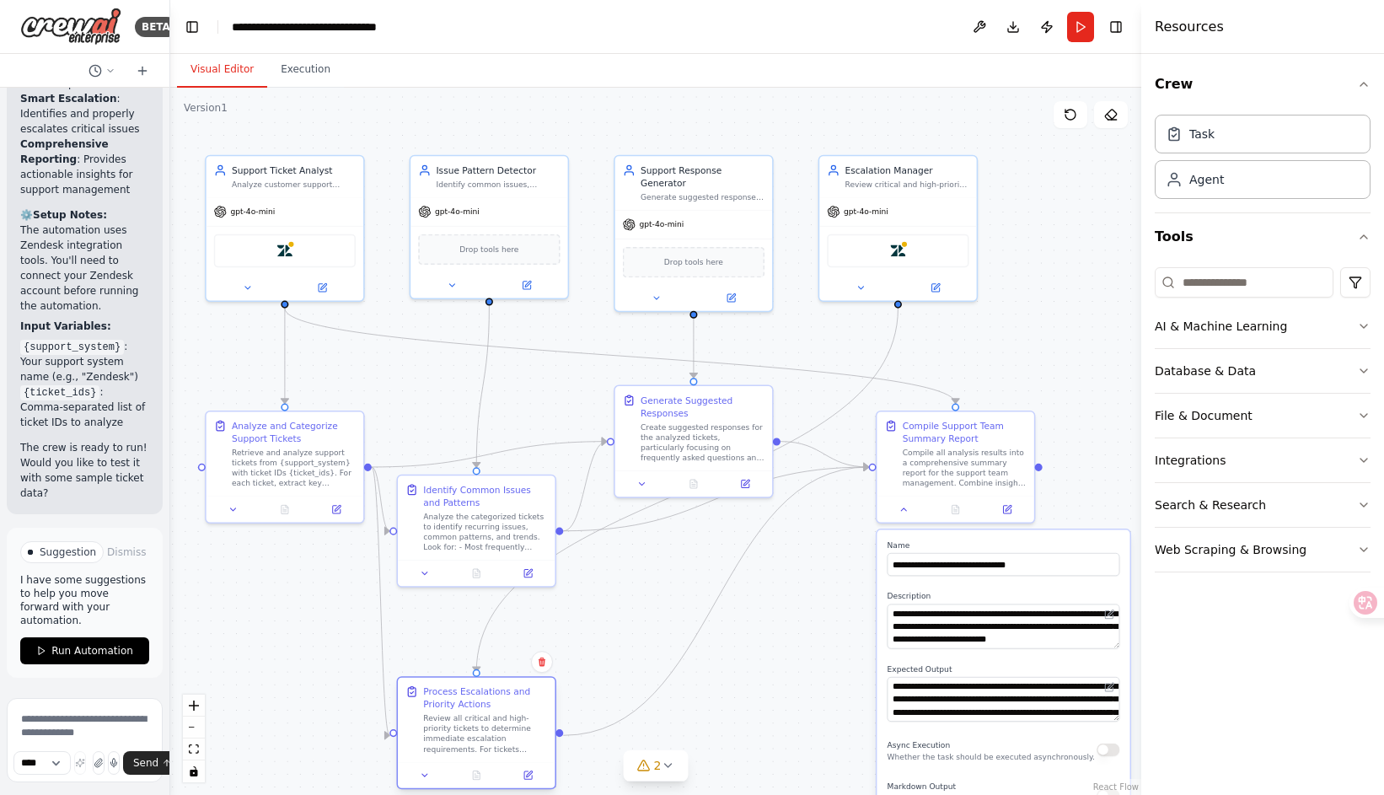
drag, startPoint x: 495, startPoint y: 623, endPoint x: 461, endPoint y: 690, distance: 75.4
click at [461, 690] on div "Process Escalations and Priority Actions" at bounding box center [485, 697] width 124 height 25
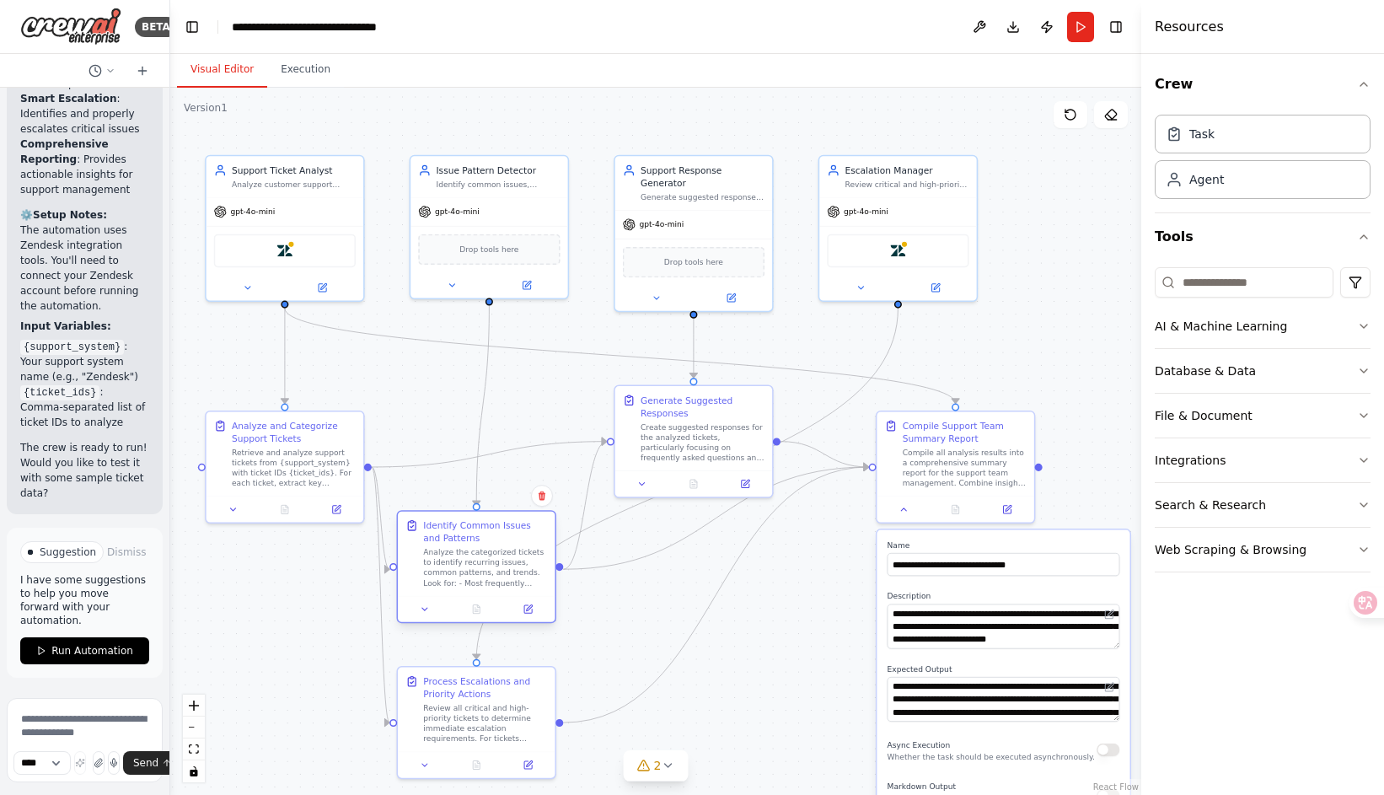
drag, startPoint x: 483, startPoint y: 515, endPoint x: 487, endPoint y: 557, distance: 42.4
click at [487, 557] on div "Analyze the categorized tickets to identify recurring issues, common patterns, …" at bounding box center [485, 567] width 124 height 41
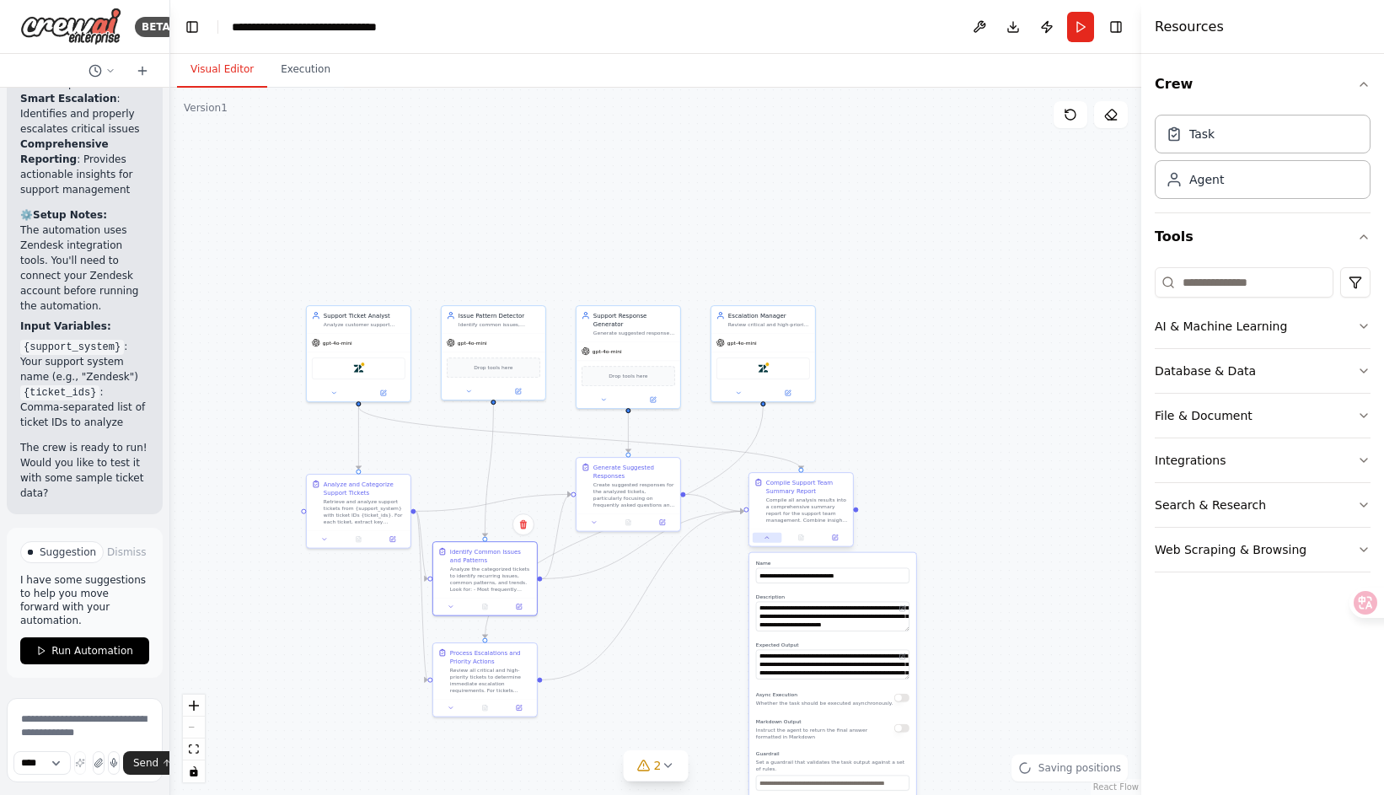
click at [764, 542] on button at bounding box center [767, 538] width 29 height 10
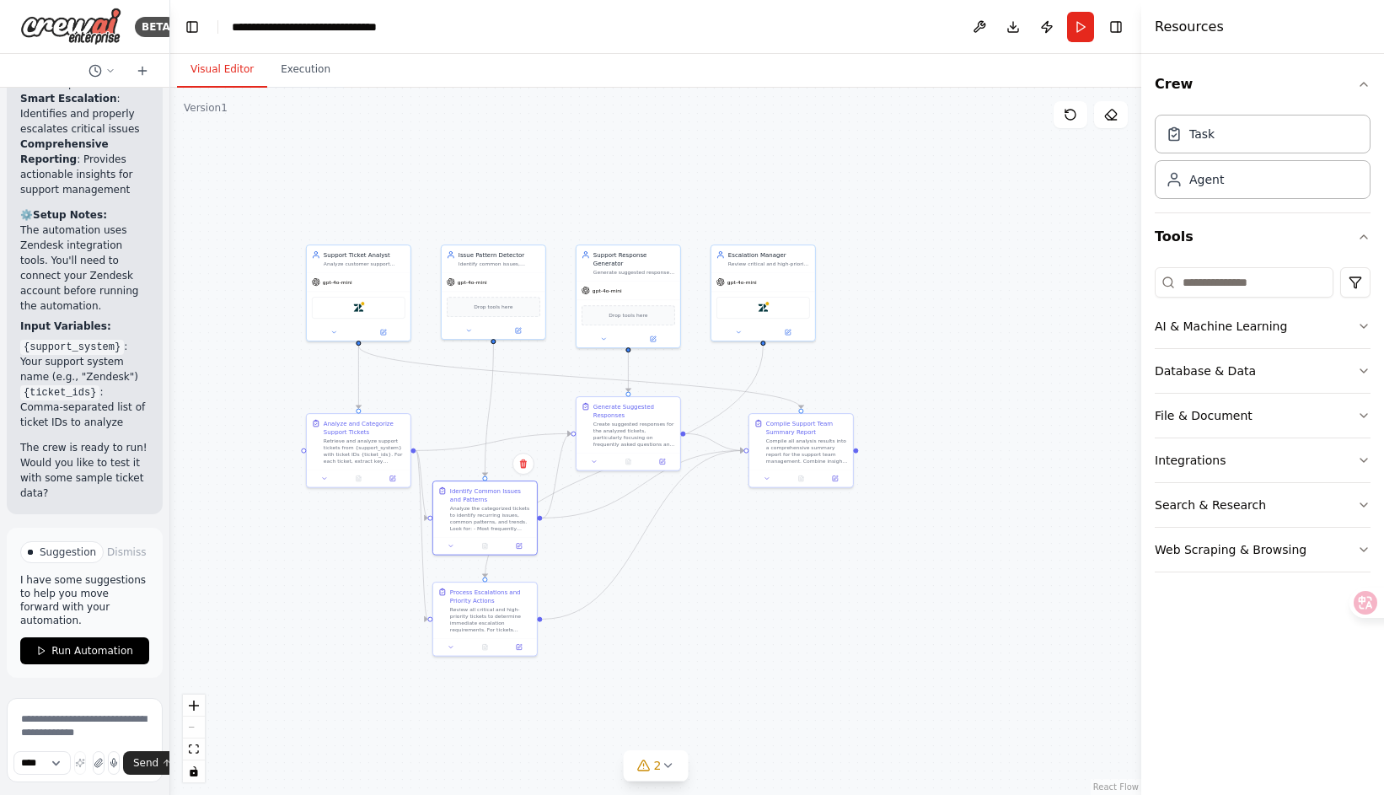
drag, startPoint x: 686, startPoint y: 601, endPoint x: 687, endPoint y: 540, distance: 60.7
click at [687, 540] on div ".deletable-edge-delete-btn { width: 20px; height: 20px; border: 0px solid #ffff…" at bounding box center [655, 441] width 971 height 707
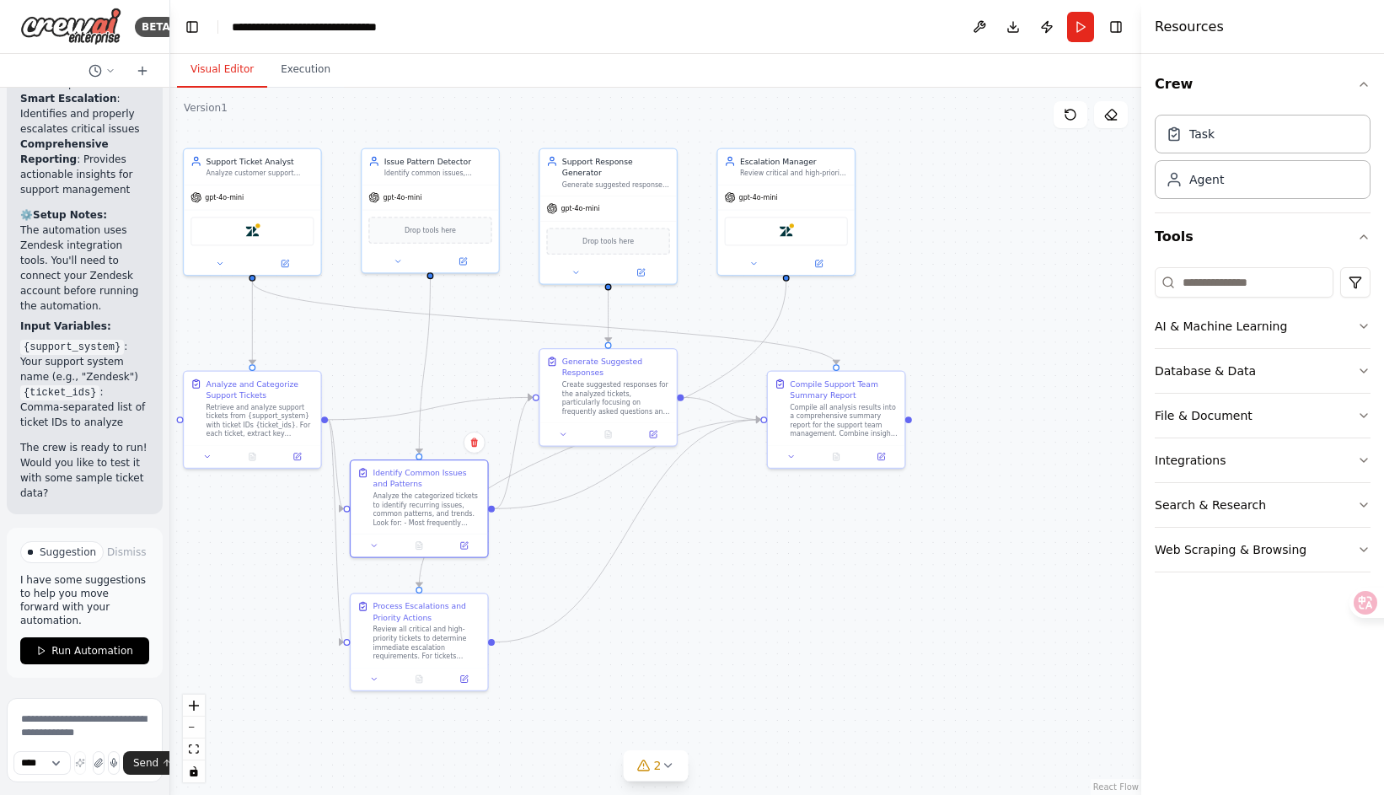
click at [692, 558] on div ".deletable-edge-delete-btn { width: 20px; height: 20px; border: 0px solid #ffff…" at bounding box center [655, 441] width 971 height 707
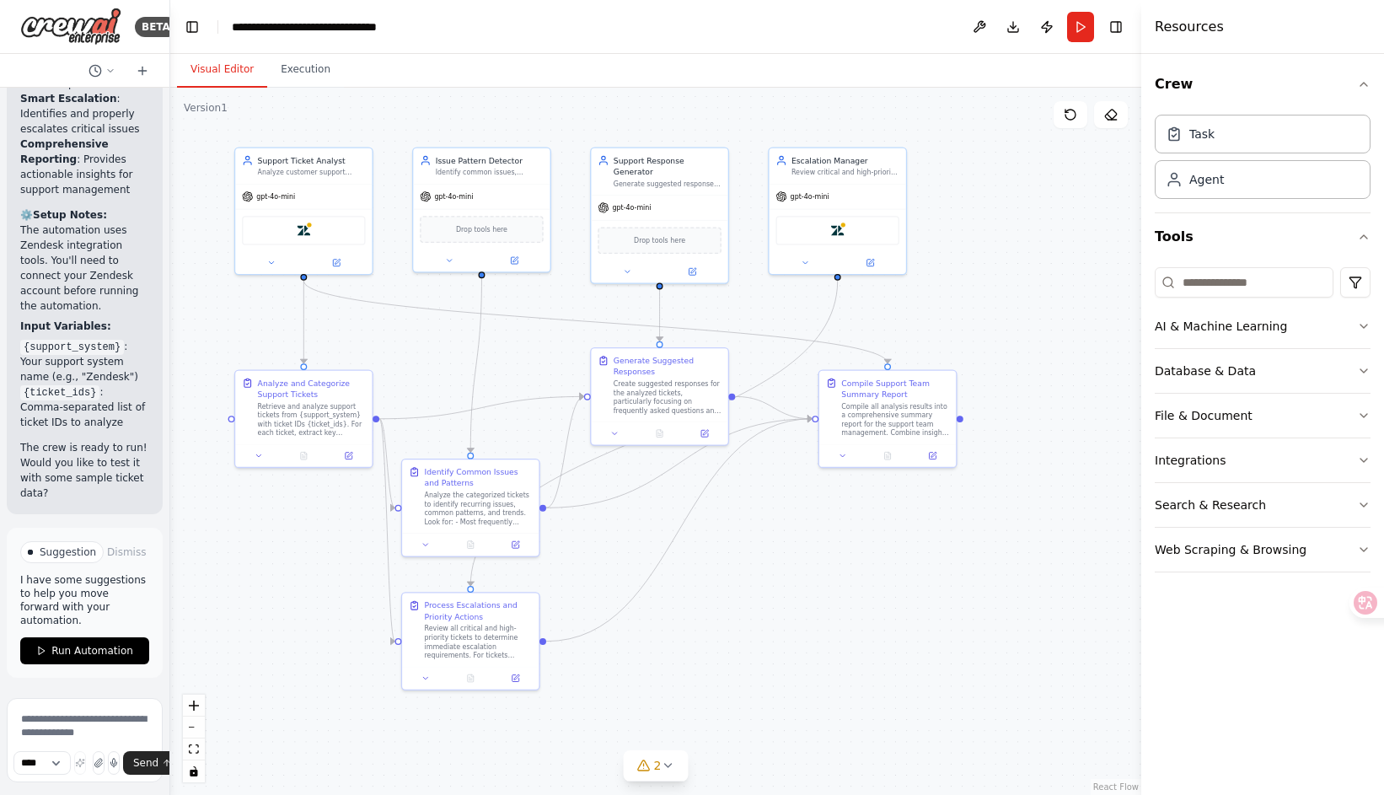
drag, startPoint x: 694, startPoint y: 571, endPoint x: 751, endPoint y: 571, distance: 56.5
click at [751, 571] on div ".deletable-edge-delete-btn { width: 20px; height: 20px; border: 0px solid #ffff…" at bounding box center [655, 441] width 971 height 707
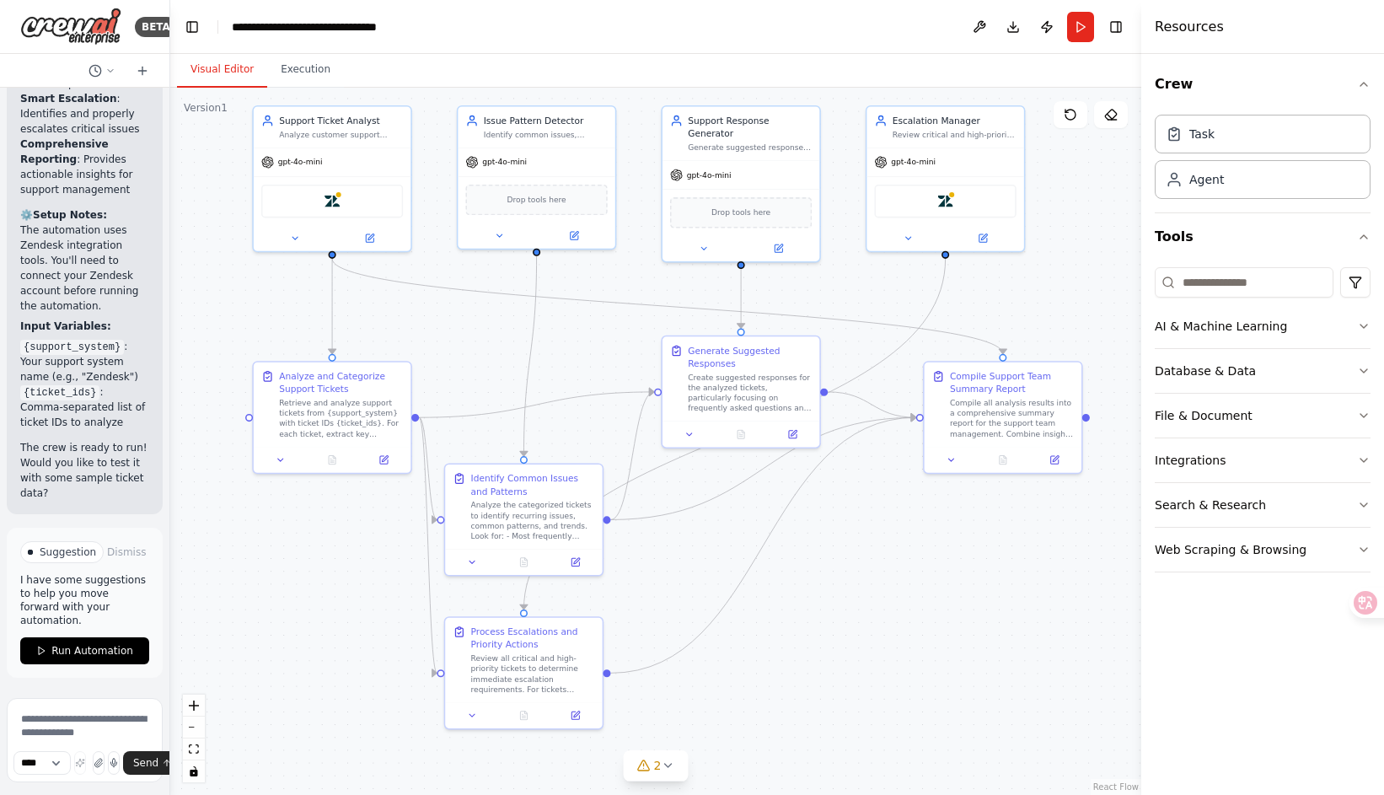
drag, startPoint x: 734, startPoint y: 566, endPoint x: 816, endPoint y: 587, distance: 84.6
click at [816, 587] on div ".deletable-edge-delete-btn { width: 20px; height: 20px; border: 0px solid #ffff…" at bounding box center [655, 441] width 971 height 707
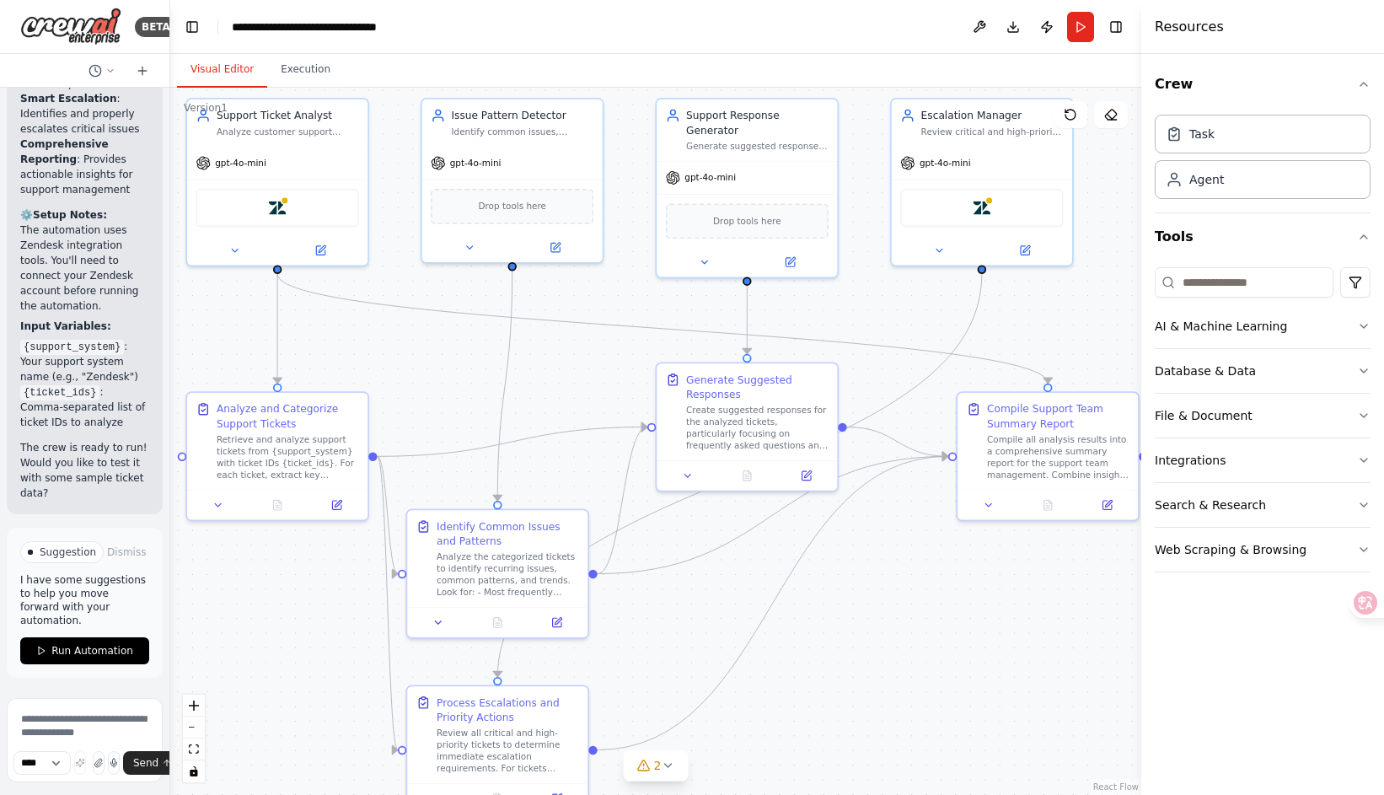
drag, startPoint x: 836, startPoint y: 569, endPoint x: 854, endPoint y: 627, distance: 60.8
click at [854, 627] on div ".deletable-edge-delete-btn { width: 20px; height: 20px; border: 0px solid #ffff…" at bounding box center [655, 441] width 971 height 707
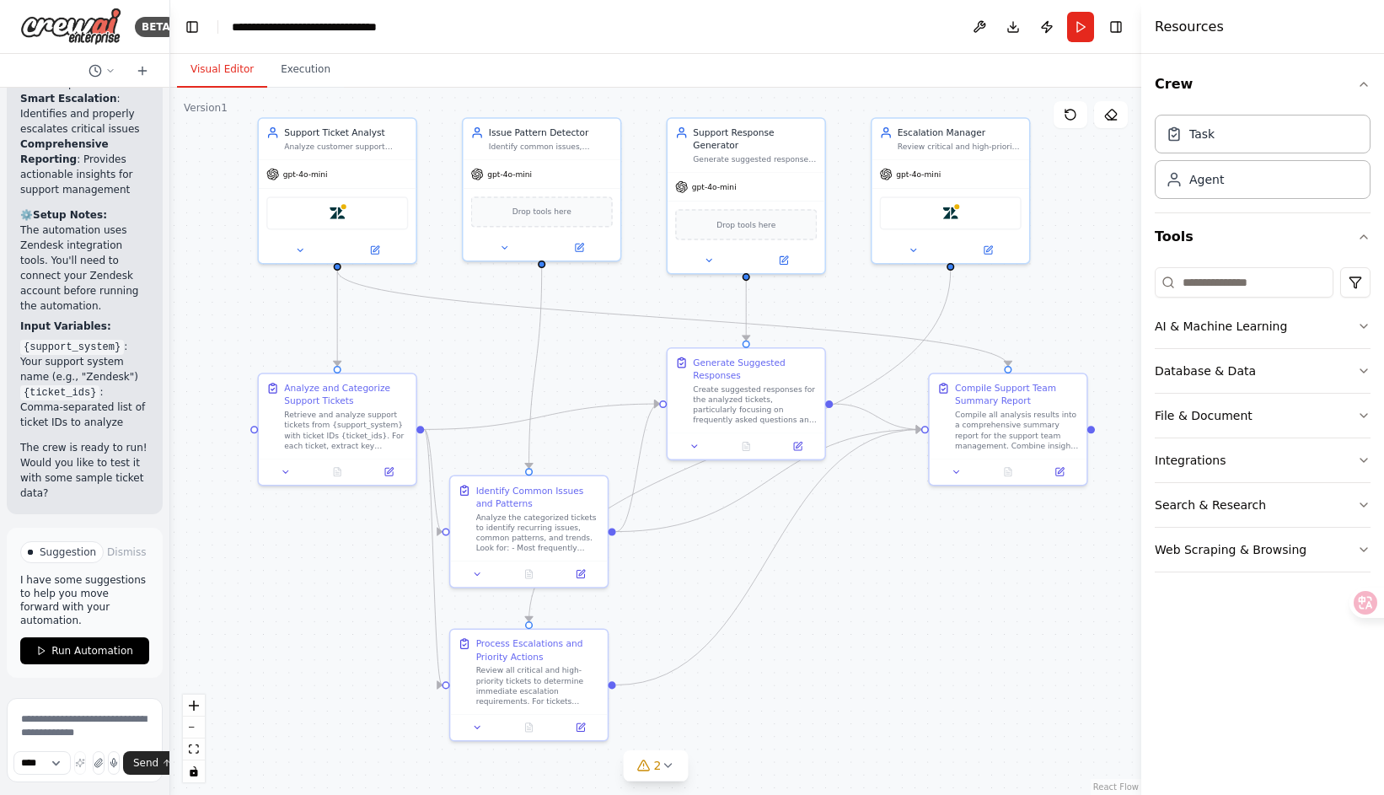
drag, startPoint x: 831, startPoint y: 619, endPoint x: 819, endPoint y: 571, distance: 49.5
click at [819, 571] on div ".deletable-edge-delete-btn { width: 20px; height: 20px; border: 0px solid #ffff…" at bounding box center [655, 441] width 971 height 707
click at [318, 27] on div "**********" at bounding box center [327, 27] width 190 height 17
drag, startPoint x: 441, startPoint y: 28, endPoint x: 231, endPoint y: 35, distance: 210.0
click at [231, 35] on header "**********" at bounding box center [655, 27] width 971 height 54
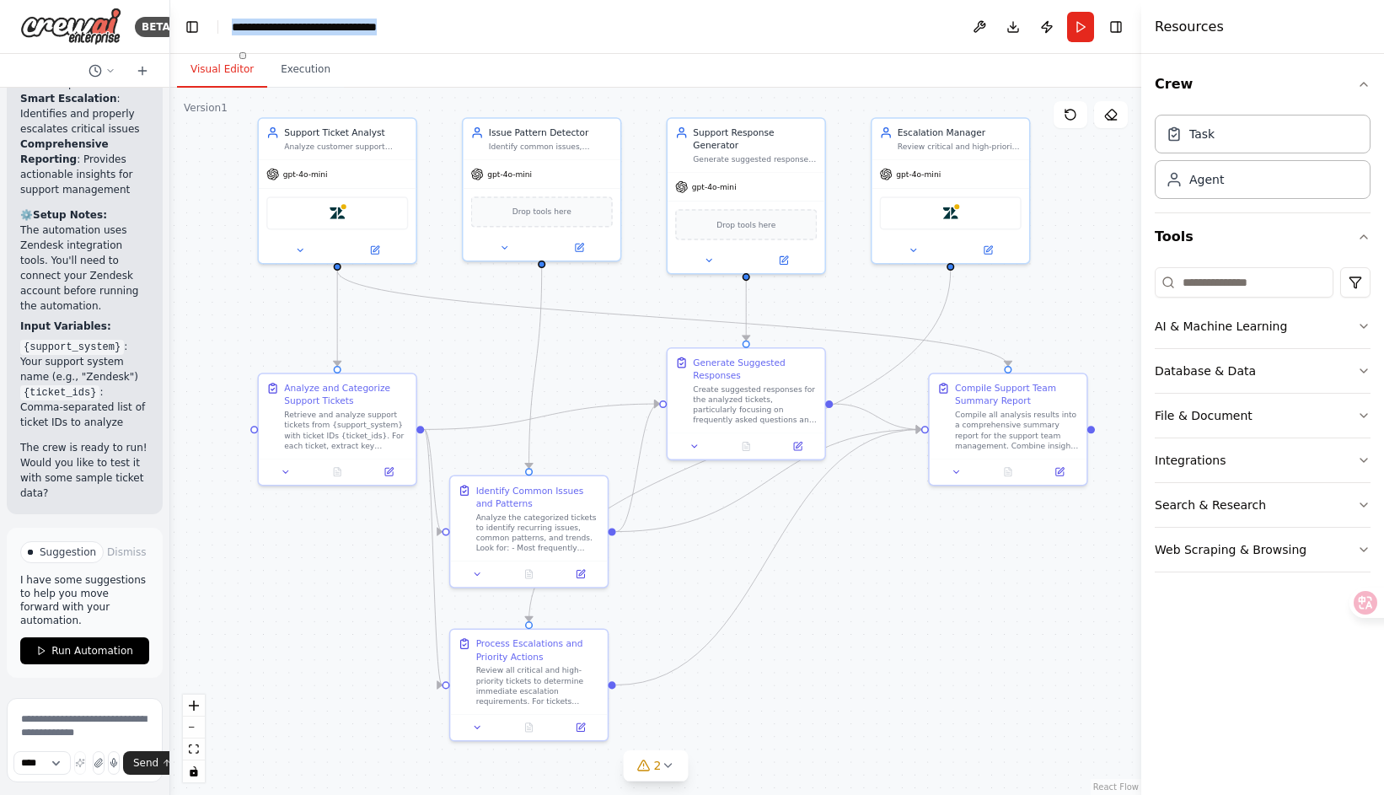
copy div "**********"
click at [531, 597] on icon "Edge from 964d53fc-c510-4a10-9531-1acf8d027285 to bfa74c5b-c582-4de9-9b80-f3384…" at bounding box center [739, 446] width 421 height 351
drag, startPoint x: 531, startPoint y: 597, endPoint x: 670, endPoint y: 590, distance: 139.2
click at [670, 590] on div ".deletable-edge-delete-btn { width: 20px; height: 20px; border: 0px solid #ffff…" at bounding box center [655, 441] width 971 height 707
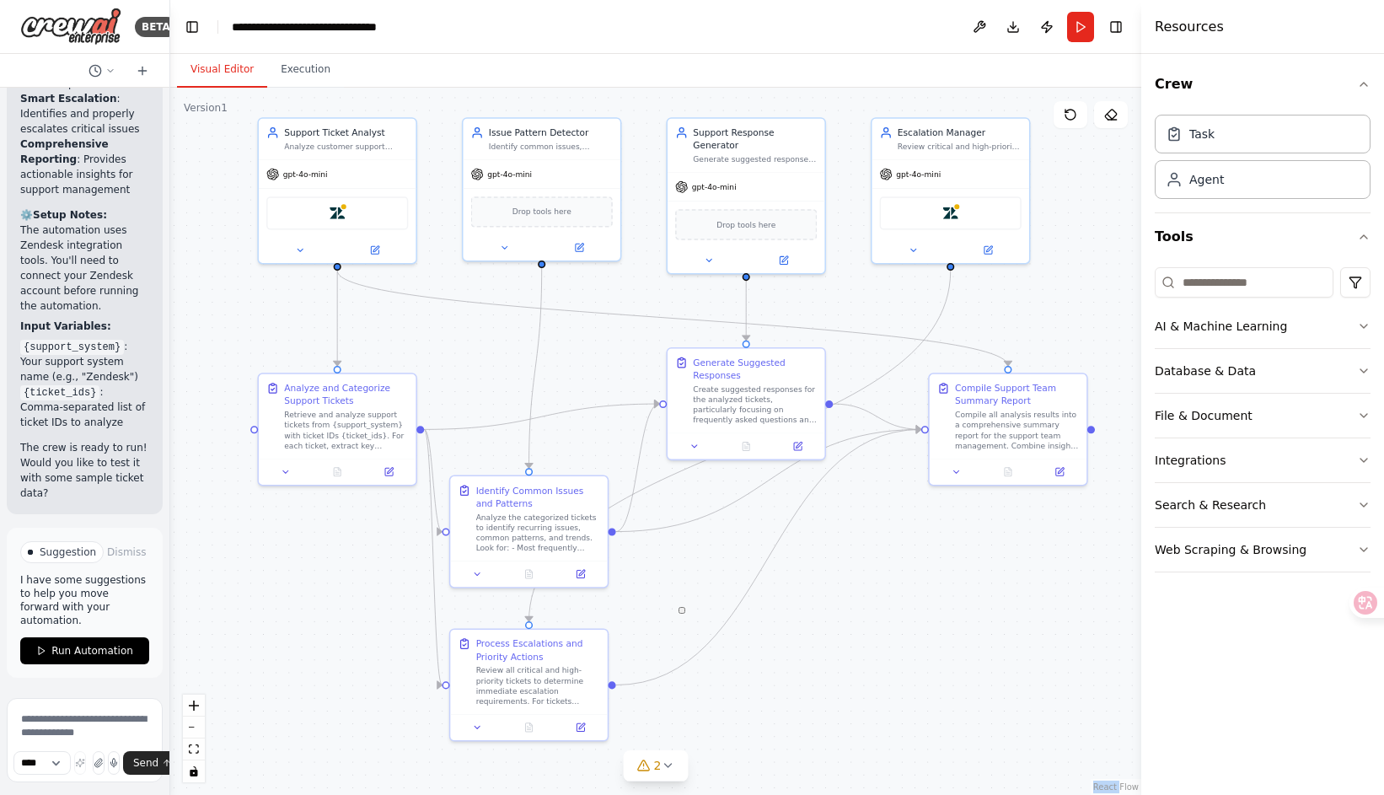
click at [843, 597] on div ".deletable-edge-delete-btn { width: 20px; height: 20px; border: 0px solid #ffff…" at bounding box center [655, 441] width 971 height 707
click at [911, 137] on div "Escalation Manager Review critical and high-priority tickets to determine escal…" at bounding box center [960, 136] width 124 height 25
click at [832, 100] on div ".deletable-edge-delete-btn { width: 20px; height: 20px; border: 0px solid #ffff…" at bounding box center [655, 441] width 971 height 707
click at [910, 250] on icon at bounding box center [913, 248] width 10 height 10
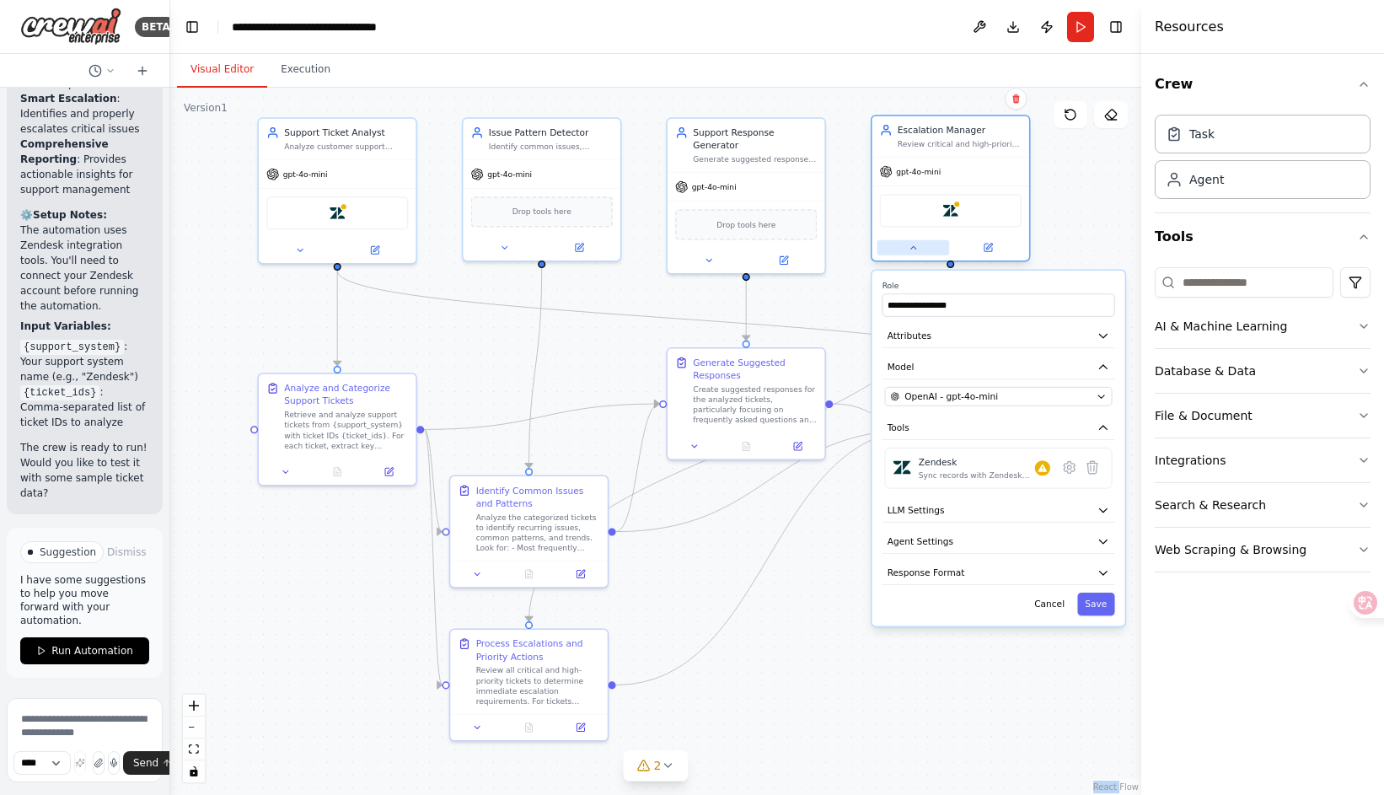
click at [910, 248] on icon at bounding box center [913, 248] width 10 height 10
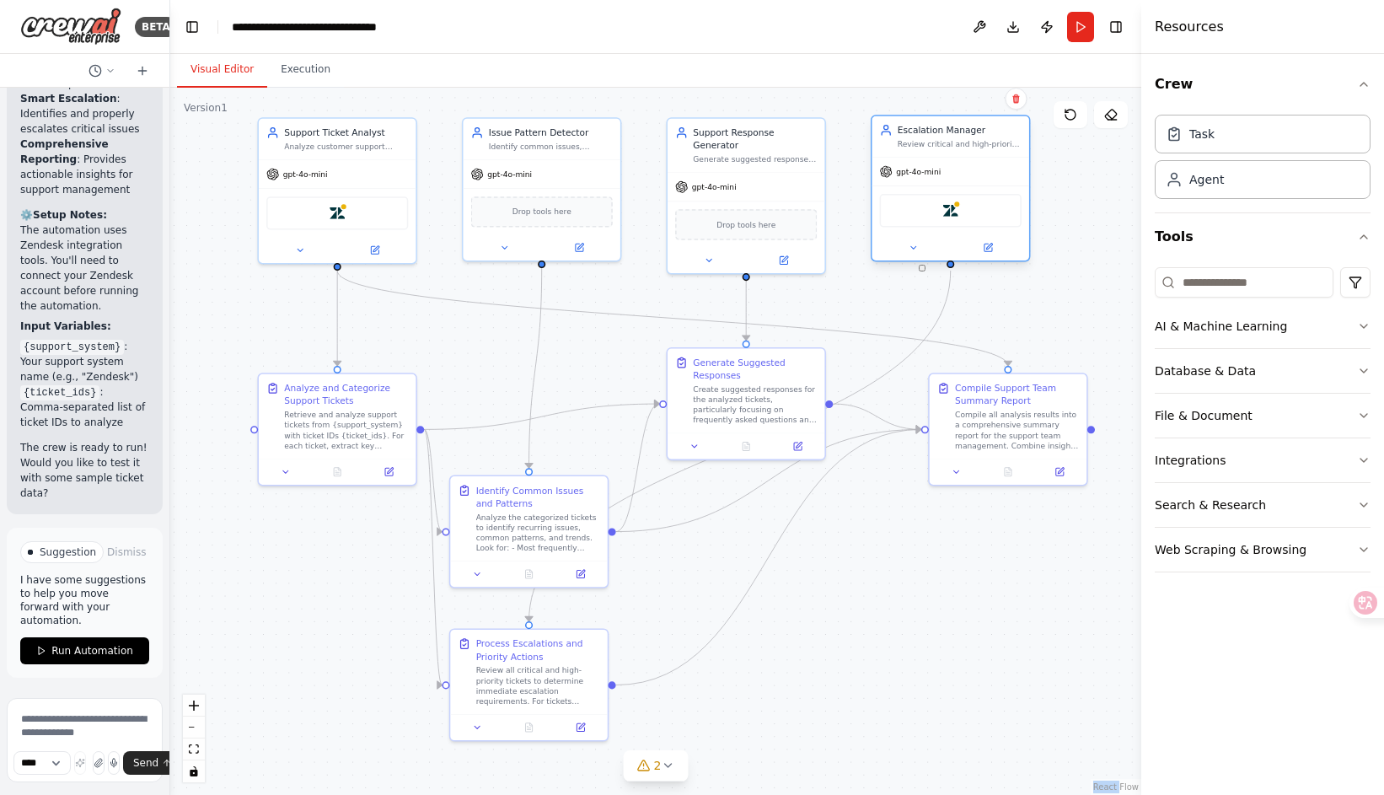
click at [929, 141] on div "Review critical and high-priority tickets to determine escalation requirements.…" at bounding box center [960, 144] width 124 height 10
click at [476, 721] on icon at bounding box center [477, 725] width 10 height 10
click at [471, 723] on button at bounding box center [477, 724] width 44 height 15
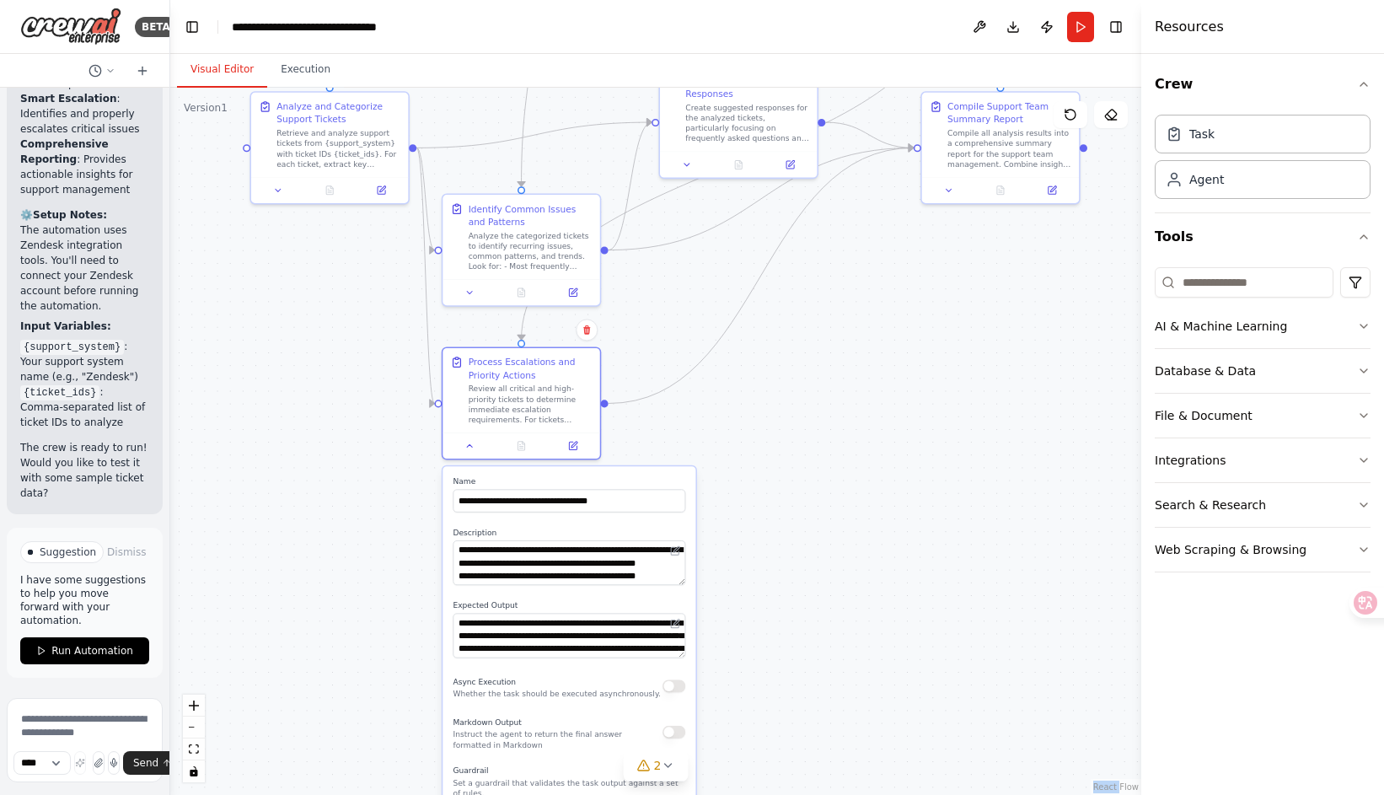
drag, startPoint x: 383, startPoint y: 651, endPoint x: 376, endPoint y: 370, distance: 280.8
click at [376, 370] on div ".deletable-edge-delete-btn { width: 20px; height: 20px; border: 0px solid #ffff…" at bounding box center [655, 441] width 971 height 707
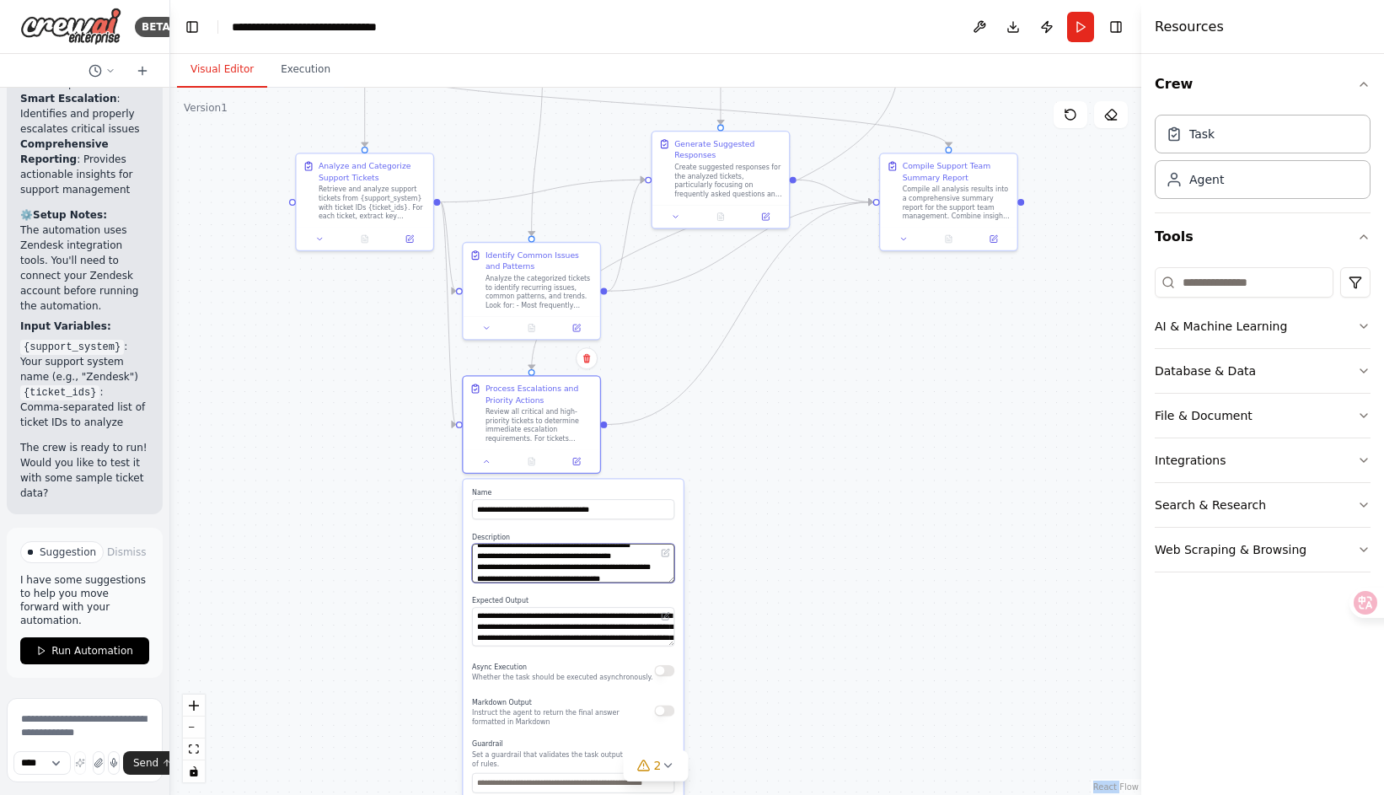
scroll to position [67, 0]
click at [768, 541] on div ".deletable-edge-delete-btn { width: 20px; height: 20px; border: 0px solid #ffff…" at bounding box center [655, 441] width 971 height 707
click at [488, 465] on button at bounding box center [487, 459] width 38 height 13
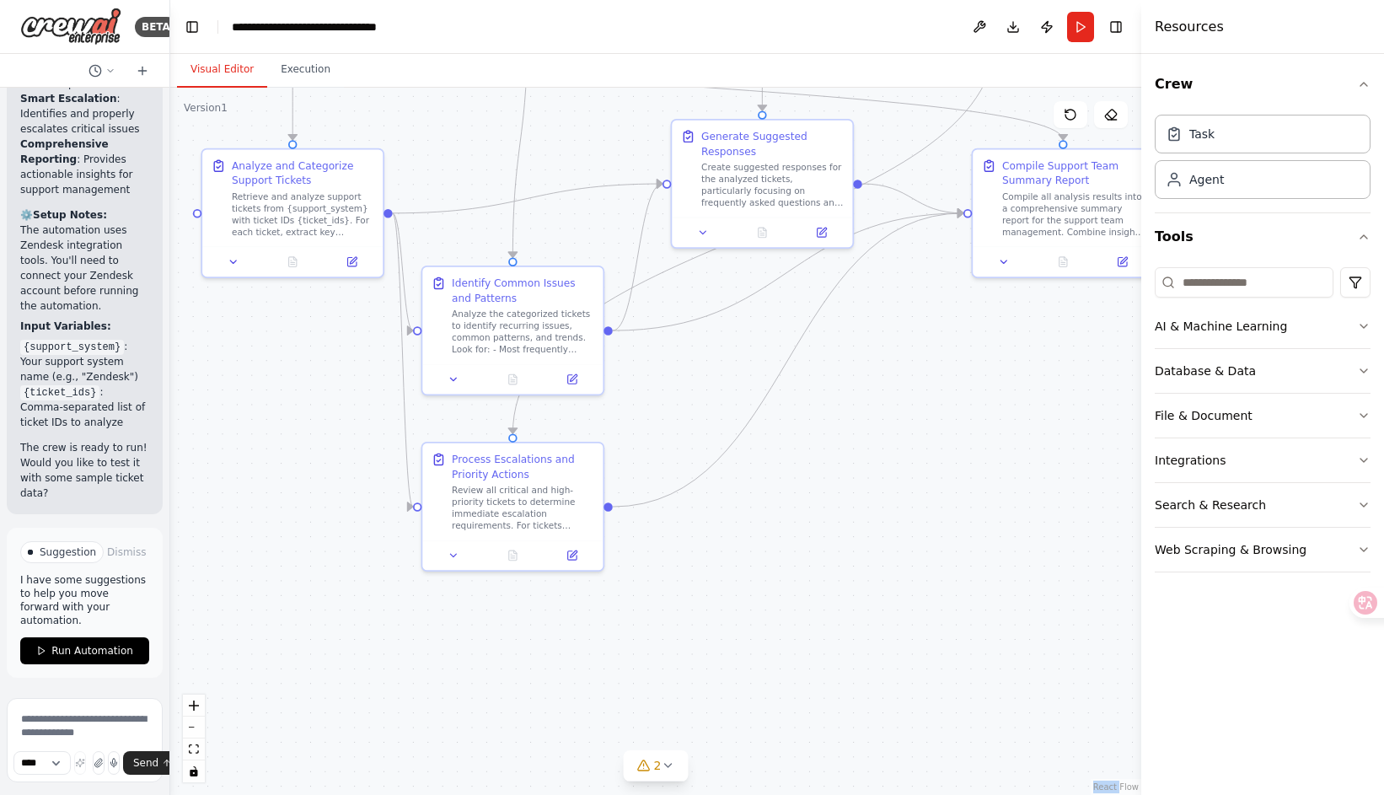
drag, startPoint x: 537, startPoint y: 582, endPoint x: 518, endPoint y: 716, distance: 134.5
click at [518, 716] on div ".deletable-edge-delete-btn { width: 20px; height: 20px; border: 0px solid #ffff…" at bounding box center [655, 441] width 971 height 707
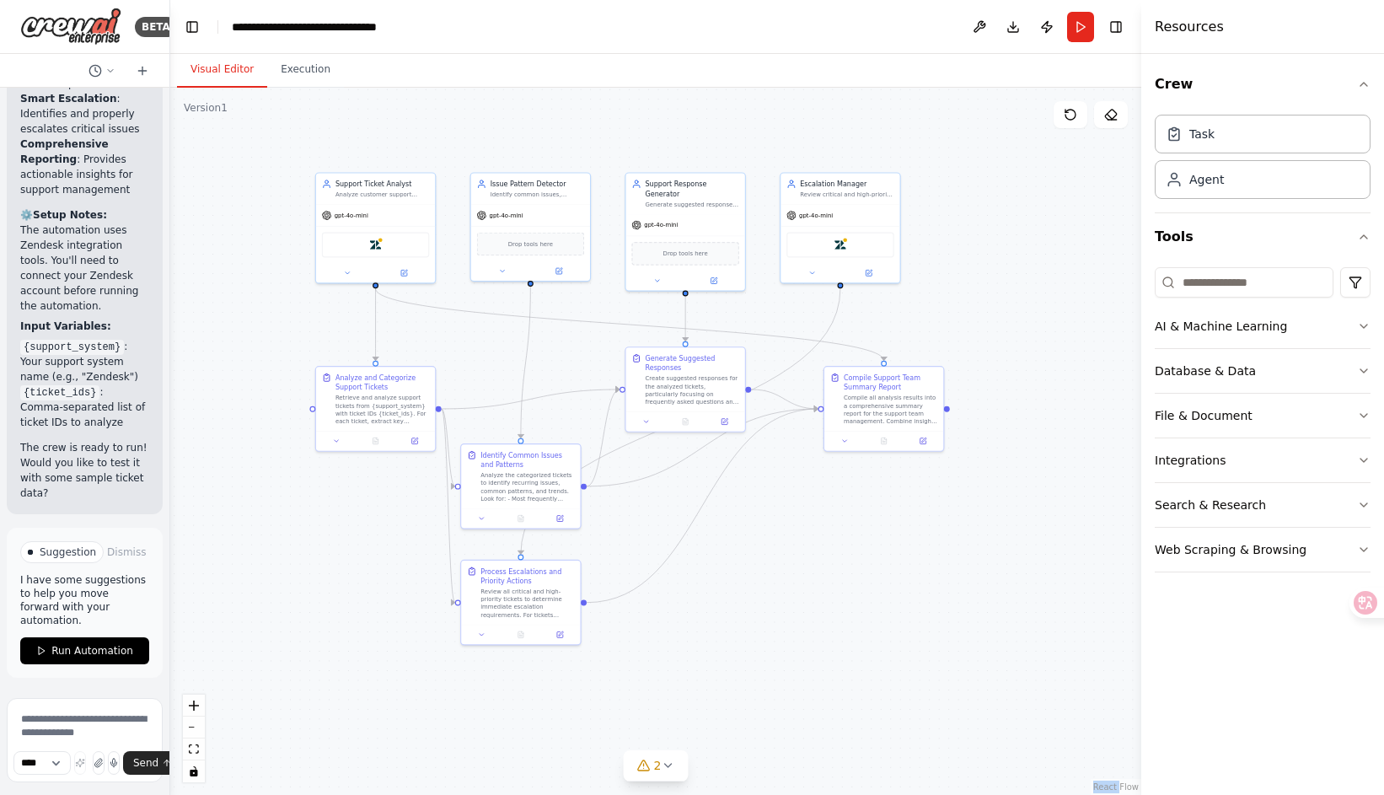
drag, startPoint x: 506, startPoint y: 602, endPoint x: 529, endPoint y: 657, distance: 59.7
click at [529, 657] on div ".deletable-edge-delete-btn { width: 20px; height: 20px; border: 0px solid #ffff…" at bounding box center [655, 441] width 971 height 707
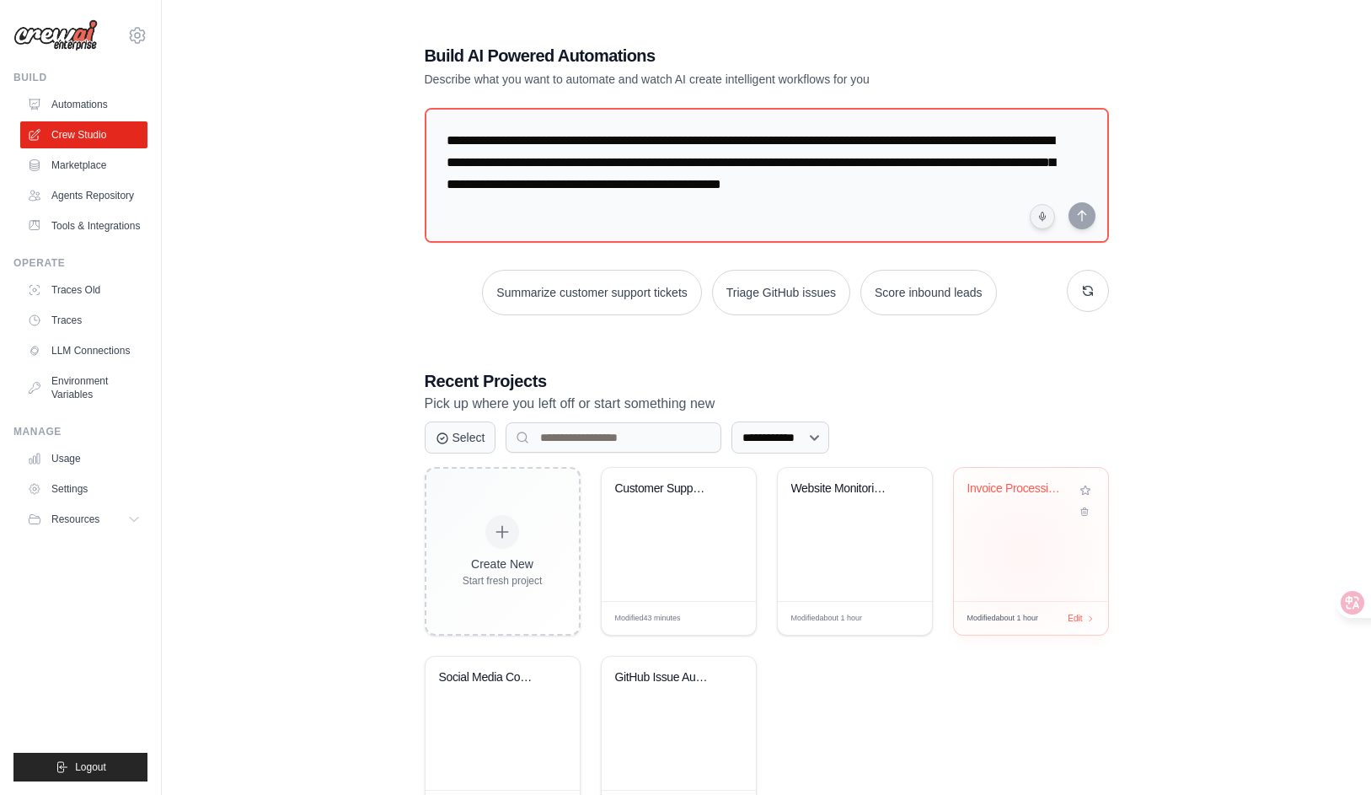
click at [1024, 550] on div "Invoice Processing & Approval Autom..." at bounding box center [1031, 534] width 154 height 133
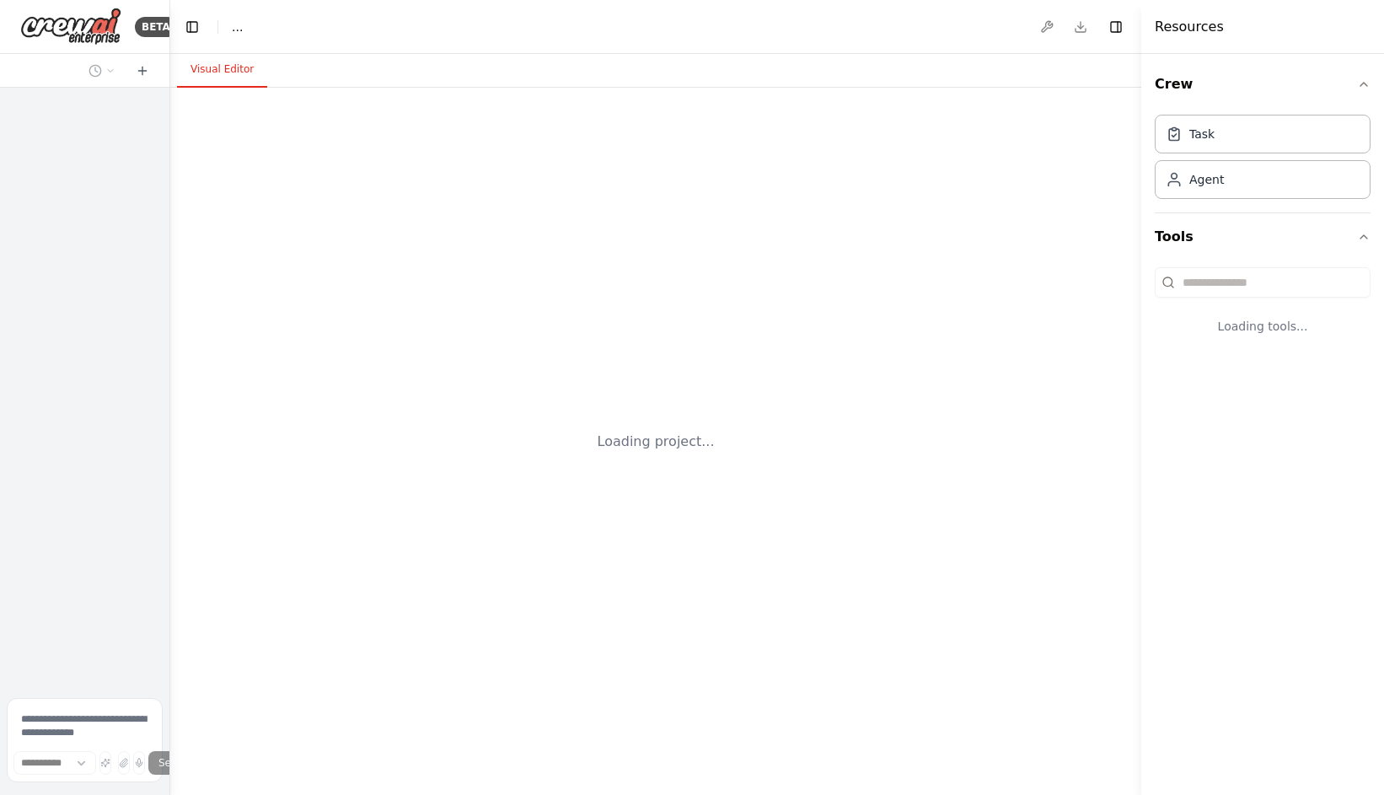
select select "****"
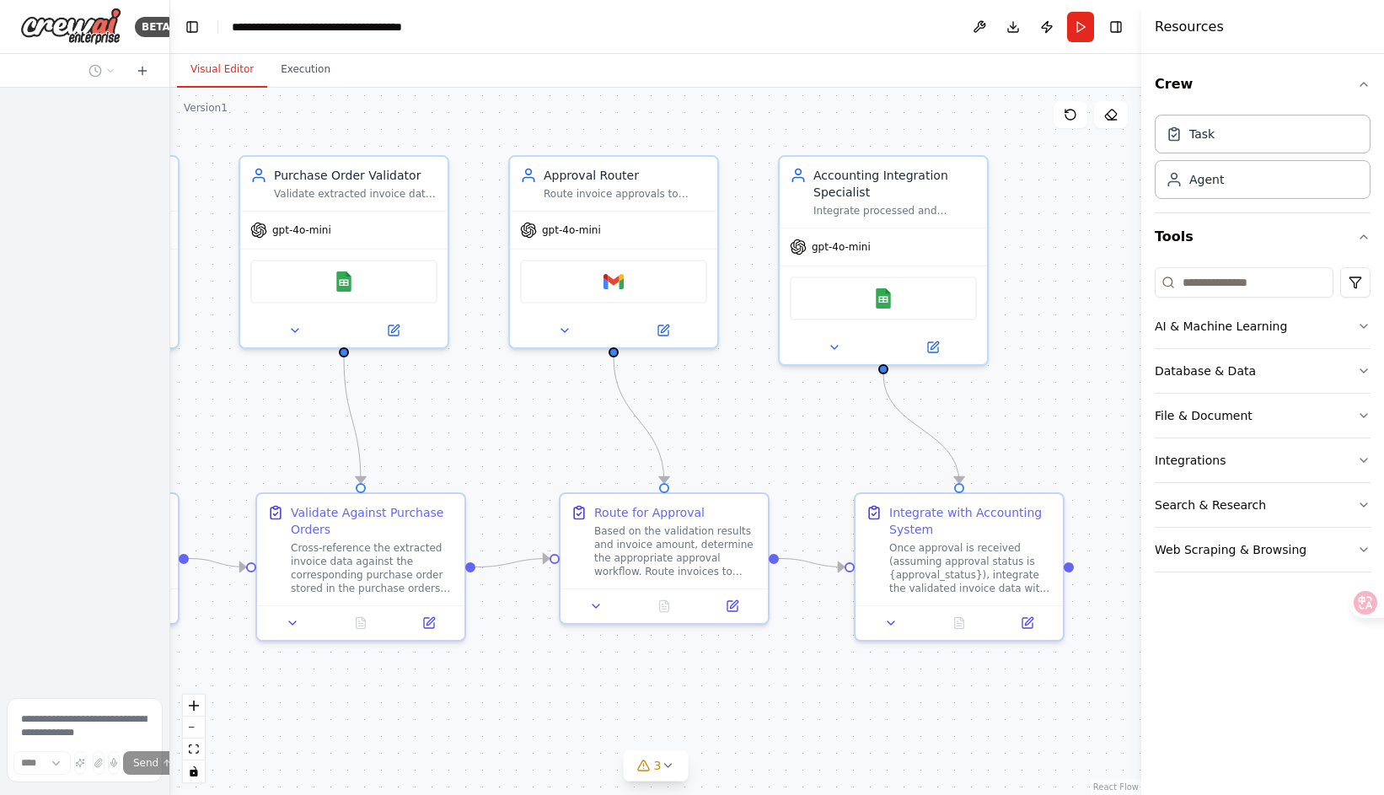
drag, startPoint x: 781, startPoint y: 485, endPoint x: 514, endPoint y: 466, distance: 267.8
click at [514, 466] on div ".deletable-edge-delete-btn { width: 20px; height: 20px; border: 0px solid #ffff…" at bounding box center [655, 441] width 971 height 707
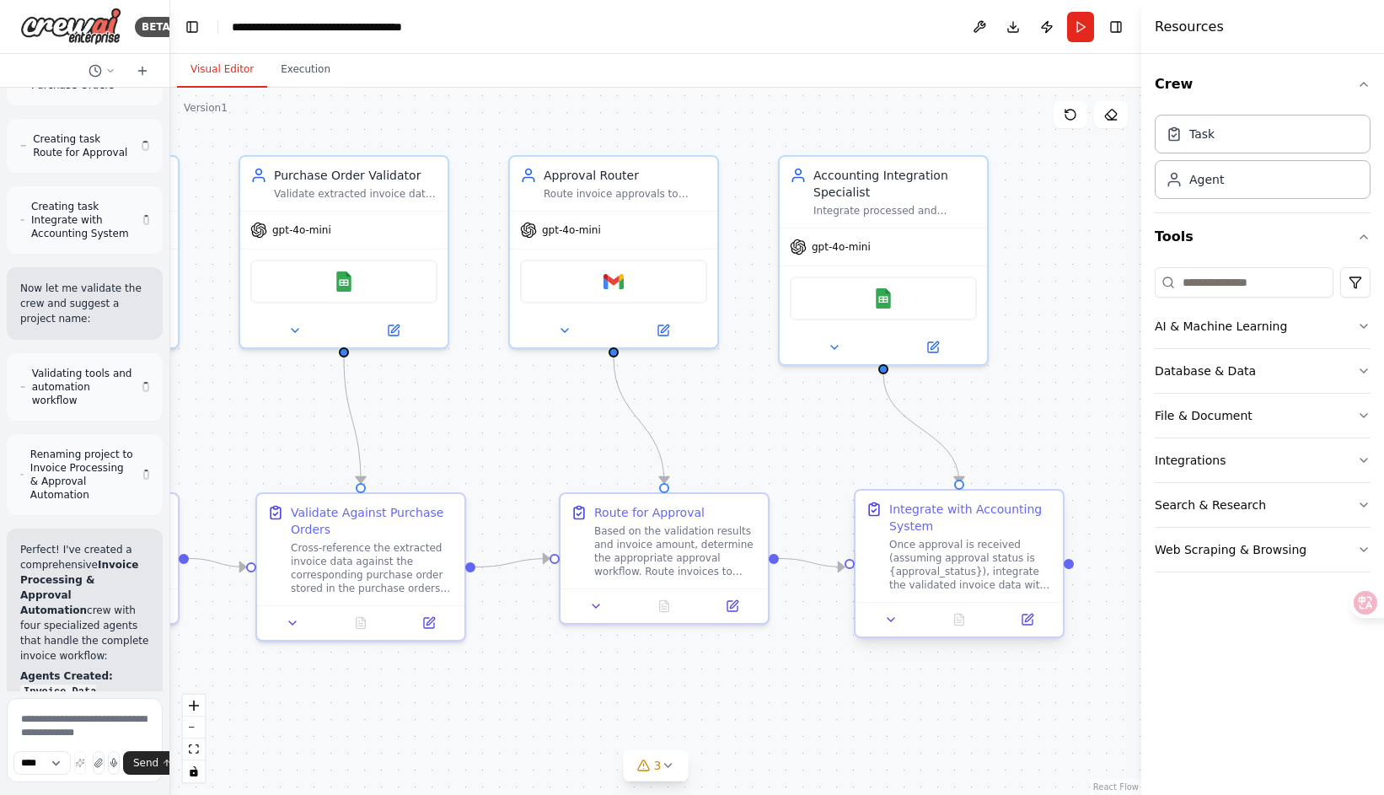
scroll to position [1601, 0]
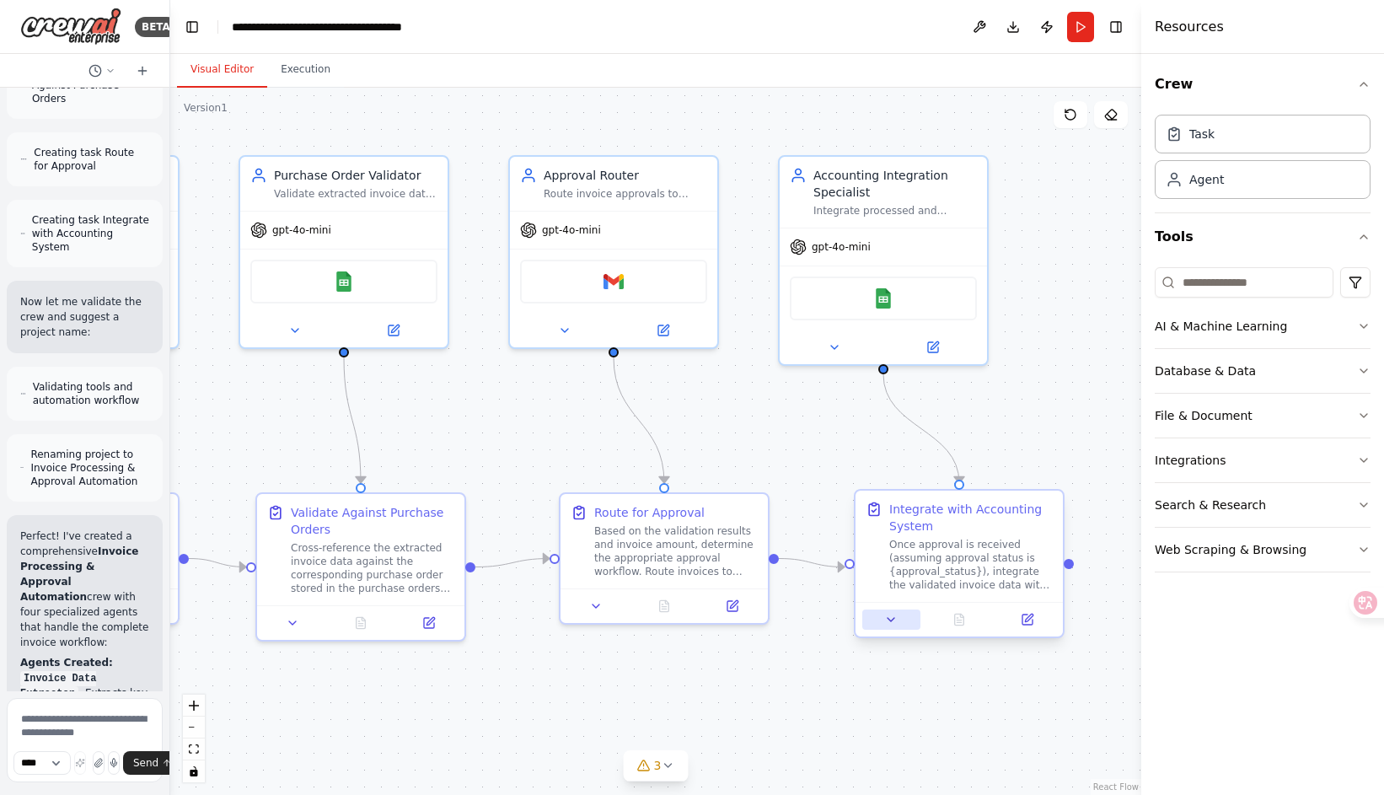
click at [882, 621] on button at bounding box center [891, 619] width 58 height 20
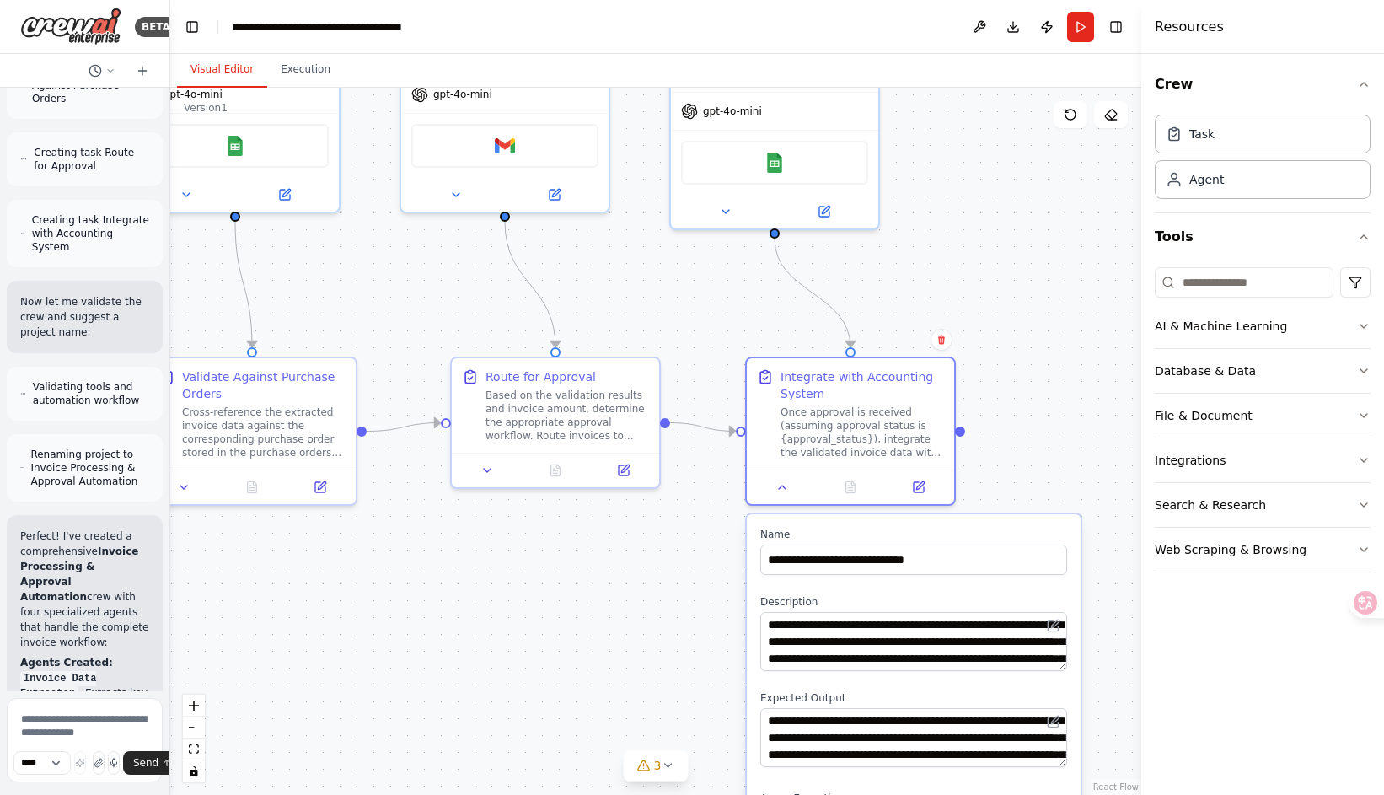
drag, startPoint x: 800, startPoint y: 649, endPoint x: 691, endPoint y: 513, distance: 173.9
click at [691, 513] on div ".deletable-edge-delete-btn { width: 20px; height: 20px; border: 0px solid #ffff…" at bounding box center [655, 441] width 971 height 707
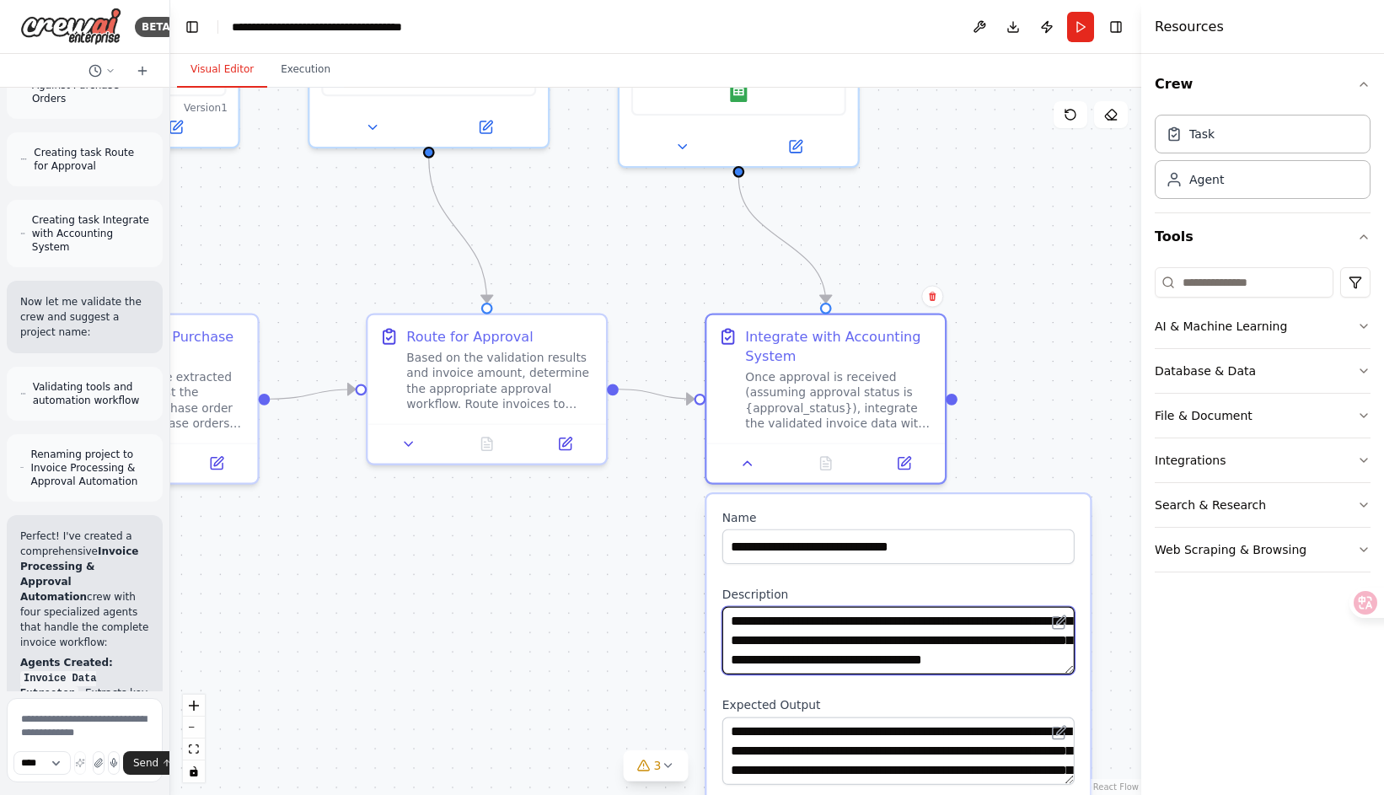
scroll to position [0, 0]
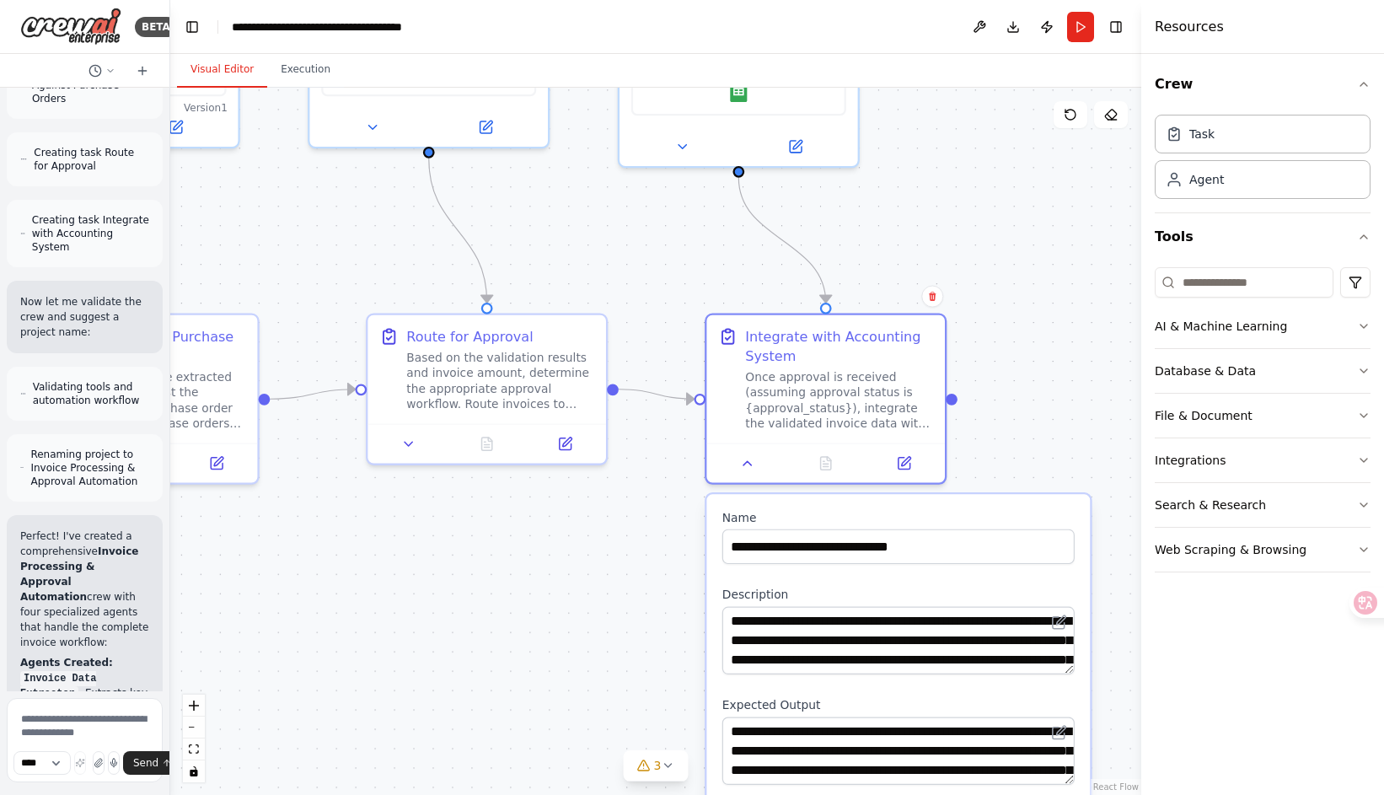
click at [544, 481] on div ".deletable-edge-delete-btn { width: 20px; height: 20px; border: 0px solid #ffff…" at bounding box center [655, 441] width 971 height 707
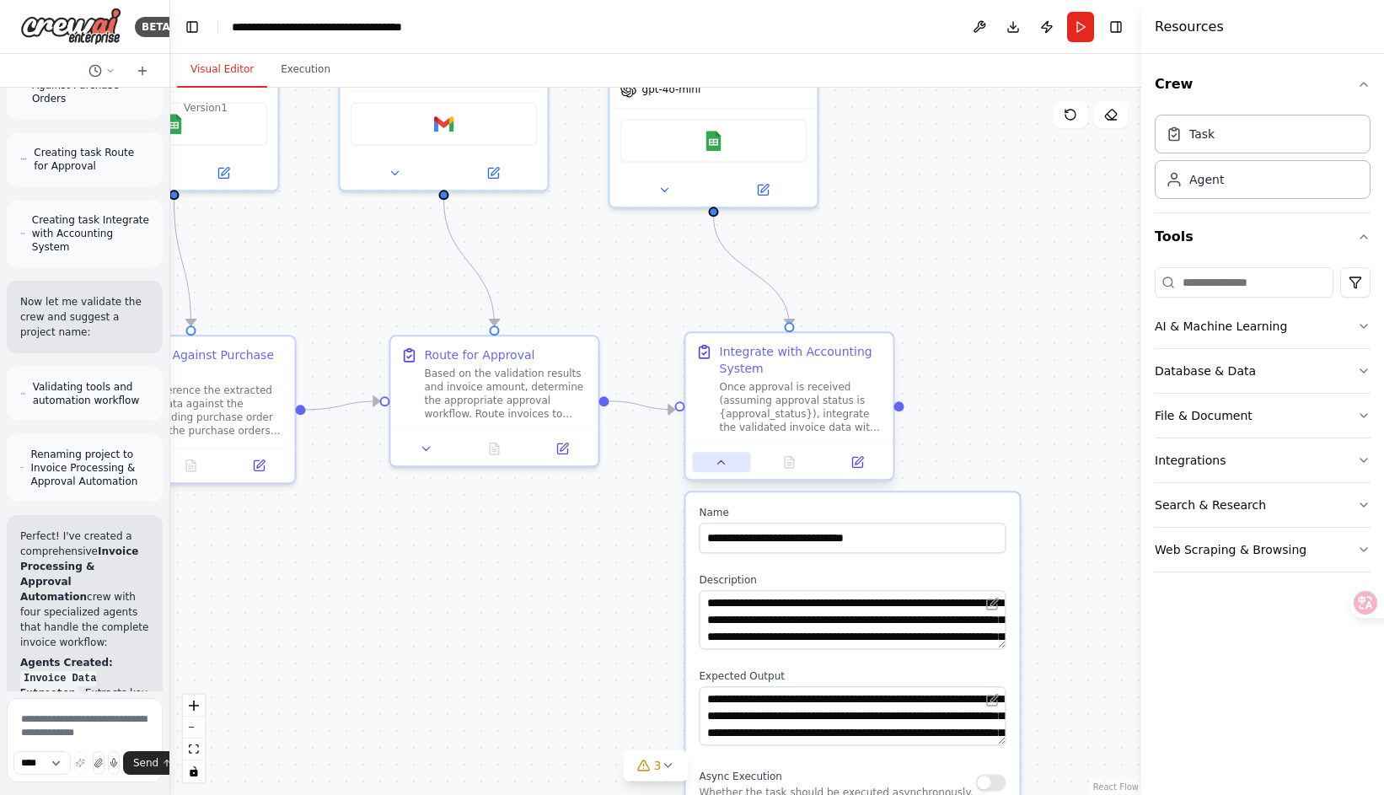
click at [709, 464] on button at bounding box center [722, 462] width 58 height 20
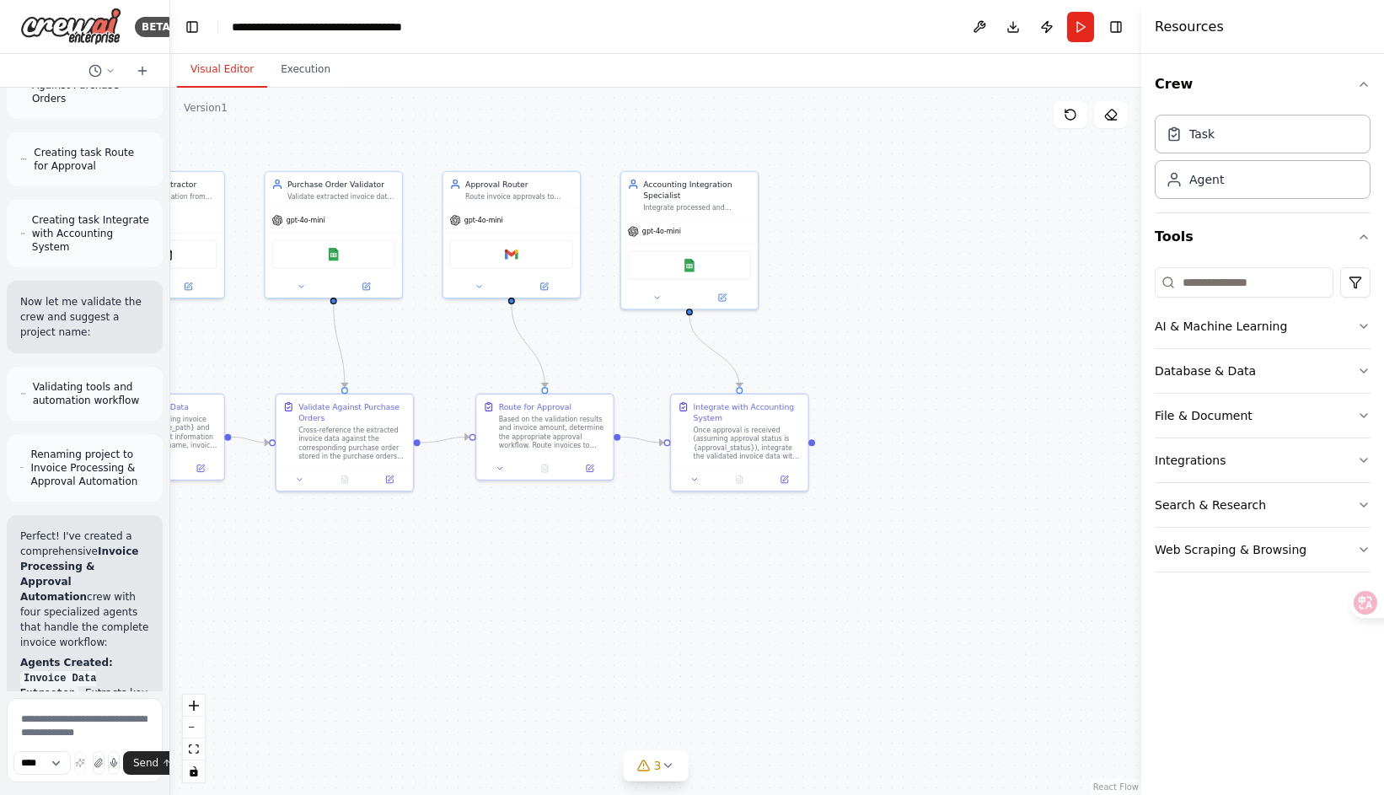
click at [619, 516] on div ".deletable-edge-delete-btn { width: 20px; height: 20px; border: 0px solid #ffff…" at bounding box center [655, 441] width 971 height 707
click at [687, 483] on button at bounding box center [694, 476] width 38 height 13
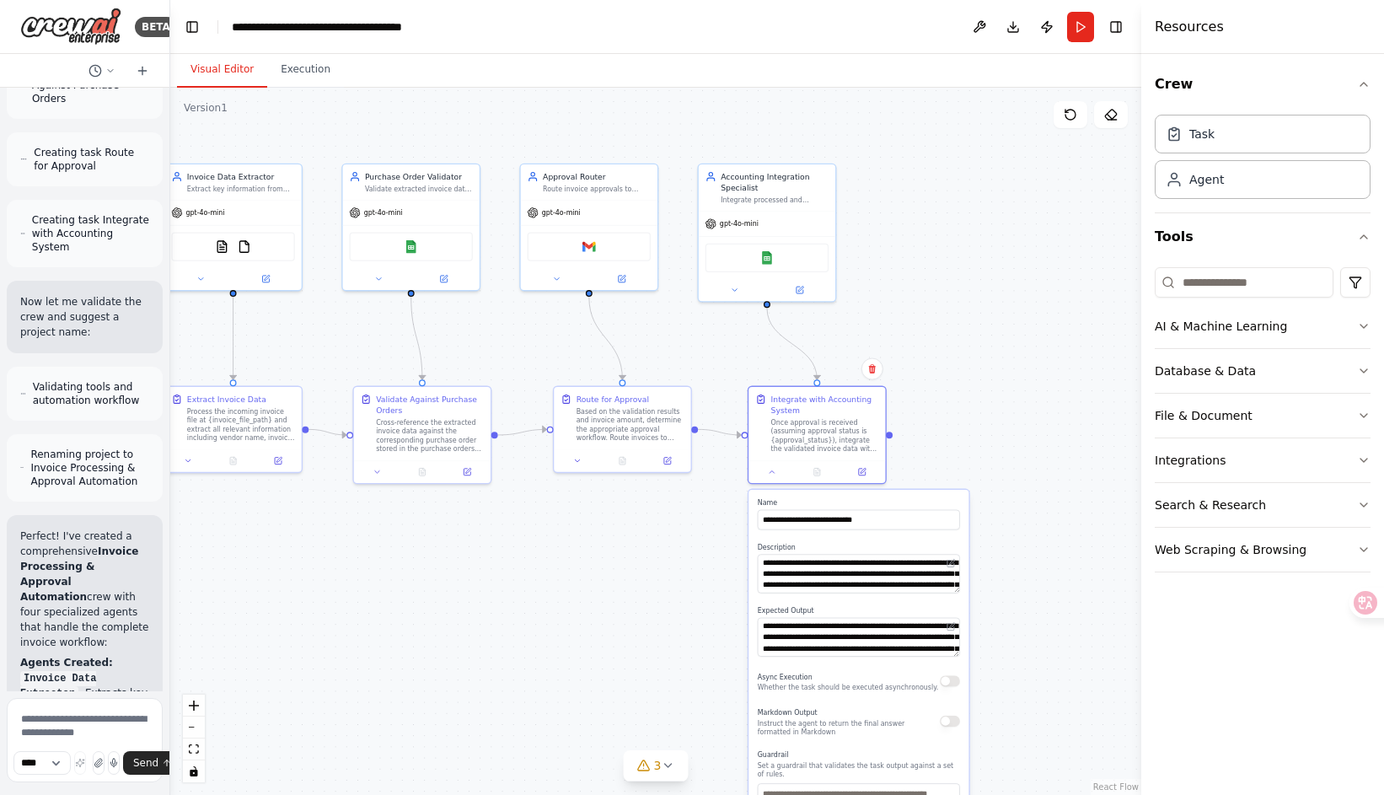
drag, startPoint x: 635, startPoint y: 503, endPoint x: 715, endPoint y: 496, distance: 79.6
click at [715, 496] on div ".deletable-edge-delete-btn { width: 20px; height: 20px; border: 0px solid #ffff…" at bounding box center [655, 441] width 971 height 707
click at [489, 556] on div ".deletable-edge-delete-btn { width: 20px; height: 20px; border: 0px solid #ffff…" at bounding box center [655, 441] width 971 height 707
click at [772, 472] on icon at bounding box center [774, 469] width 9 height 9
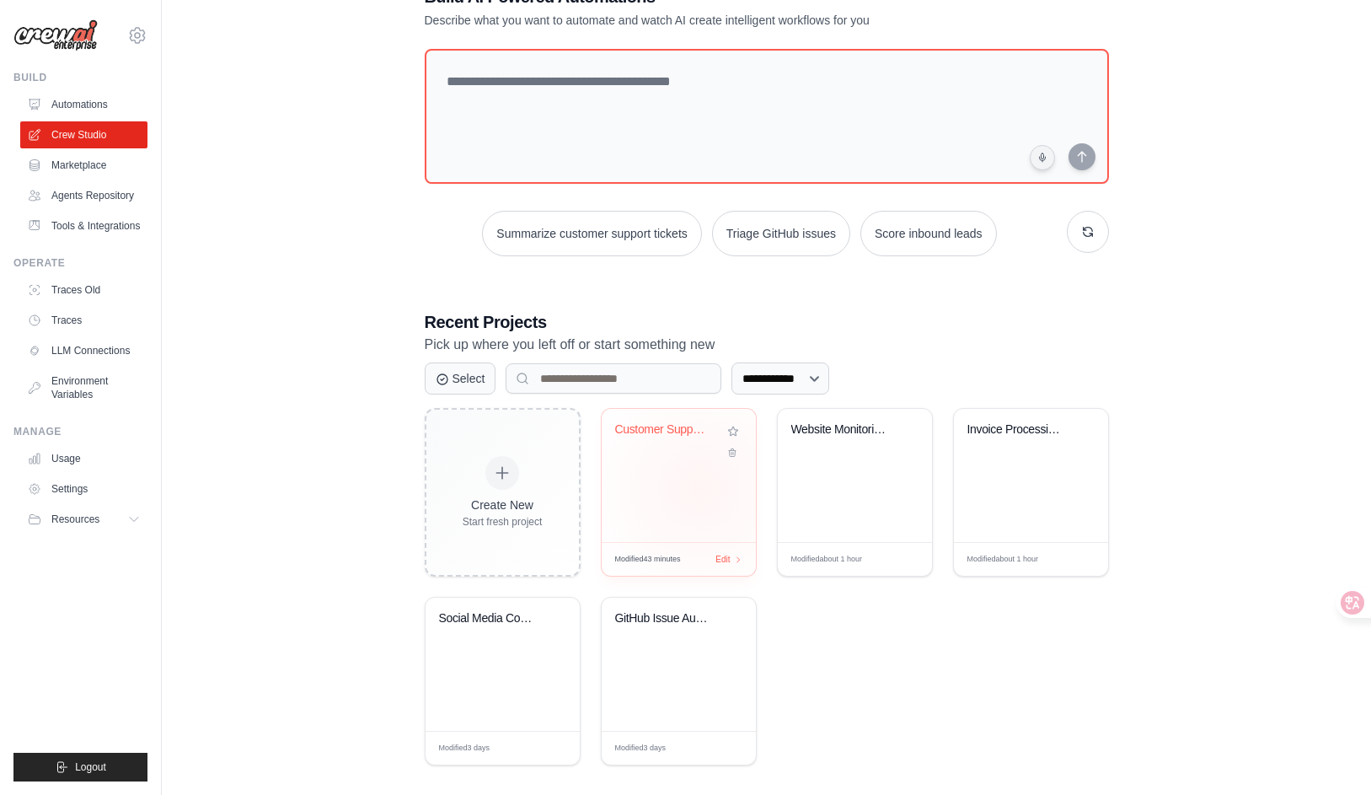
scroll to position [72, 0]
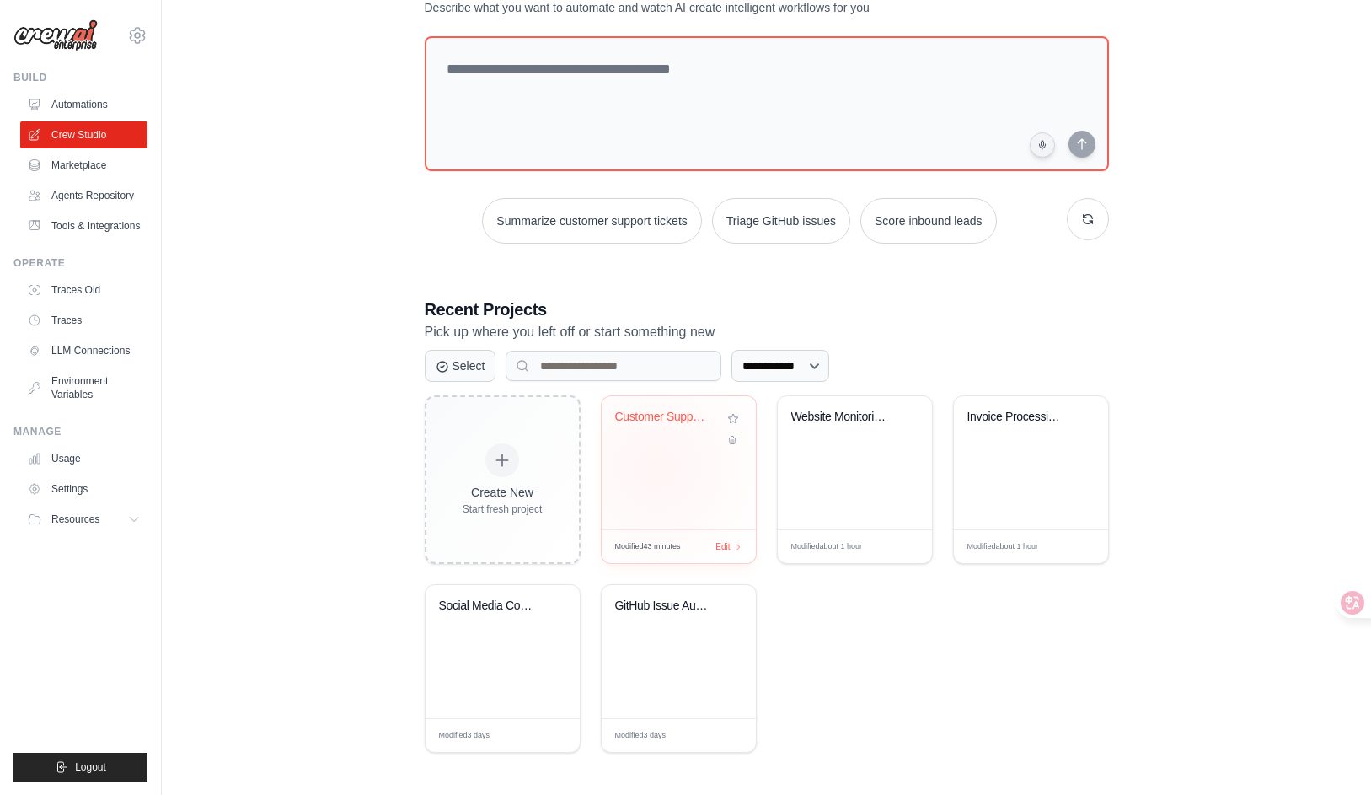
click at [657, 466] on div "Customer Support Ticket Automation" at bounding box center [679, 462] width 154 height 133
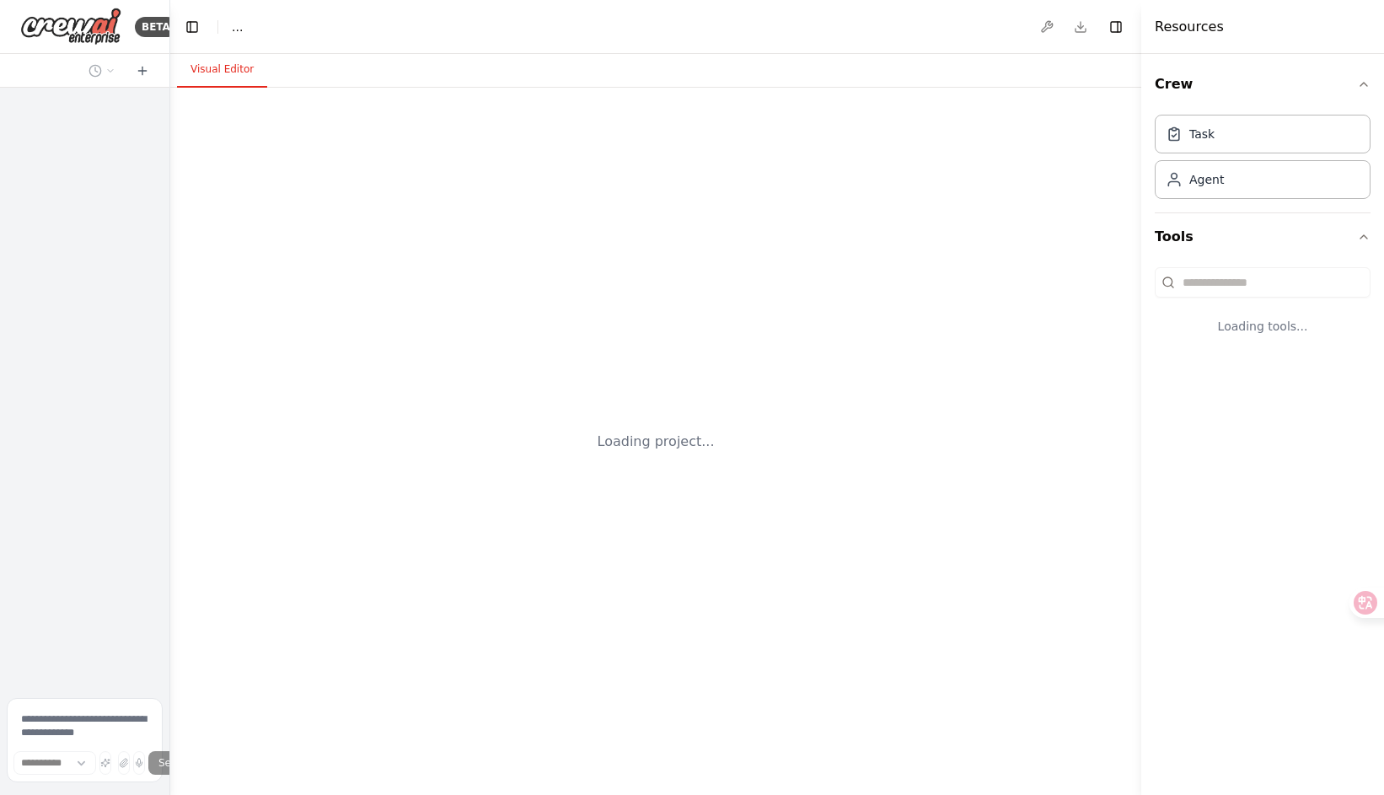
select select "****"
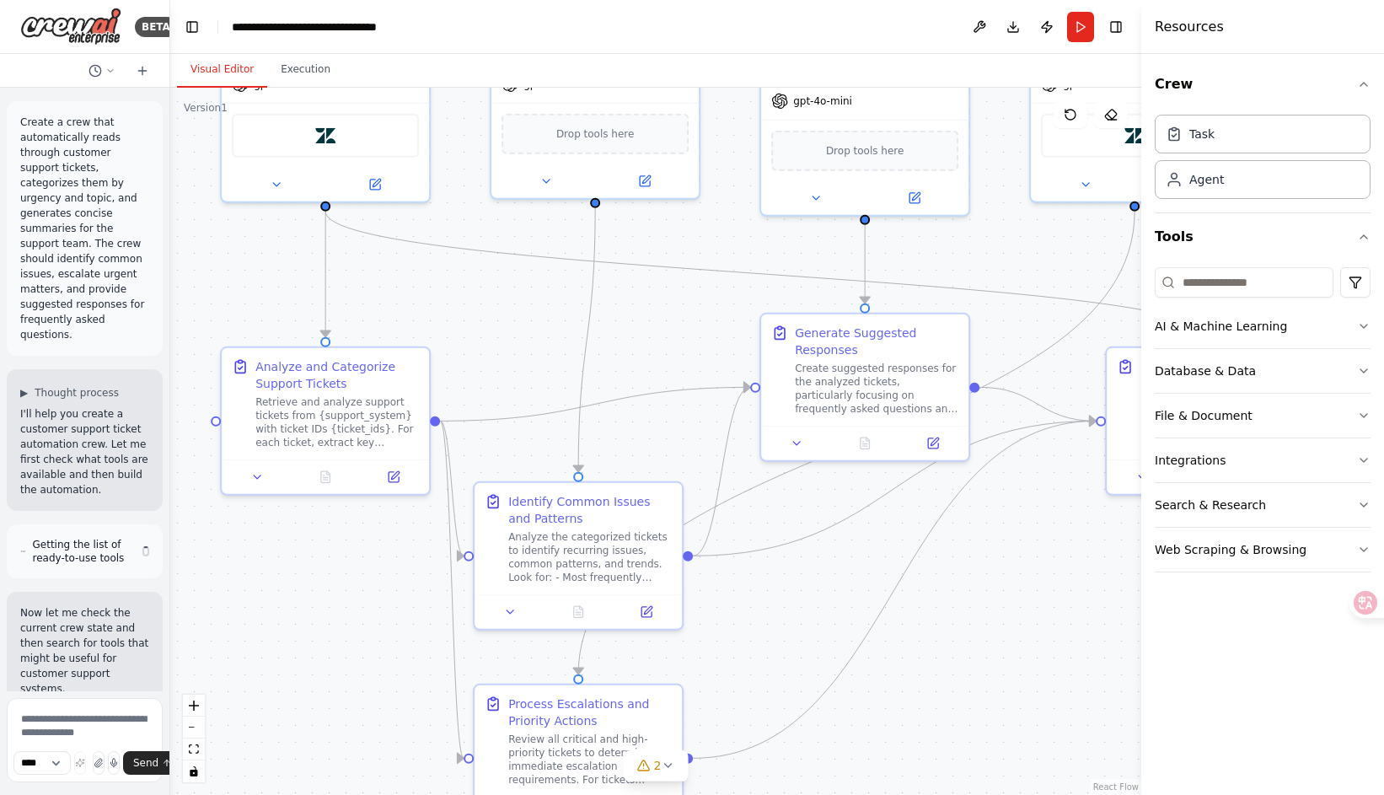
scroll to position [1850, 0]
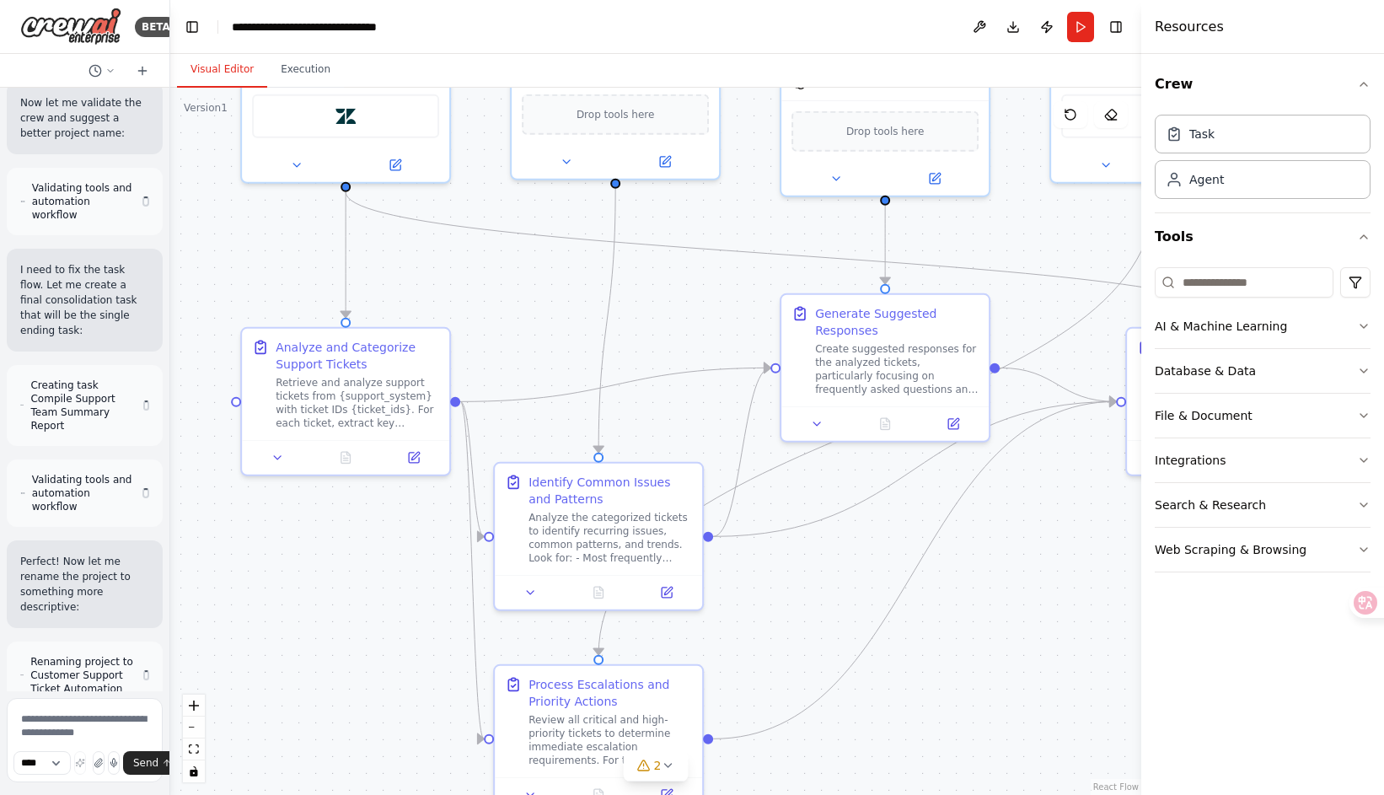
drag, startPoint x: 559, startPoint y: 502, endPoint x: 552, endPoint y: 306, distance: 196.5
click at [552, 306] on div ".deletable-edge-delete-btn { width: 20px; height: 20px; border: 0px solid #ffff…" at bounding box center [655, 441] width 971 height 707
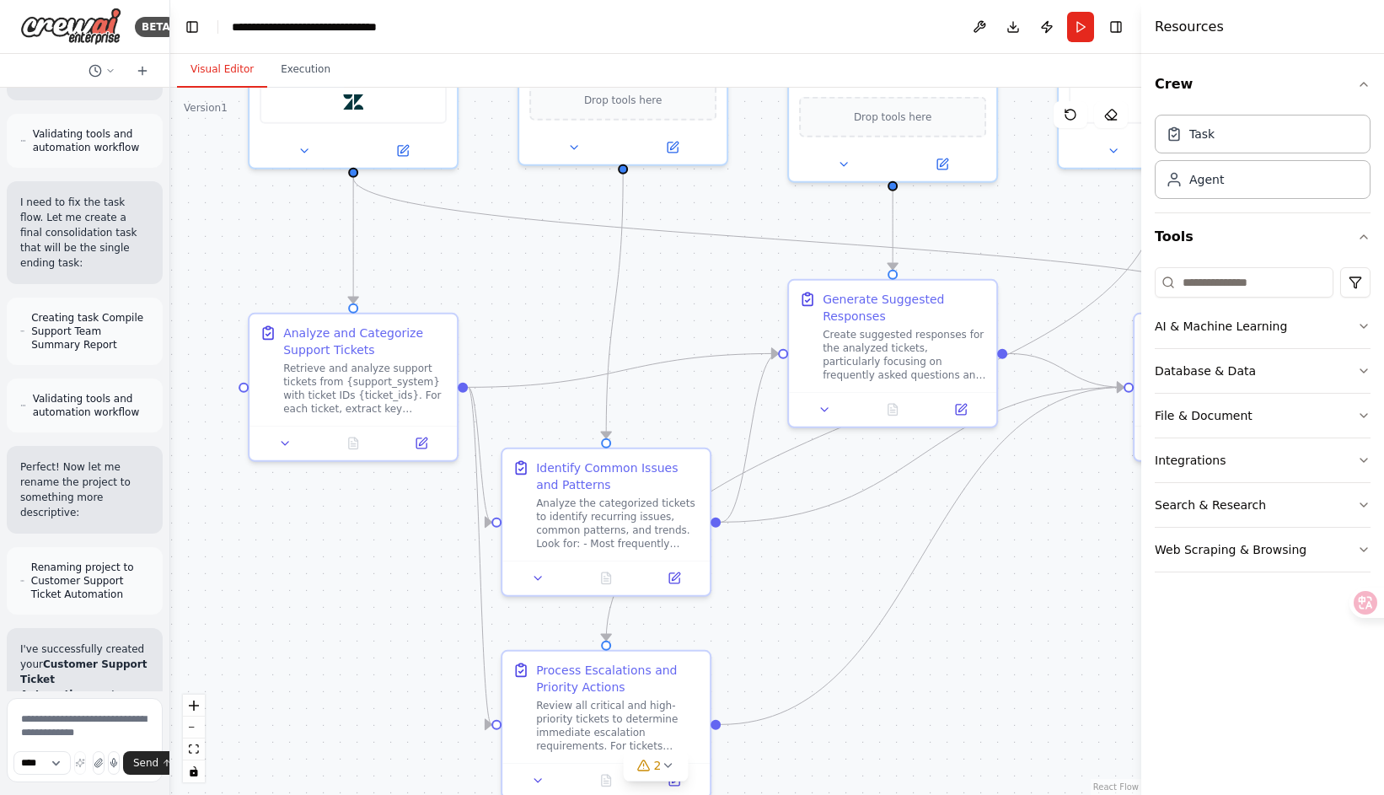
scroll to position [1756, 0]
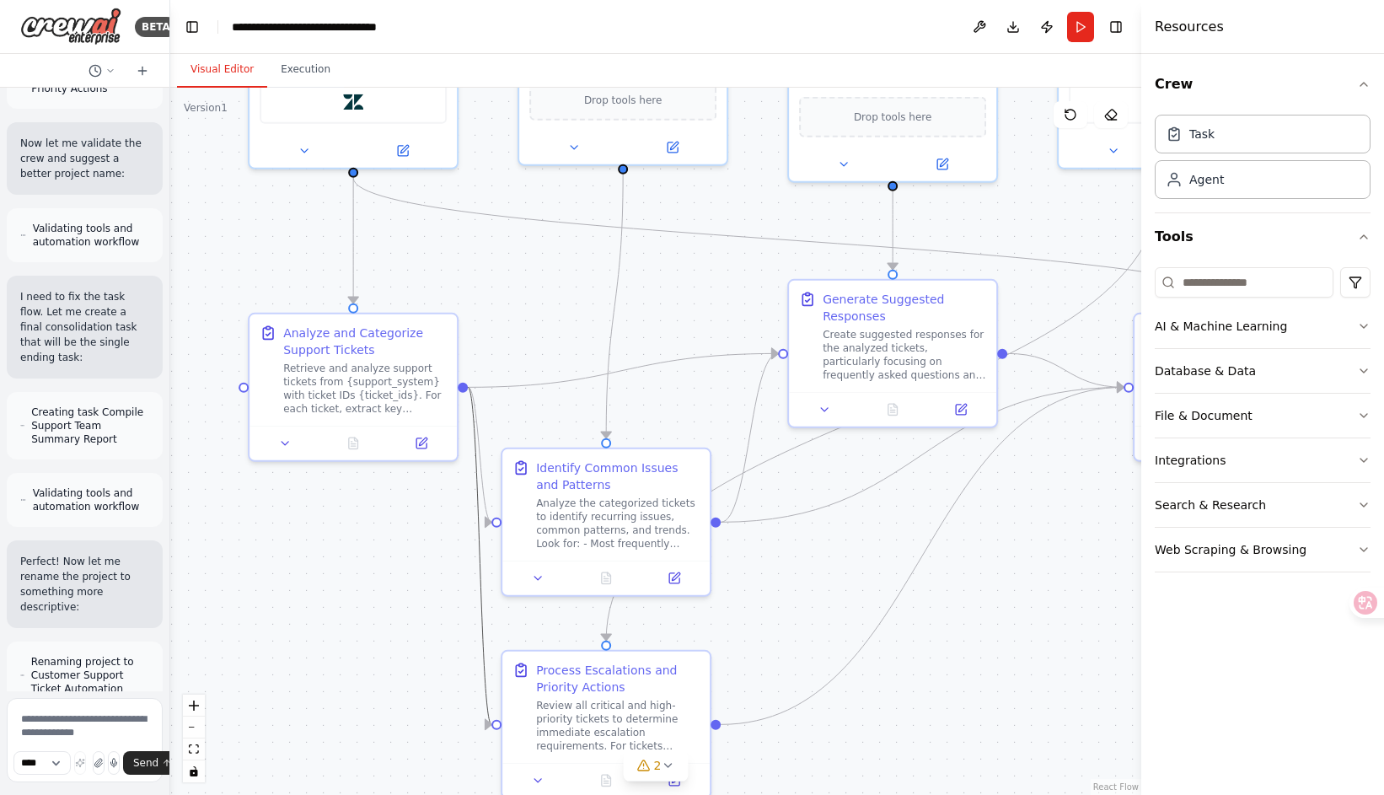
drag, startPoint x: 469, startPoint y: 528, endPoint x: 463, endPoint y: 422, distance: 105.6
click at [463, 422] on div ".deletable-edge-delete-btn { width: 20px; height: 20px; border: 0px solid #ffff…" at bounding box center [655, 441] width 971 height 707
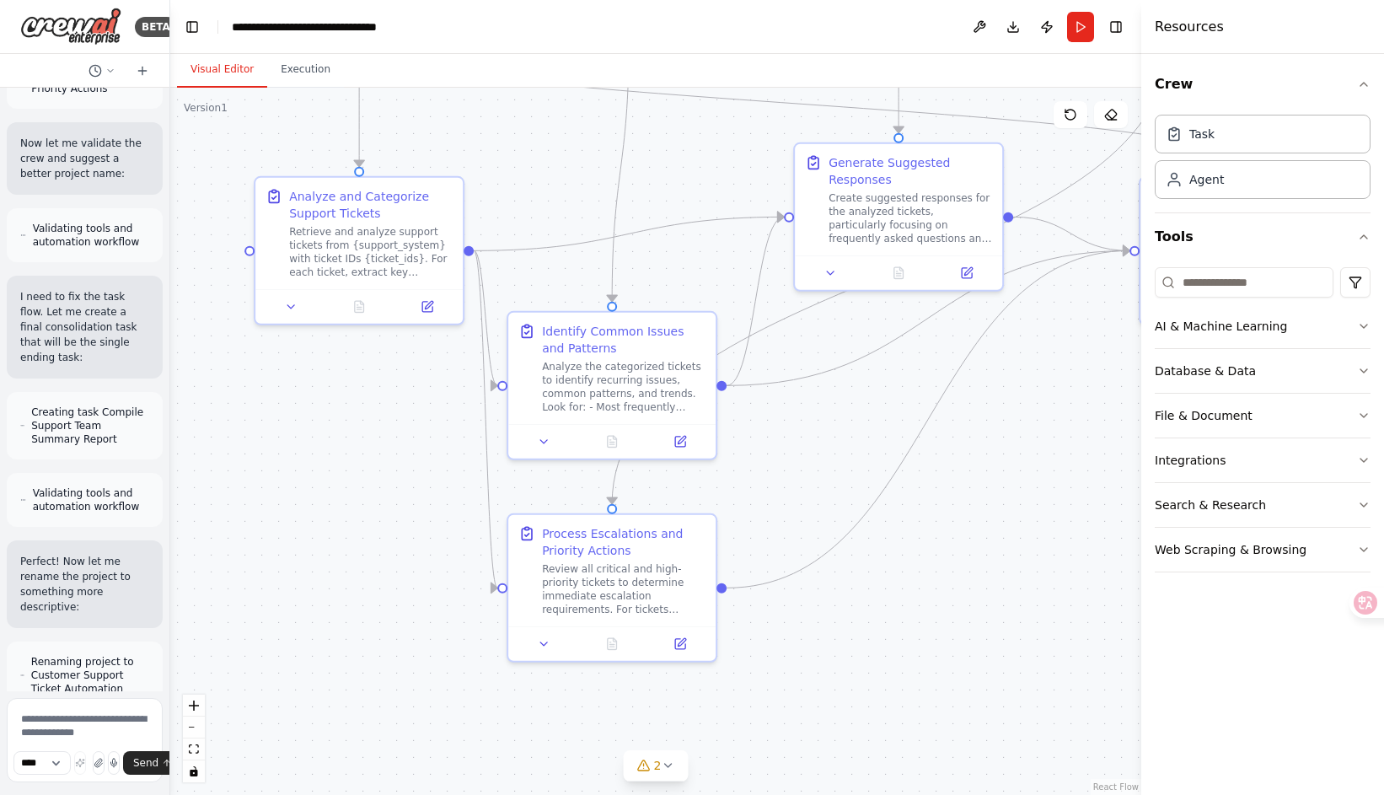
drag, startPoint x: 431, startPoint y: 535, endPoint x: 437, endPoint y: 408, distance: 127.4
click at [437, 408] on div ".deletable-edge-delete-btn { width: 20px; height: 20px; border: 0px solid #ffff…" at bounding box center [655, 441] width 971 height 707
click at [556, 641] on button at bounding box center [544, 640] width 58 height 20
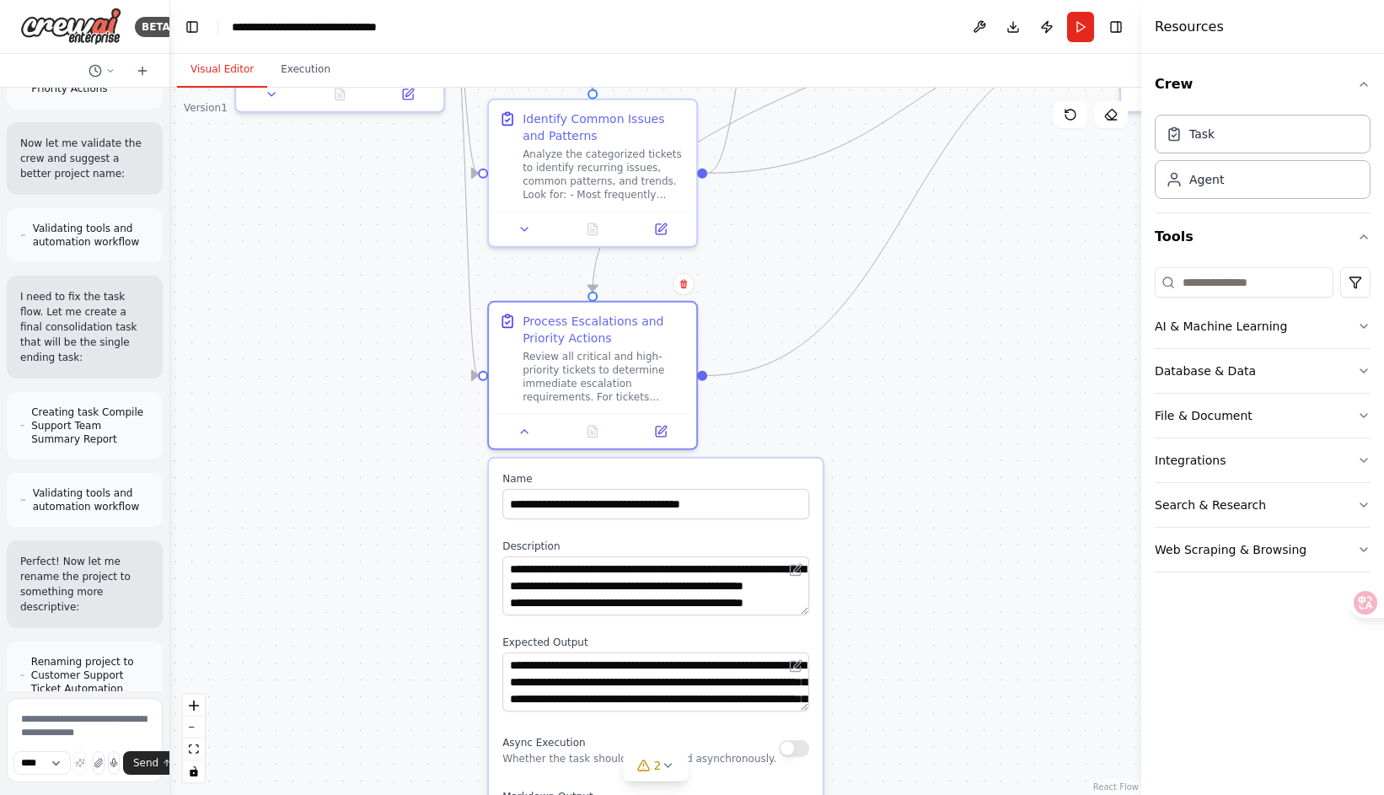
drag, startPoint x: 457, startPoint y: 626, endPoint x: 438, endPoint y: 410, distance: 216.6
click at [438, 410] on div ".deletable-edge-delete-btn { width: 20px; height: 20px; border: 0px solid #ffff…" at bounding box center [655, 441] width 971 height 707
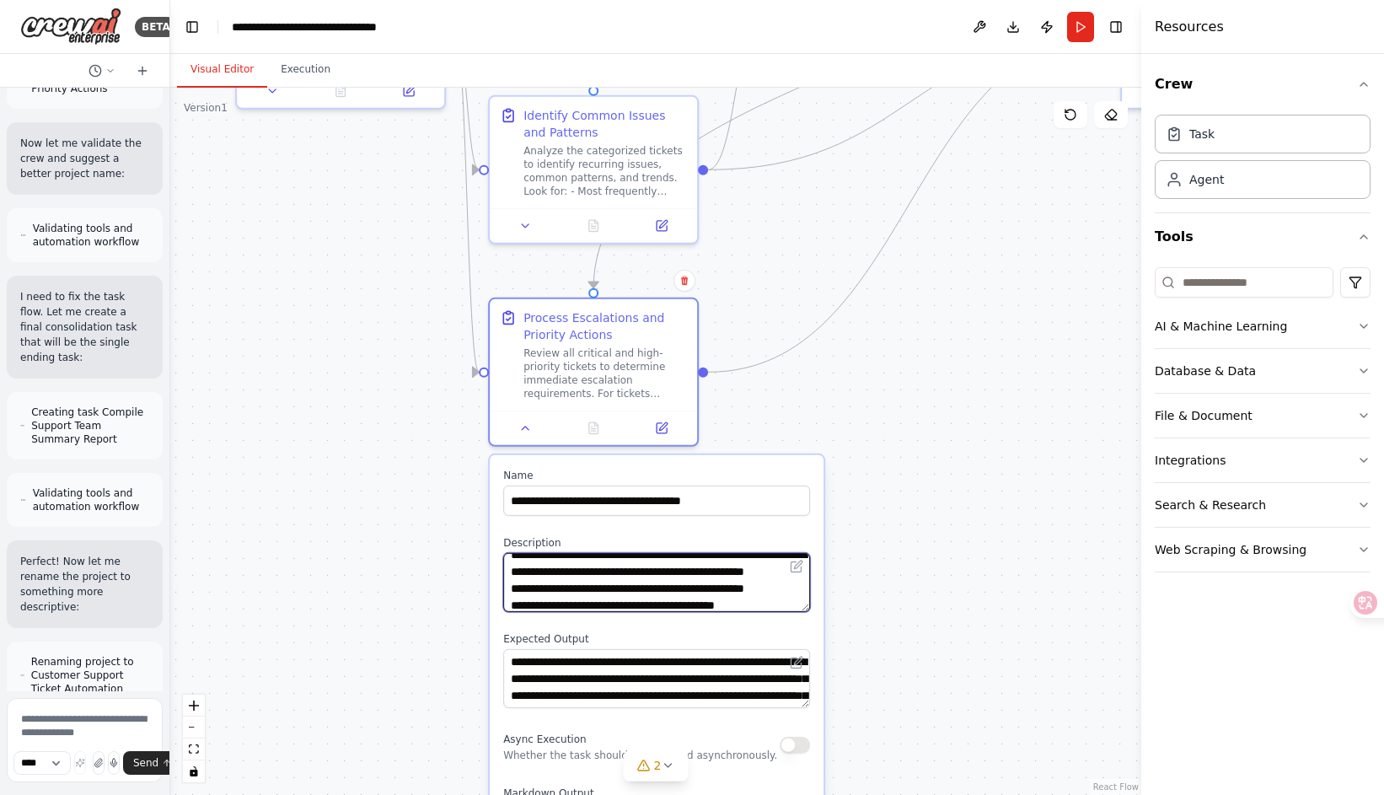
scroll to position [34, 0]
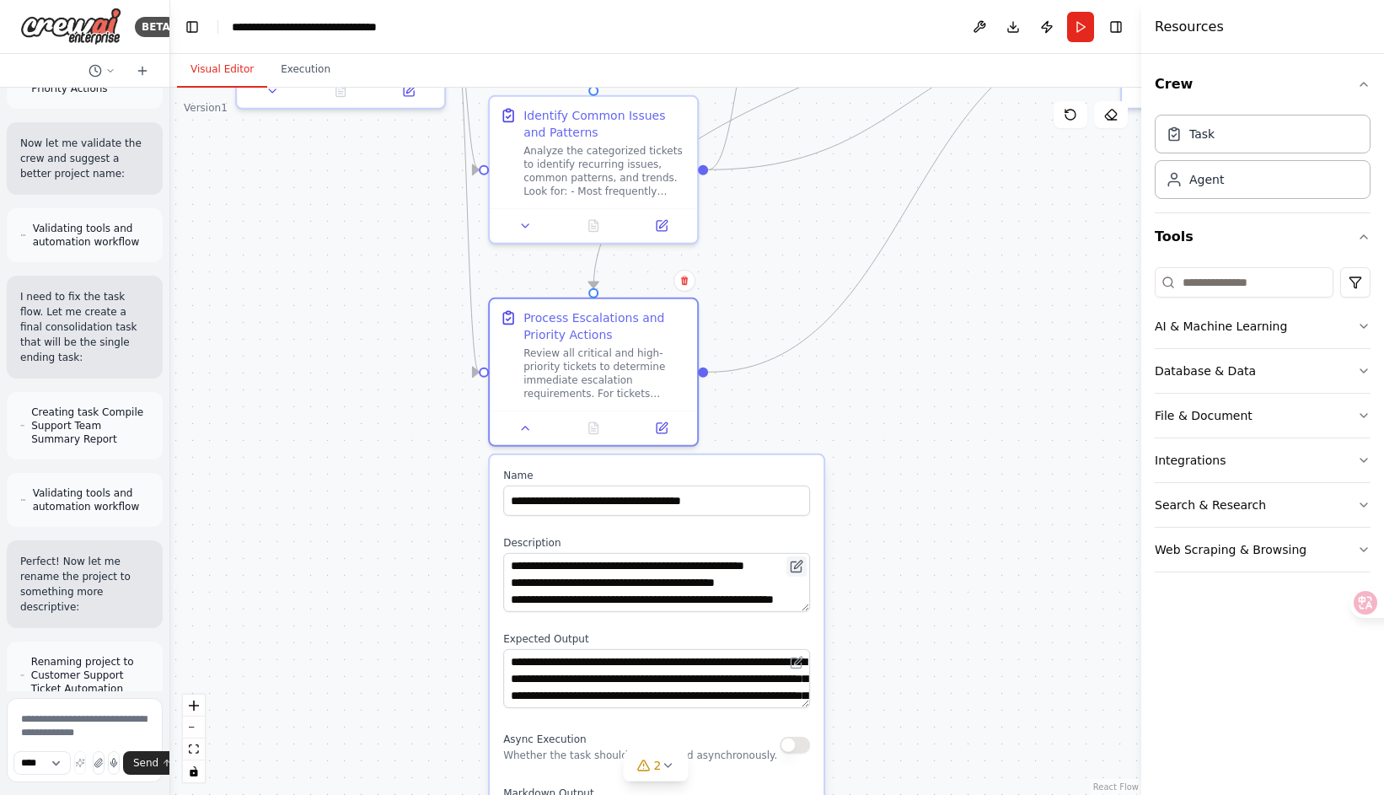
click at [805, 563] on button at bounding box center [796, 566] width 20 height 20
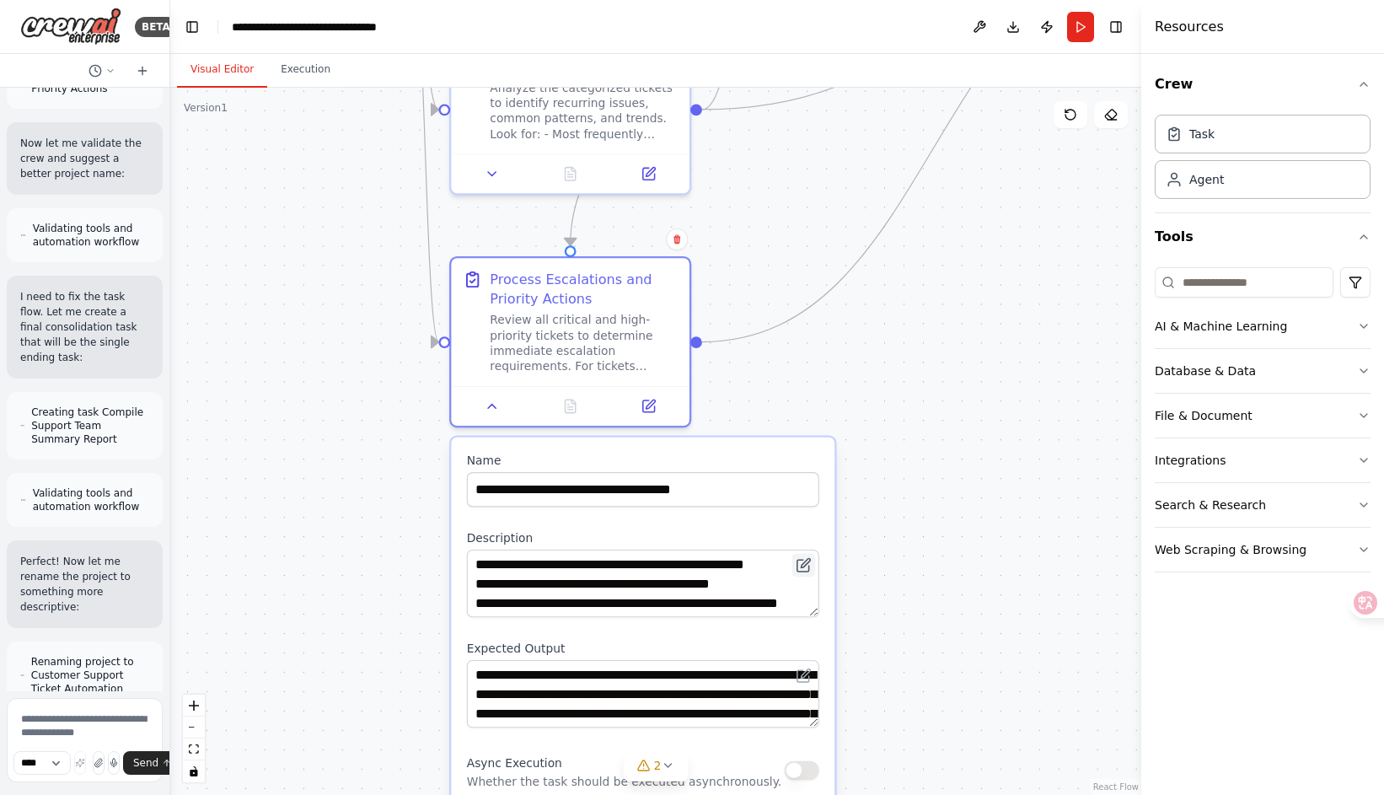
click at [815, 561] on button at bounding box center [804, 566] width 24 height 24
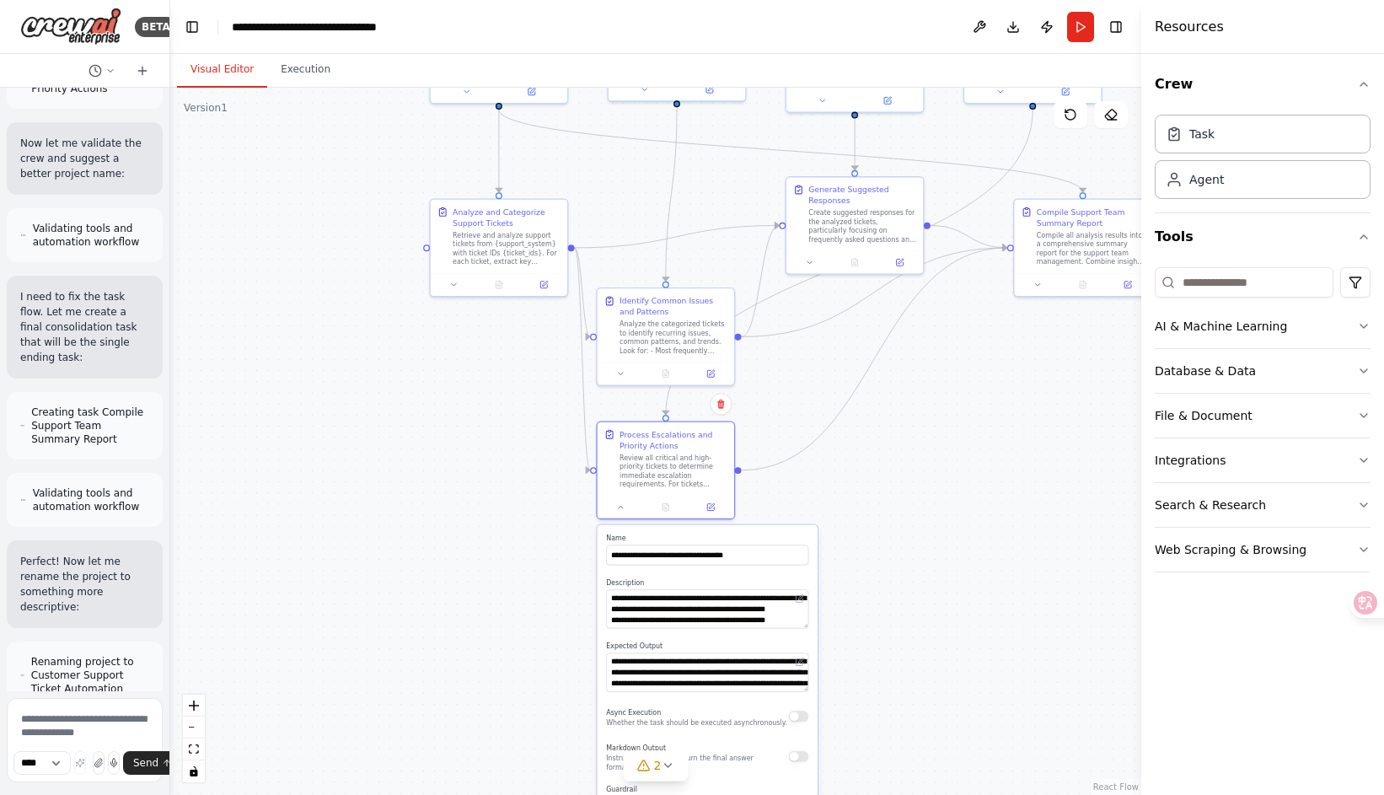
drag, startPoint x: 916, startPoint y: 550, endPoint x: 868, endPoint y: 580, distance: 56.4
click at [873, 580] on div ".deletable-edge-delete-btn { width: 20px; height: 20px; border: 0px solid #ffff…" at bounding box center [655, 441] width 971 height 707
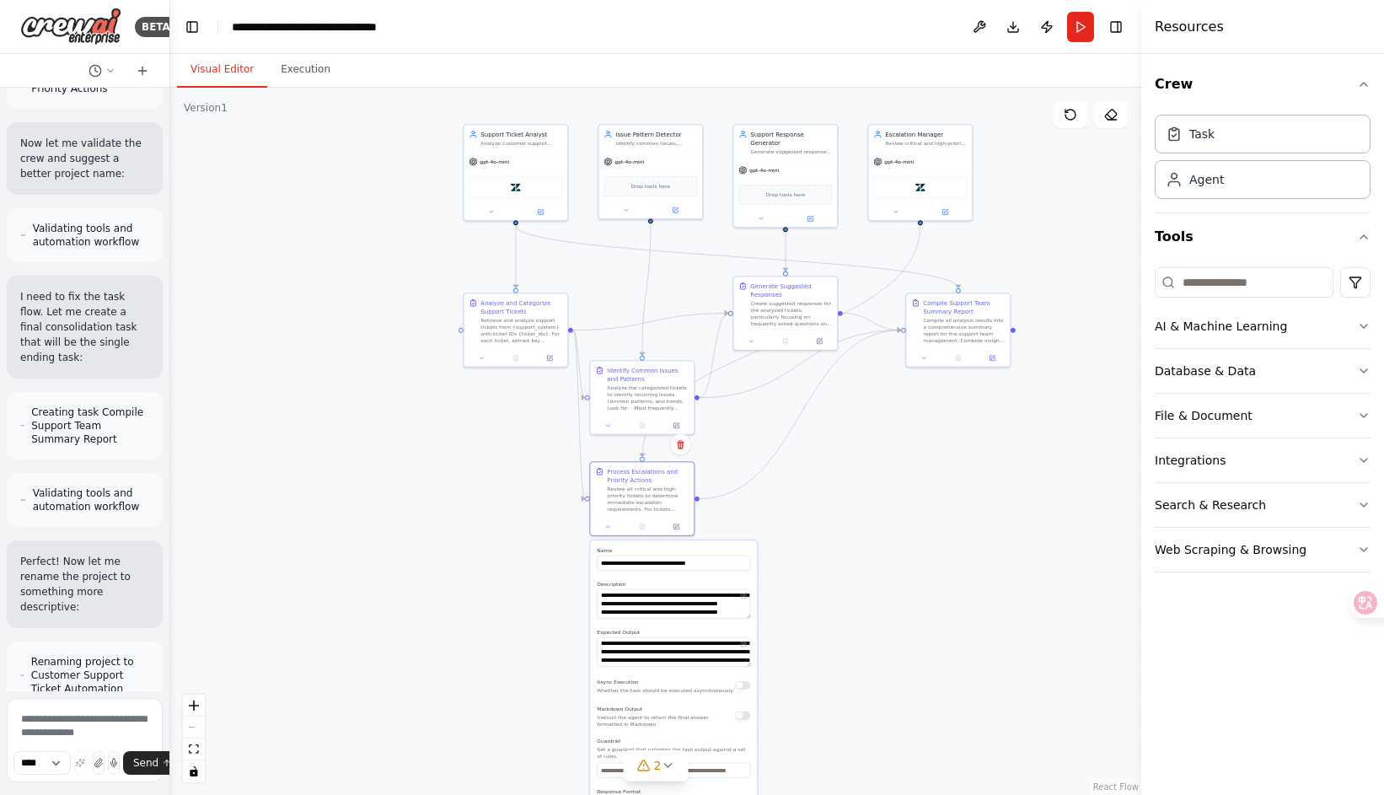
drag, startPoint x: 868, startPoint y: 579, endPoint x: 803, endPoint y: 579, distance: 64.9
click at [803, 579] on div ".deletable-edge-delete-btn { width: 20px; height: 20px; border: 0px solid #ffff…" at bounding box center [655, 441] width 971 height 707
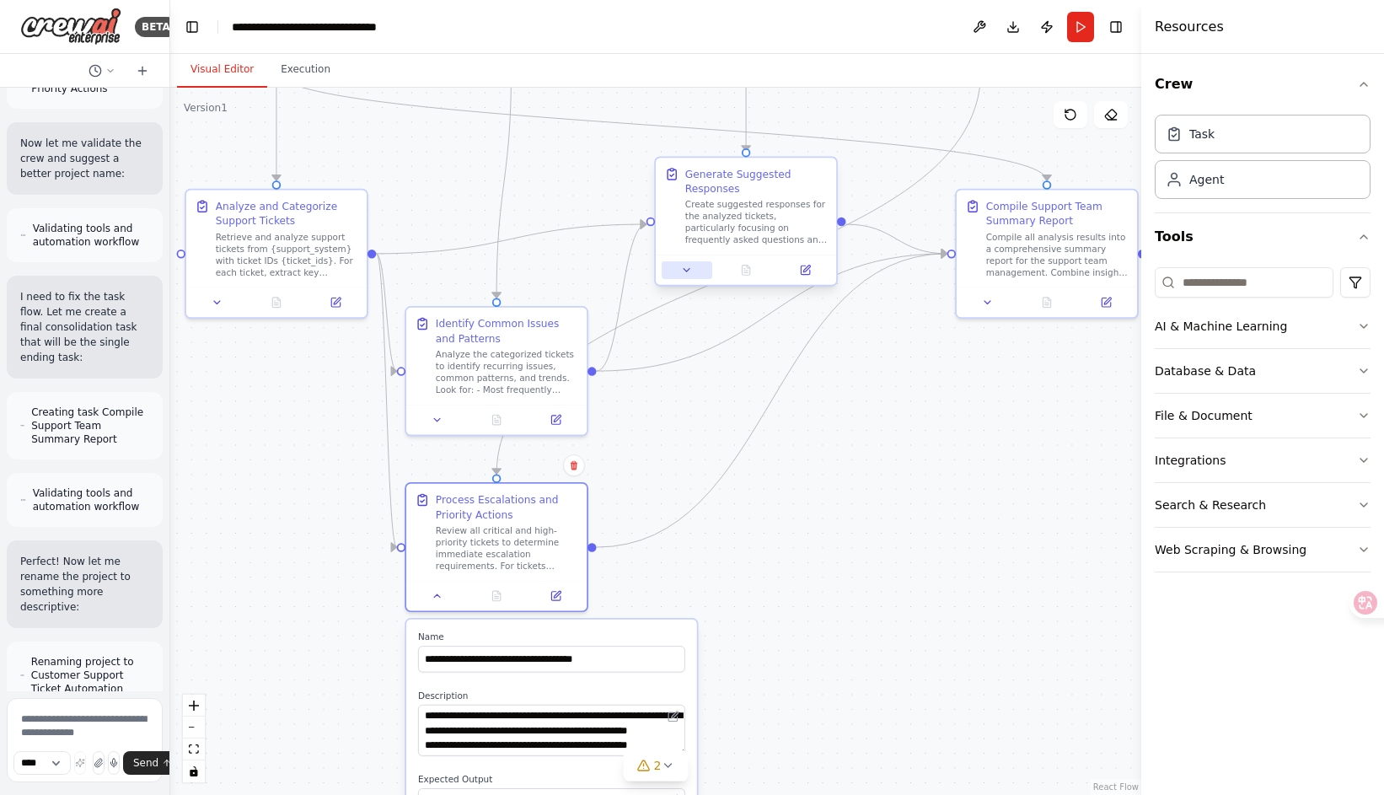
click at [684, 273] on icon at bounding box center [687, 270] width 12 height 12
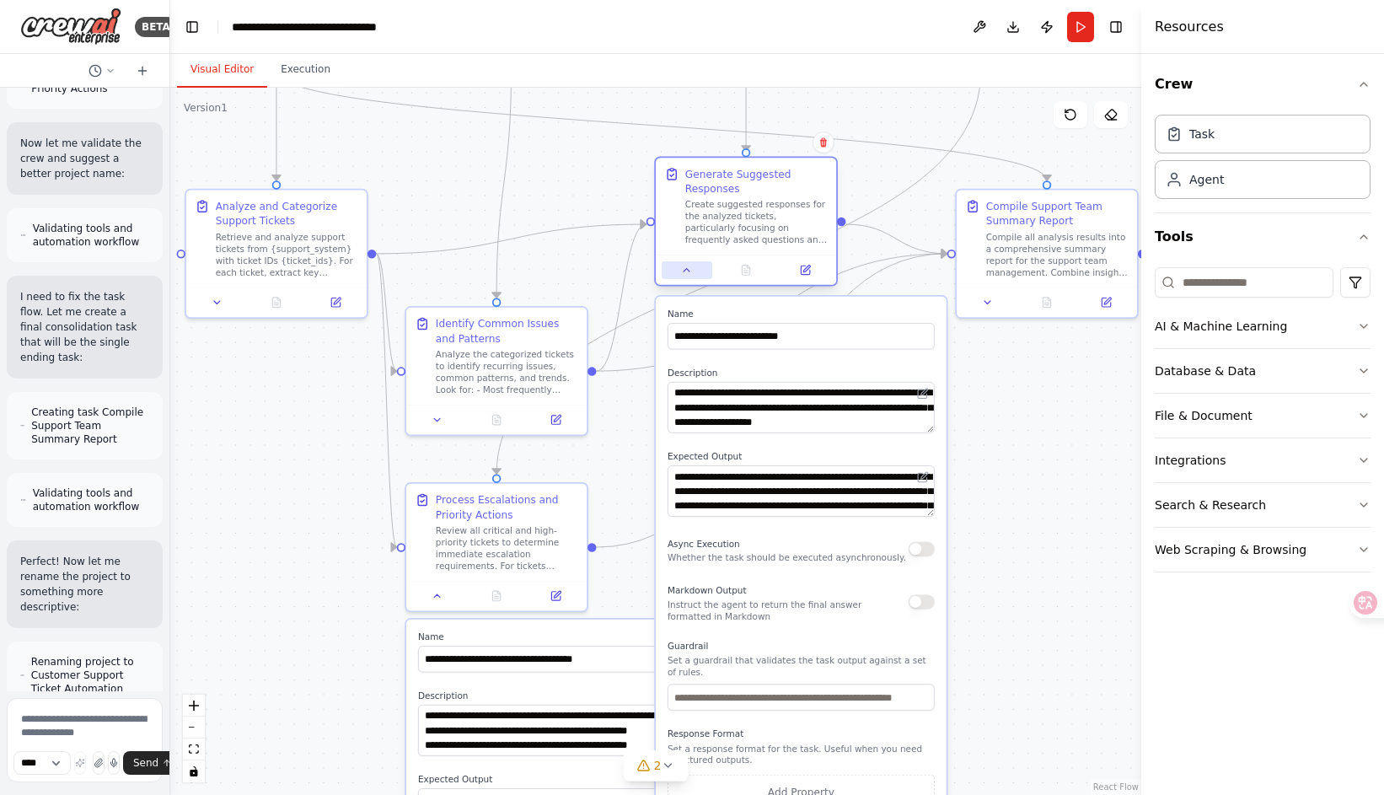
click at [684, 273] on icon at bounding box center [687, 270] width 12 height 12
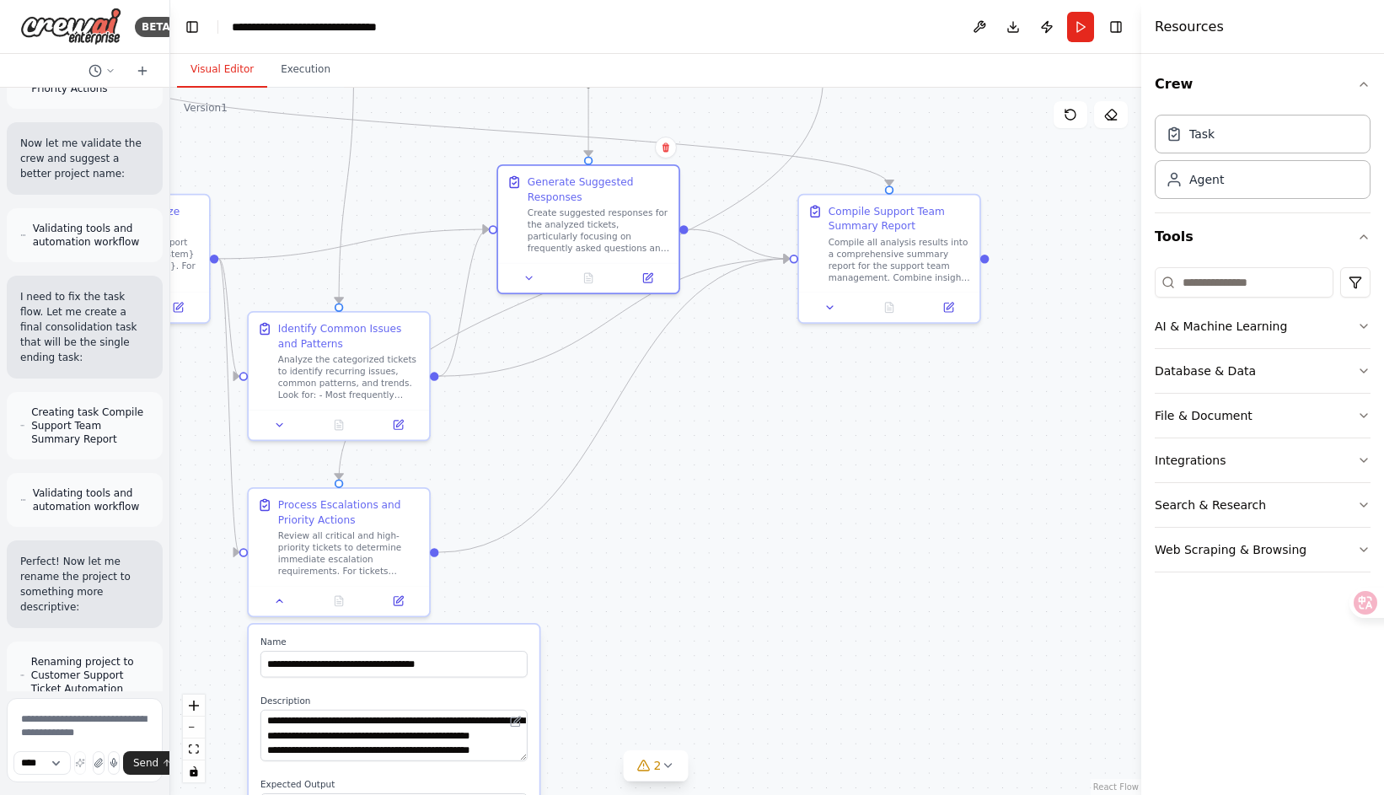
drag, startPoint x: 865, startPoint y: 367, endPoint x: 743, endPoint y: 345, distance: 123.5
click at [707, 372] on div ".deletable-edge-delete-btn { width: 20px; height: 20px; border: 0px solid #ffff…" at bounding box center [655, 441] width 971 height 707
click at [823, 305] on button at bounding box center [830, 304] width 51 height 18
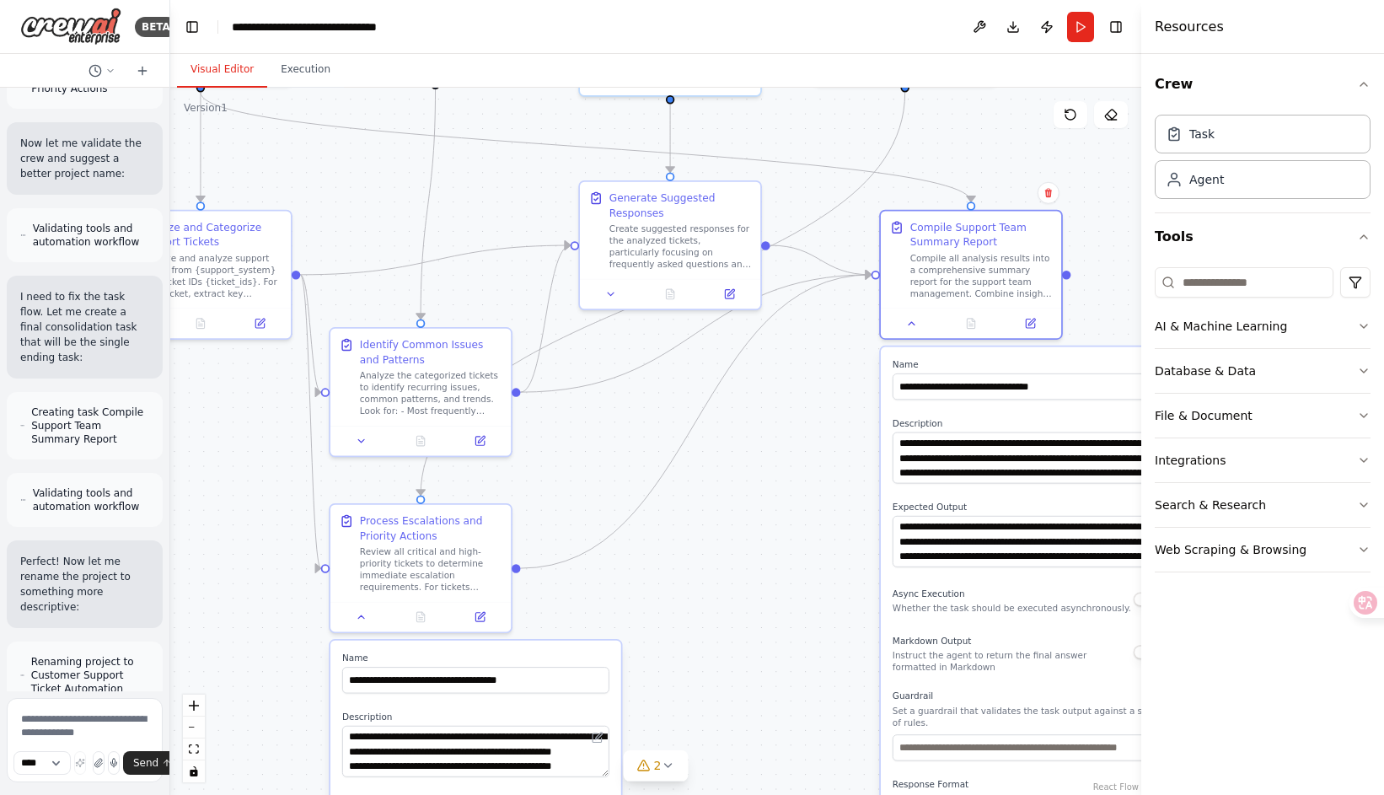
drag, startPoint x: 732, startPoint y: 432, endPoint x: 814, endPoint y: 448, distance: 83.5
click at [814, 448] on div ".deletable-edge-delete-btn { width: 20px; height: 20px; border: 0px solid #ffff…" at bounding box center [655, 441] width 971 height 707
click at [620, 292] on button at bounding box center [611, 291] width 51 height 18
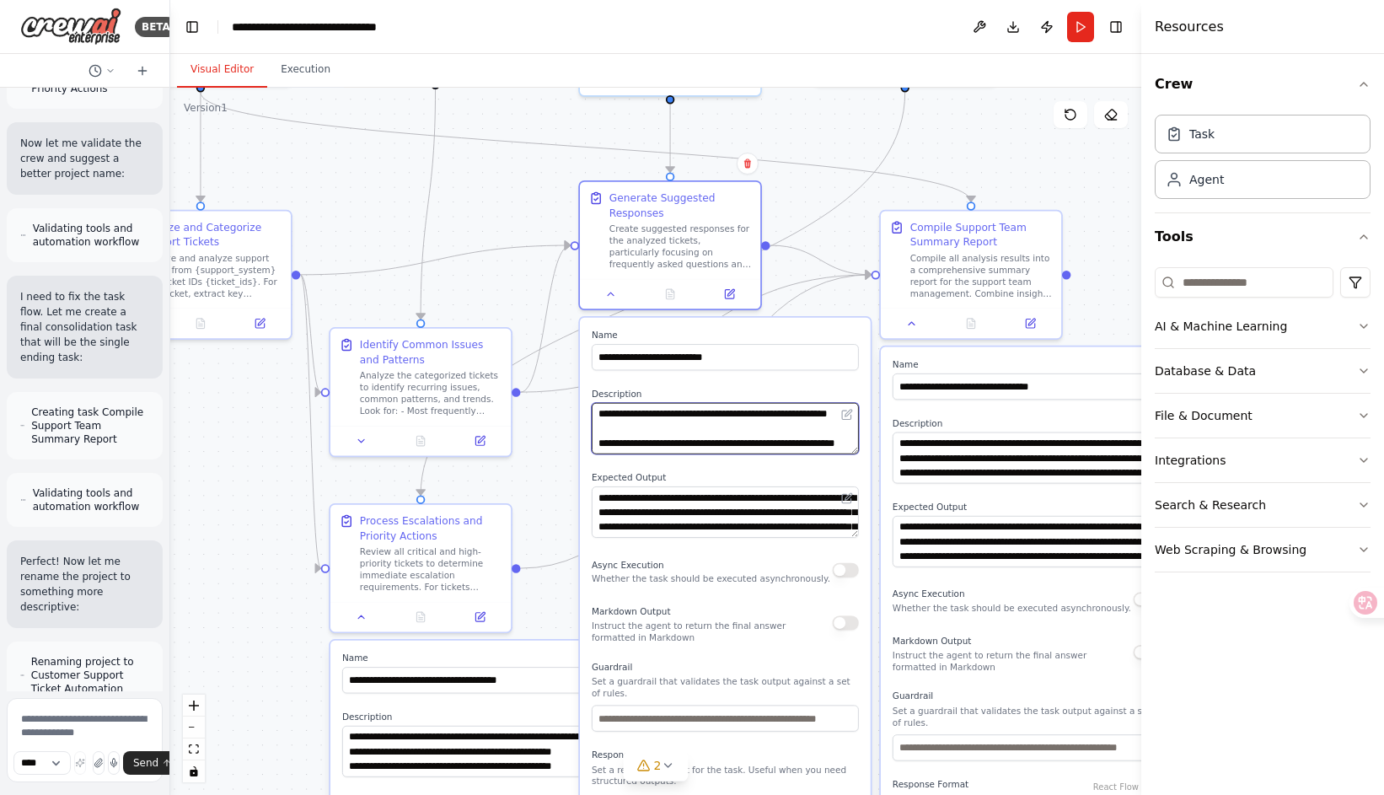
scroll to position [219, 0]
